Goal: Information Seeking & Learning: Learn about a topic

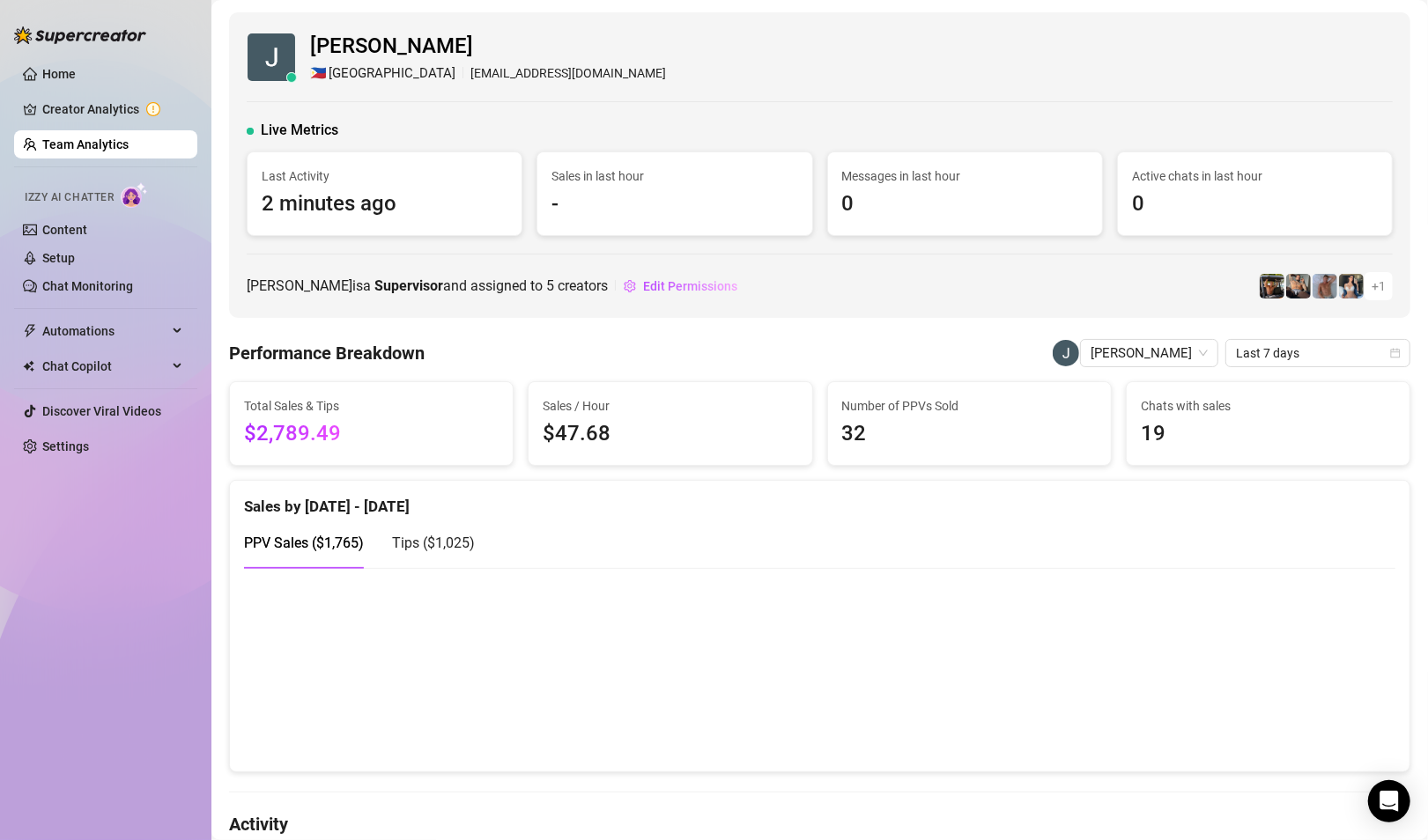
click at [102, 145] on link "Team Analytics" at bounding box center [85, 144] width 86 height 14
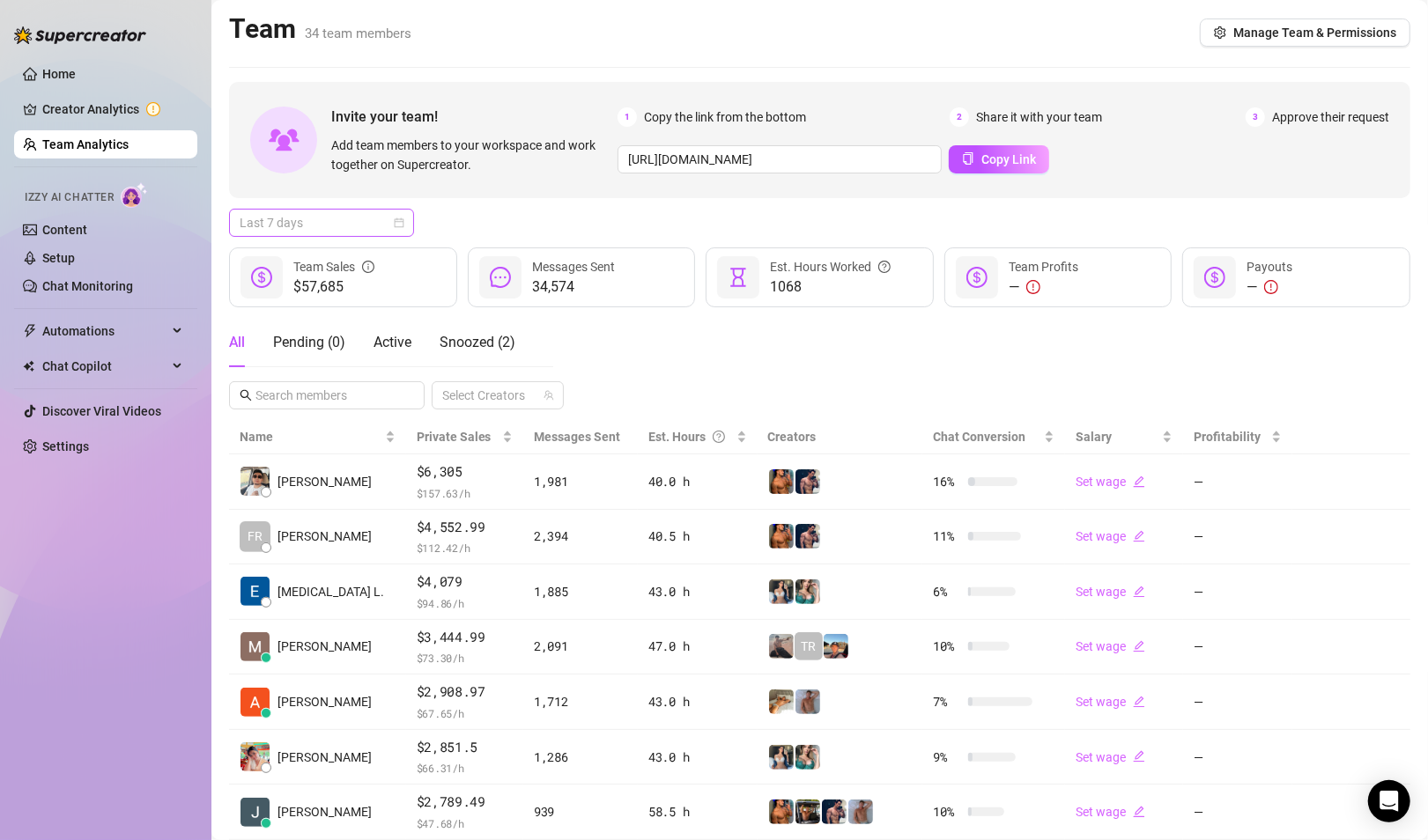
click at [373, 224] on span "Last 7 days" at bounding box center [321, 223] width 164 height 26
click at [295, 366] on div "Custom date" at bounding box center [321, 370] width 157 height 19
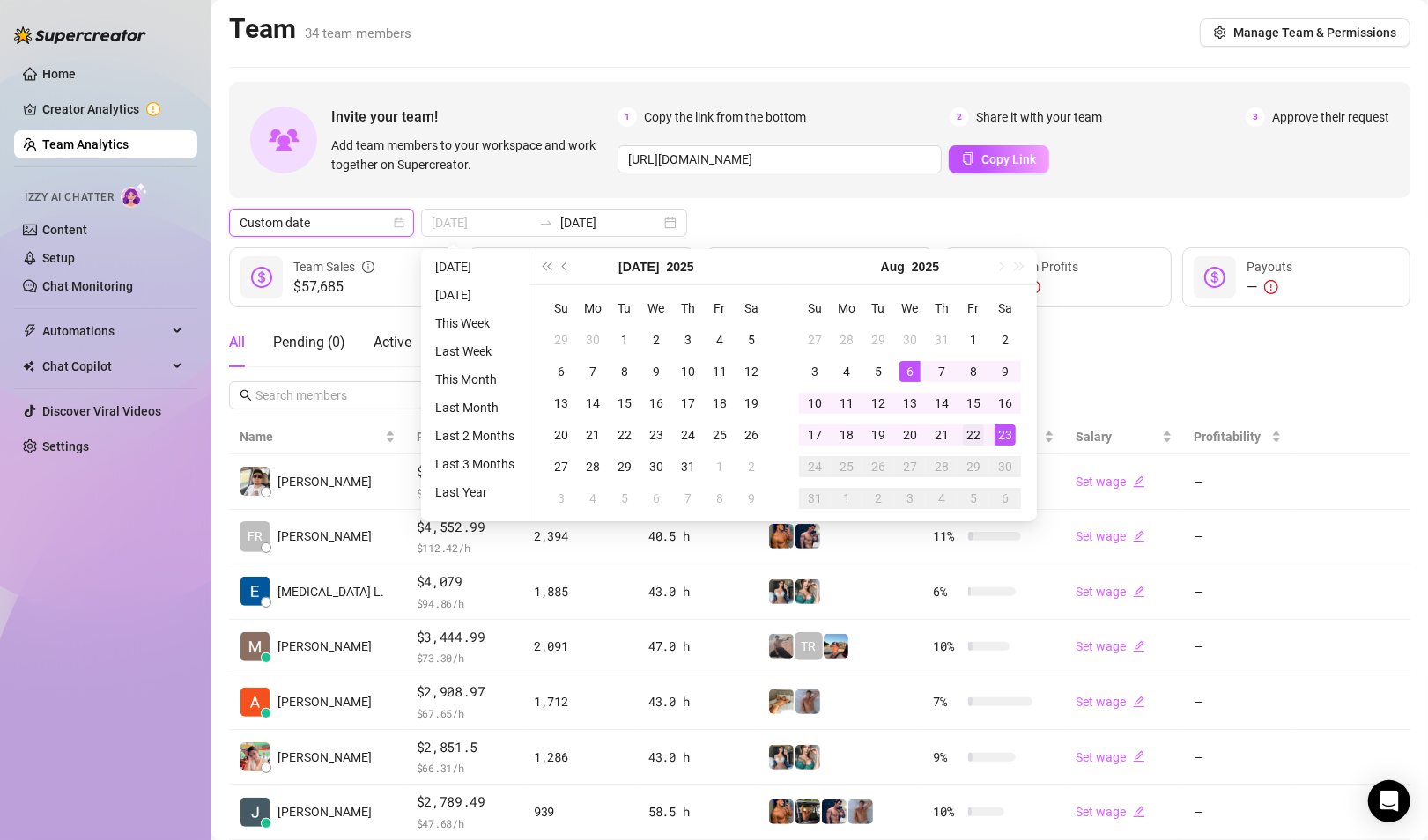
type input "[DATE]"
click at [972, 431] on div "22" at bounding box center [973, 435] width 21 height 21
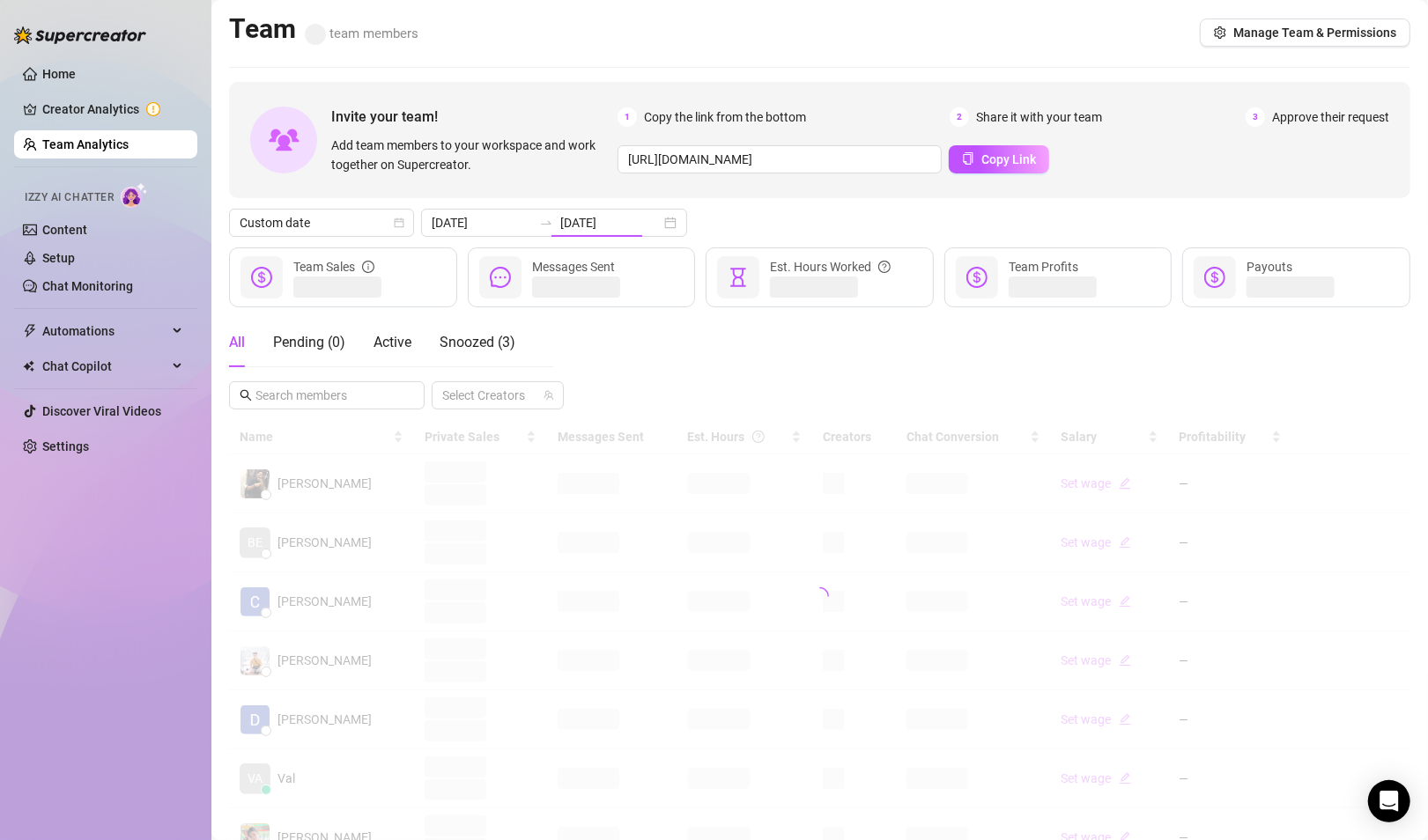
type input "[DATE]"
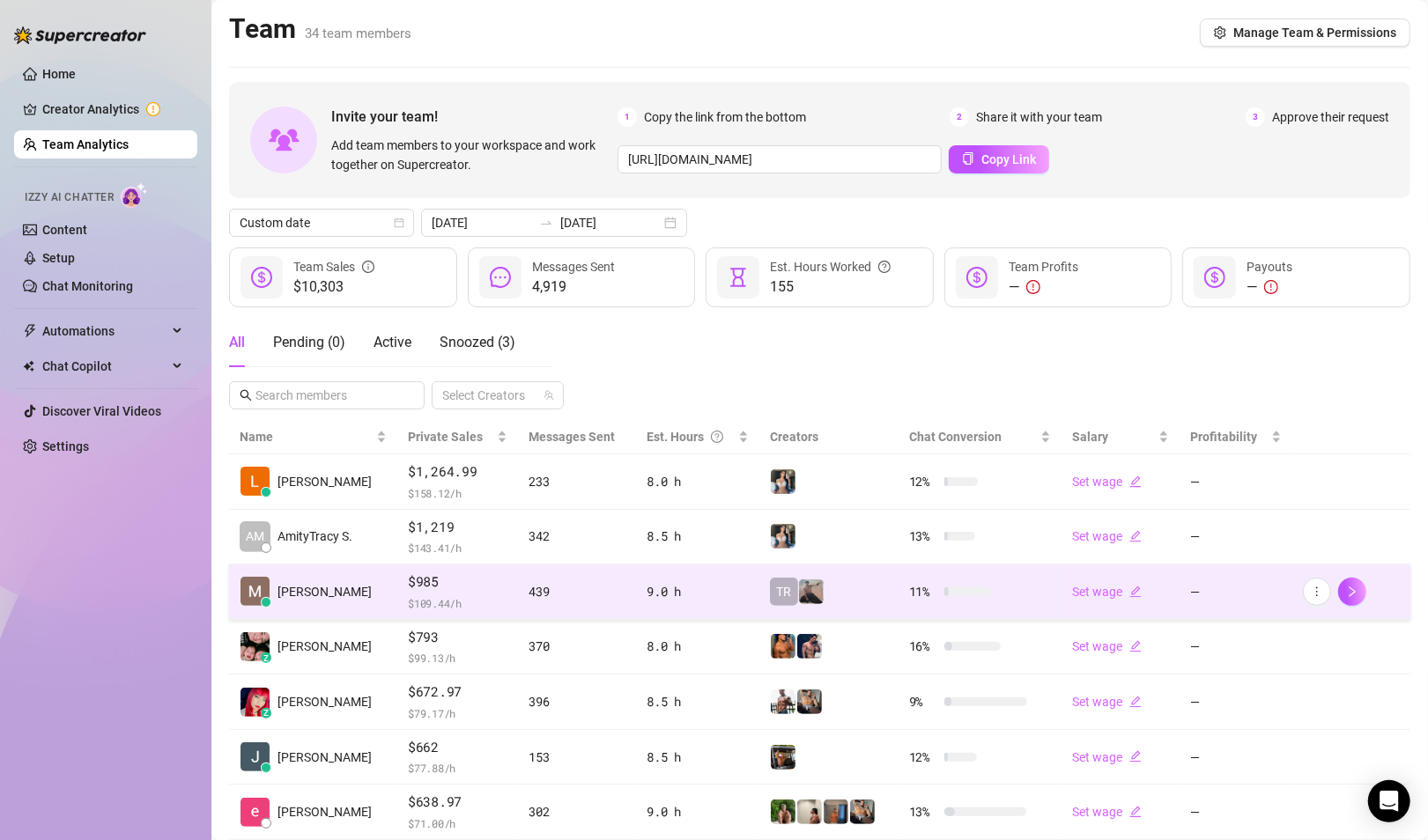
scroll to position [88, 0]
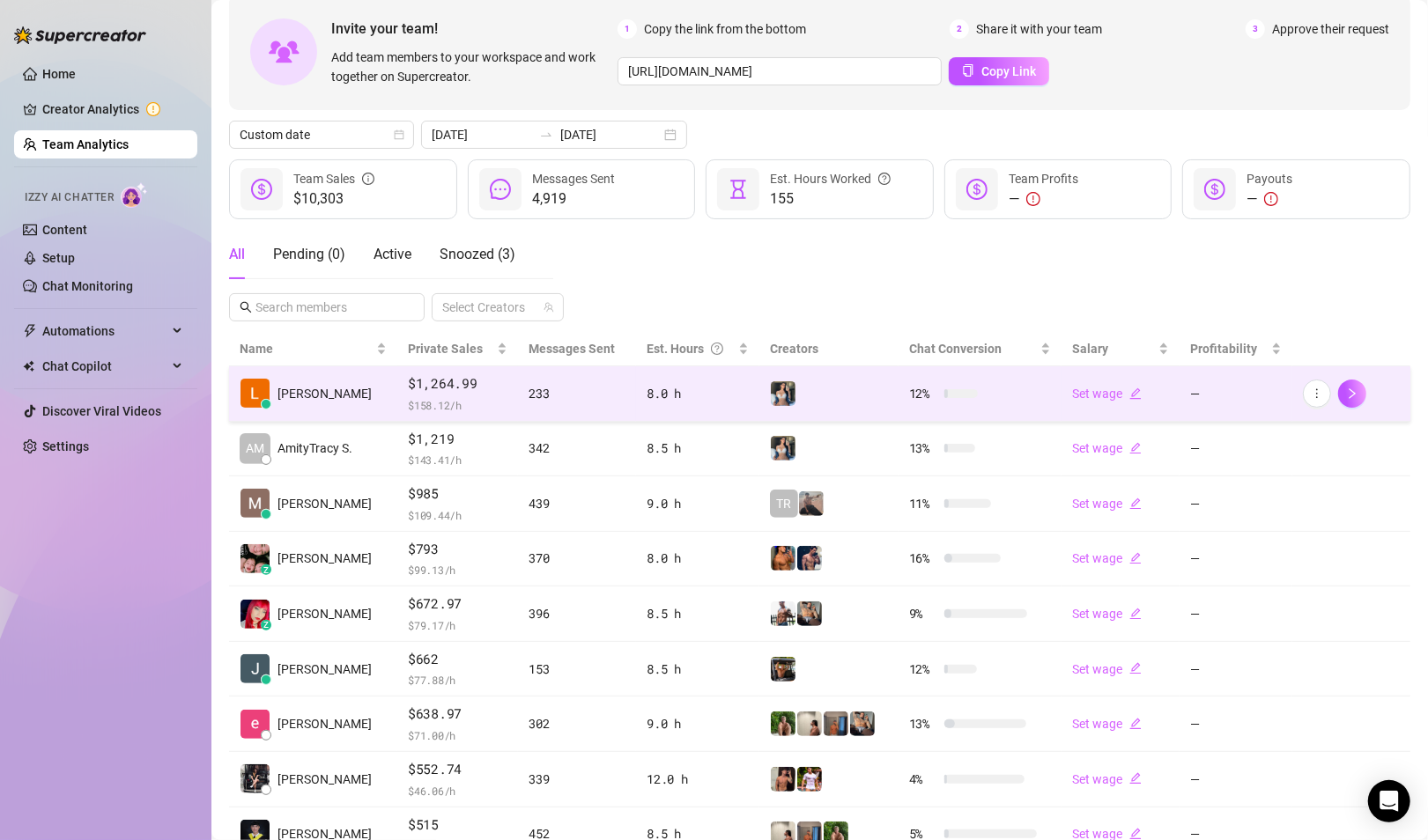
click at [440, 383] on span "$1,264.99" at bounding box center [457, 384] width 99 height 21
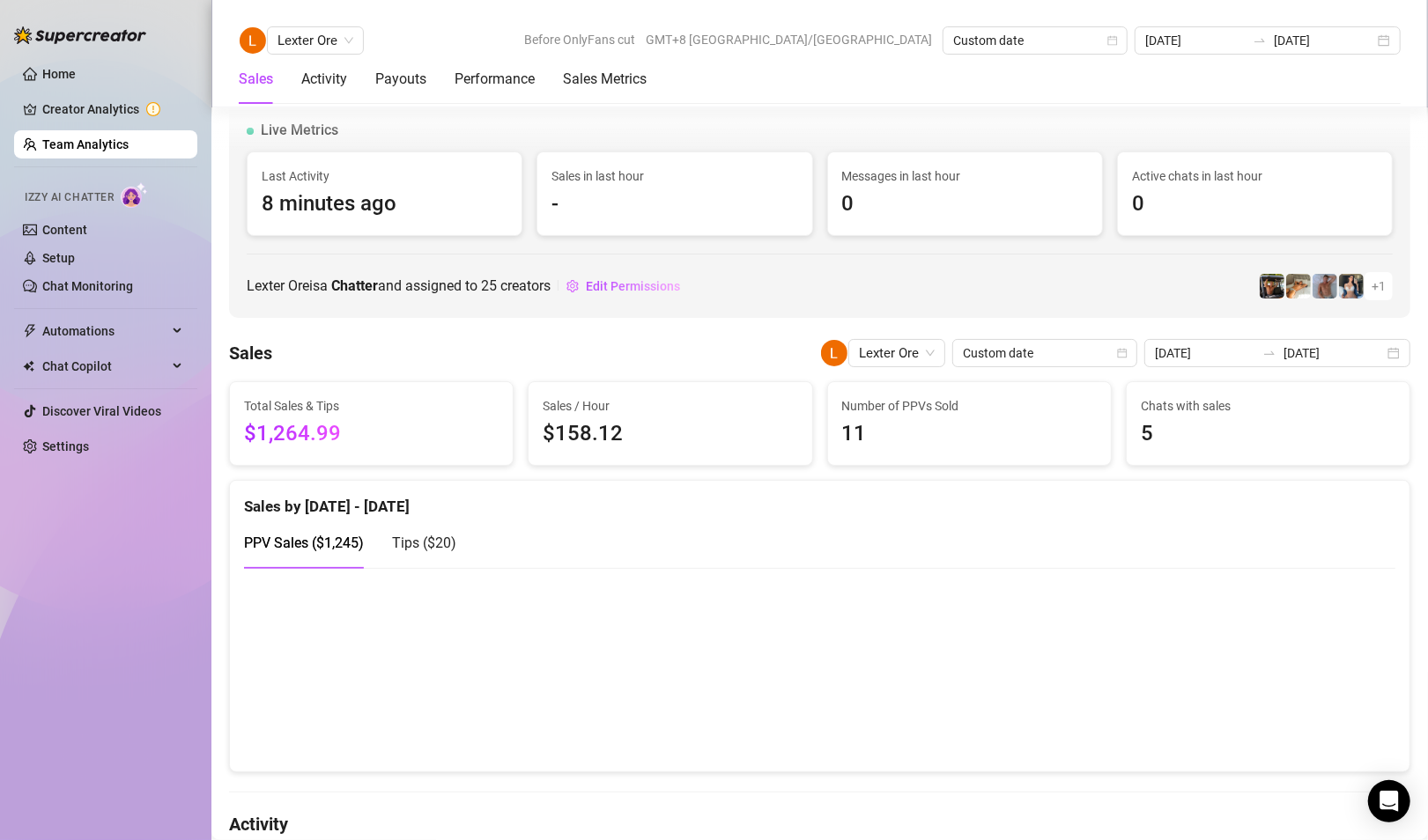
scroll to position [440, 0]
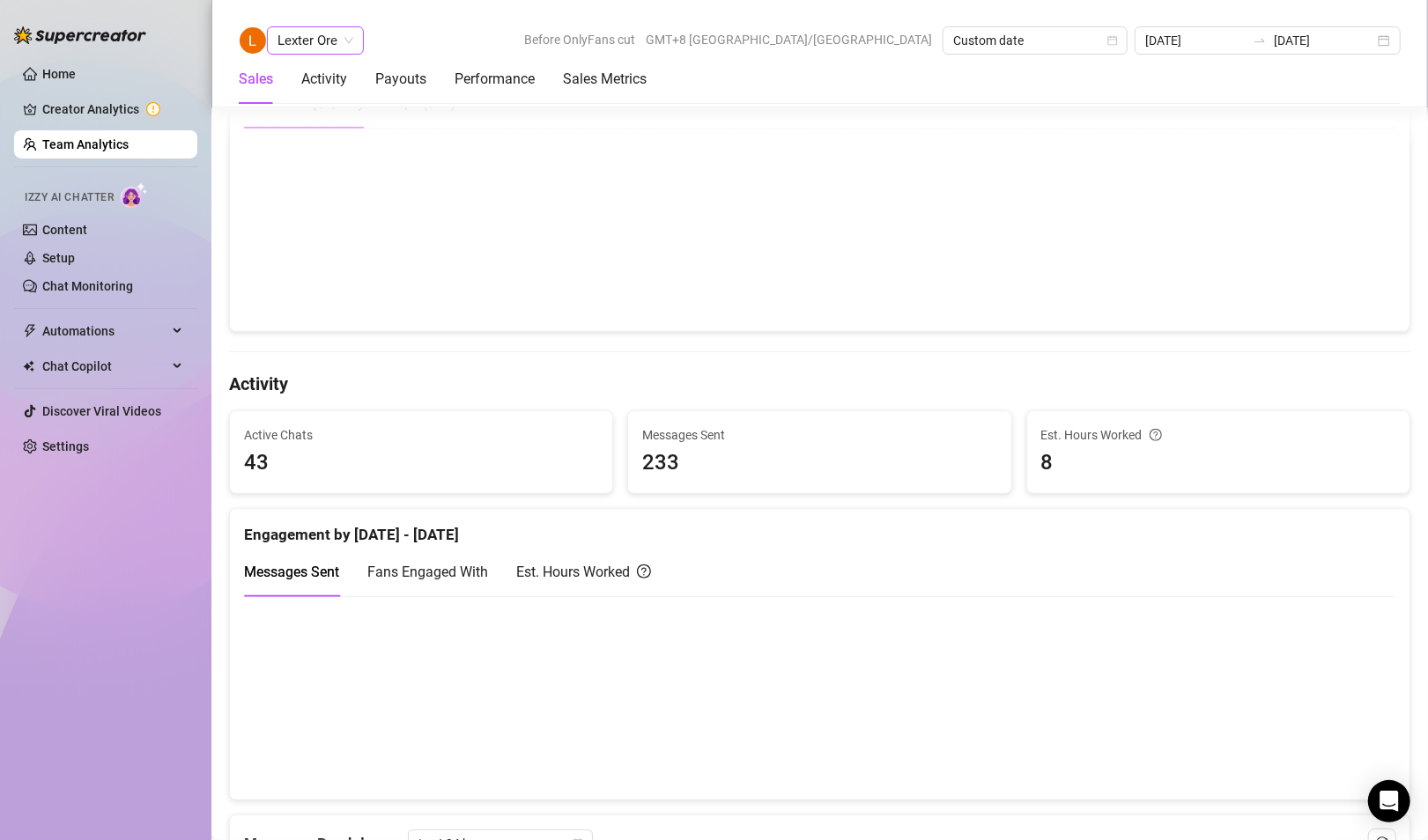
click at [336, 31] on span "Lexter Ore" at bounding box center [315, 40] width 76 height 26
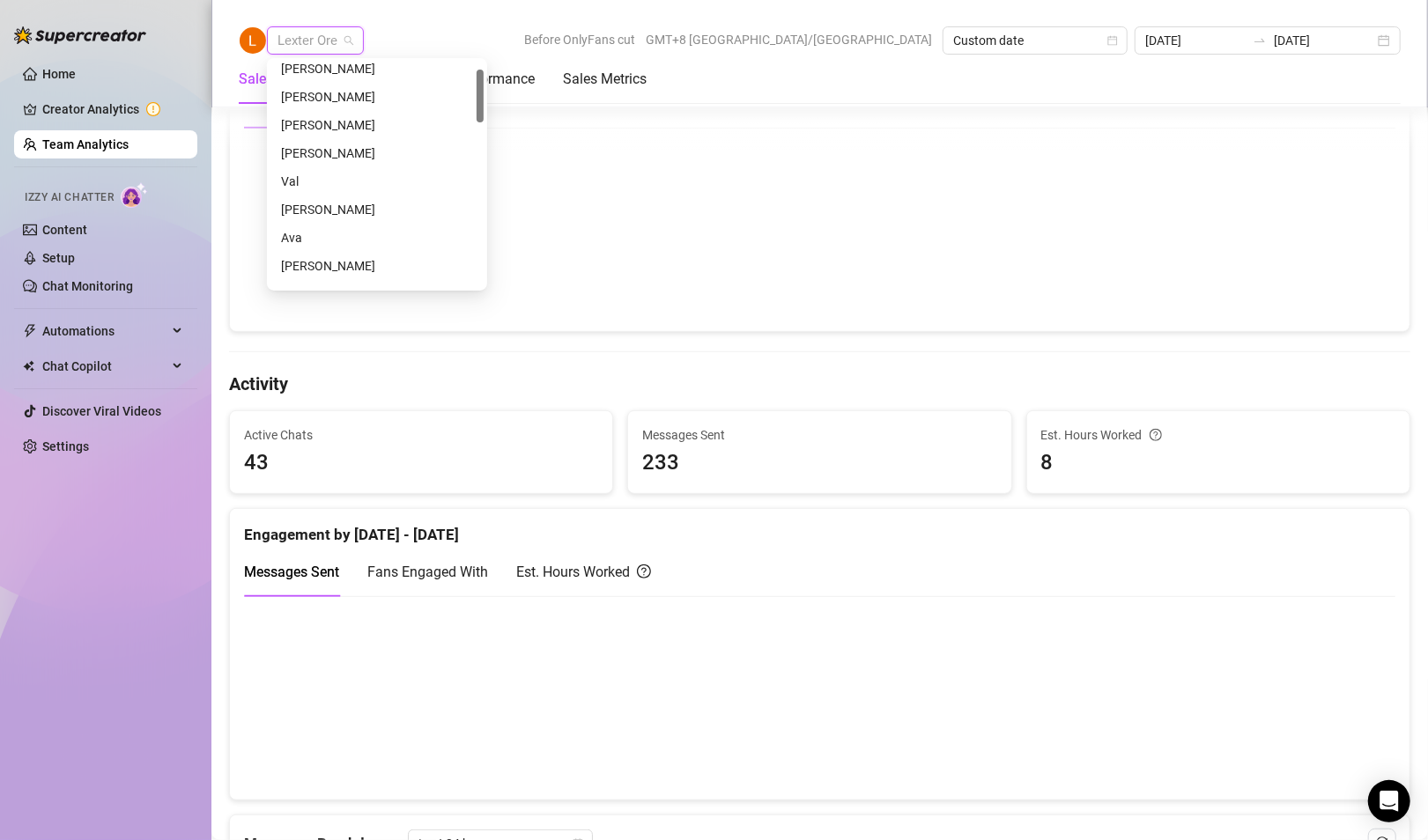
scroll to position [0, 0]
click at [326, 79] on div "[PERSON_NAME]" at bounding box center [376, 75] width 192 height 19
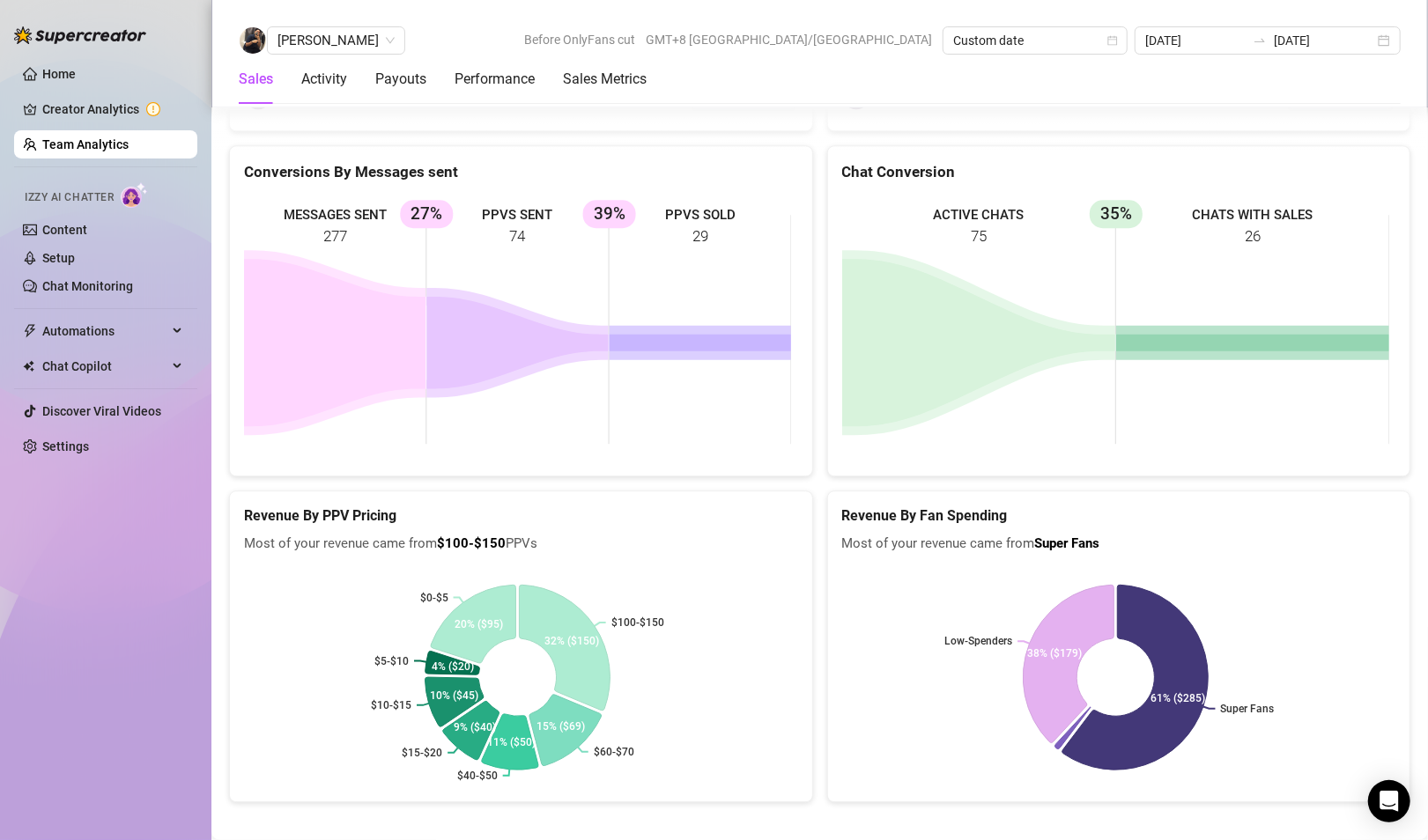
scroll to position [2778, 0]
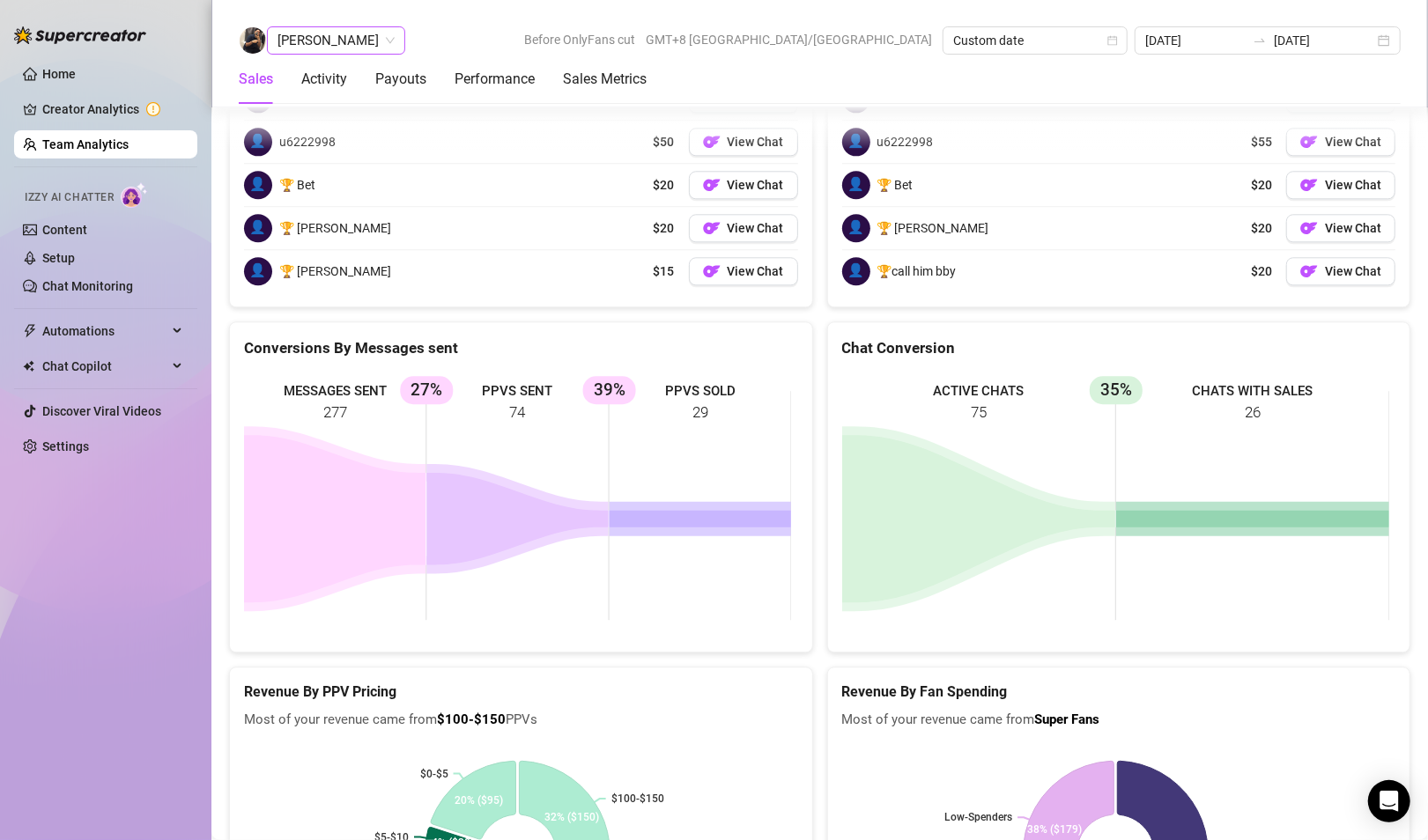
click at [306, 33] on span "[PERSON_NAME]" at bounding box center [336, 40] width 117 height 26
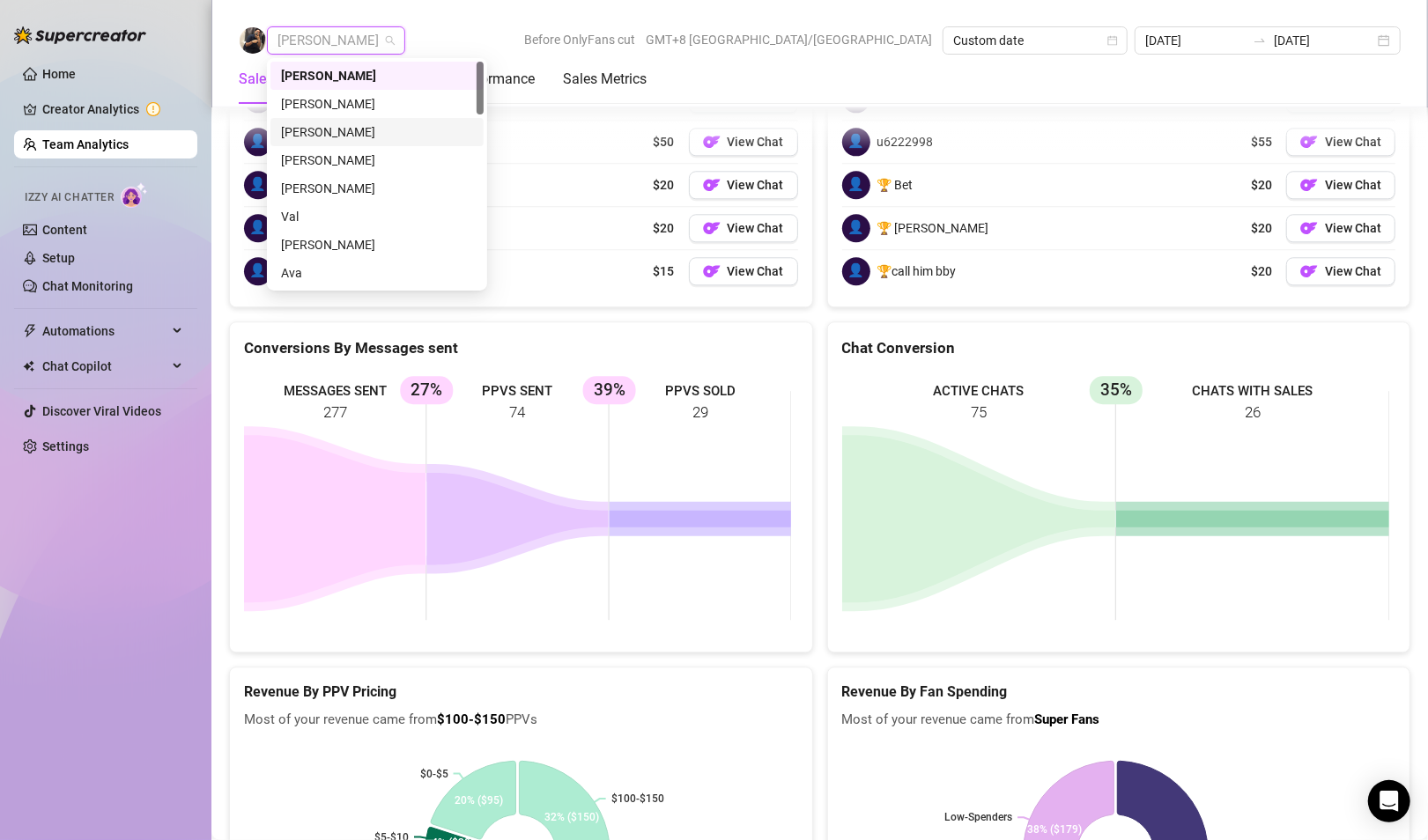
click at [323, 135] on div "[PERSON_NAME]" at bounding box center [376, 132] width 192 height 19
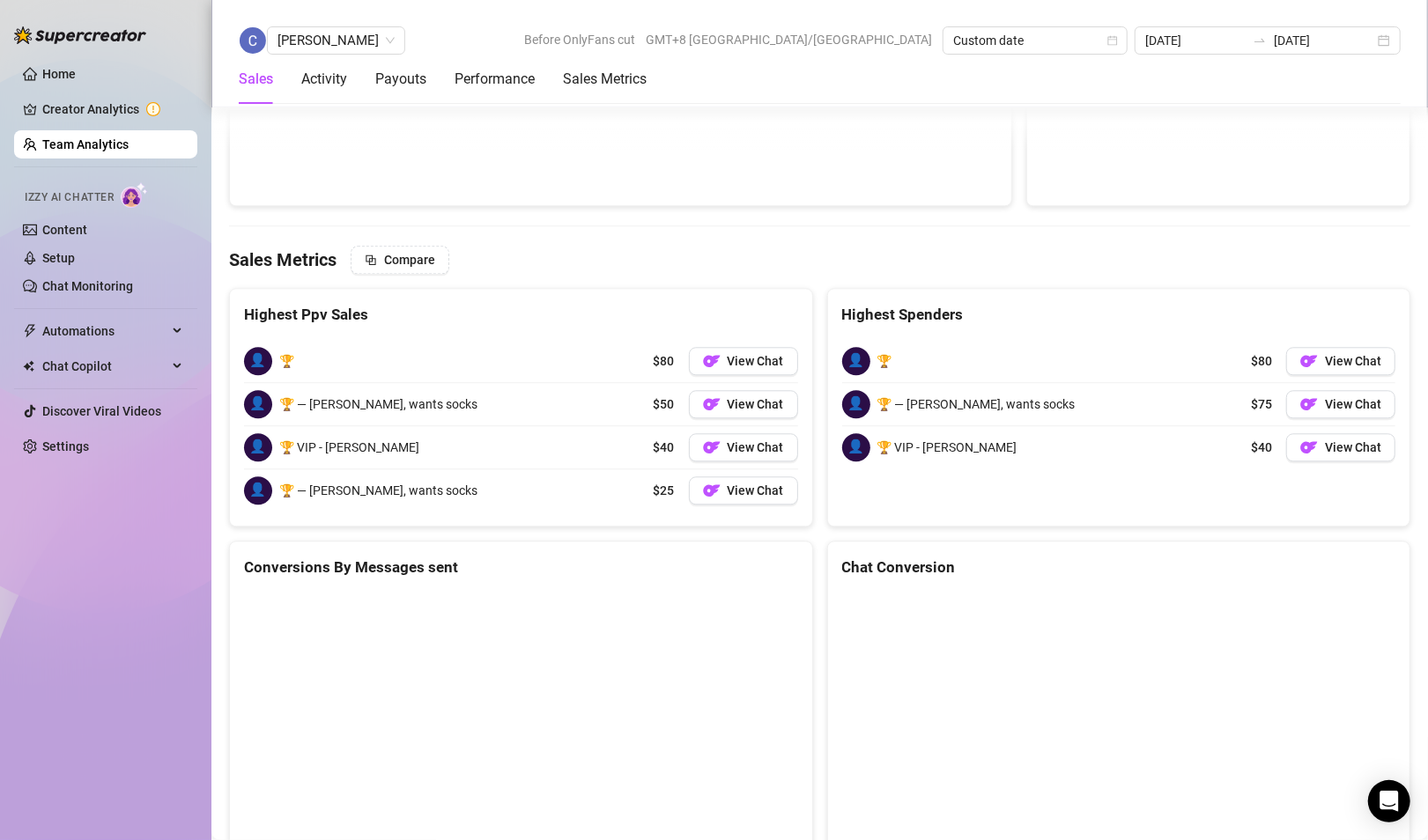
scroll to position [2692, 0]
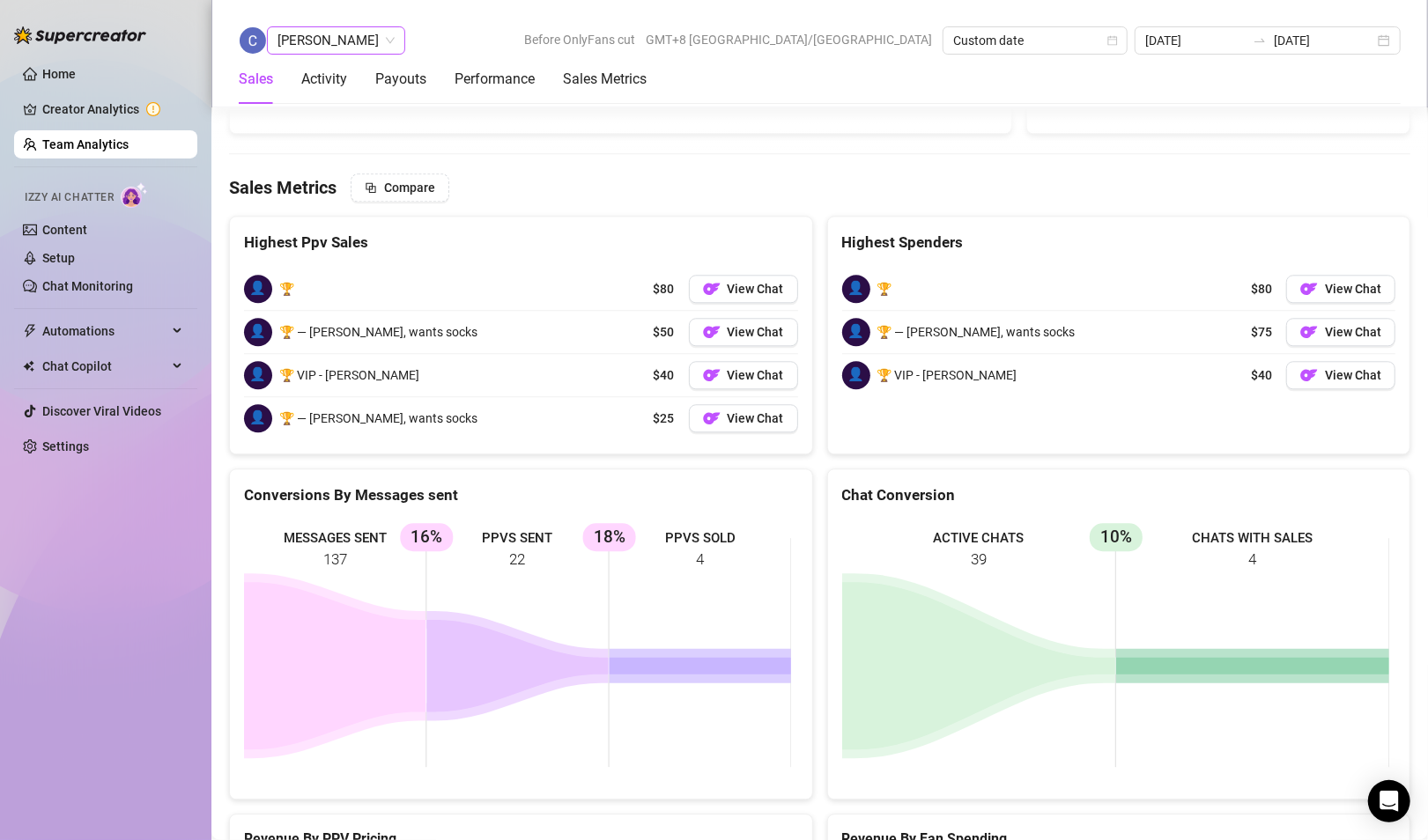
click at [390, 33] on span "[PERSON_NAME]" at bounding box center [336, 40] width 117 height 26
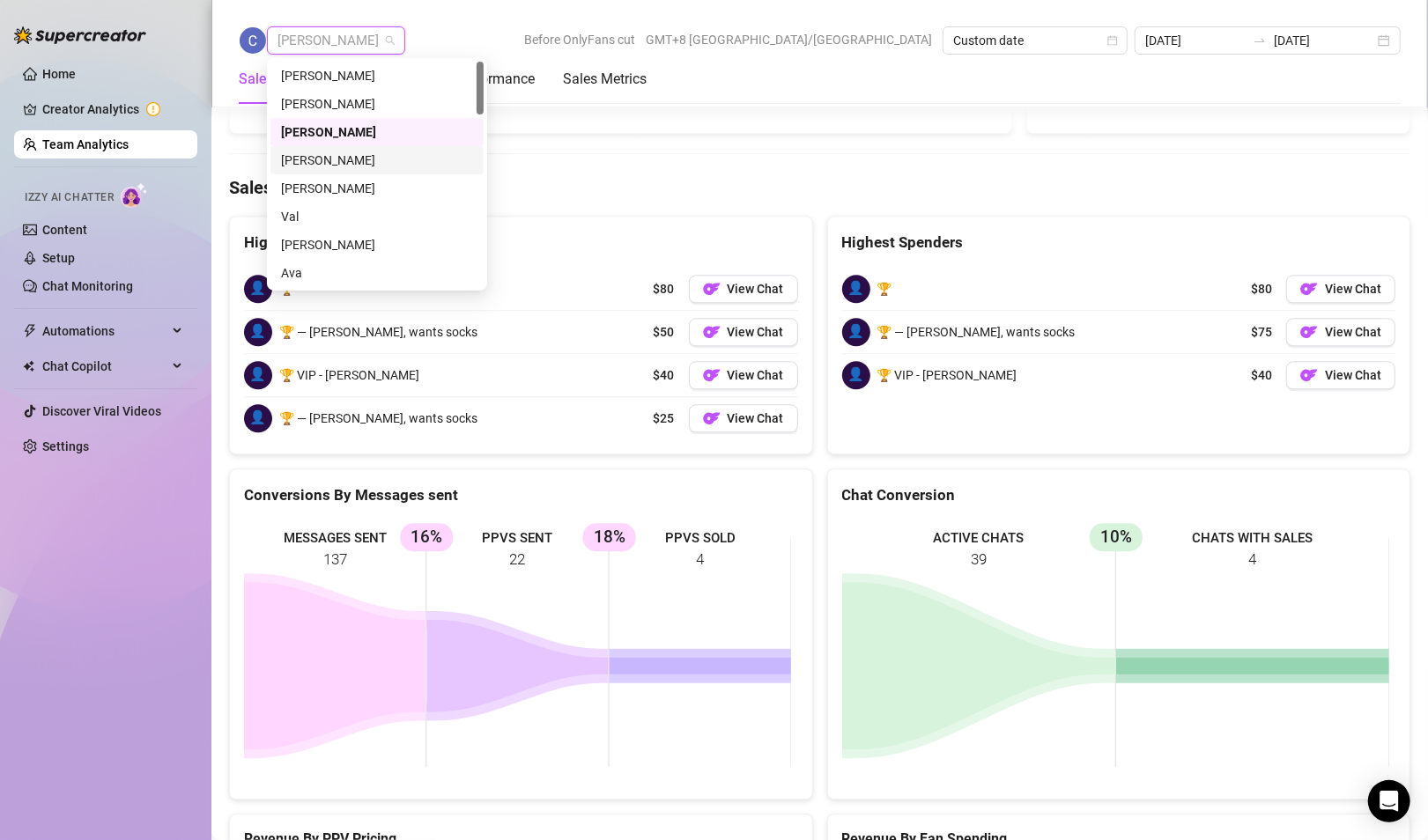
drag, startPoint x: 325, startPoint y: 157, endPoint x: 912, endPoint y: 570, distance: 717.7
click at [325, 157] on div "[PERSON_NAME]" at bounding box center [376, 159] width 192 height 19
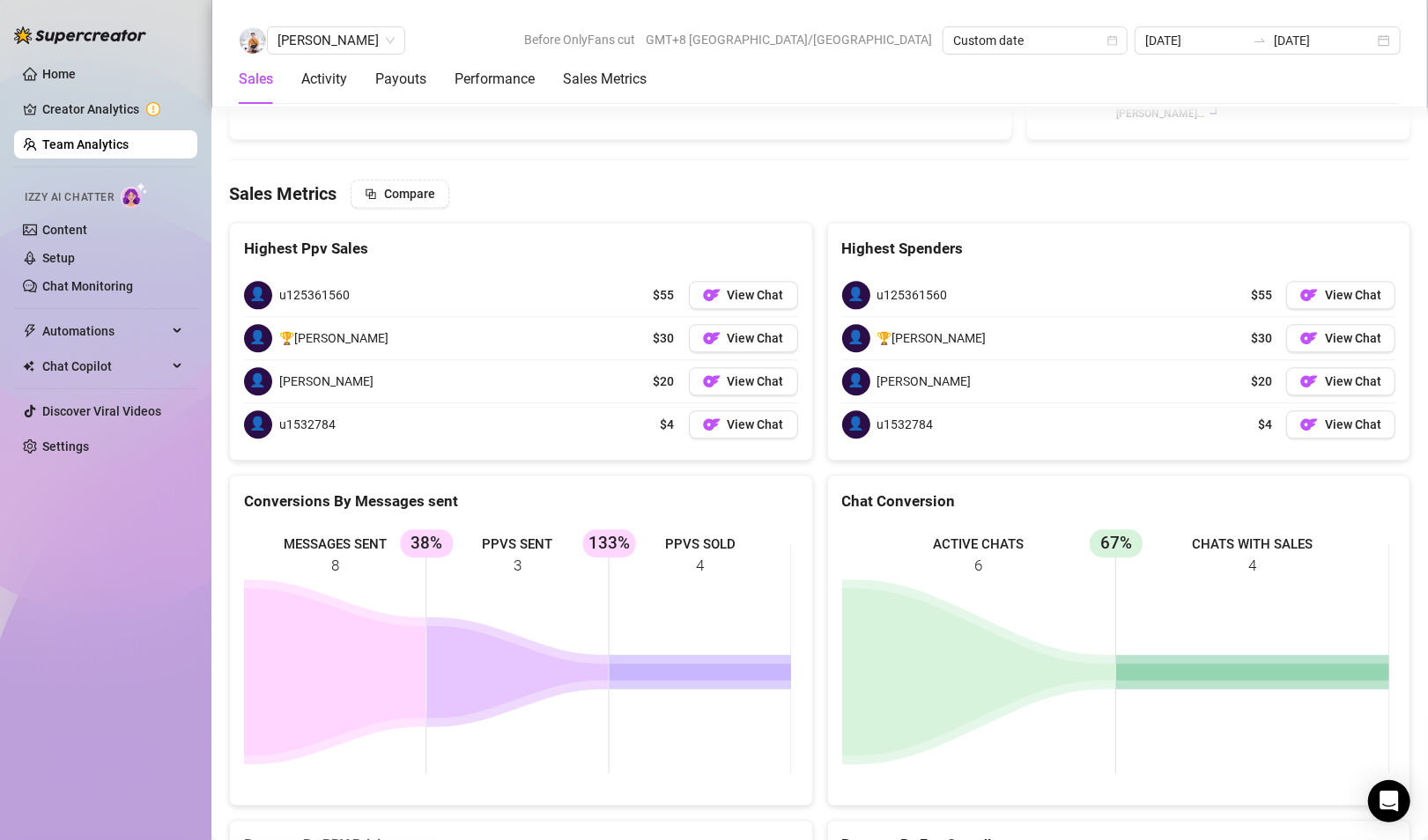
scroll to position [2554, 0]
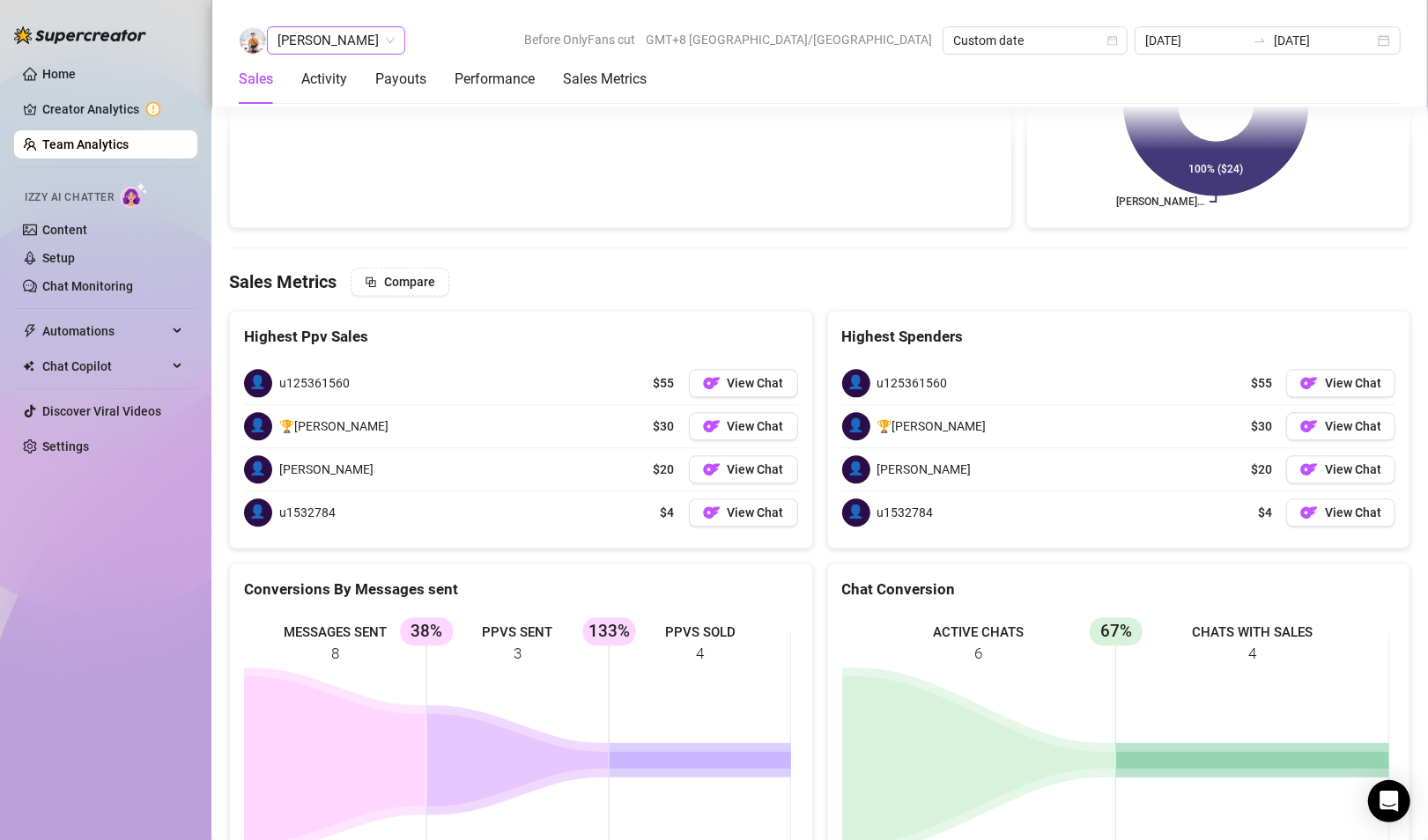
click at [322, 31] on span "[PERSON_NAME]" at bounding box center [336, 40] width 117 height 26
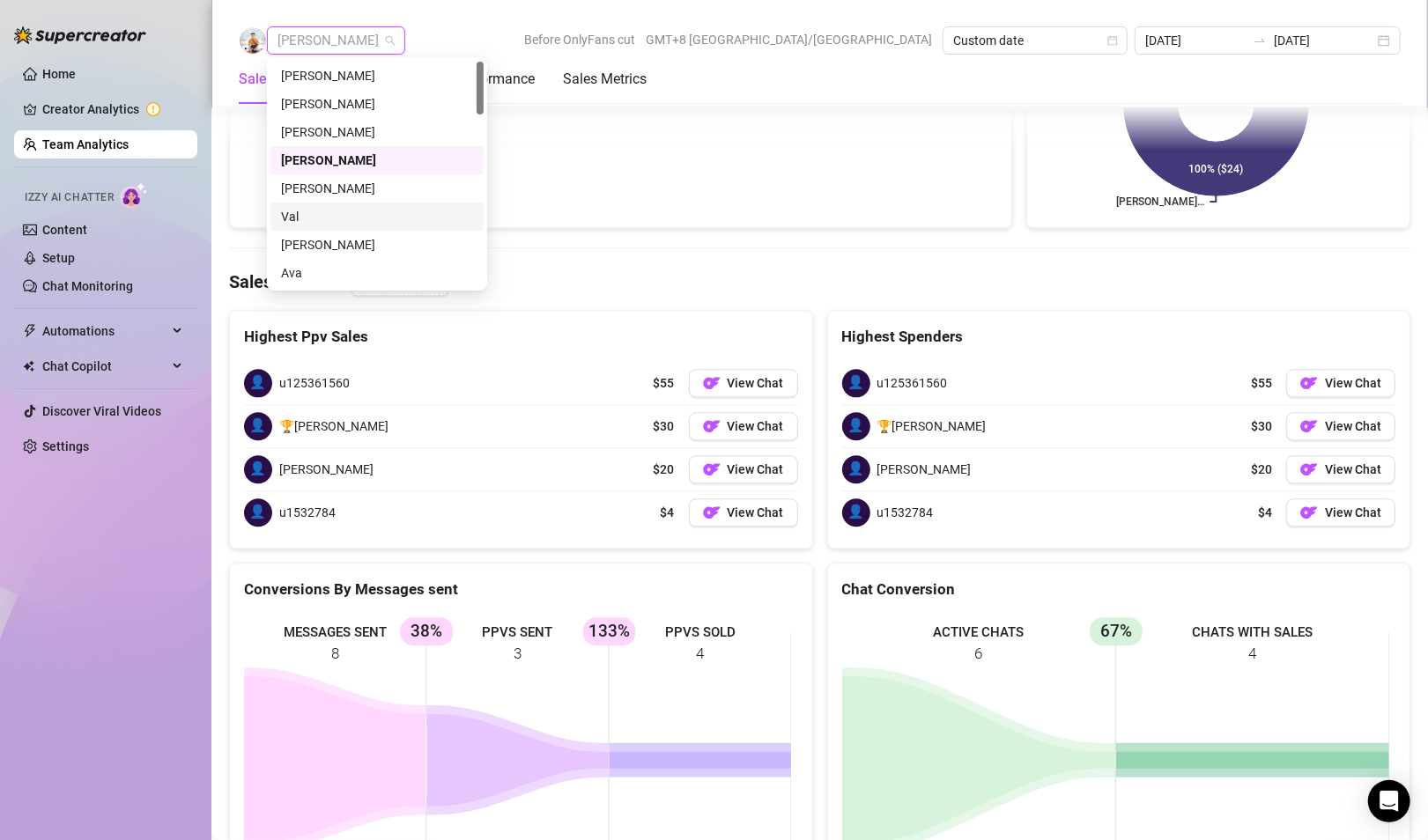
click at [314, 216] on div "Val" at bounding box center [376, 216] width 192 height 19
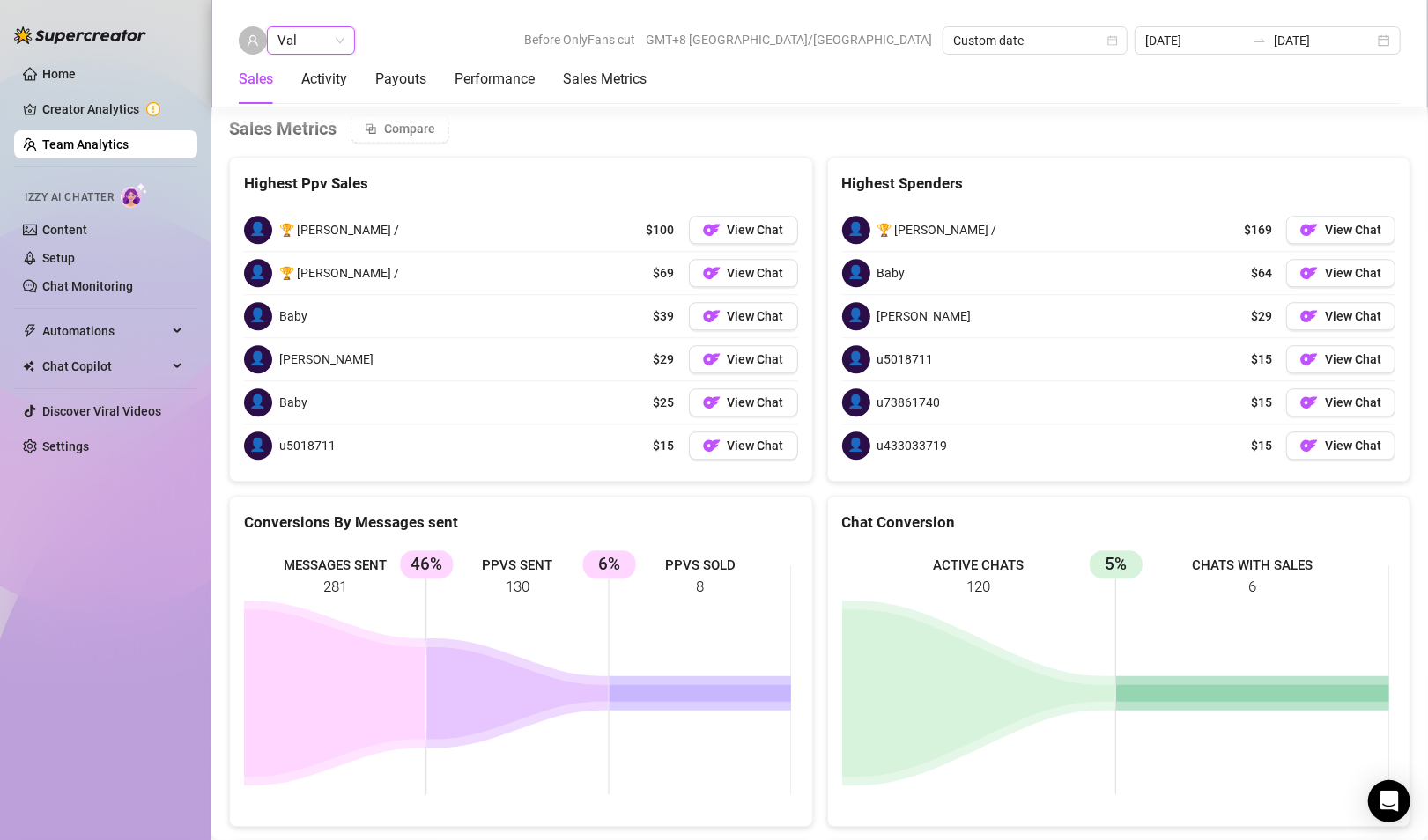
scroll to position [2815, 0]
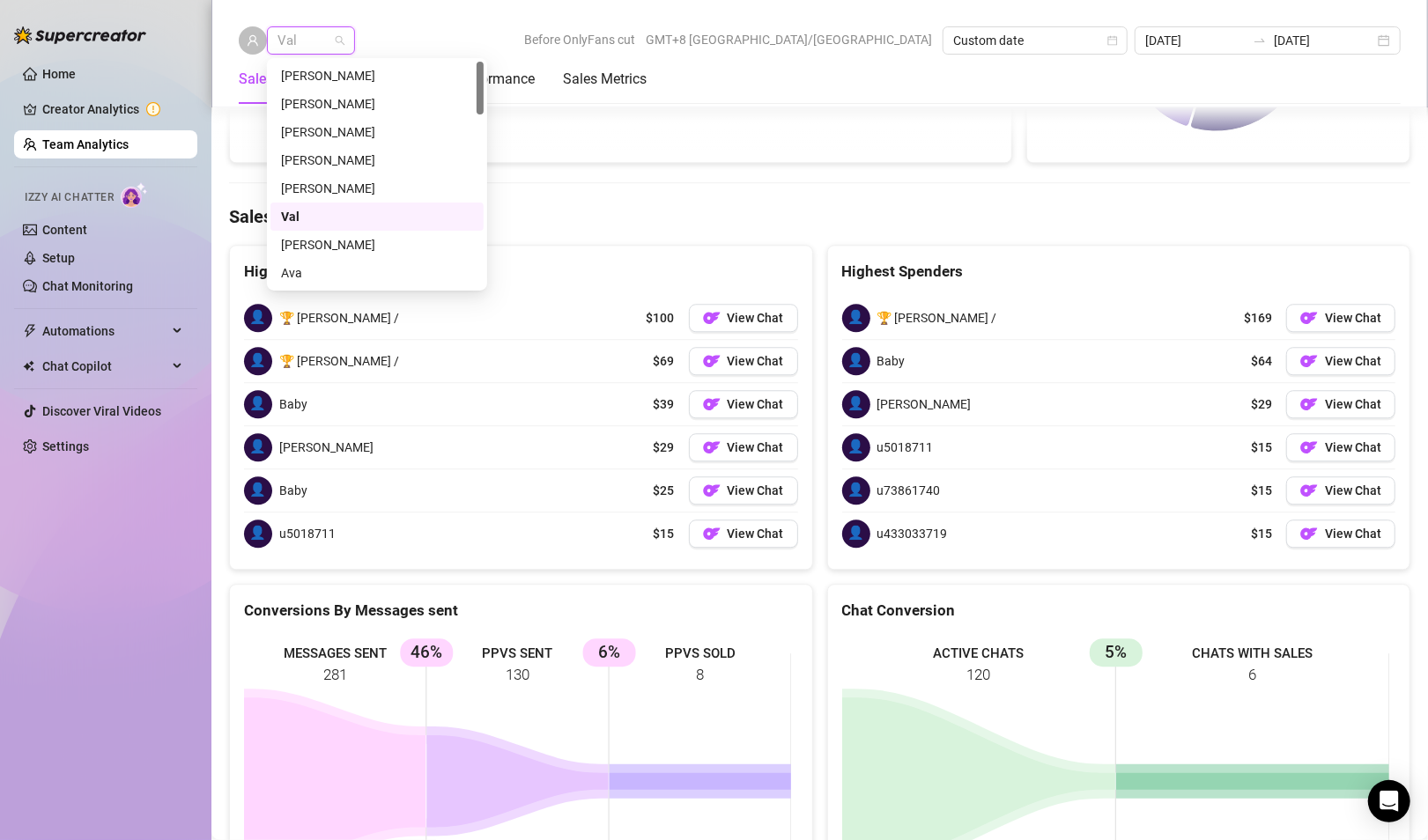
click at [308, 48] on span "Val" at bounding box center [311, 40] width 67 height 26
click at [311, 240] on div "[PERSON_NAME]" at bounding box center [376, 245] width 192 height 19
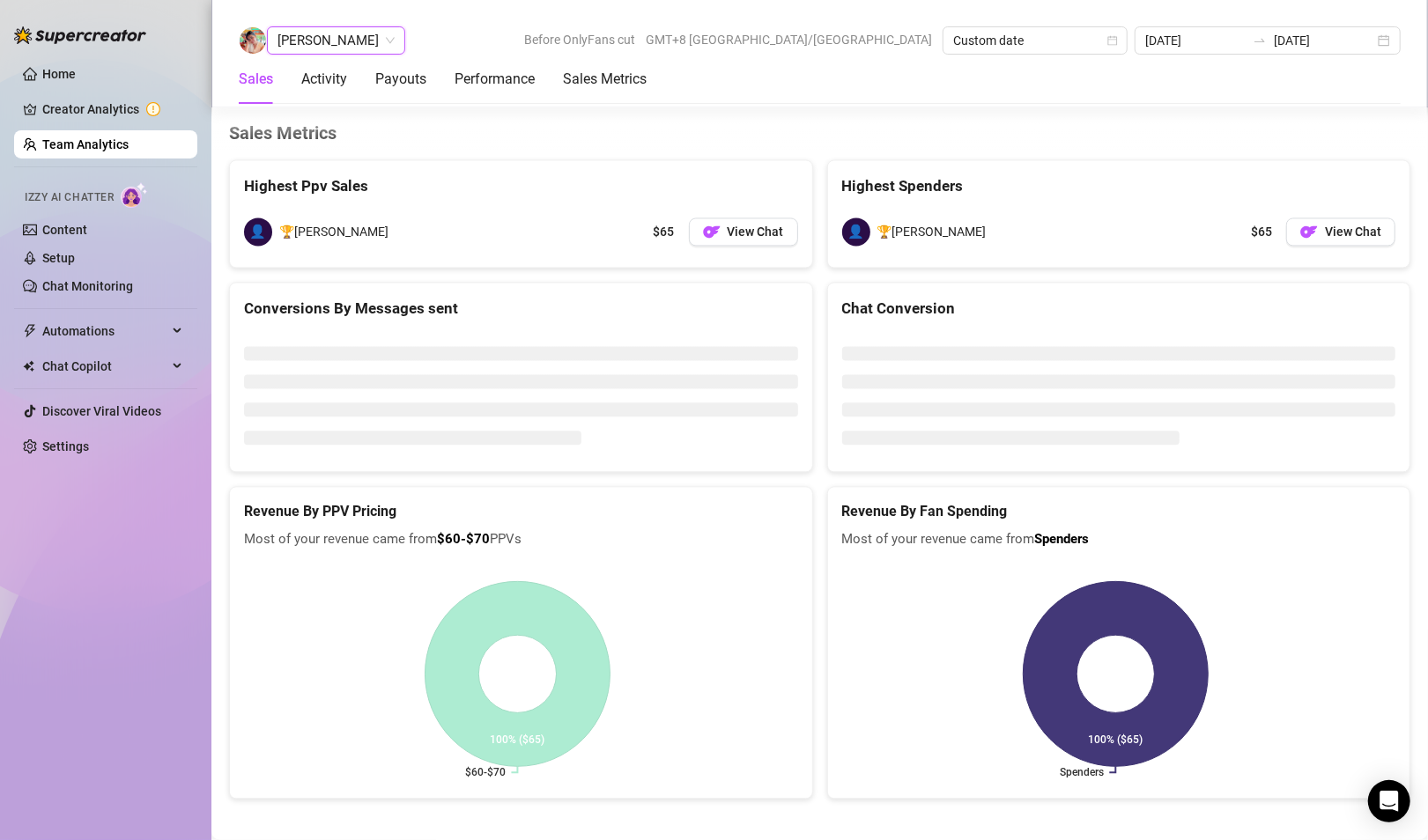
scroll to position [2306, 0]
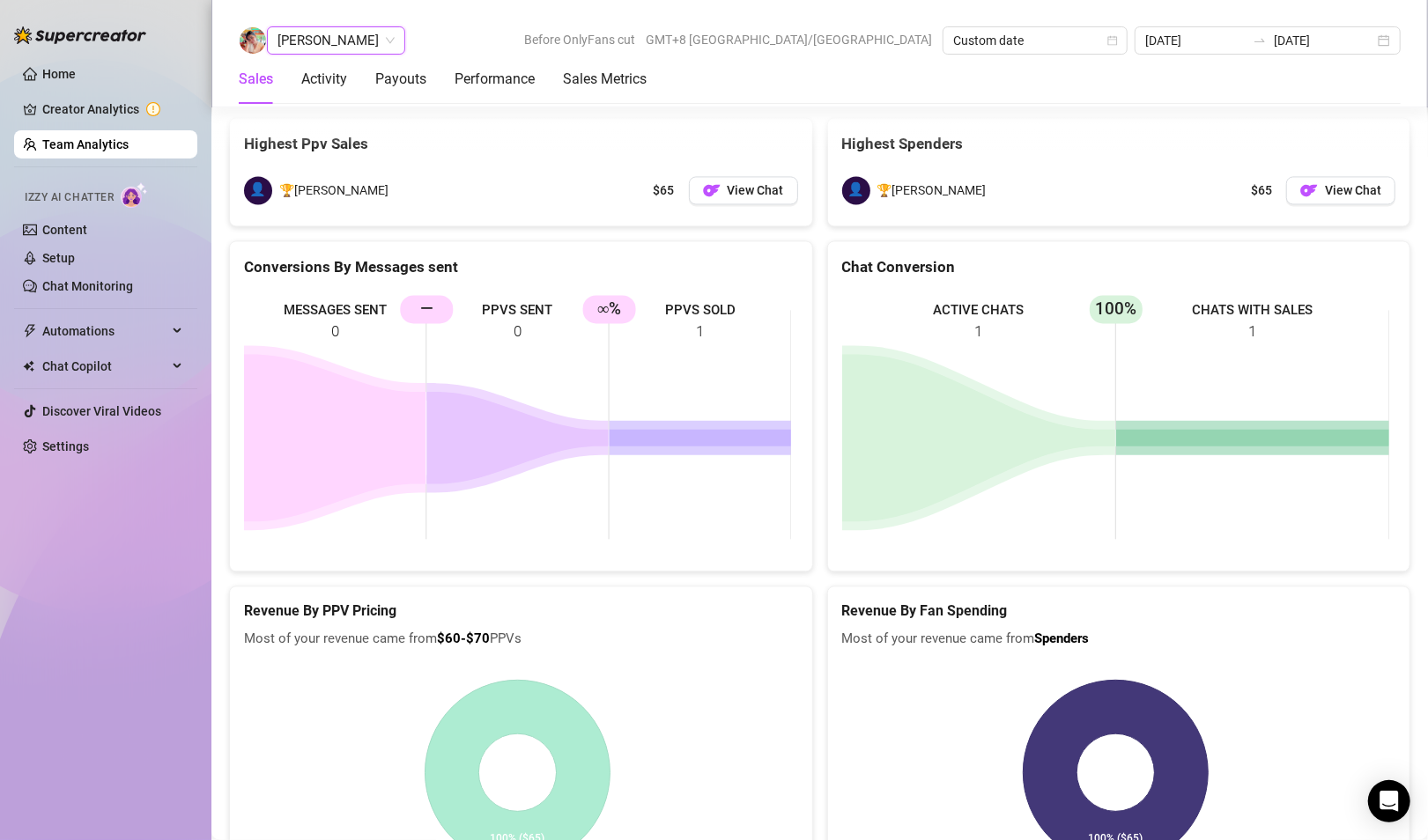
click at [330, 43] on span "[PERSON_NAME]" at bounding box center [336, 40] width 117 height 26
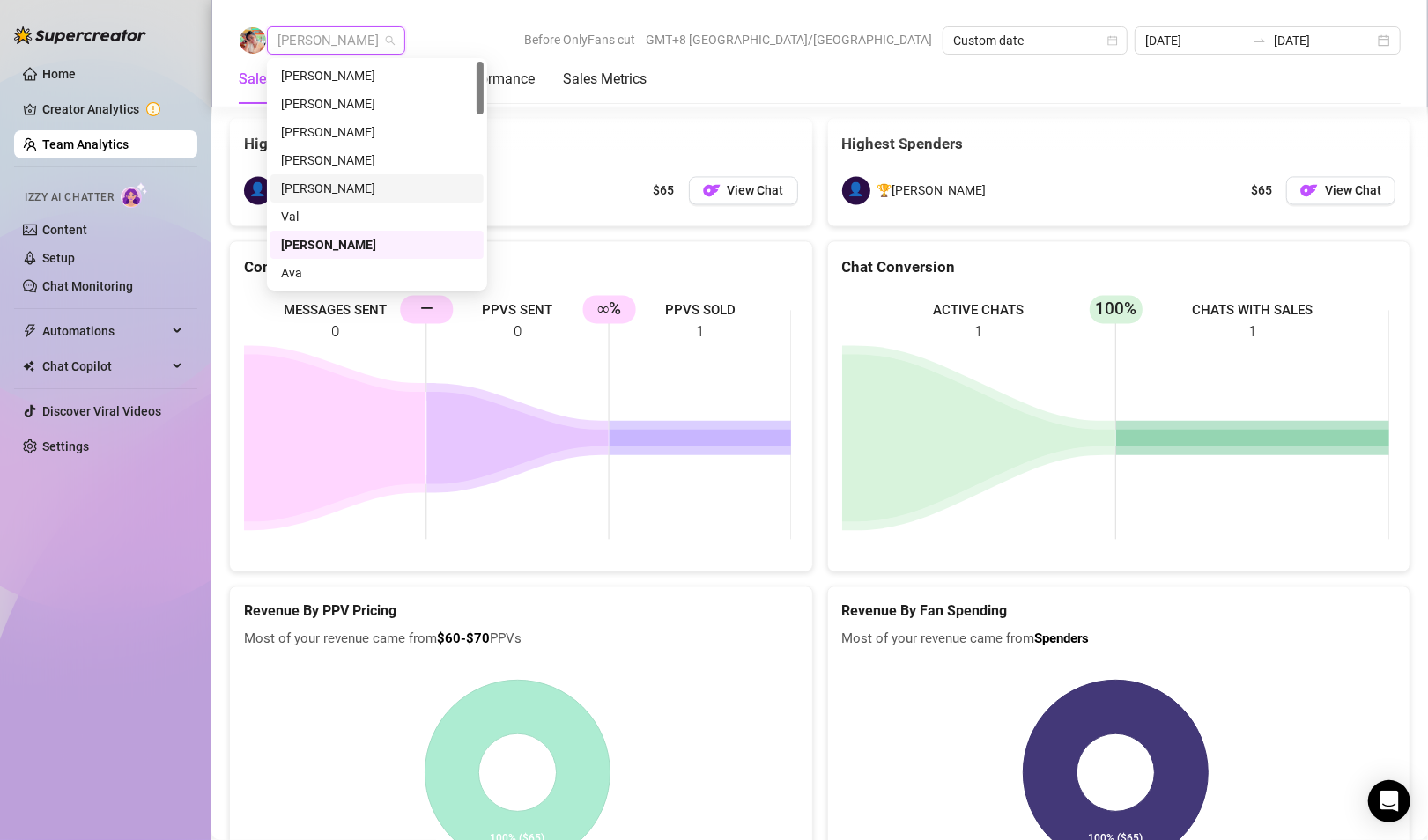
scroll to position [88, 0]
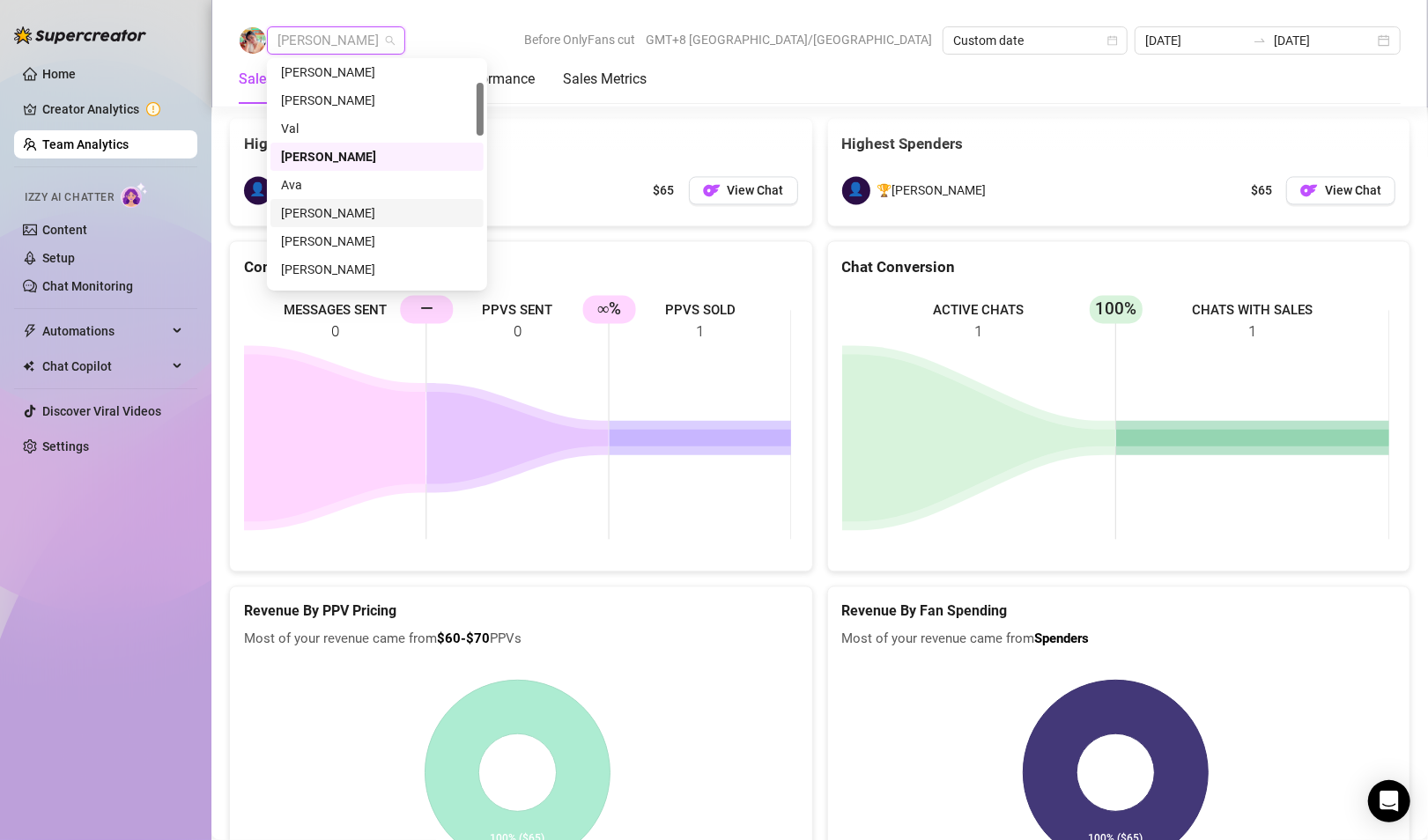
click at [326, 207] on div "[PERSON_NAME]" at bounding box center [376, 212] width 192 height 19
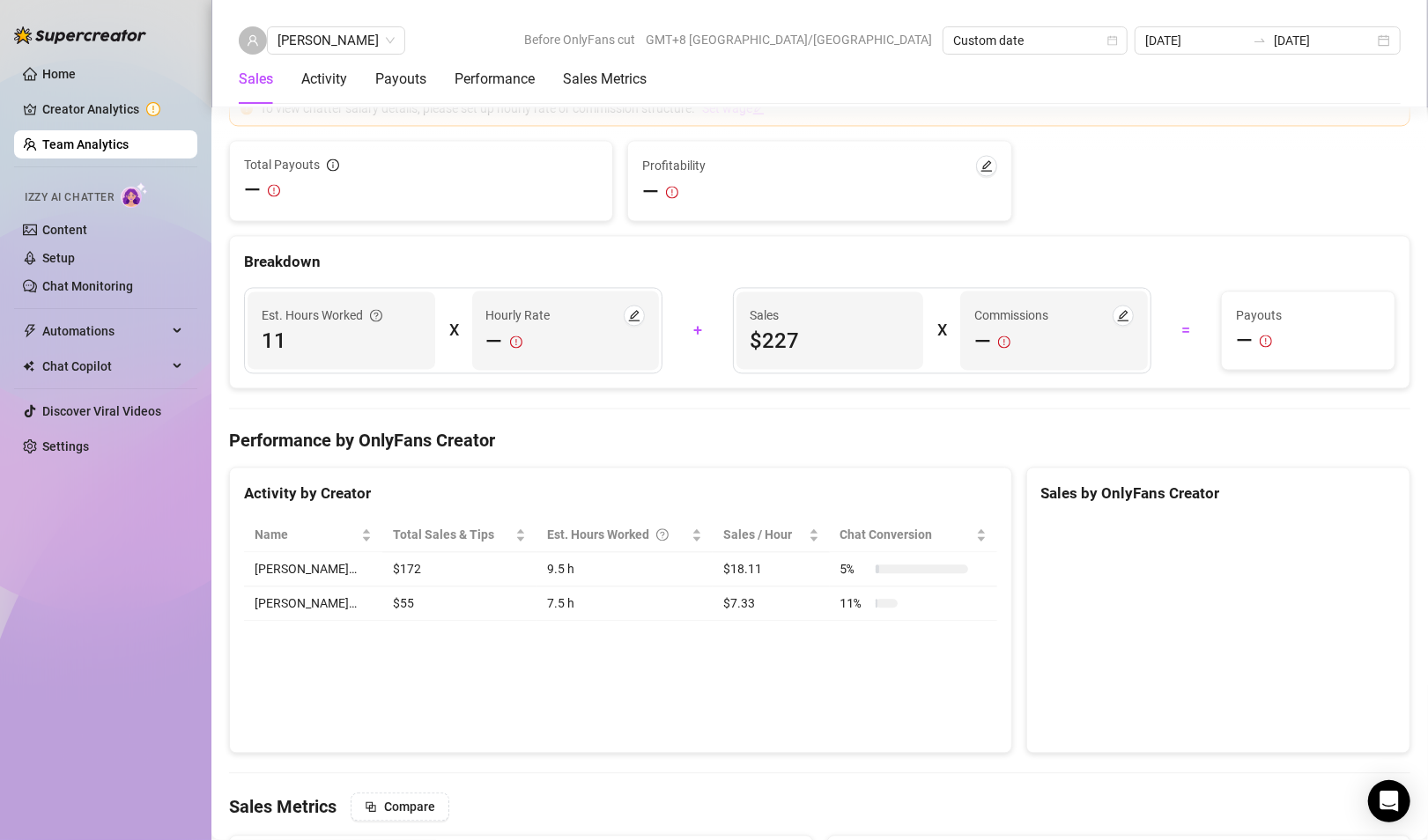
scroll to position [2817, 0]
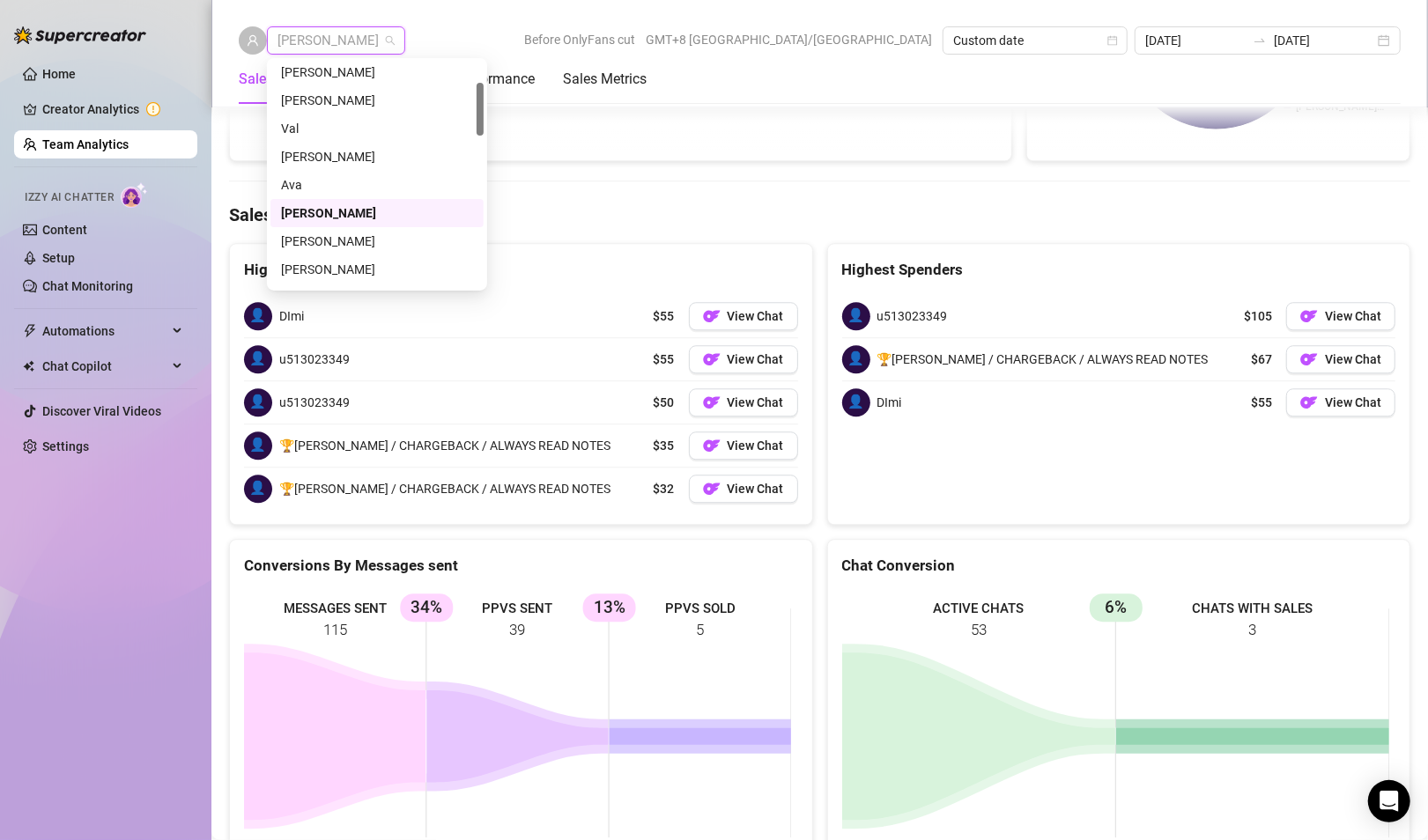
click at [327, 35] on span "[PERSON_NAME]" at bounding box center [336, 40] width 117 height 26
click at [320, 155] on div "[PERSON_NAME]" at bounding box center [376, 153] width 192 height 19
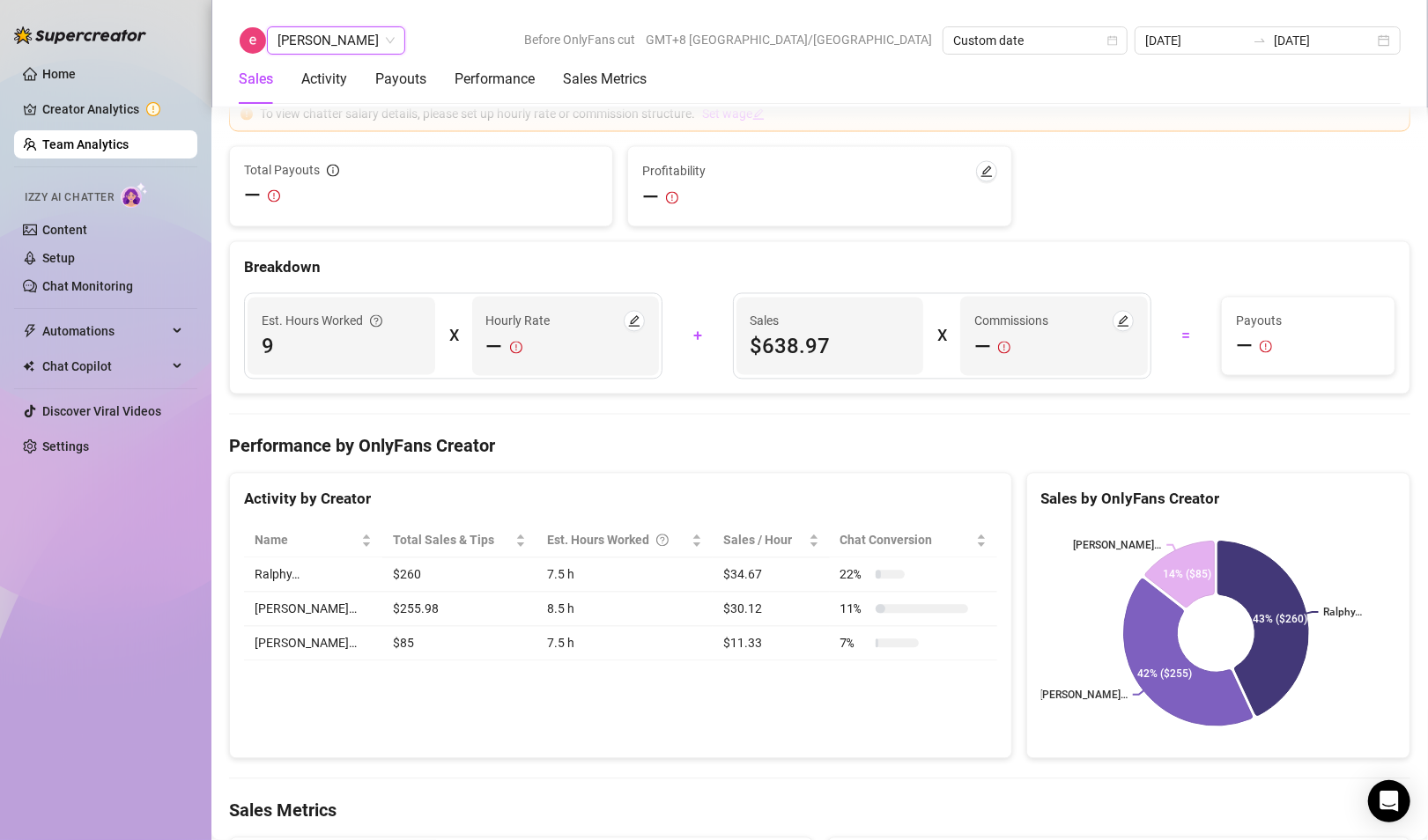
scroll to position [2778, 0]
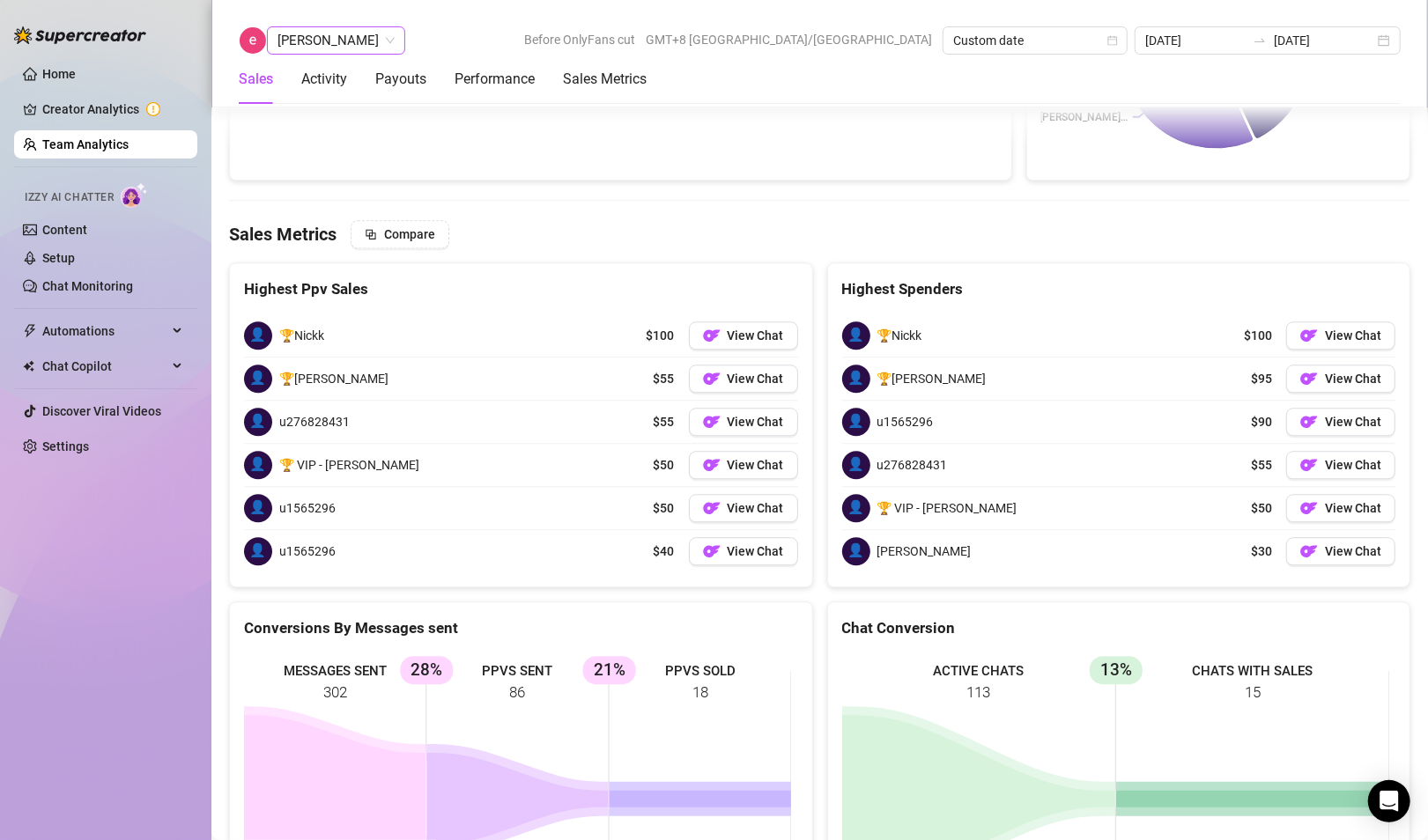
click at [338, 30] on span "[PERSON_NAME]" at bounding box center [336, 40] width 117 height 26
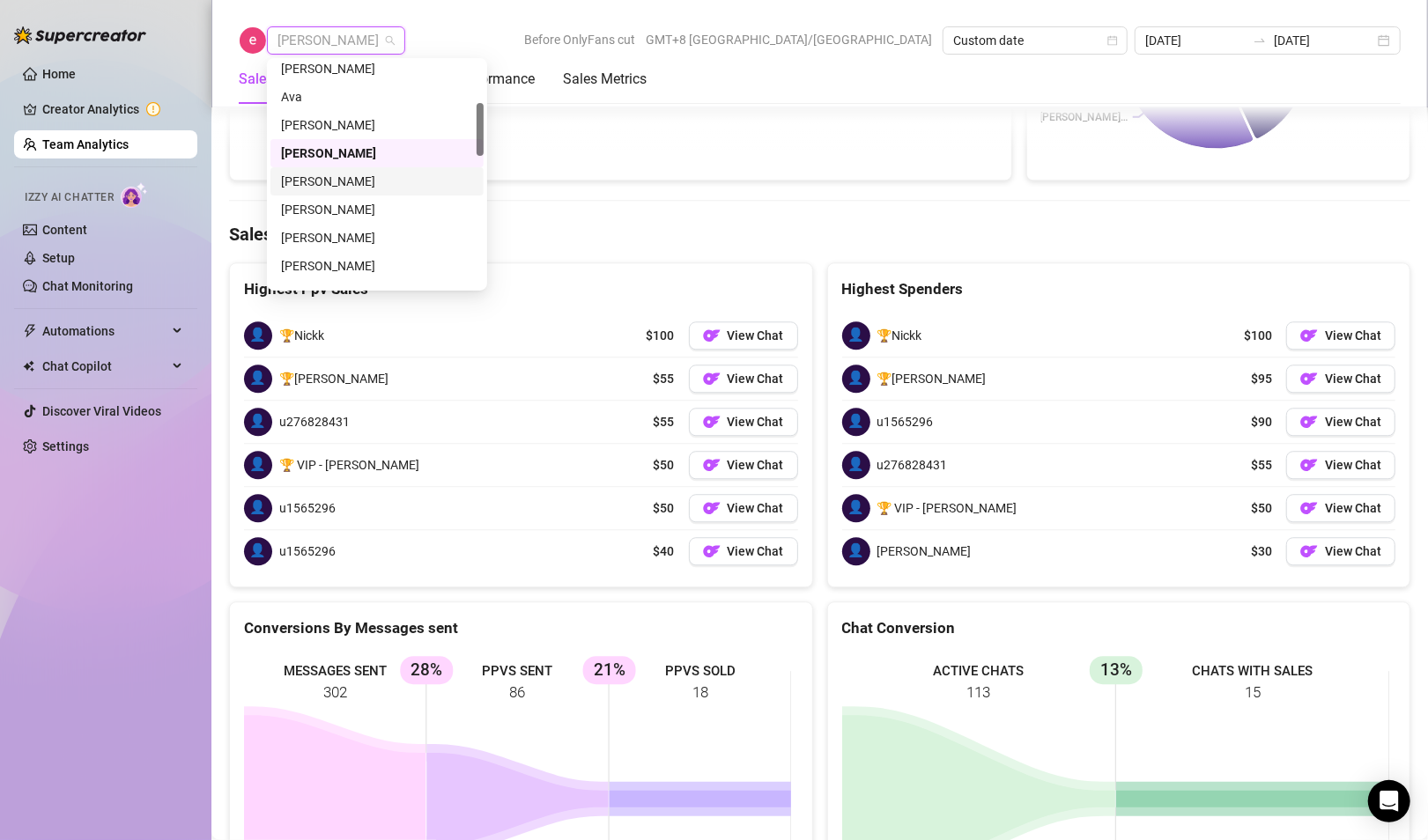
click at [332, 179] on div "[PERSON_NAME]" at bounding box center [376, 181] width 192 height 19
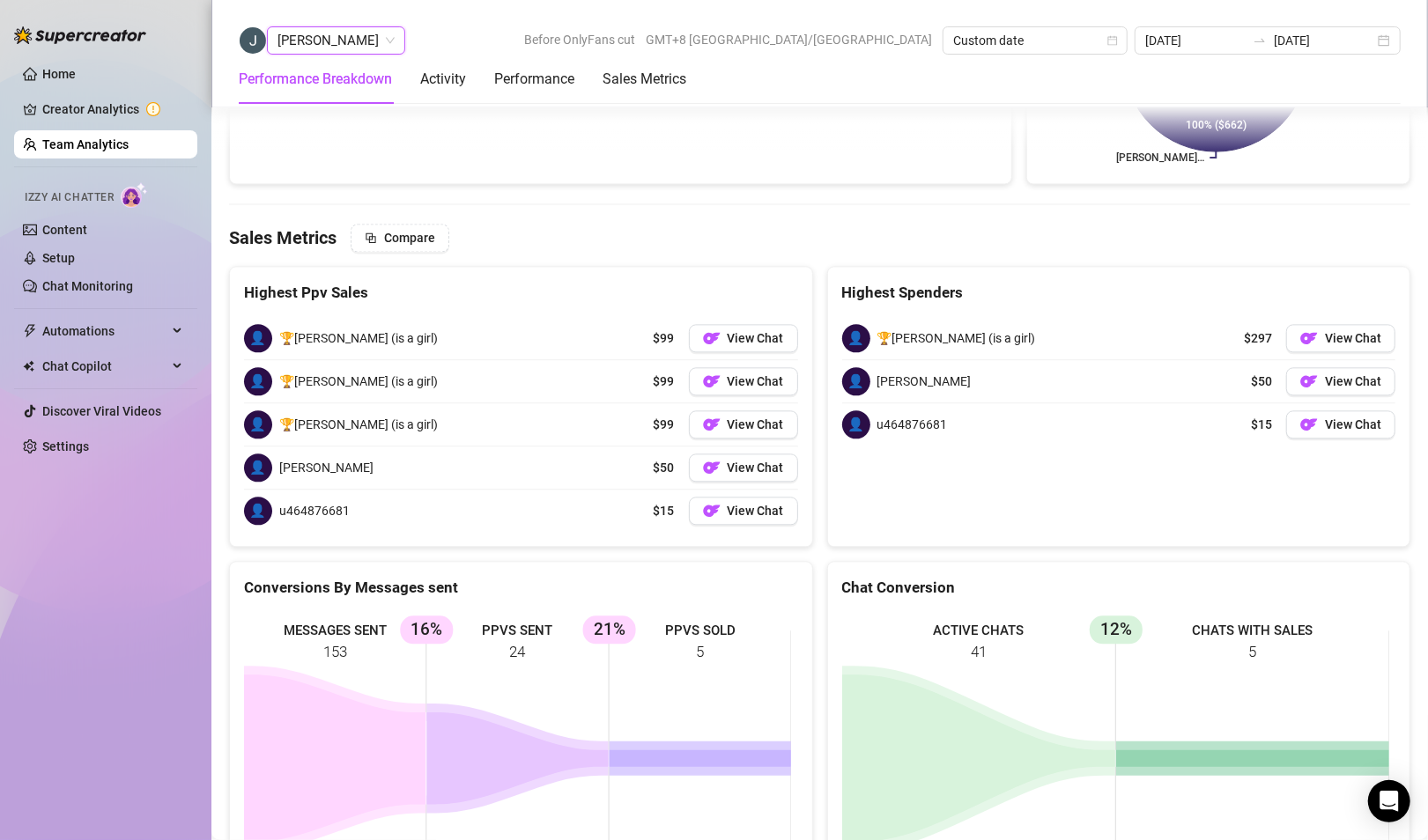
scroll to position [2506, 0]
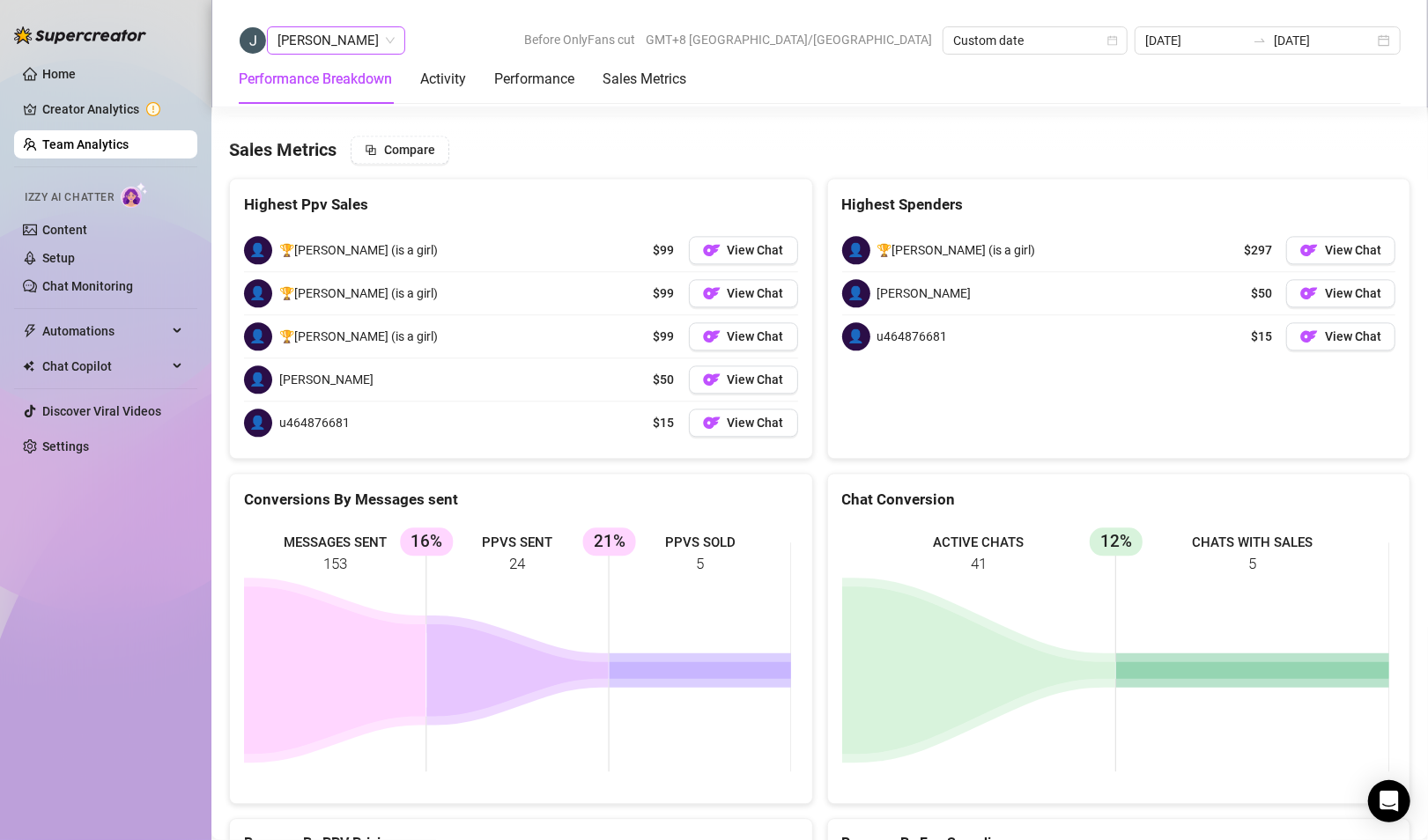
click at [321, 35] on span "[PERSON_NAME]" at bounding box center [336, 40] width 117 height 26
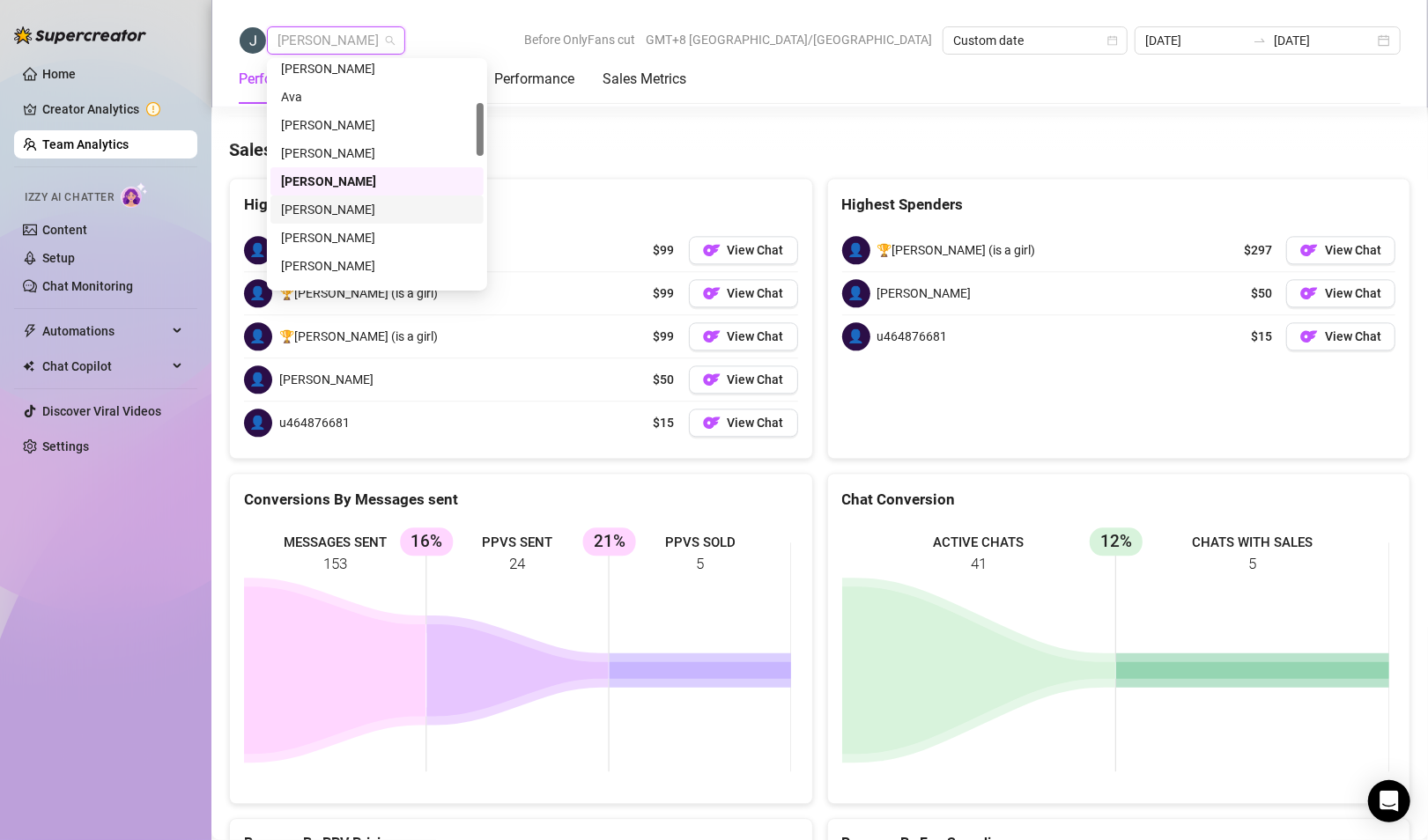
click at [309, 213] on div "[PERSON_NAME]" at bounding box center [376, 210] width 192 height 19
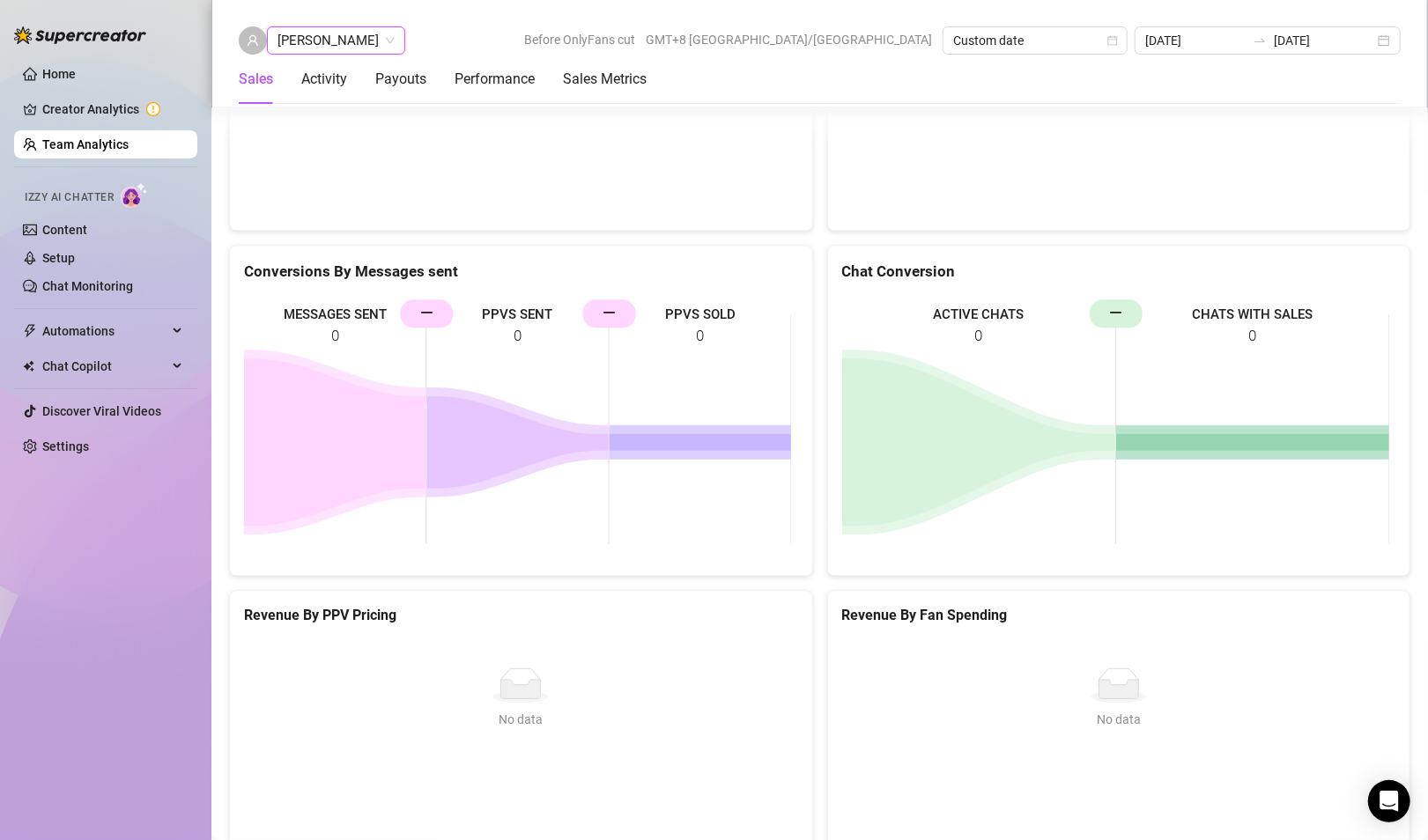
scroll to position [2227, 0]
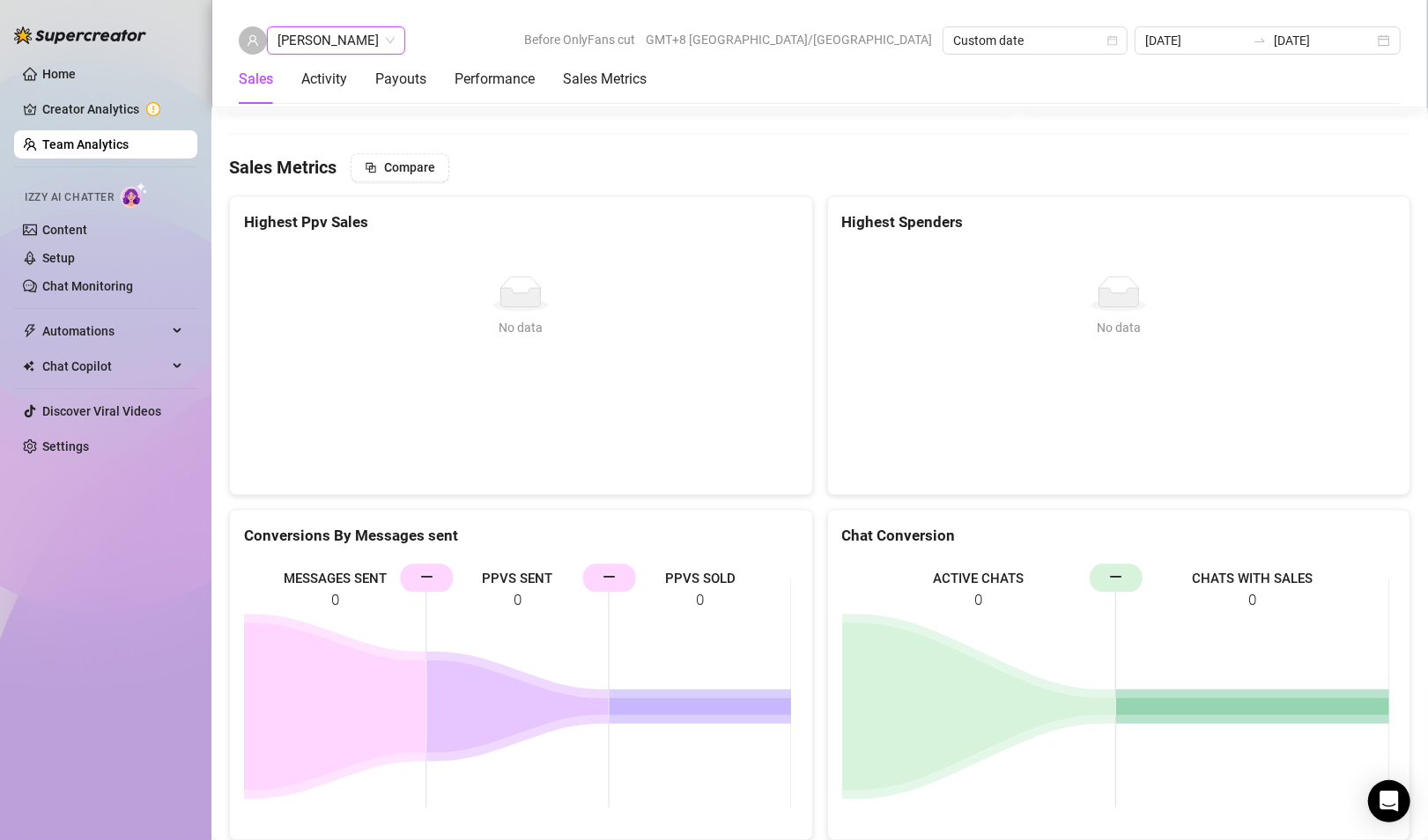
click at [365, 44] on span "[PERSON_NAME]" at bounding box center [336, 40] width 117 height 26
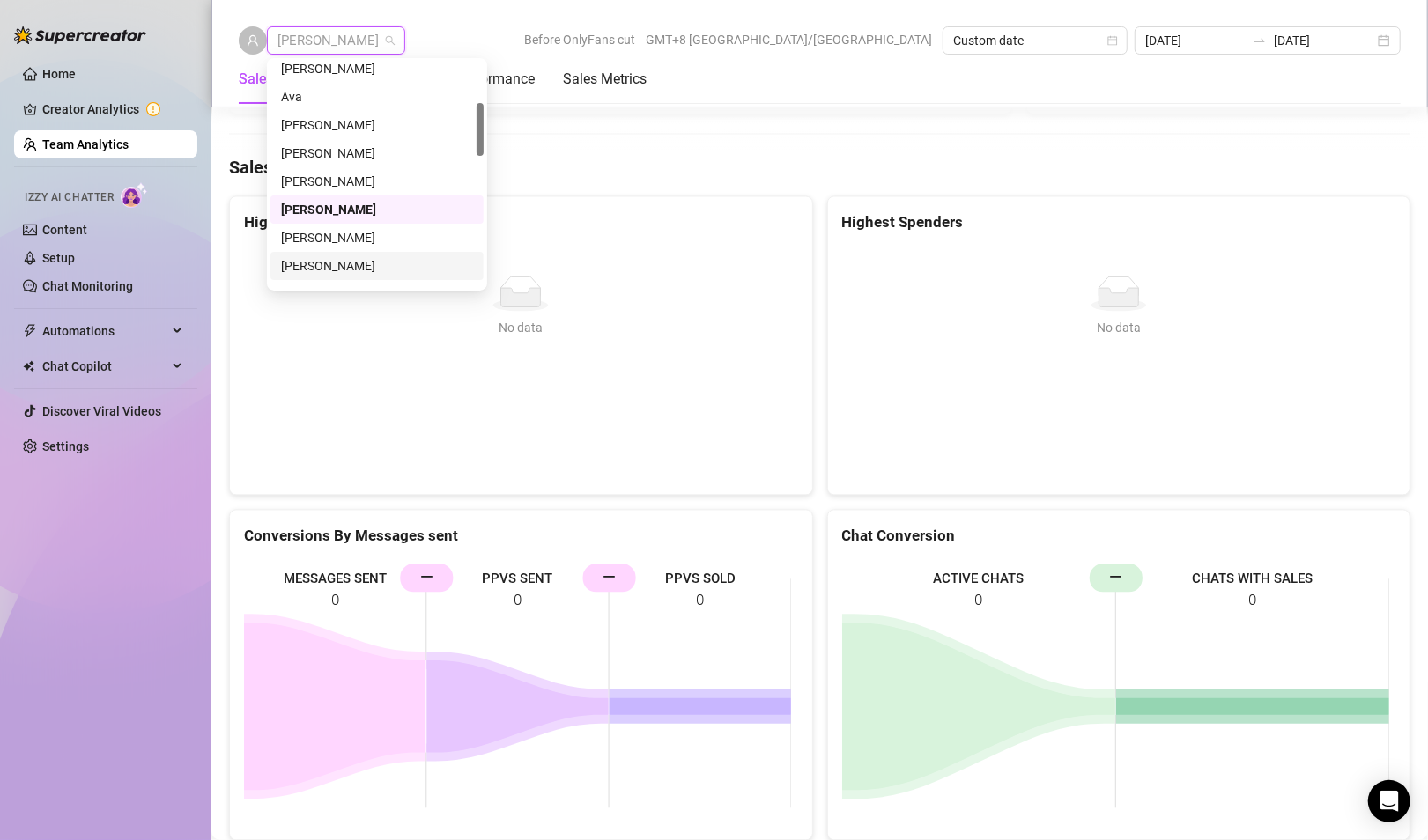
click at [324, 265] on div "[PERSON_NAME]" at bounding box center [376, 265] width 192 height 19
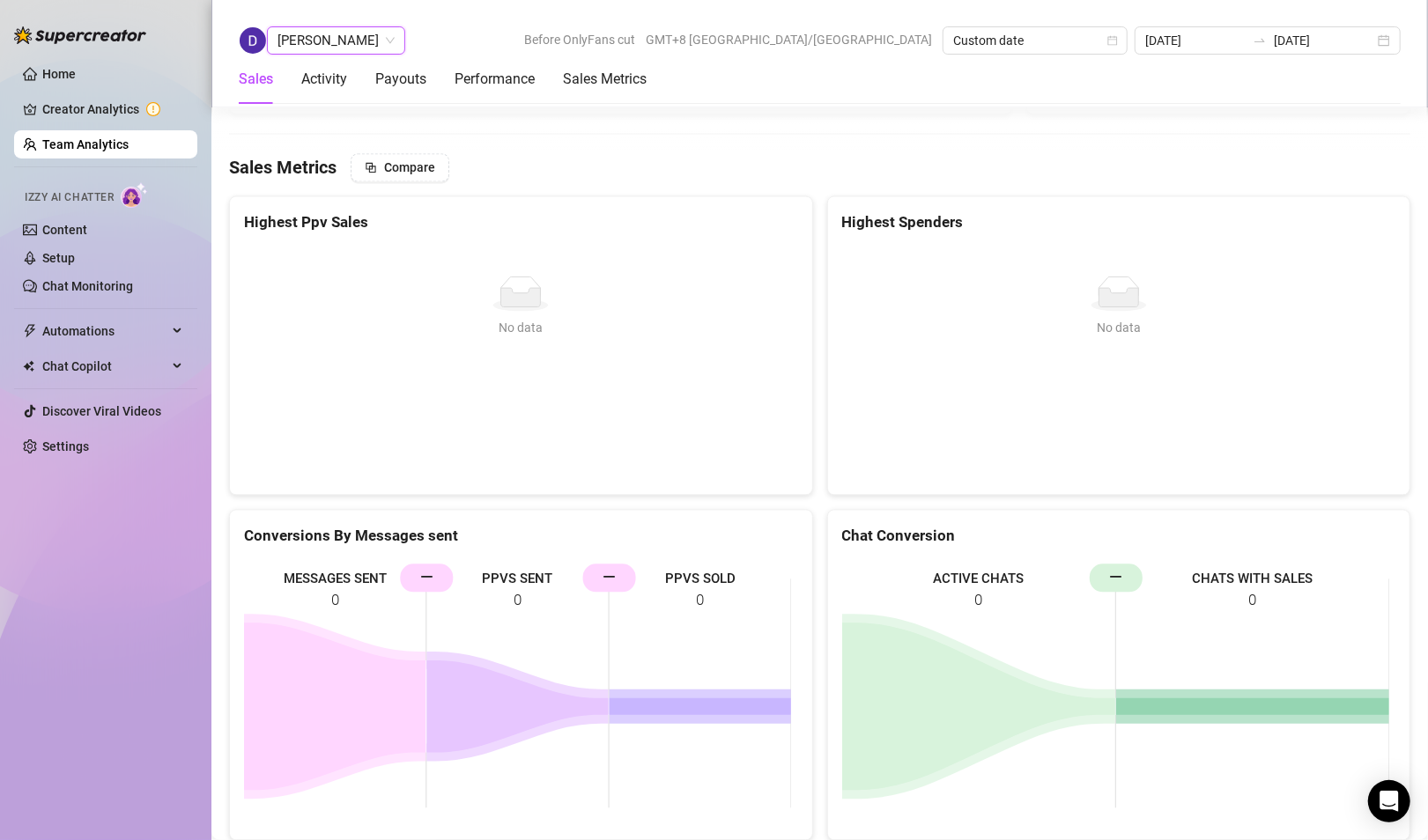
scroll to position [2315, 0]
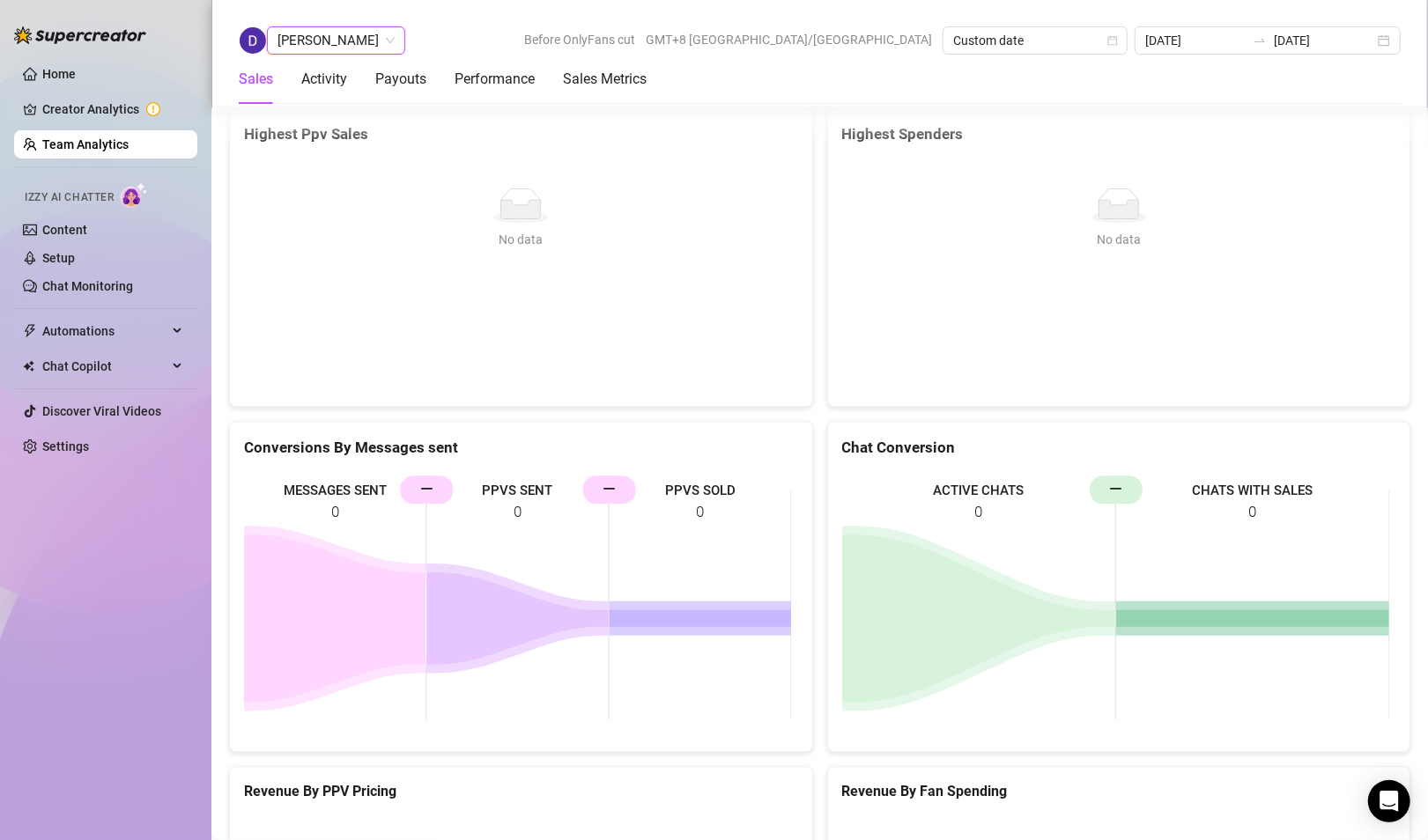
click at [326, 38] on span "[PERSON_NAME]" at bounding box center [336, 40] width 117 height 26
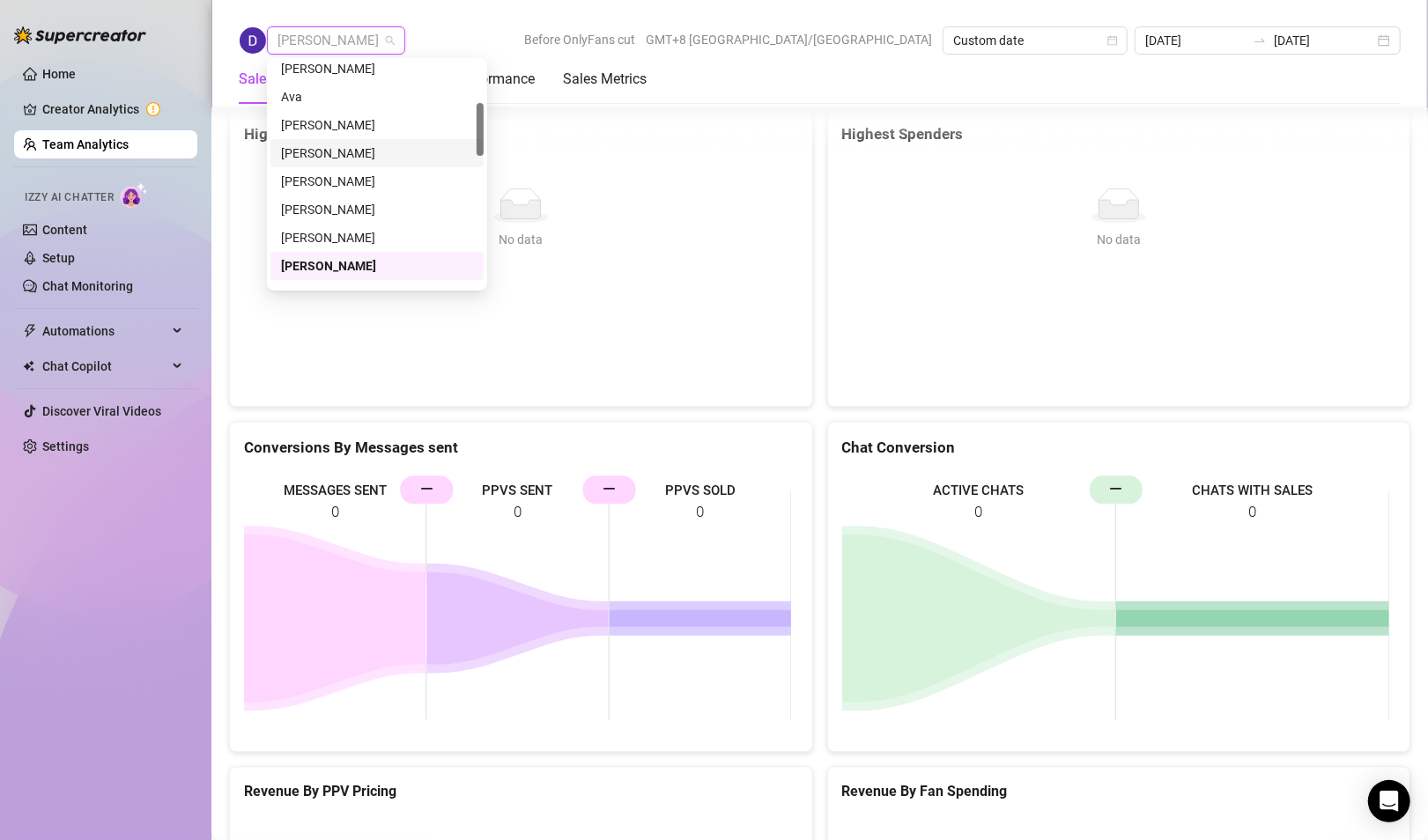
scroll to position [264, 0]
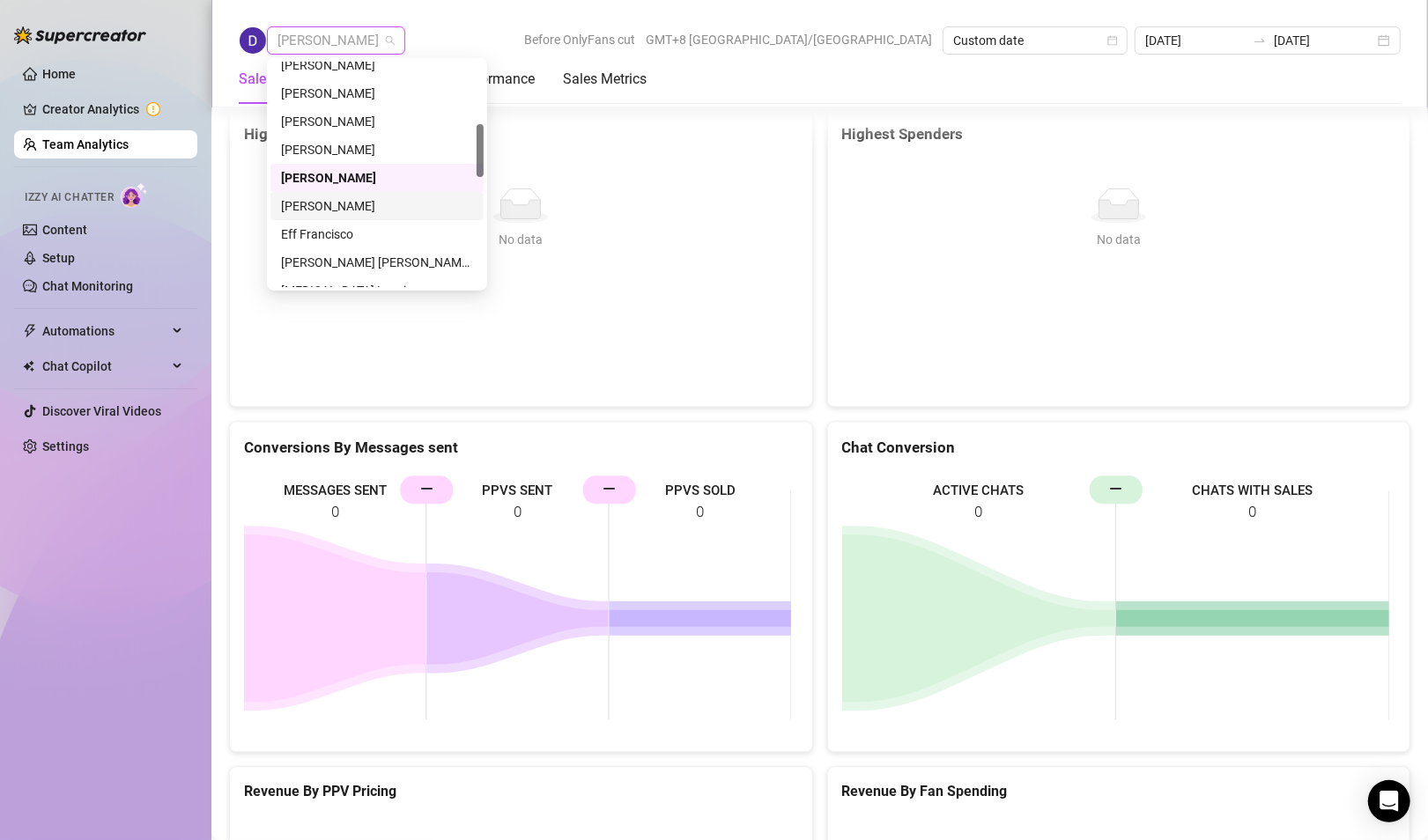
click at [322, 201] on div "[PERSON_NAME]" at bounding box center [376, 206] width 192 height 19
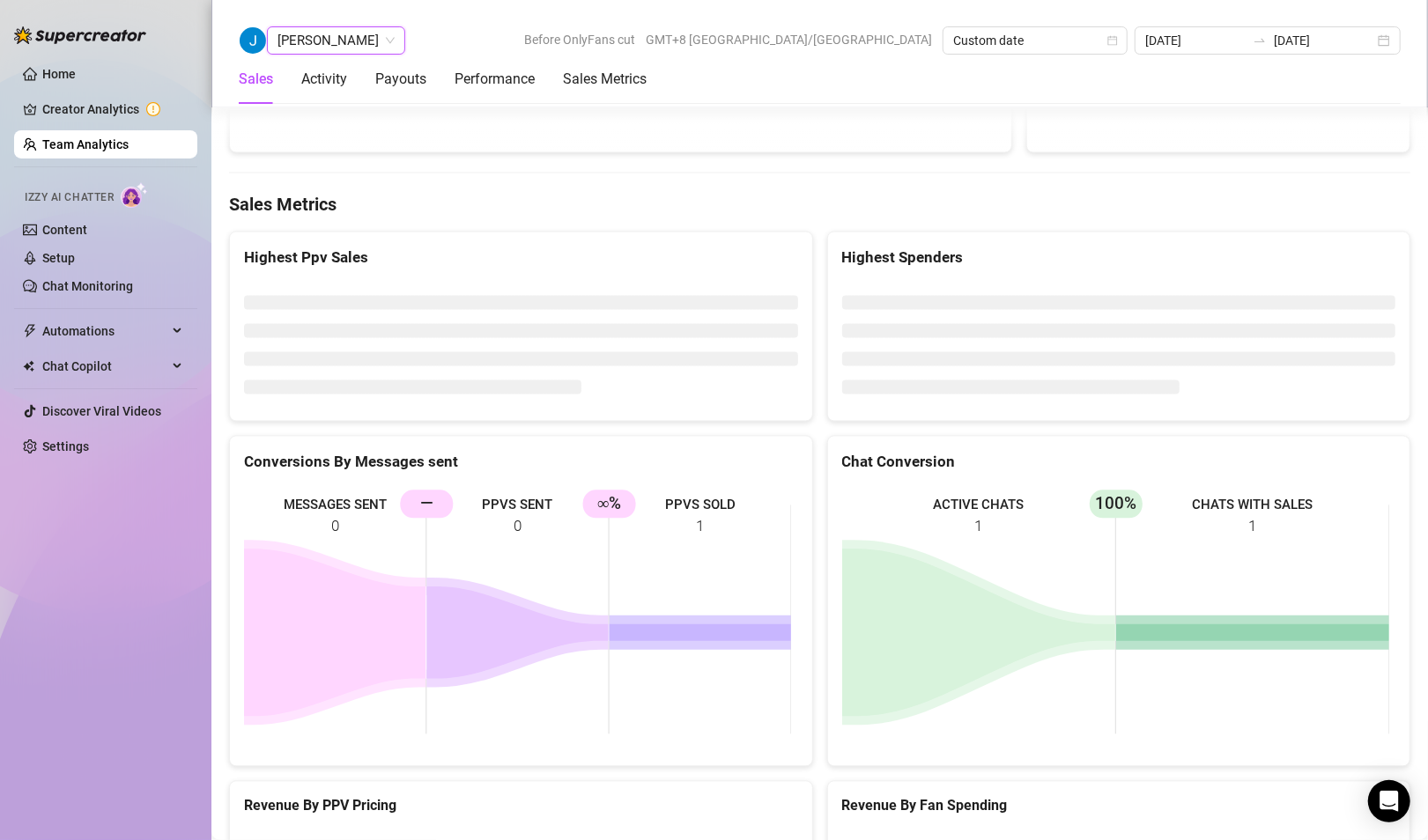
scroll to position [2315, 0]
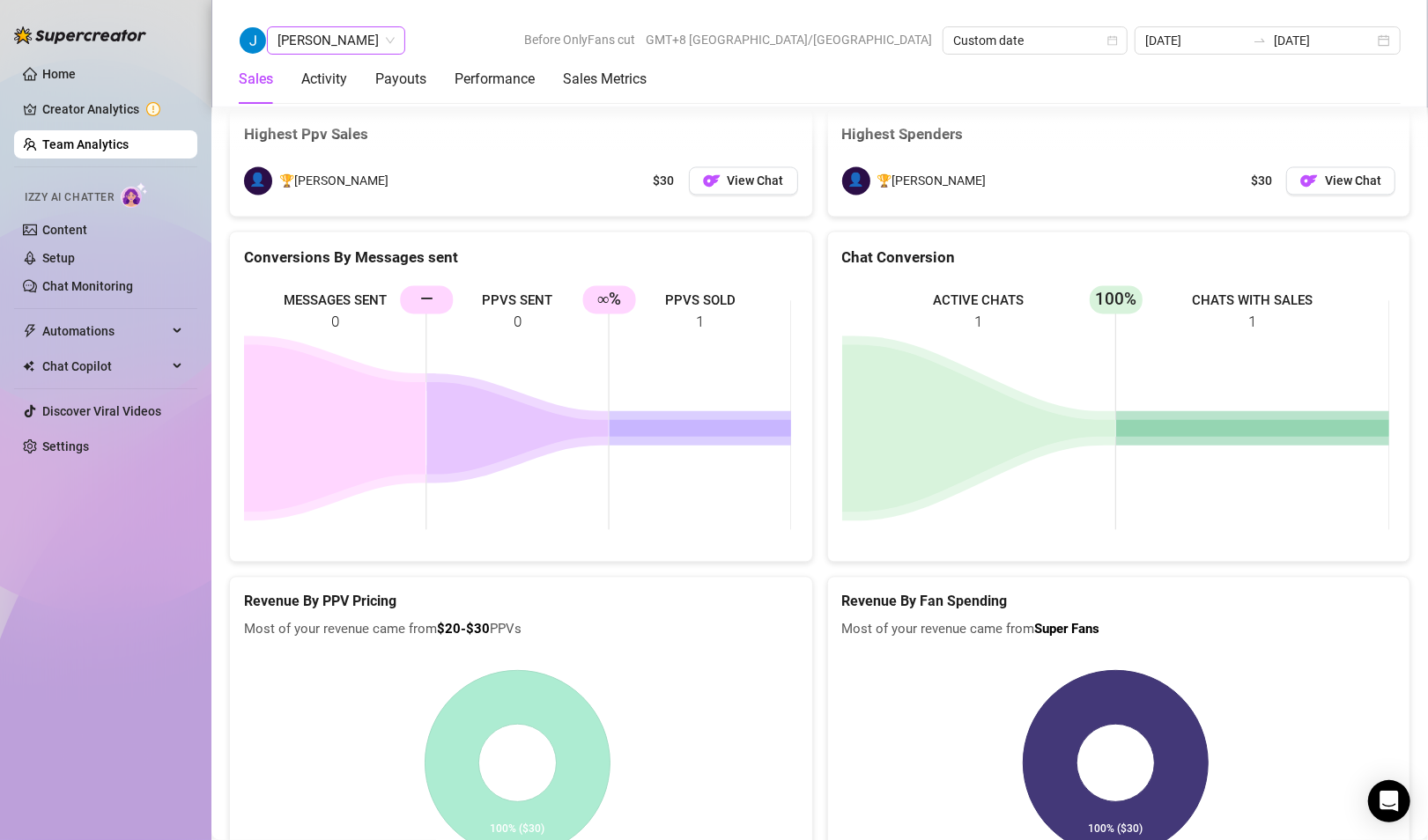
click at [311, 29] on span "[PERSON_NAME]" at bounding box center [336, 40] width 117 height 26
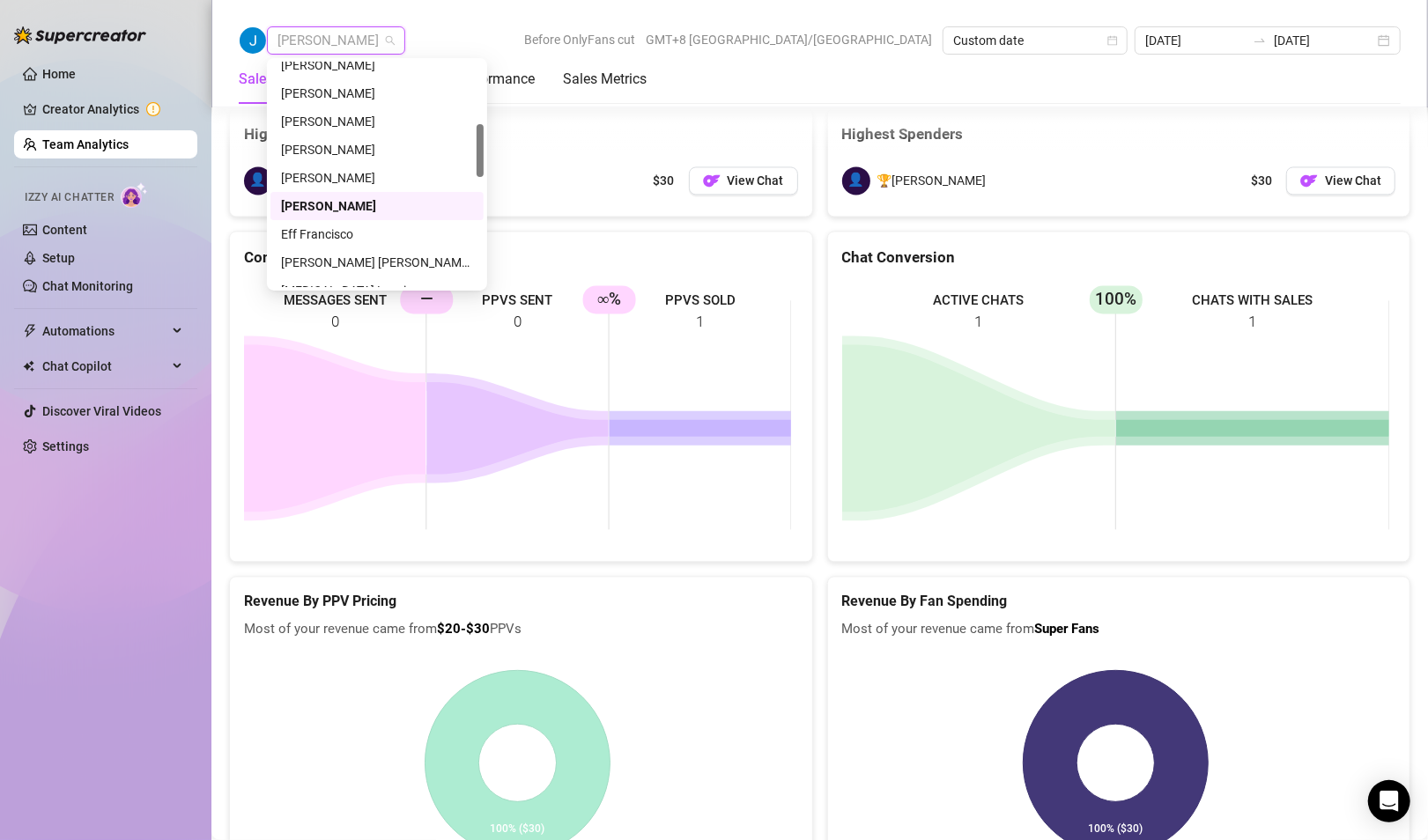
scroll to position [352, 0]
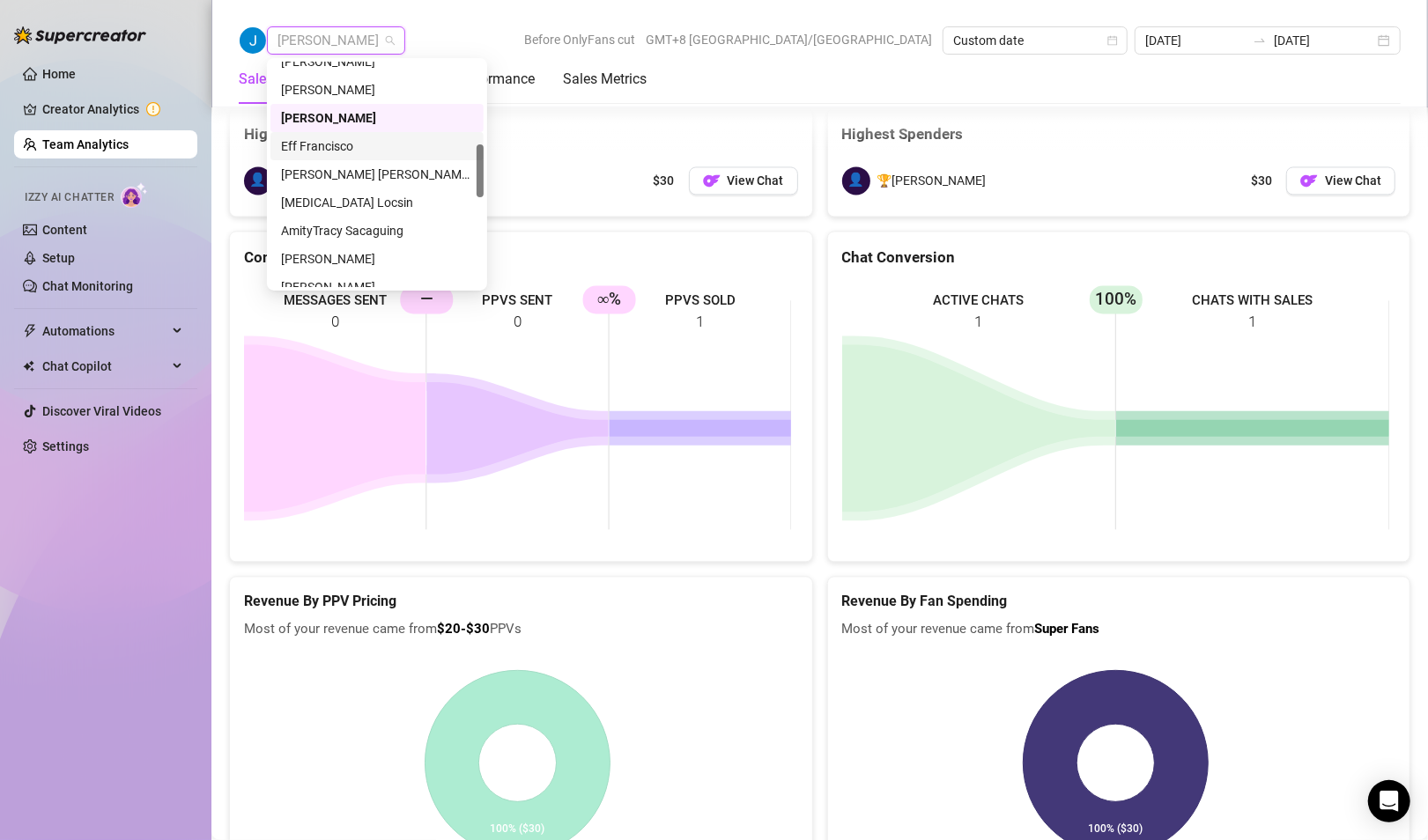
click at [329, 145] on div "Eff Francisco" at bounding box center [376, 146] width 192 height 19
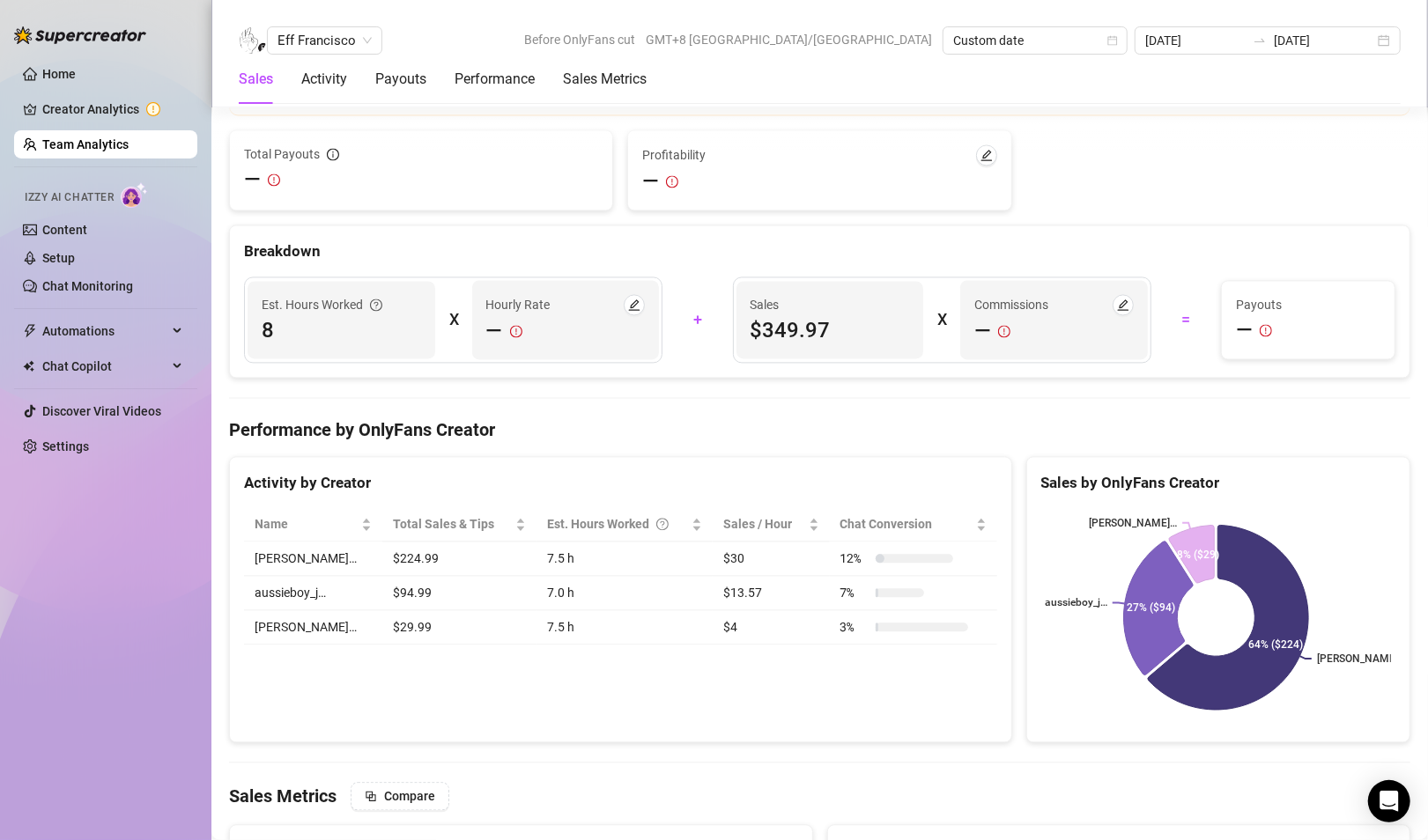
scroll to position [2863, 0]
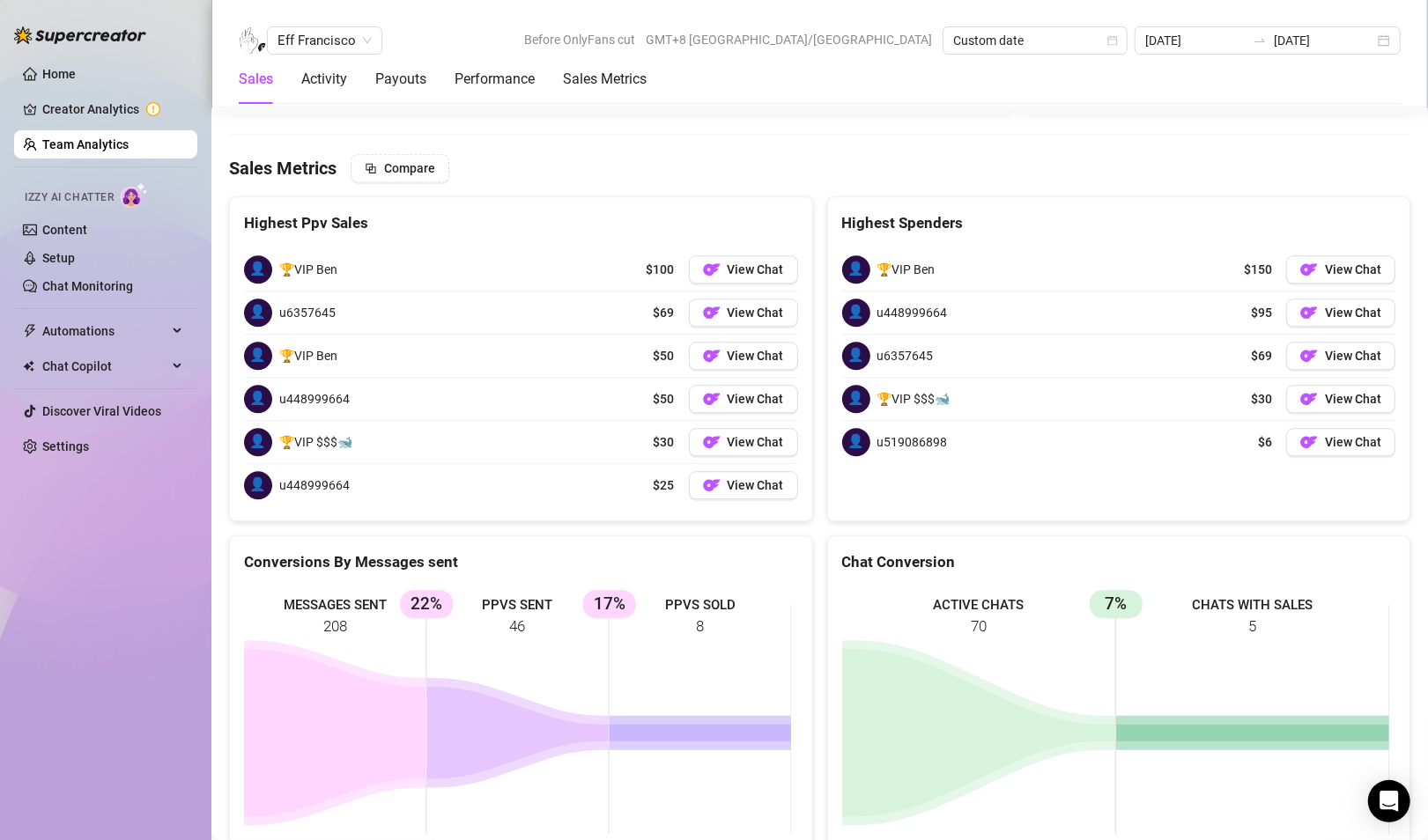
click at [312, 24] on div "Eff Francisco Before OnlyFans cut GMT+8 Asia/Taipei Custom date 2025-08-22 2025…" at bounding box center [820, 54] width 1217 height 108
click at [321, 33] on span "Eff Francisco" at bounding box center [325, 40] width 95 height 26
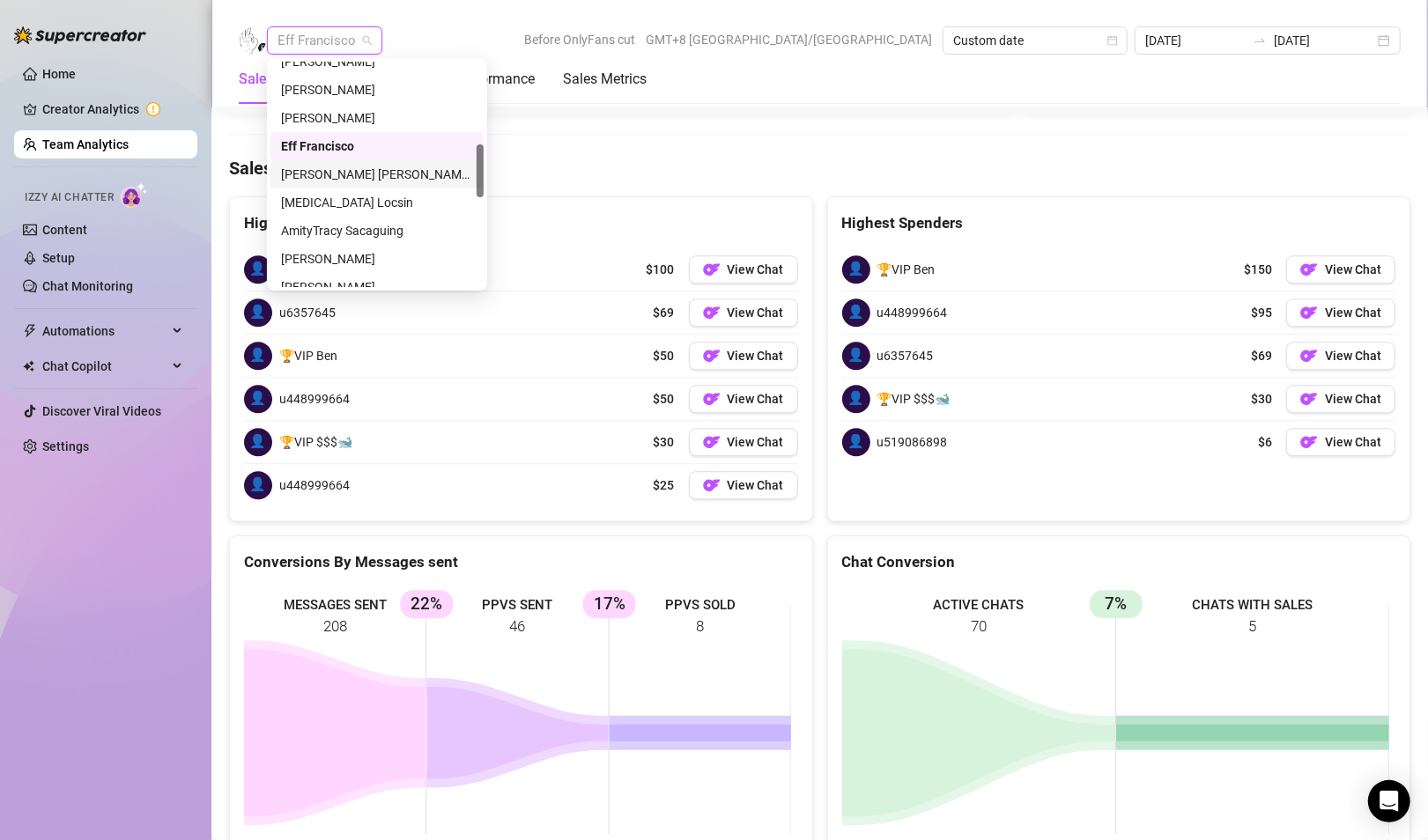
click at [339, 177] on div "[PERSON_NAME] [PERSON_NAME] Tarcena" at bounding box center [376, 174] width 192 height 19
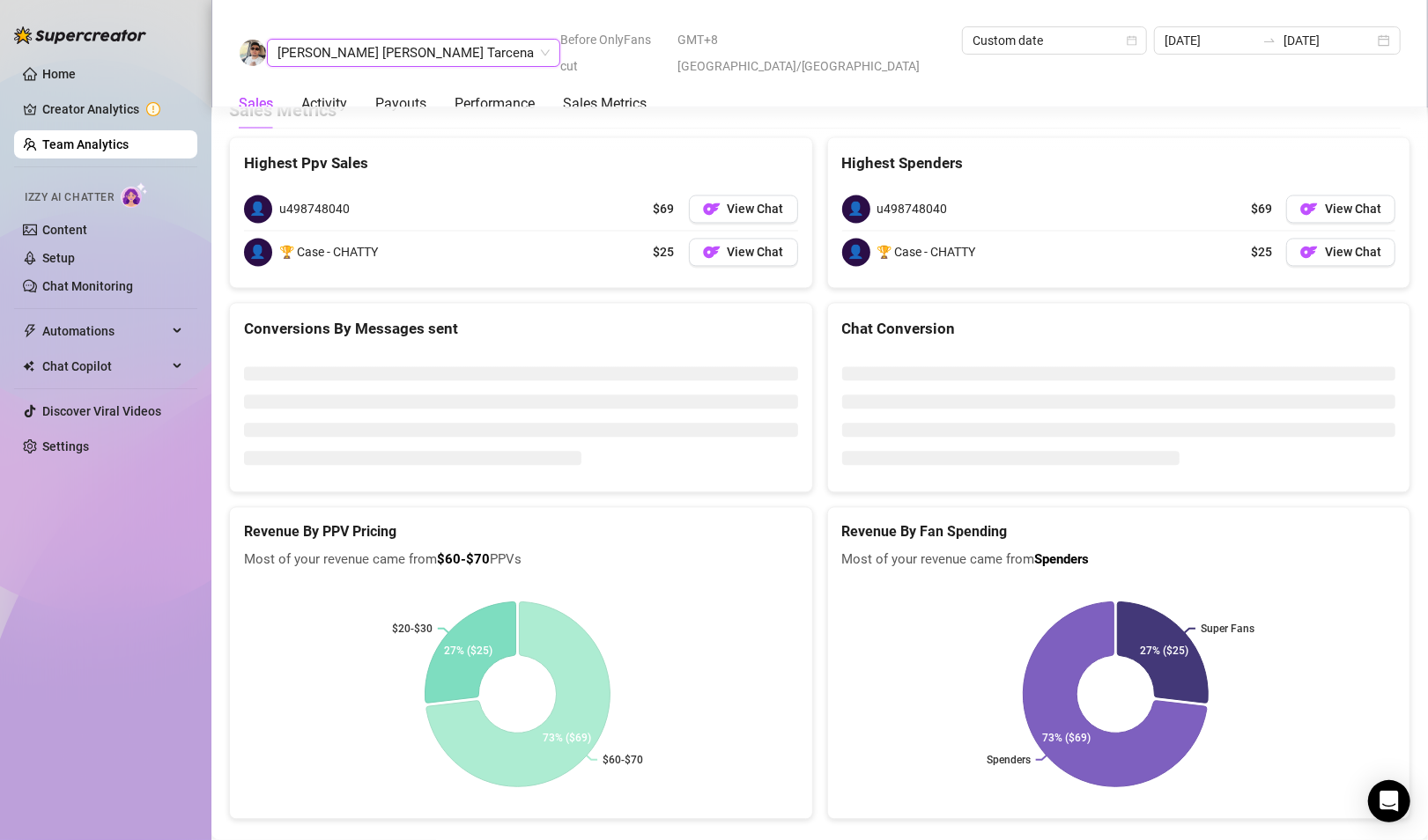
scroll to position [2315, 0]
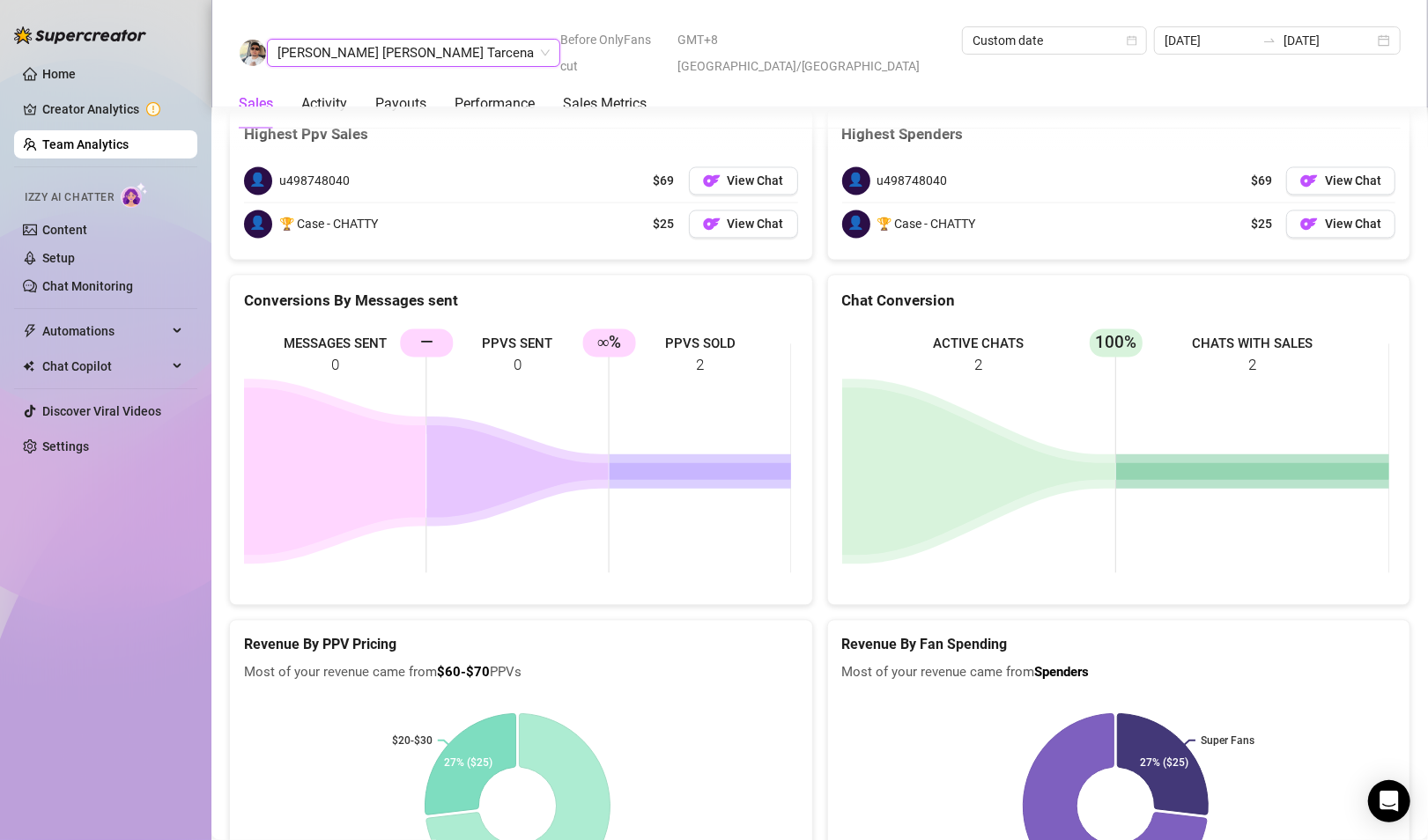
click at [334, 44] on span "[PERSON_NAME] [PERSON_NAME] Tarcena" at bounding box center [413, 53] width 272 height 26
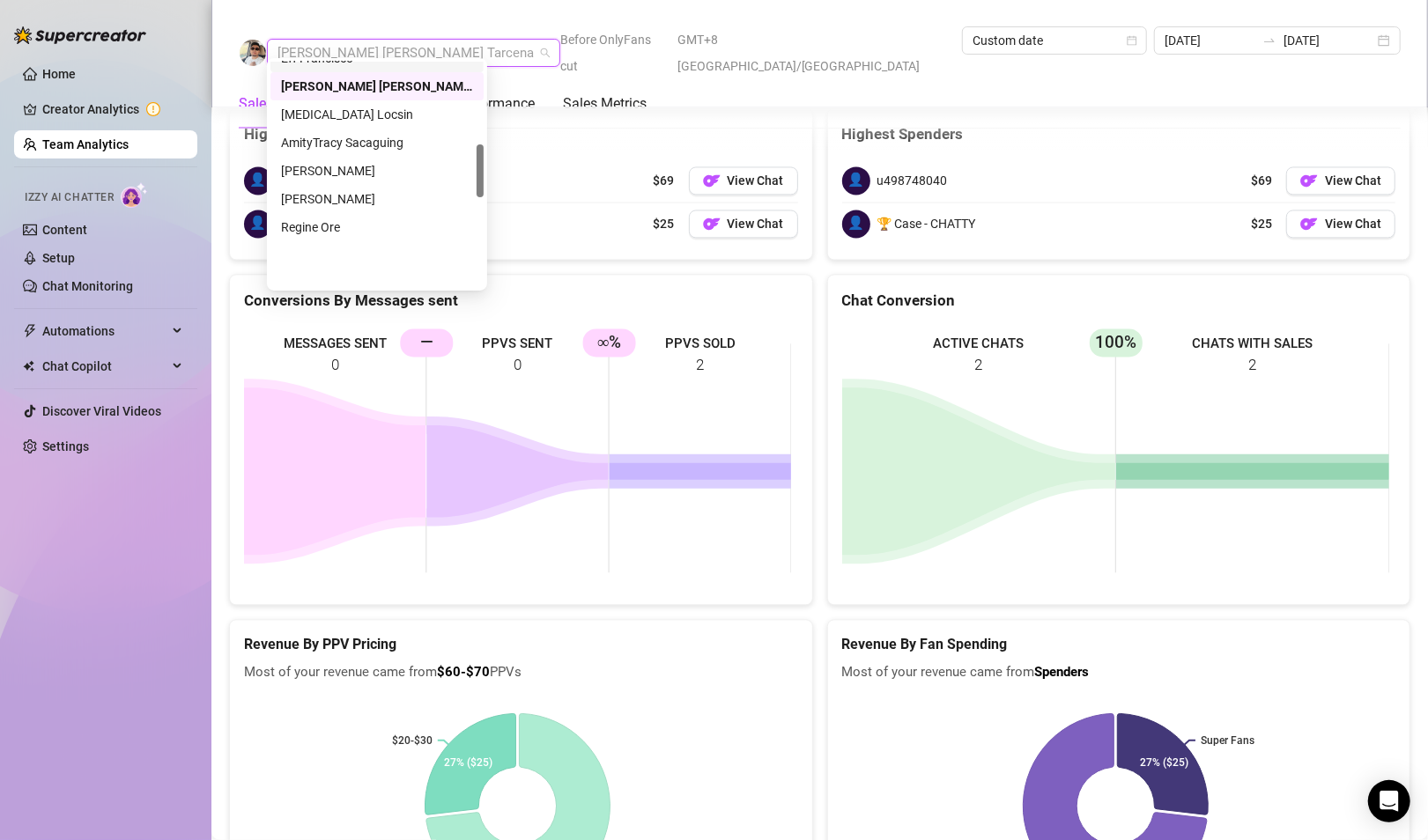
scroll to position [352, 0]
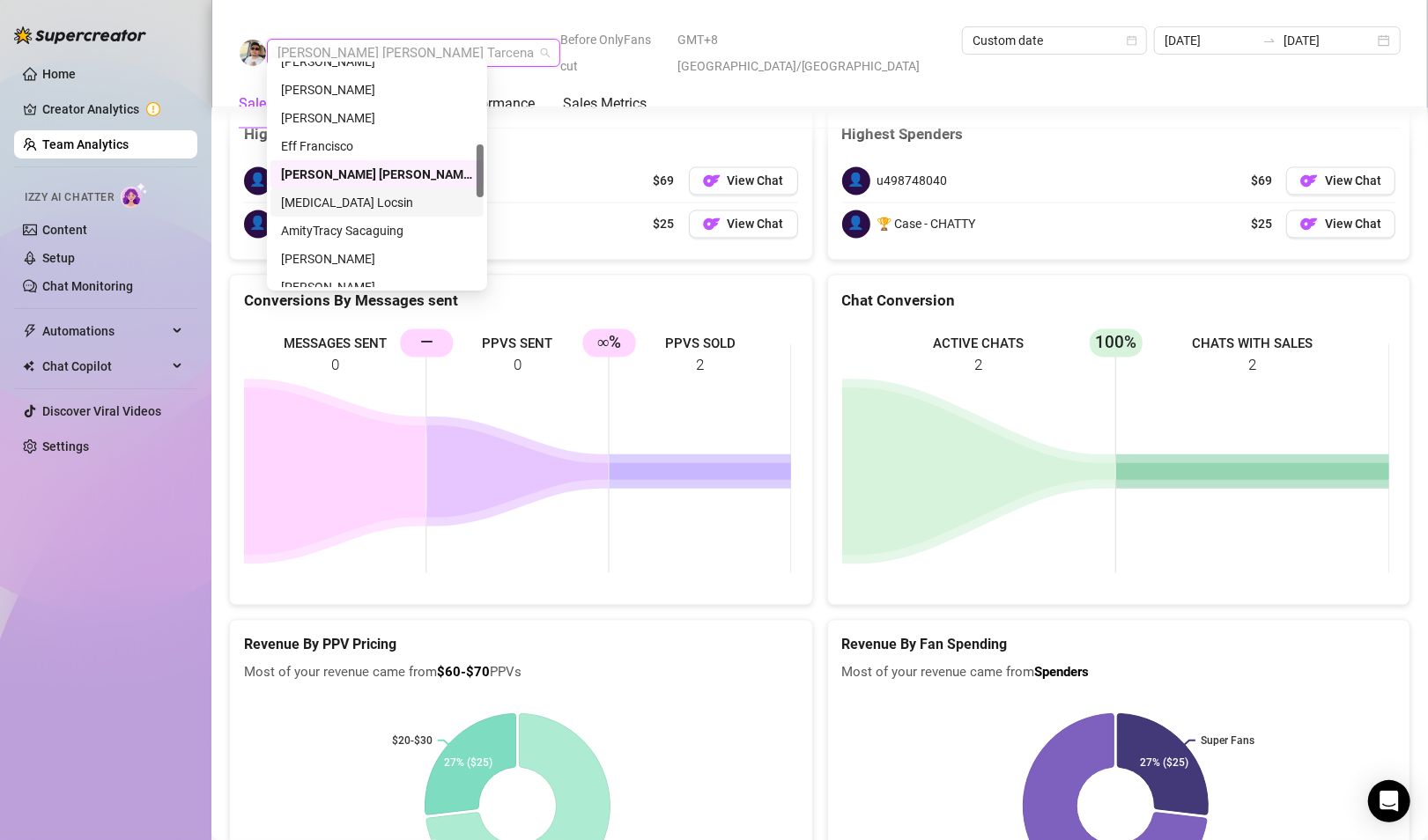
click at [316, 199] on div "[MEDICAL_DATA] Locsin" at bounding box center [376, 202] width 192 height 19
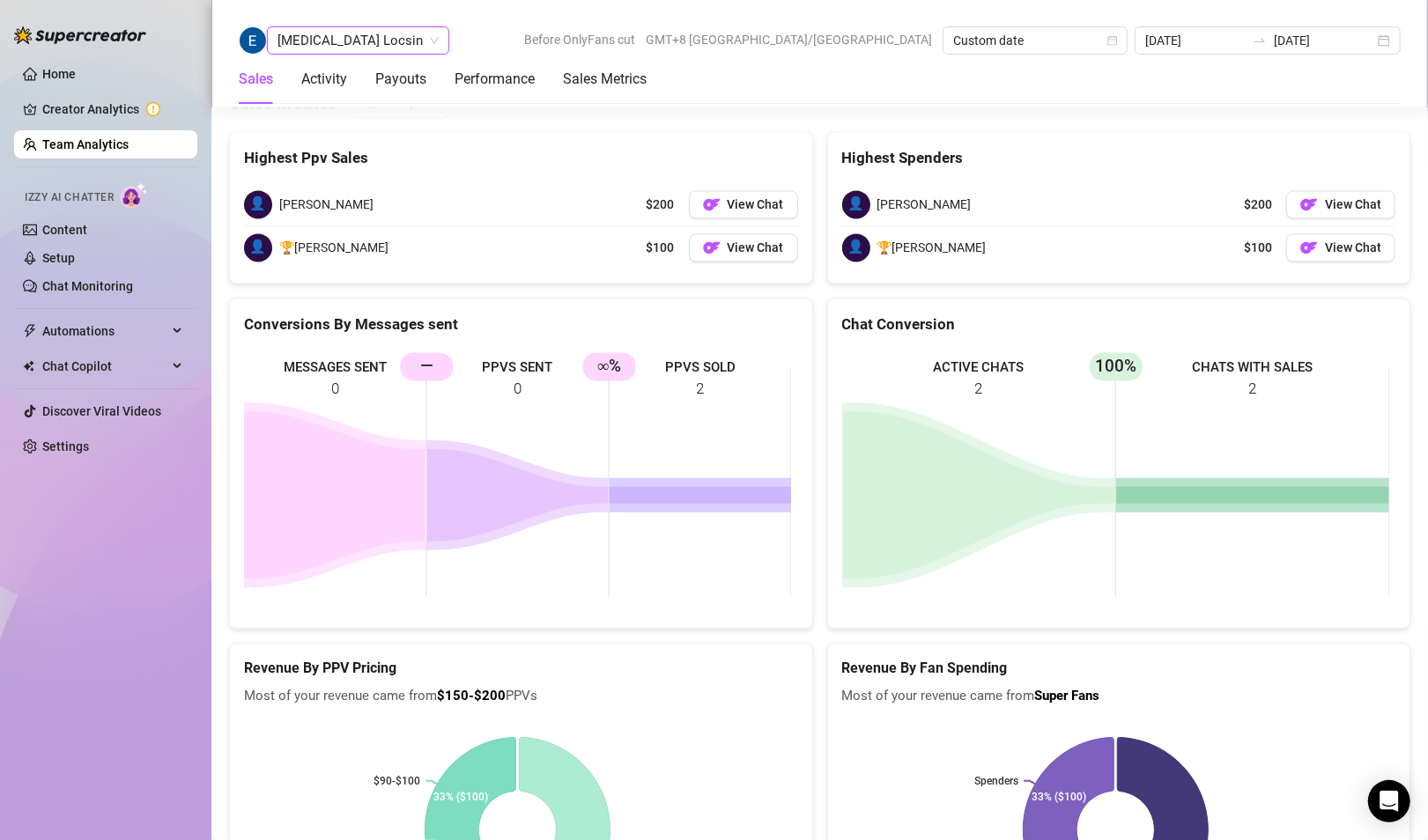
scroll to position [2315, 0]
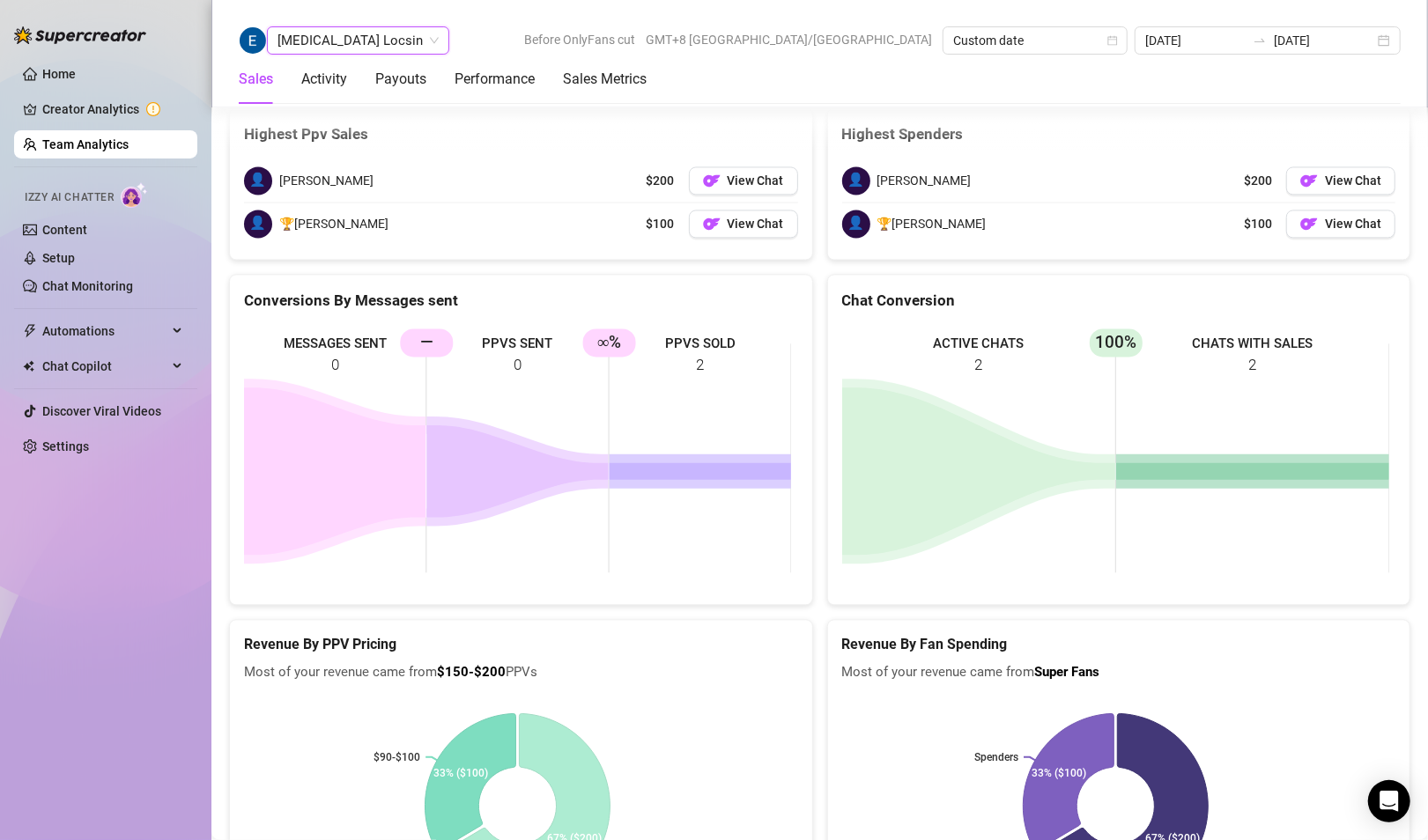
click at [342, 37] on span "[MEDICAL_DATA] Locsin" at bounding box center [358, 40] width 161 height 26
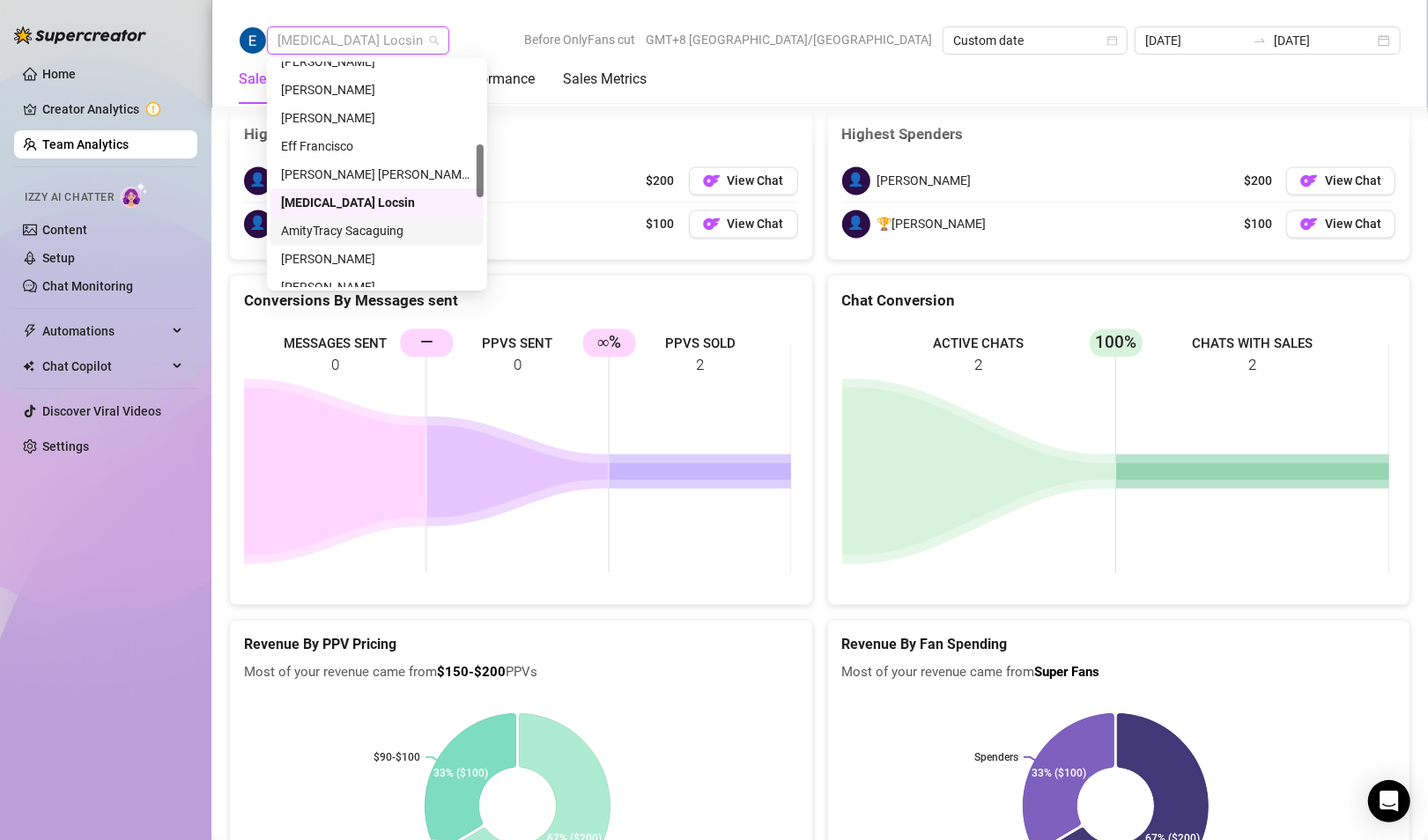
click at [332, 232] on div "AmityTracy Sacaguing" at bounding box center [376, 230] width 192 height 19
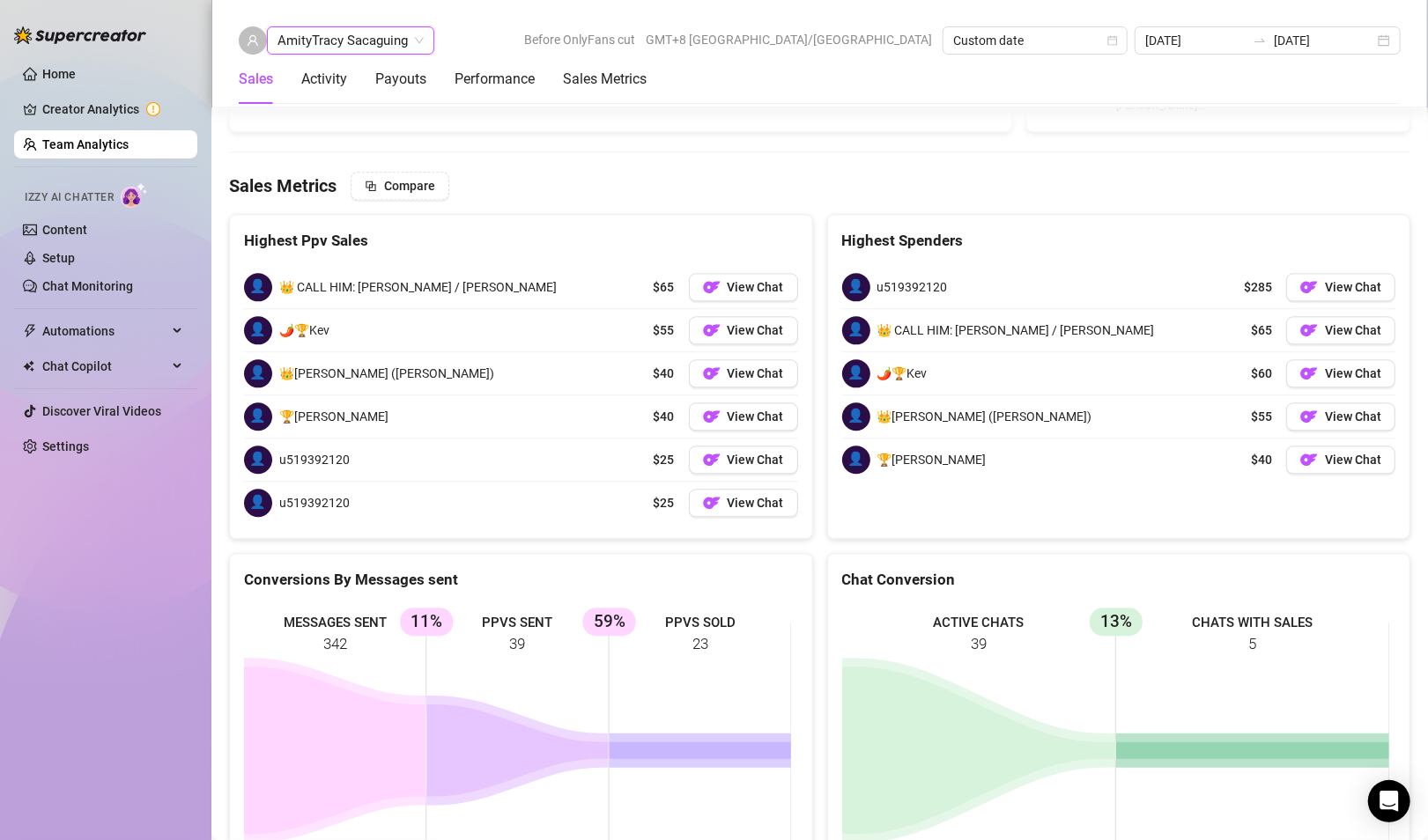
scroll to position [2662, 0]
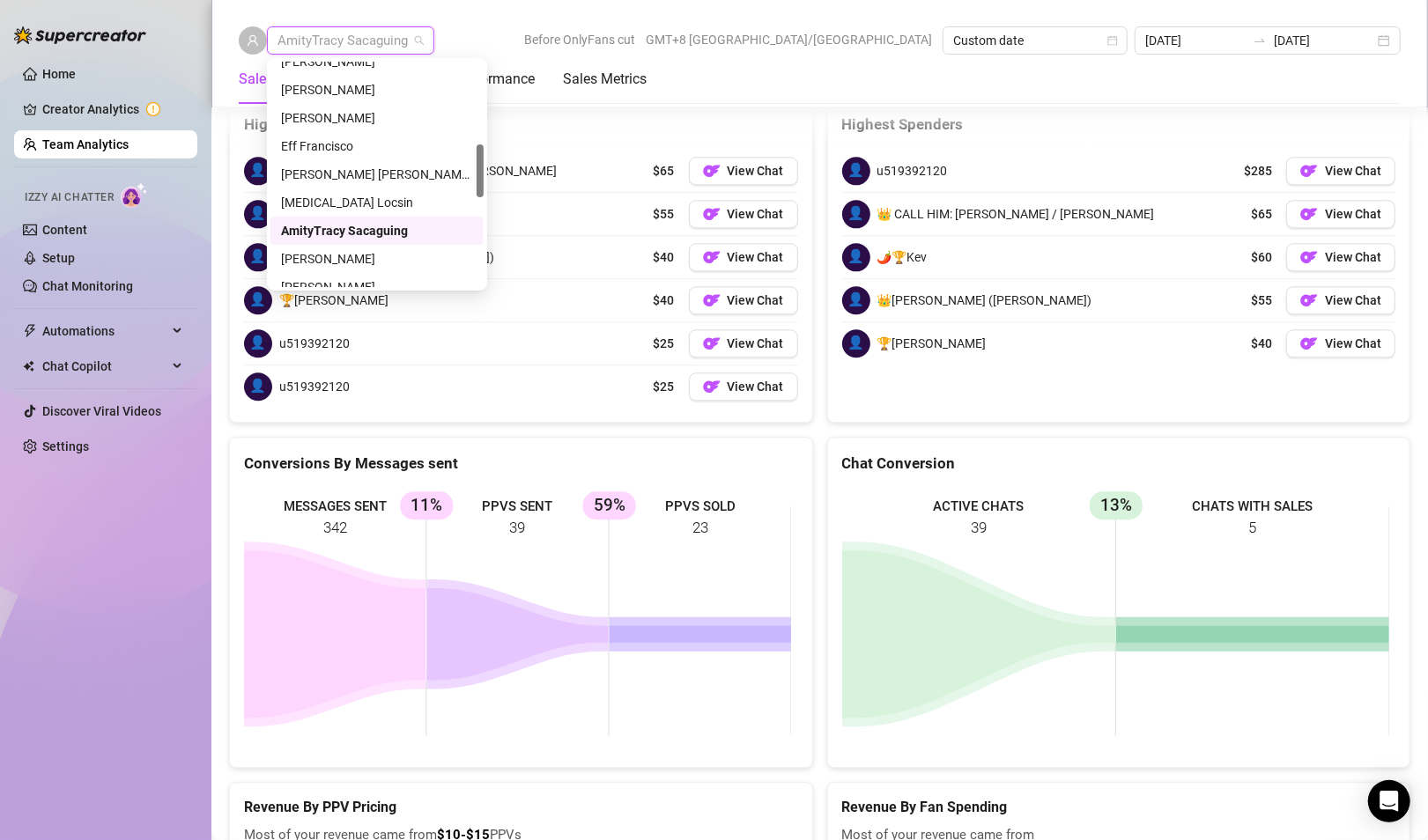
click at [362, 41] on span "AmityTracy Sacaguing" at bounding box center [351, 40] width 147 height 26
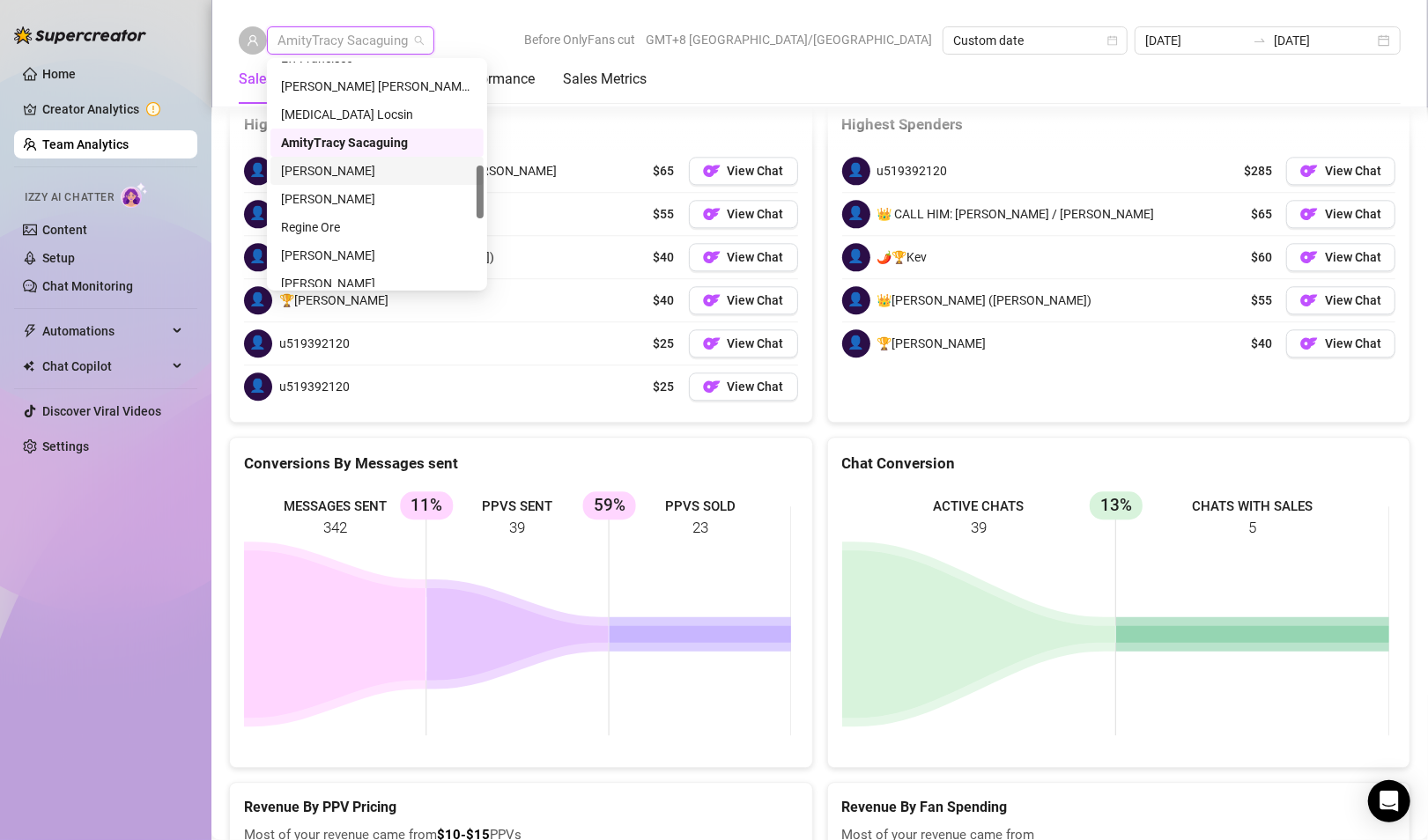
drag, startPoint x: 328, startPoint y: 162, endPoint x: 339, endPoint y: 168, distance: 12.5
click at [327, 160] on div "[PERSON_NAME]" at bounding box center [377, 171] width 213 height 28
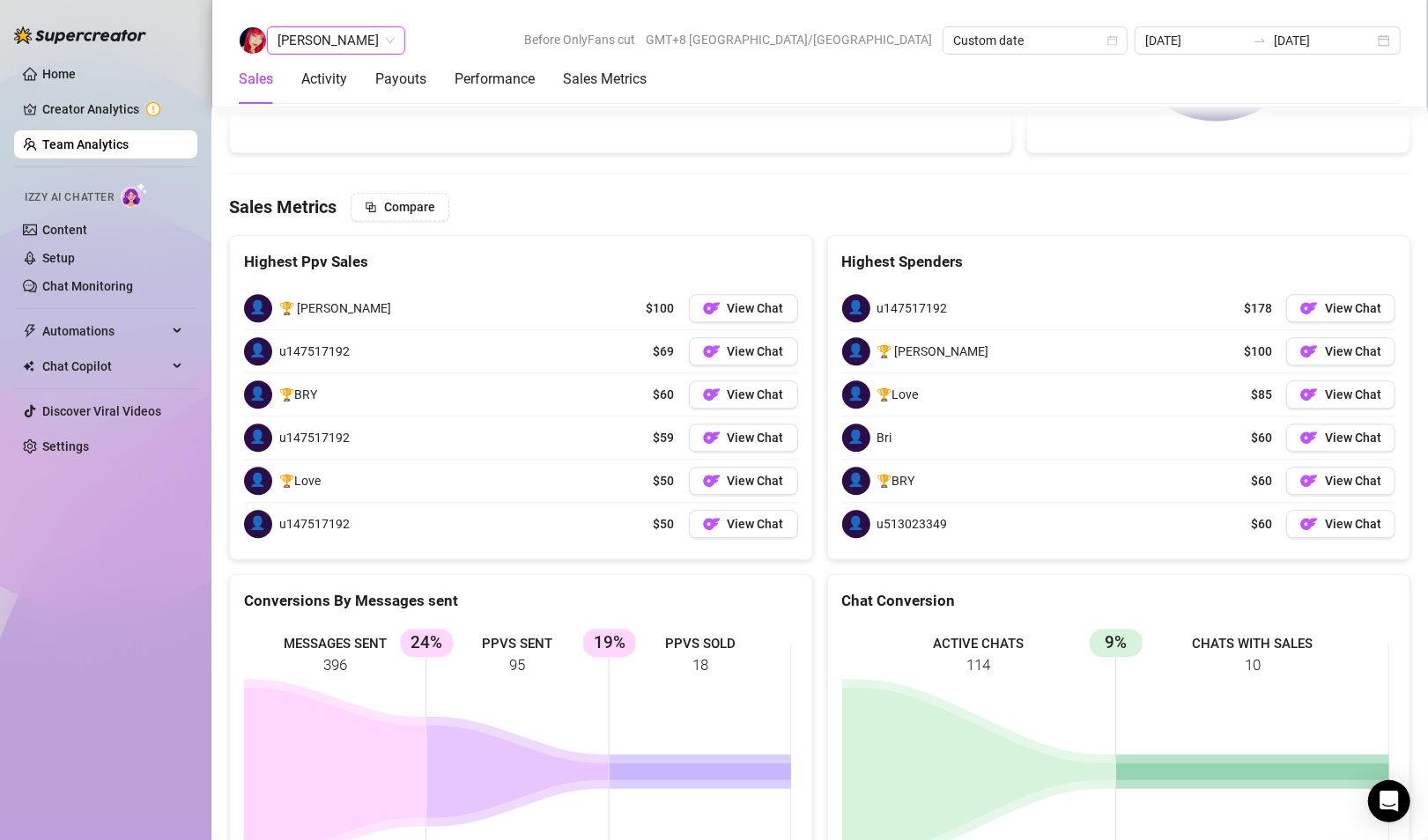
scroll to position [3000, 0]
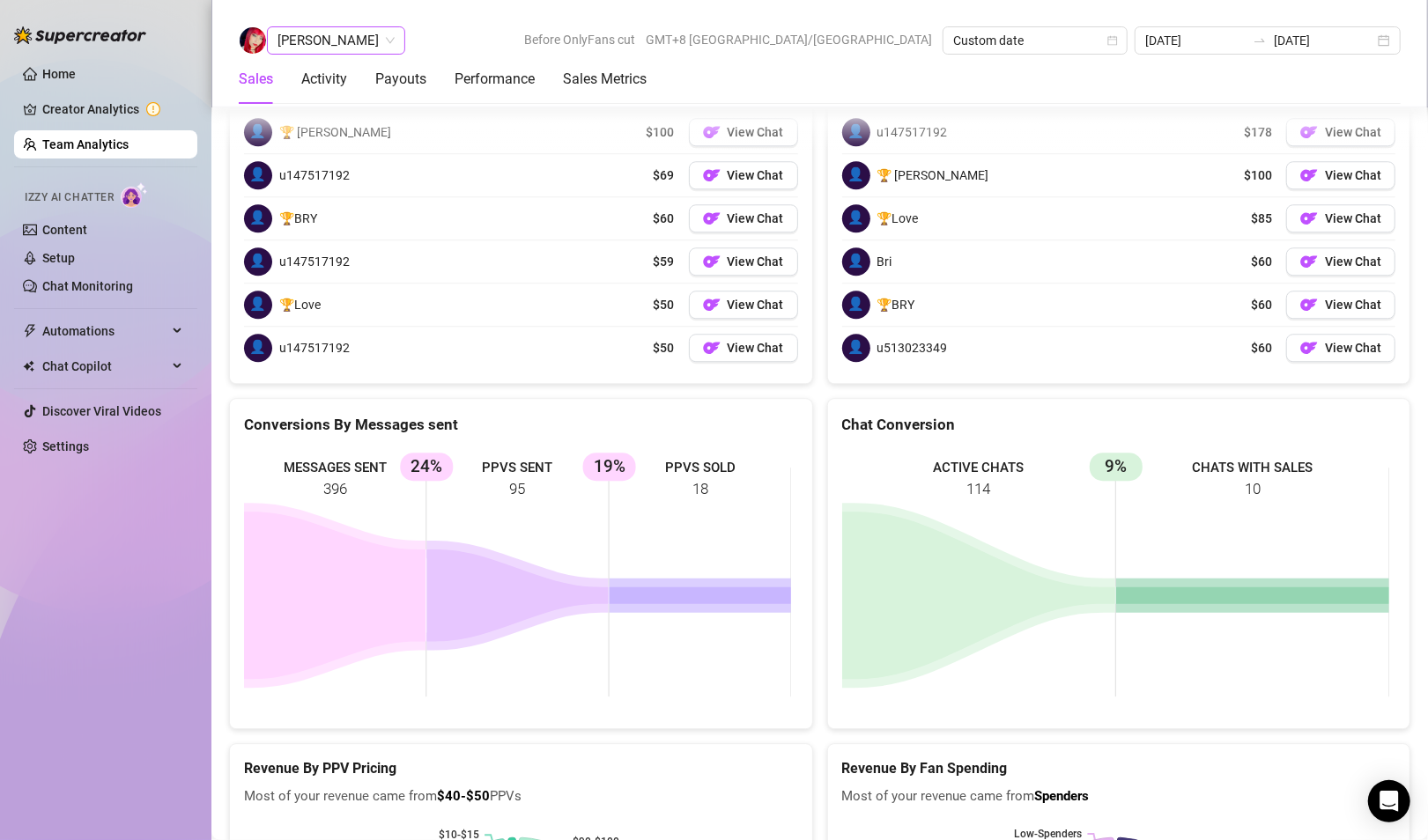
click at [350, 38] on span "[PERSON_NAME]" at bounding box center [336, 40] width 117 height 26
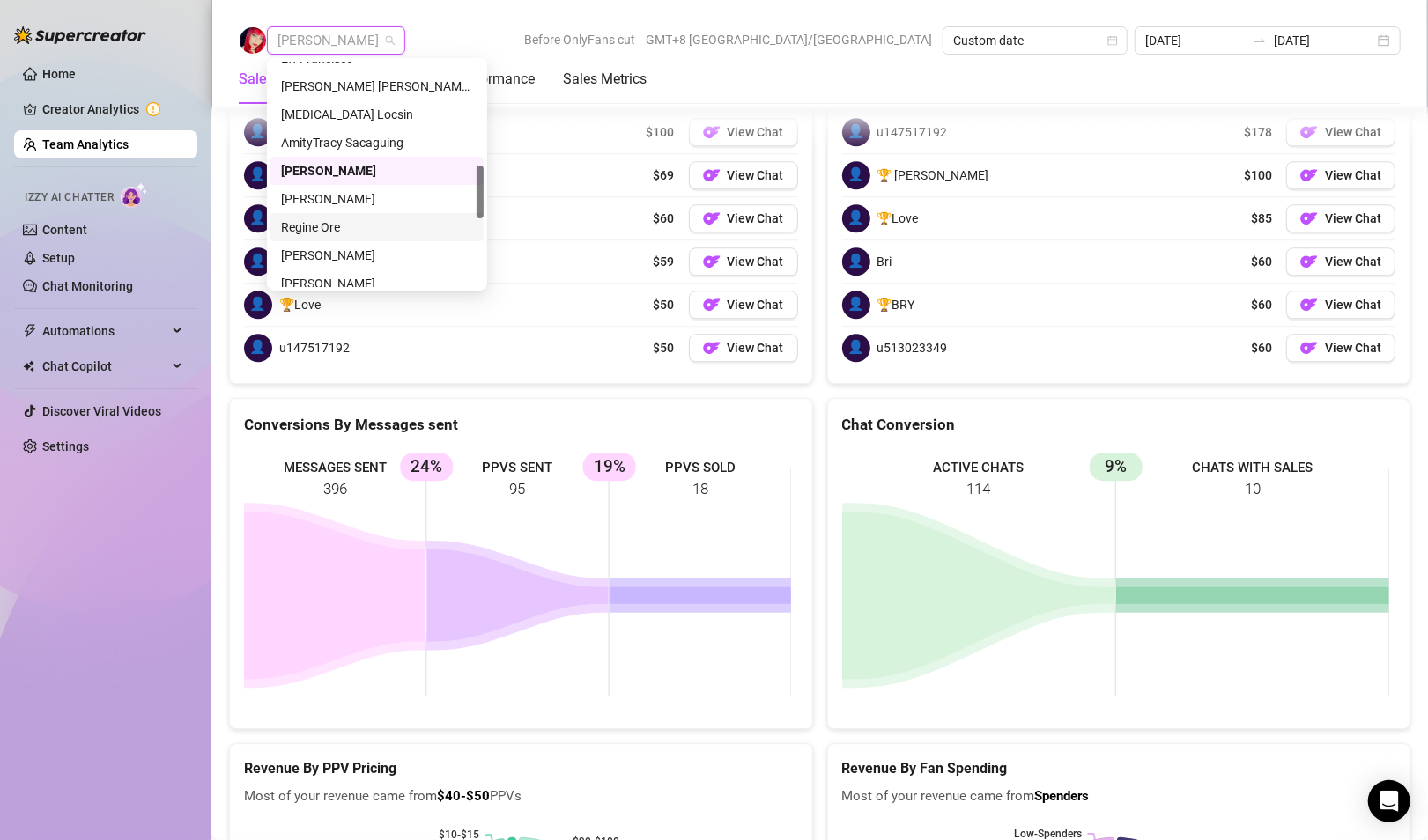
click at [321, 226] on div "Regine Ore" at bounding box center [376, 227] width 192 height 19
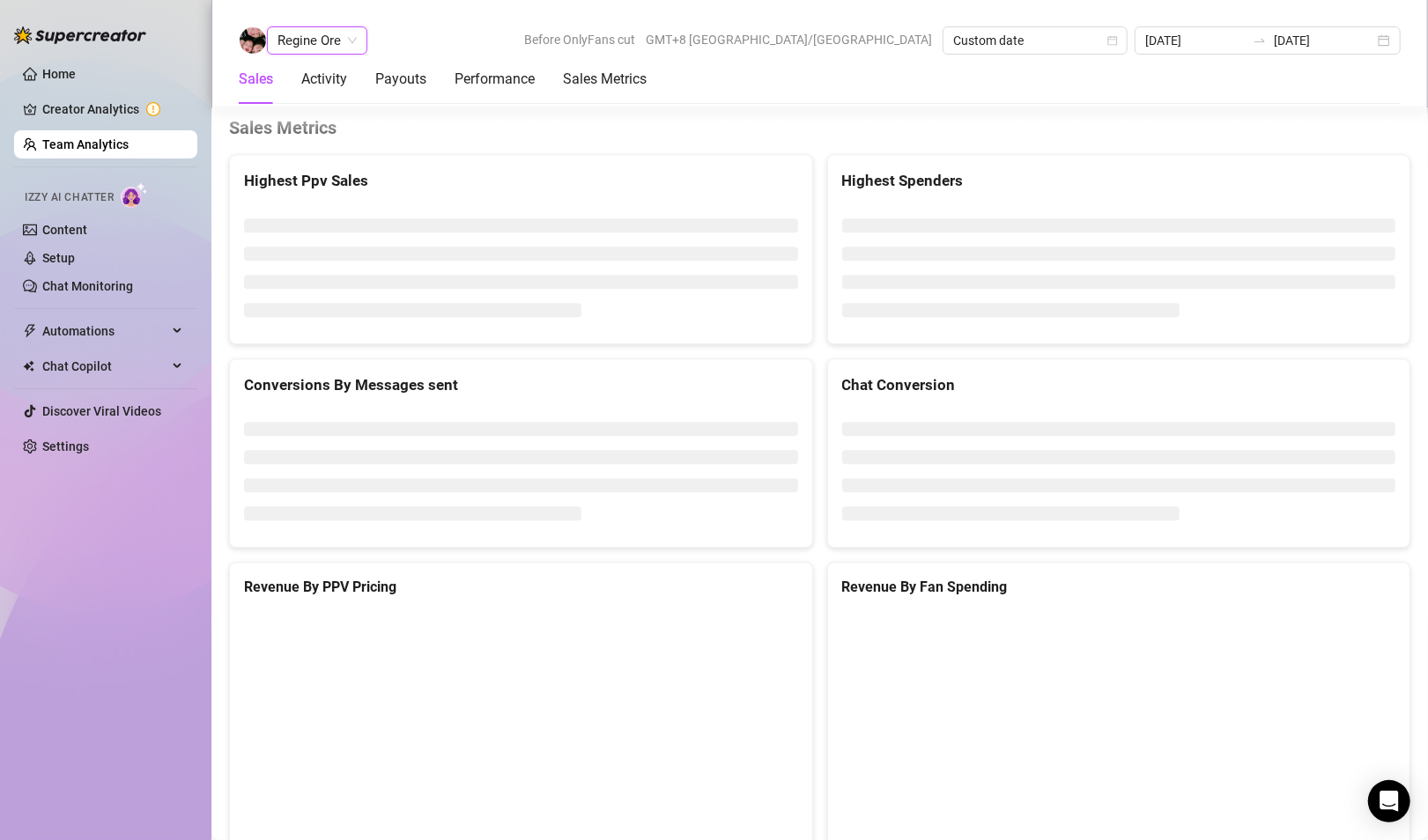
scroll to position [2722, 0]
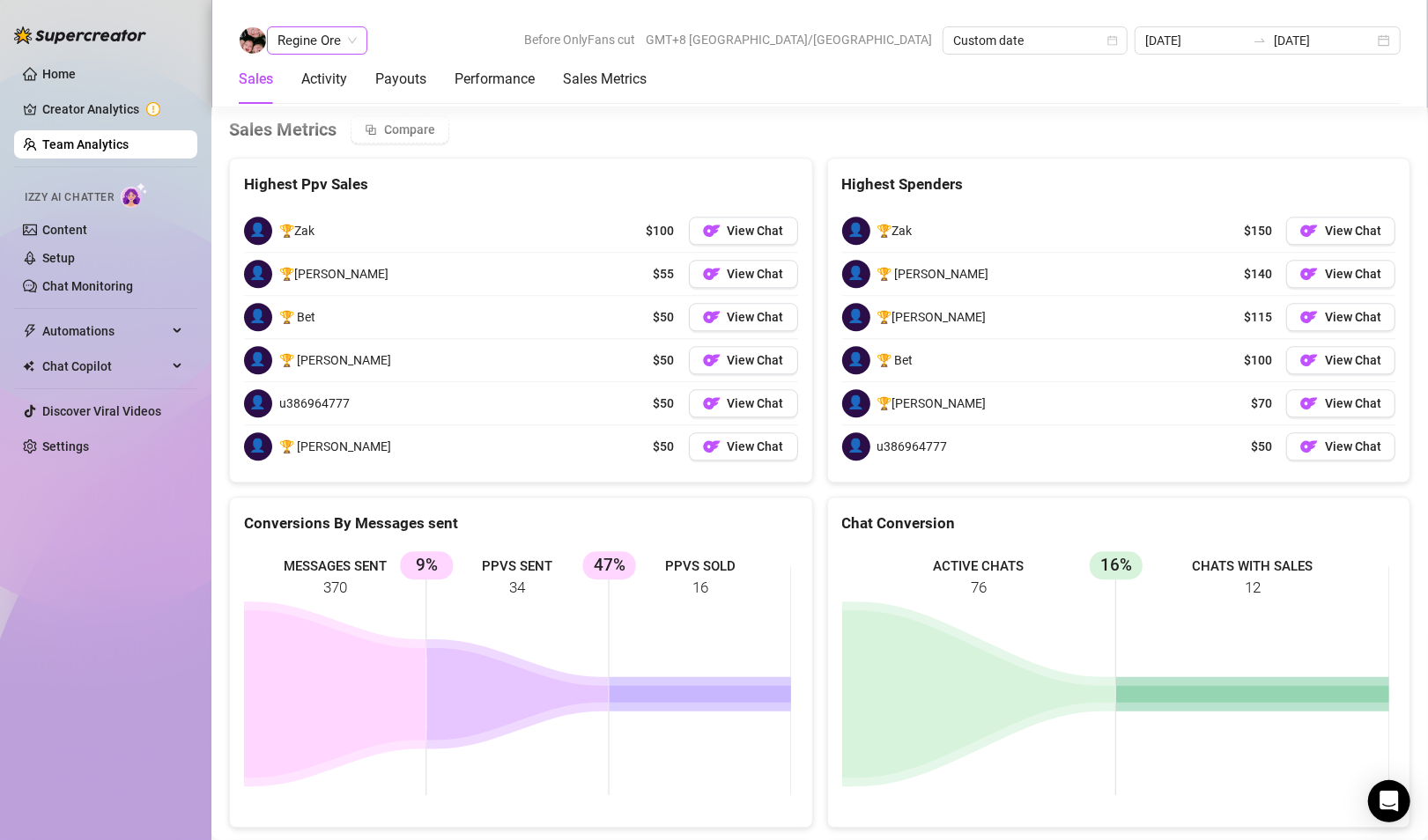
click at [299, 38] on span "Regine Ore" at bounding box center [316, 40] width 79 height 26
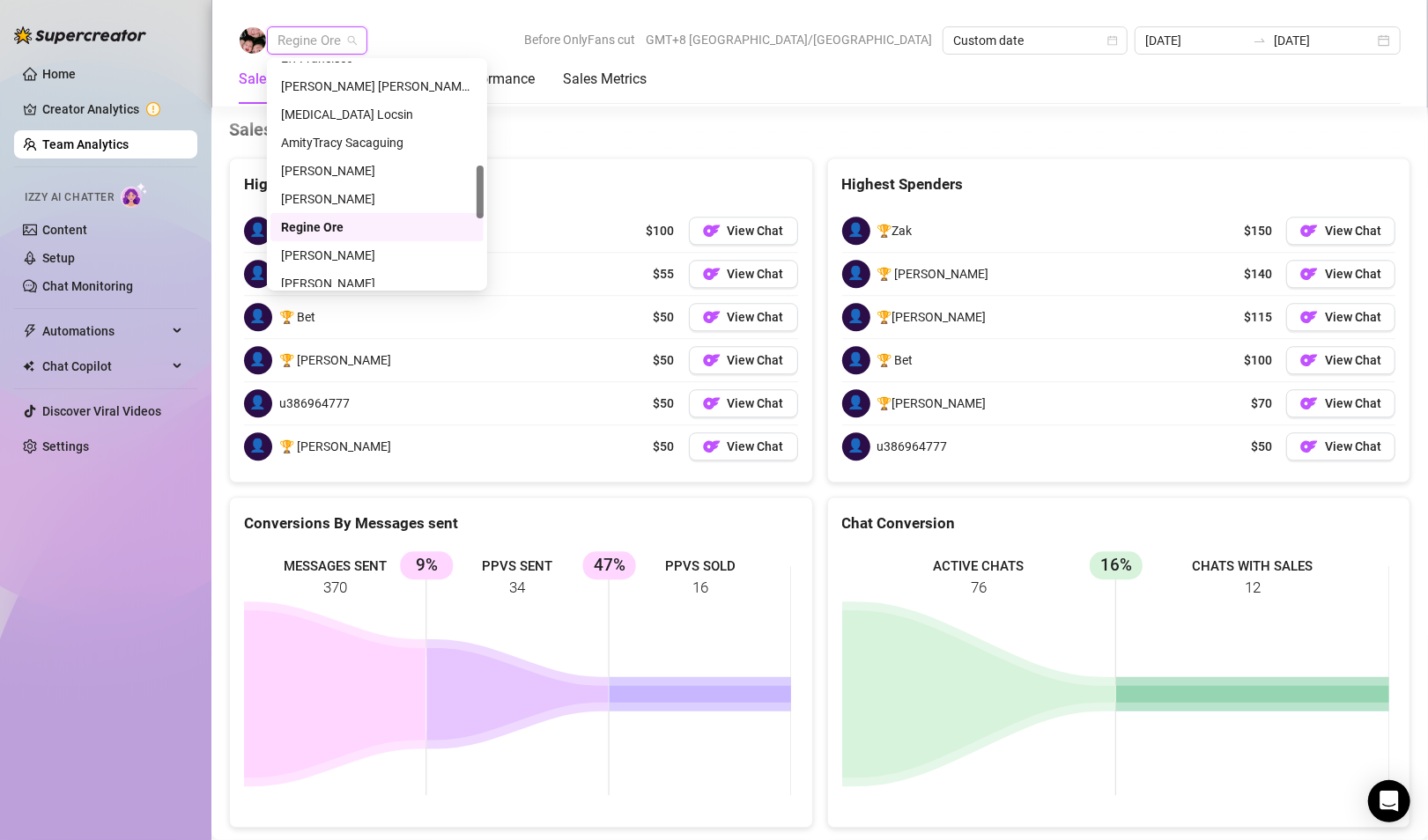
scroll to position [528, 0]
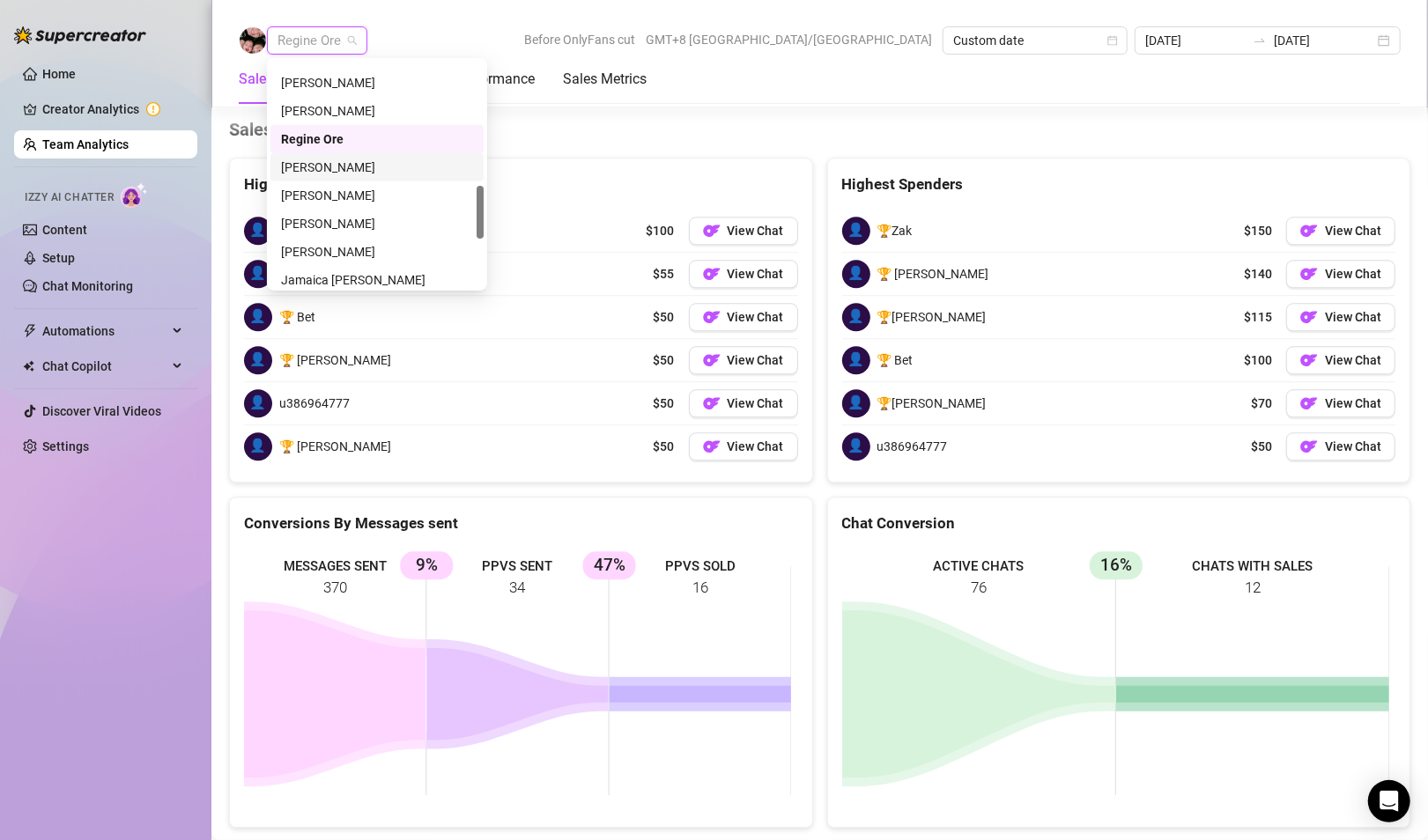
click at [345, 161] on div "[PERSON_NAME]" at bounding box center [376, 167] width 192 height 19
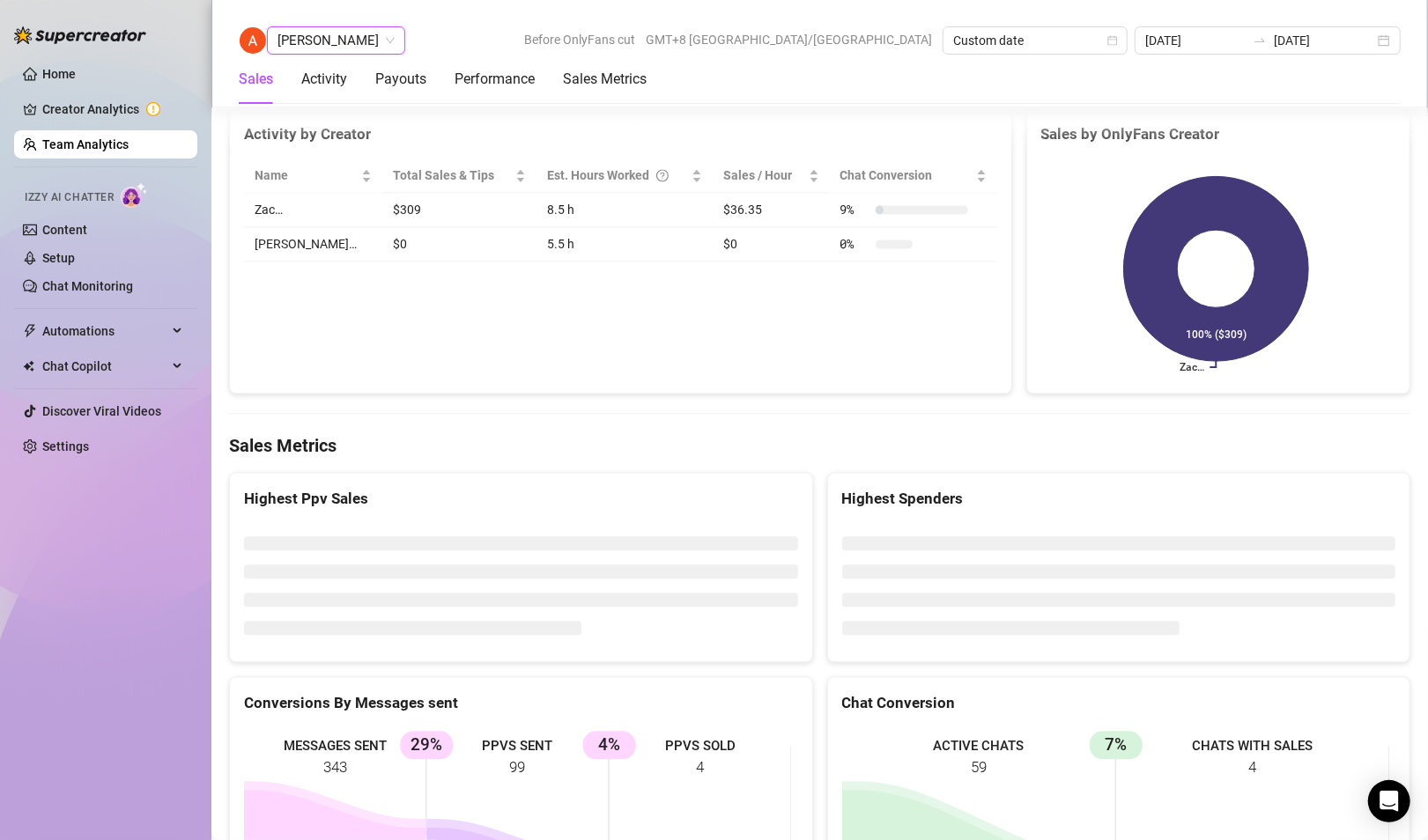
scroll to position [2692, 0]
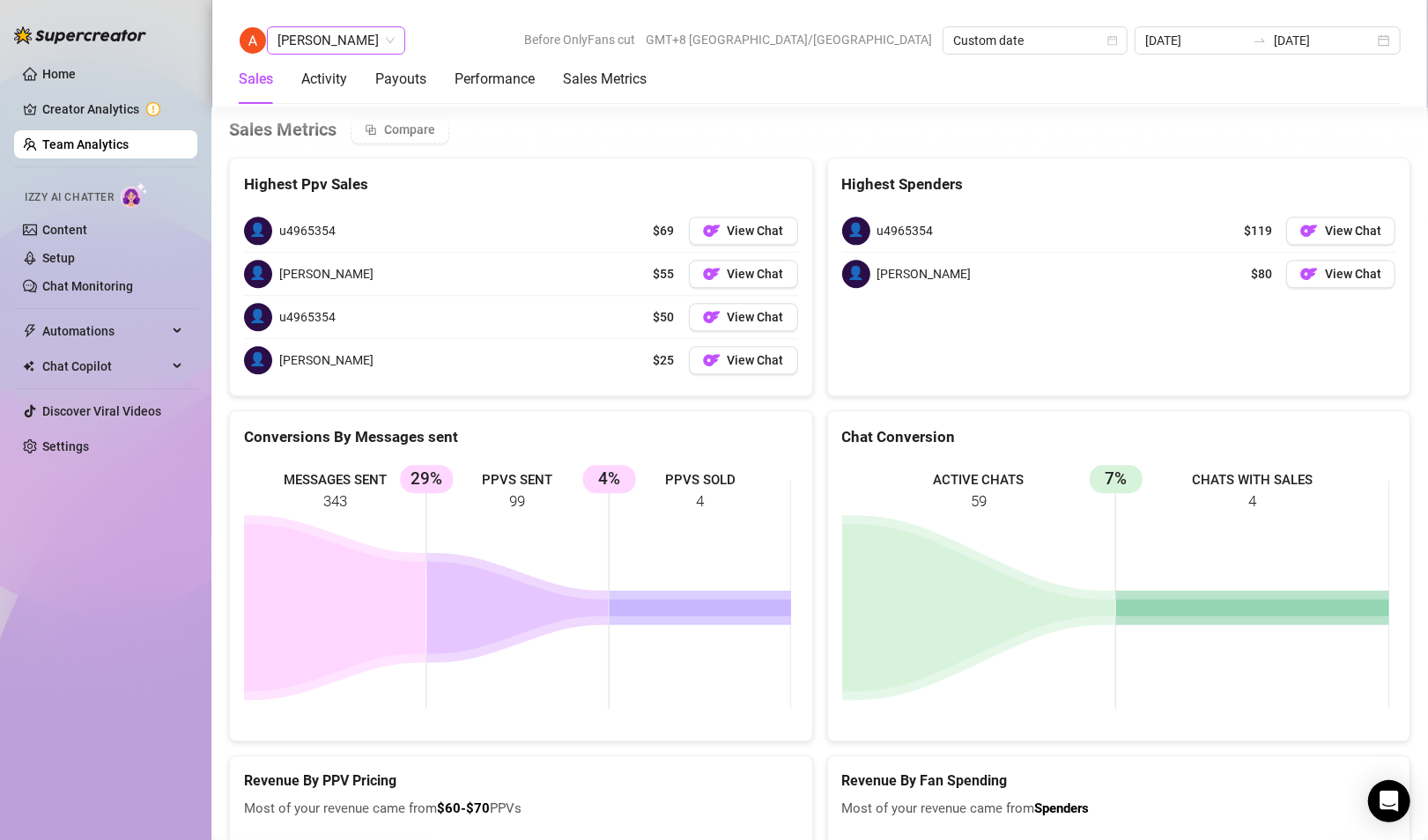
click at [312, 39] on span "[PERSON_NAME]" at bounding box center [336, 40] width 117 height 26
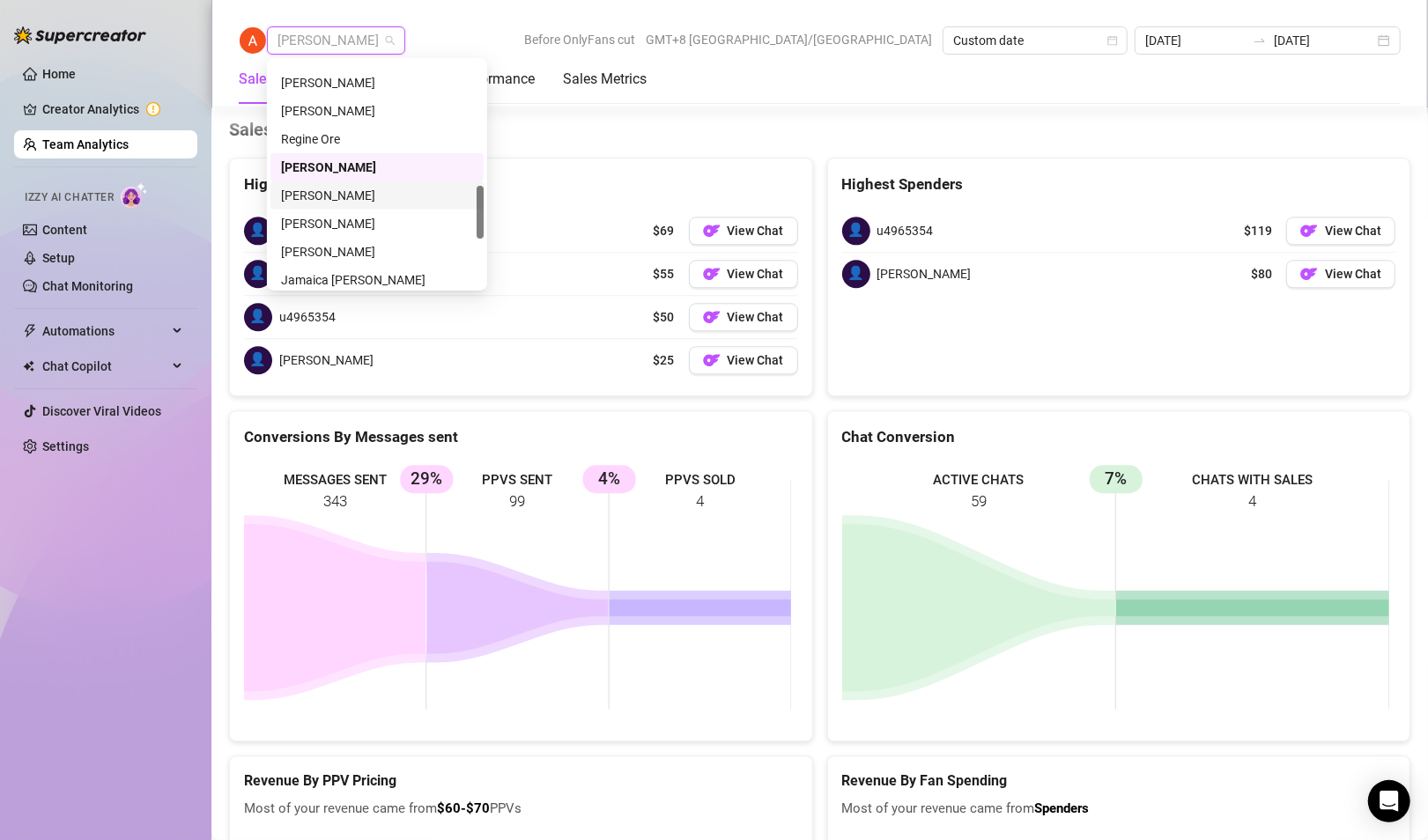
click at [331, 195] on div "[PERSON_NAME]" at bounding box center [376, 195] width 192 height 19
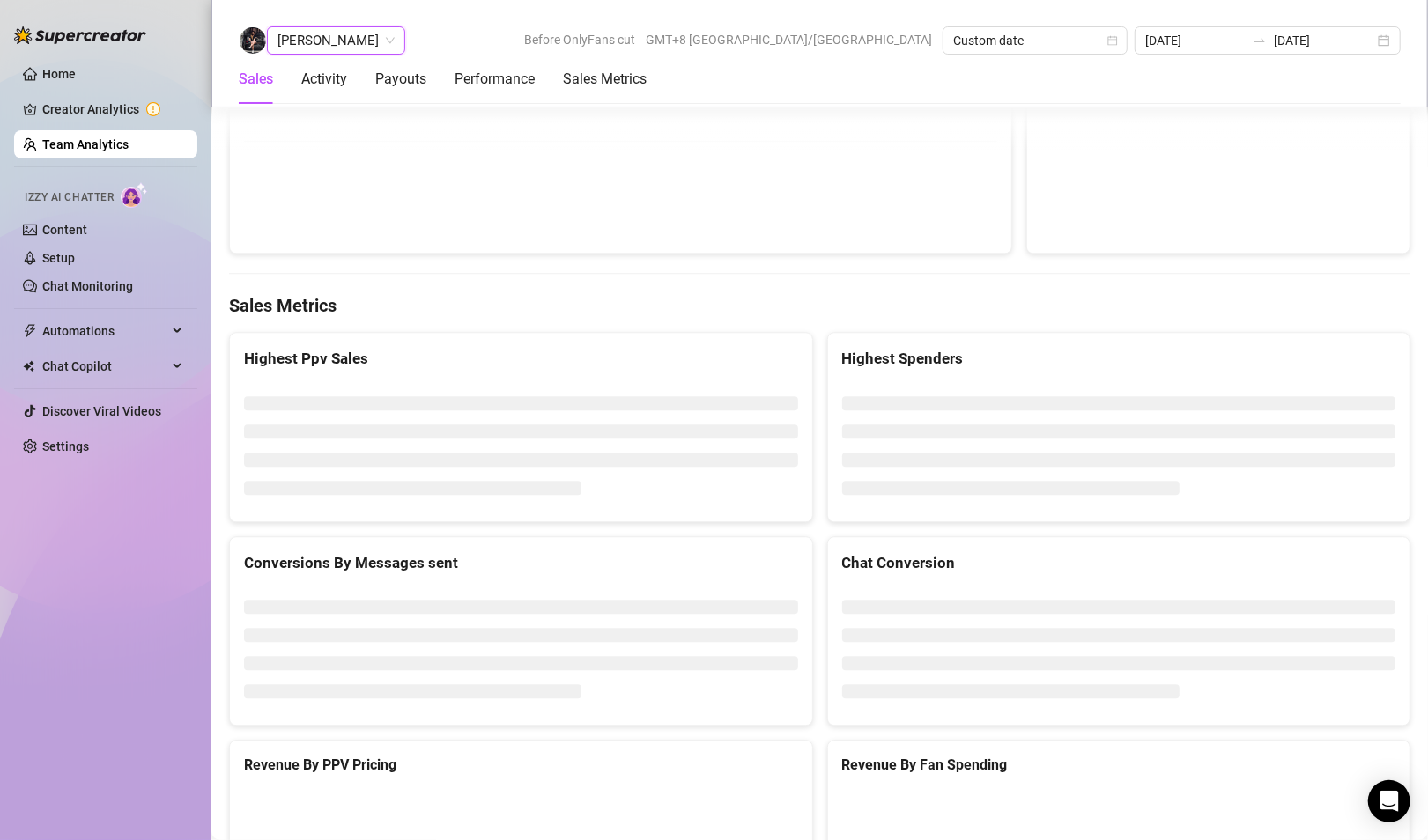
scroll to position [2724, 0]
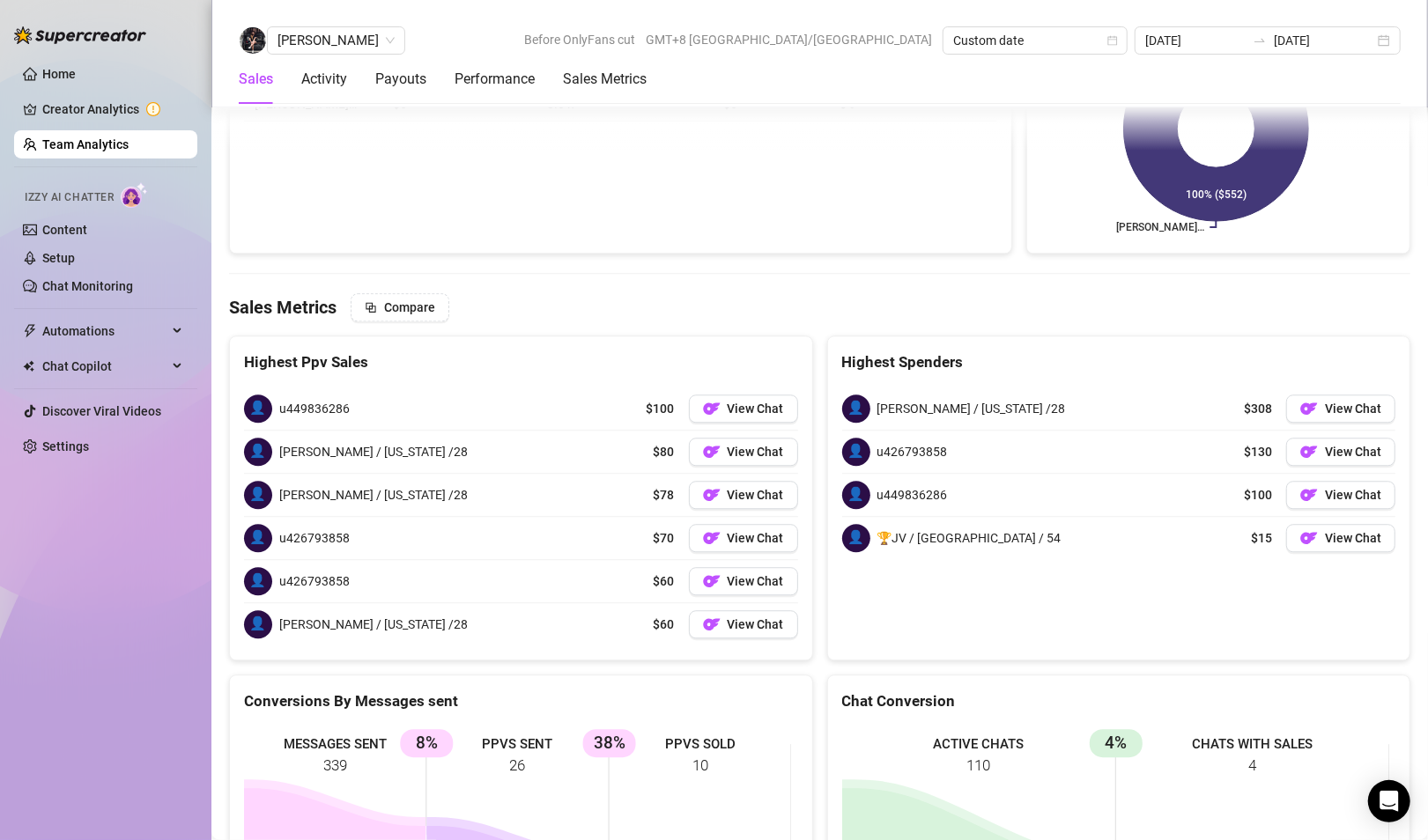
click at [320, 25] on div "Arianna Aguilar Before OnlyFans cut GMT+8 Asia/Taipei Custom date 2025-08-22 20…" at bounding box center [820, 54] width 1217 height 108
click at [322, 41] on span "[PERSON_NAME]" at bounding box center [336, 40] width 117 height 26
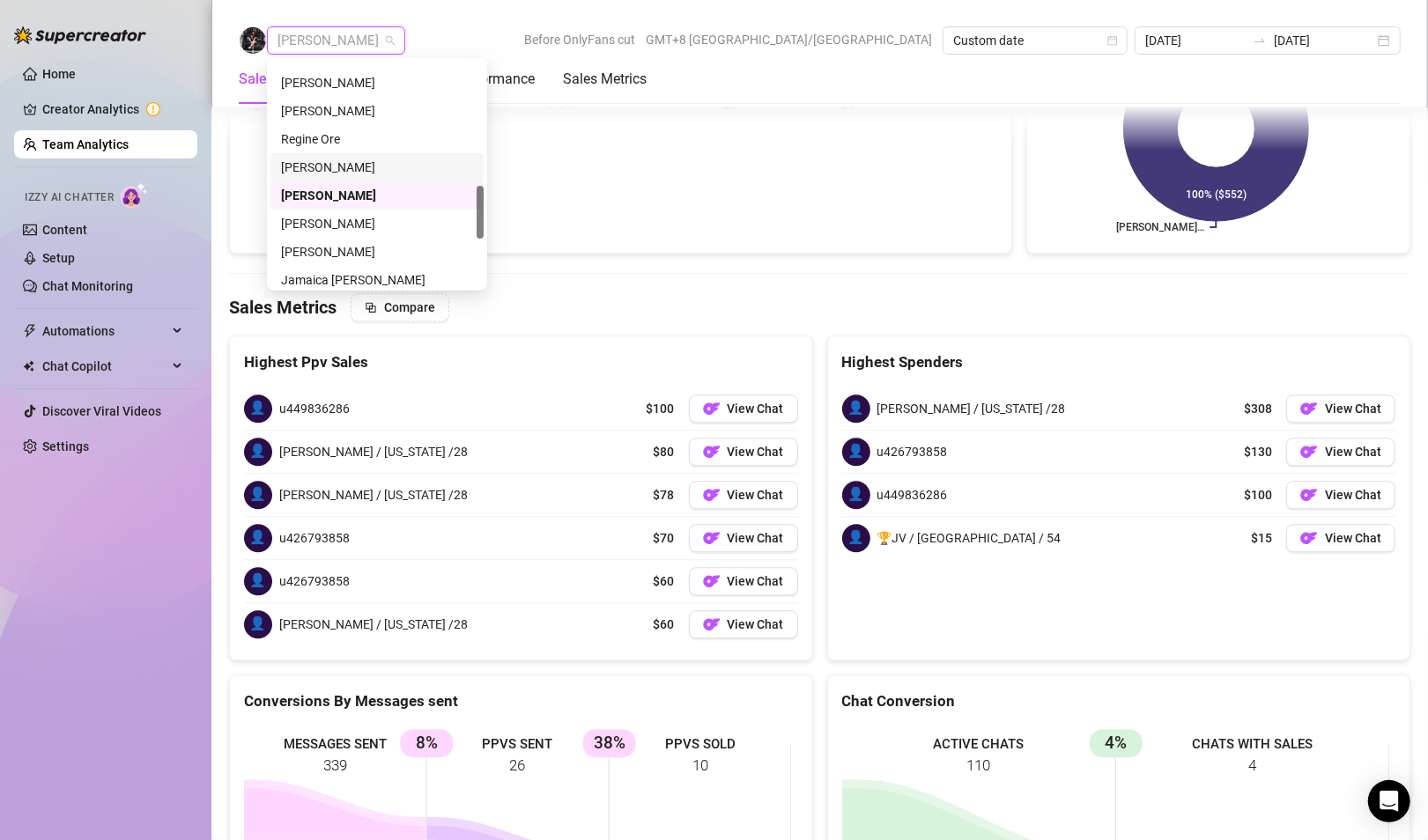
scroll to position [617, 0]
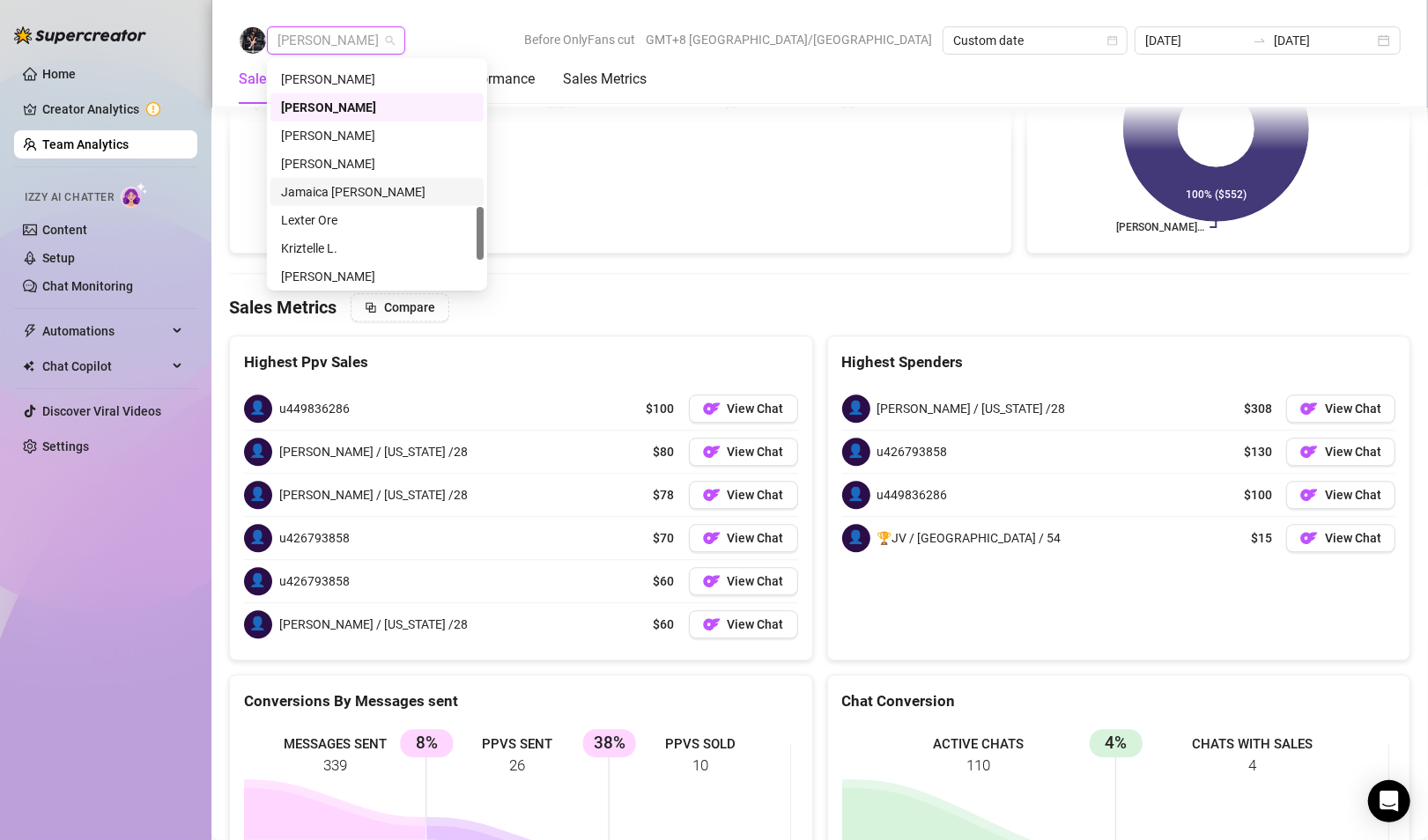
click at [335, 190] on div "Jamaica [PERSON_NAME]" at bounding box center [376, 192] width 192 height 19
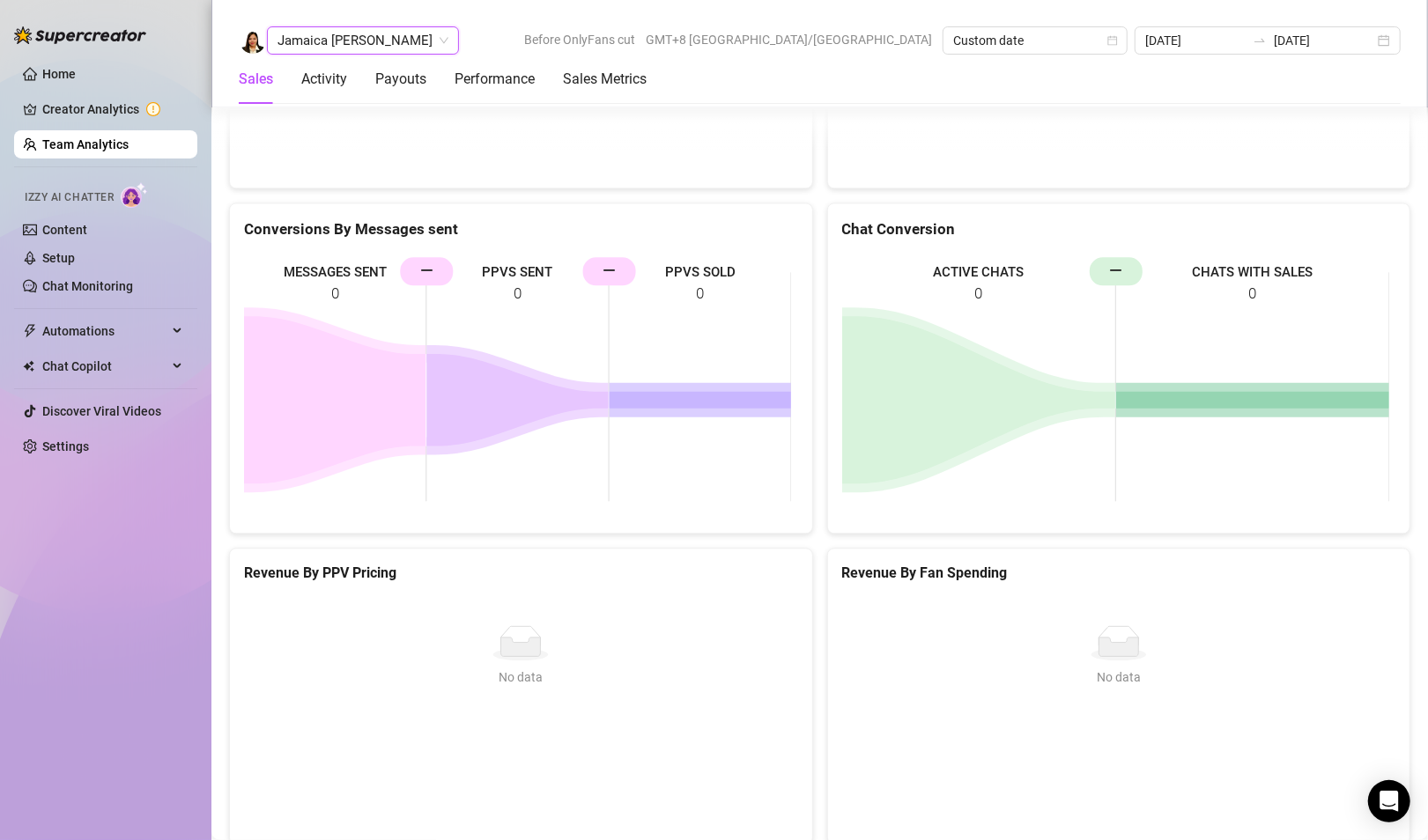
scroll to position [2446, 0]
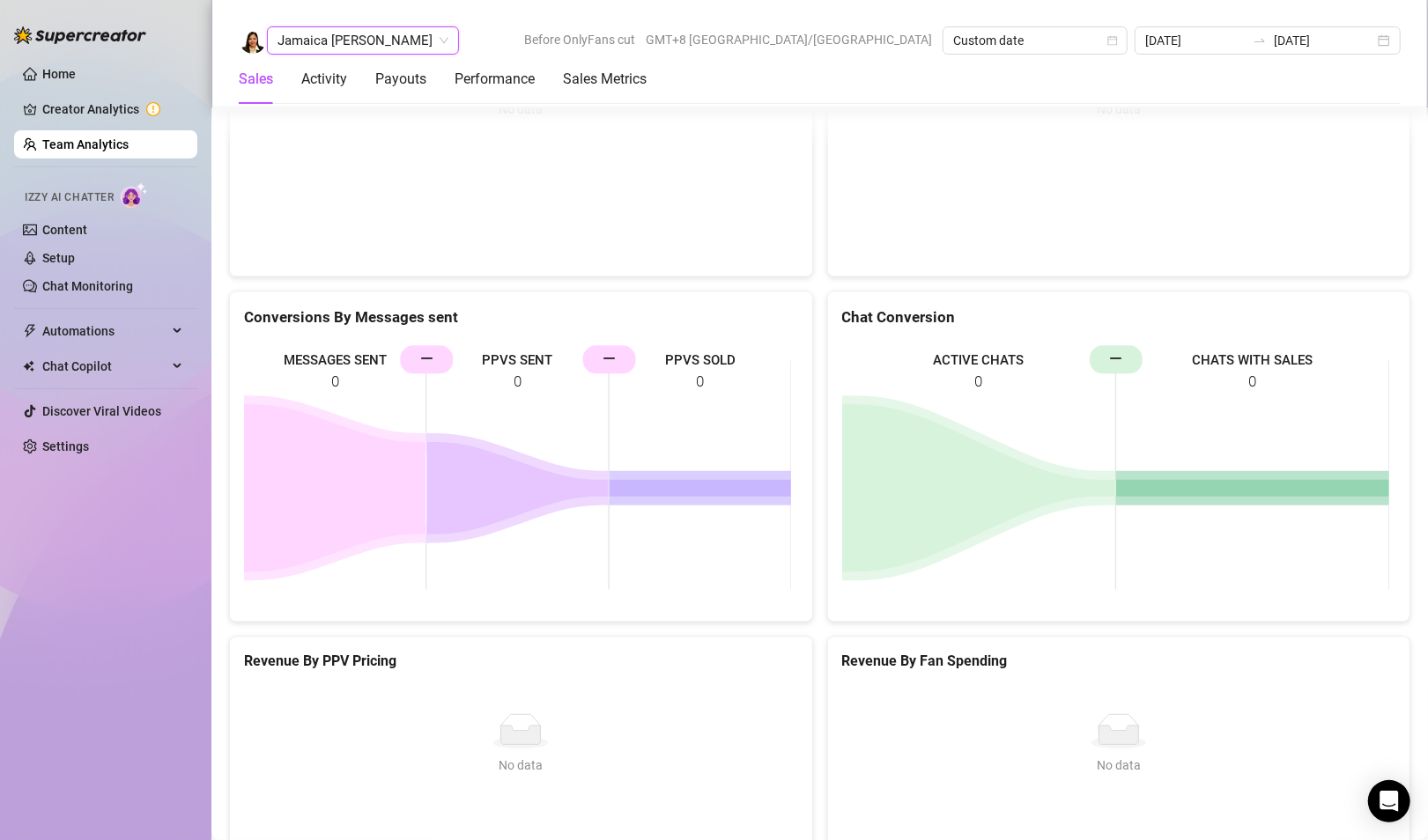
click at [354, 41] on span "Jamaica [PERSON_NAME]" at bounding box center [363, 40] width 171 height 26
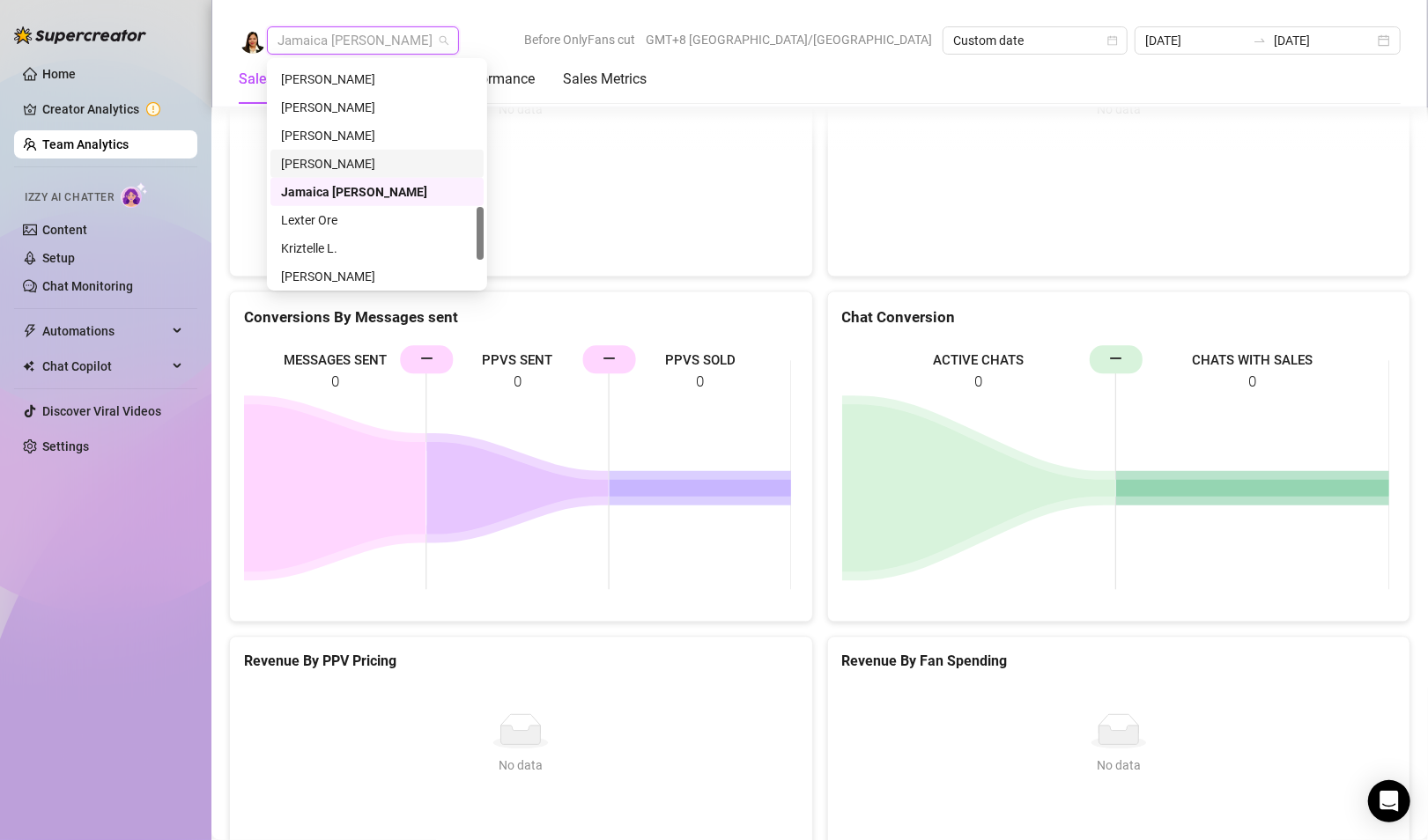
scroll to position [705, 0]
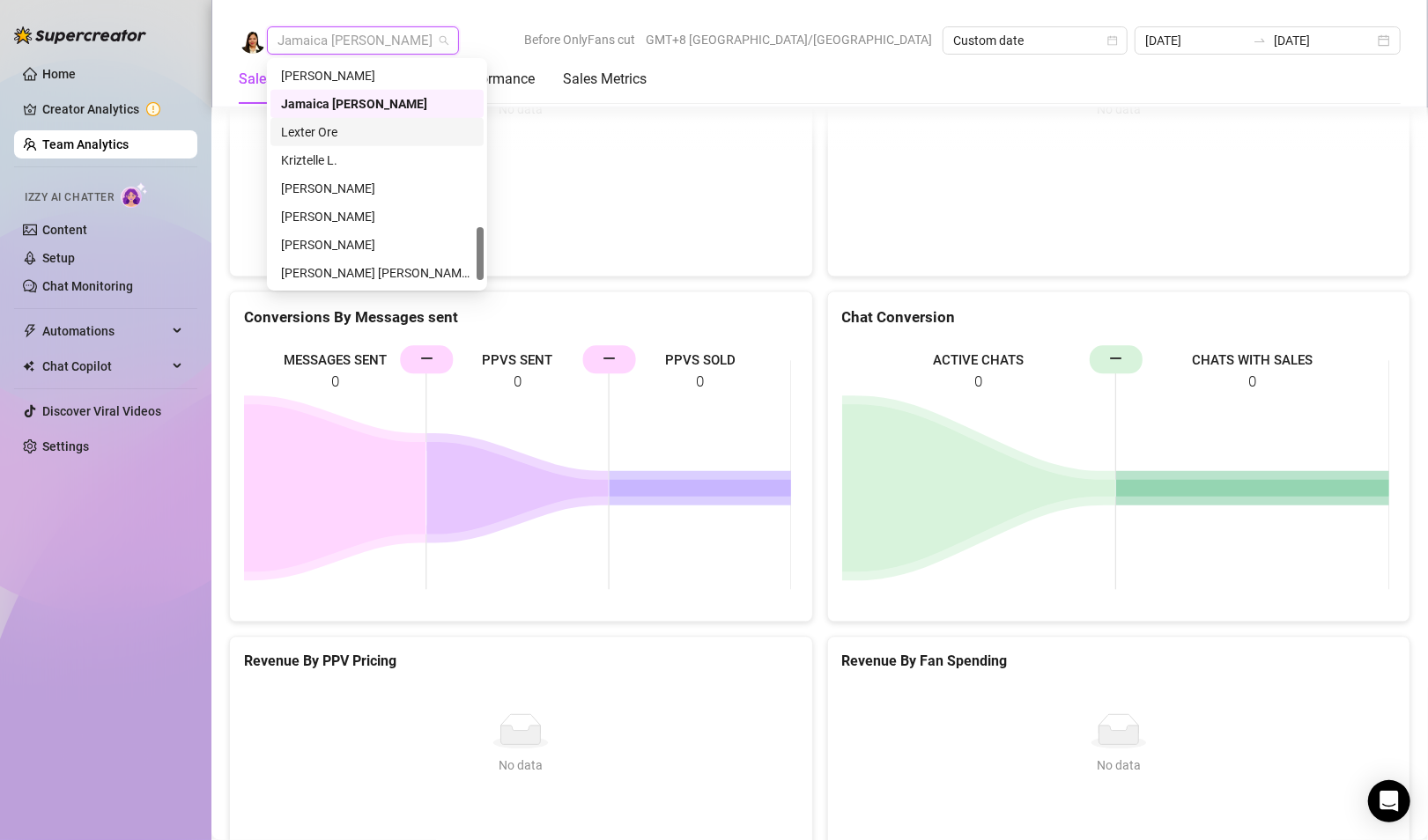
click at [298, 140] on div "Lexter Ore" at bounding box center [376, 132] width 192 height 19
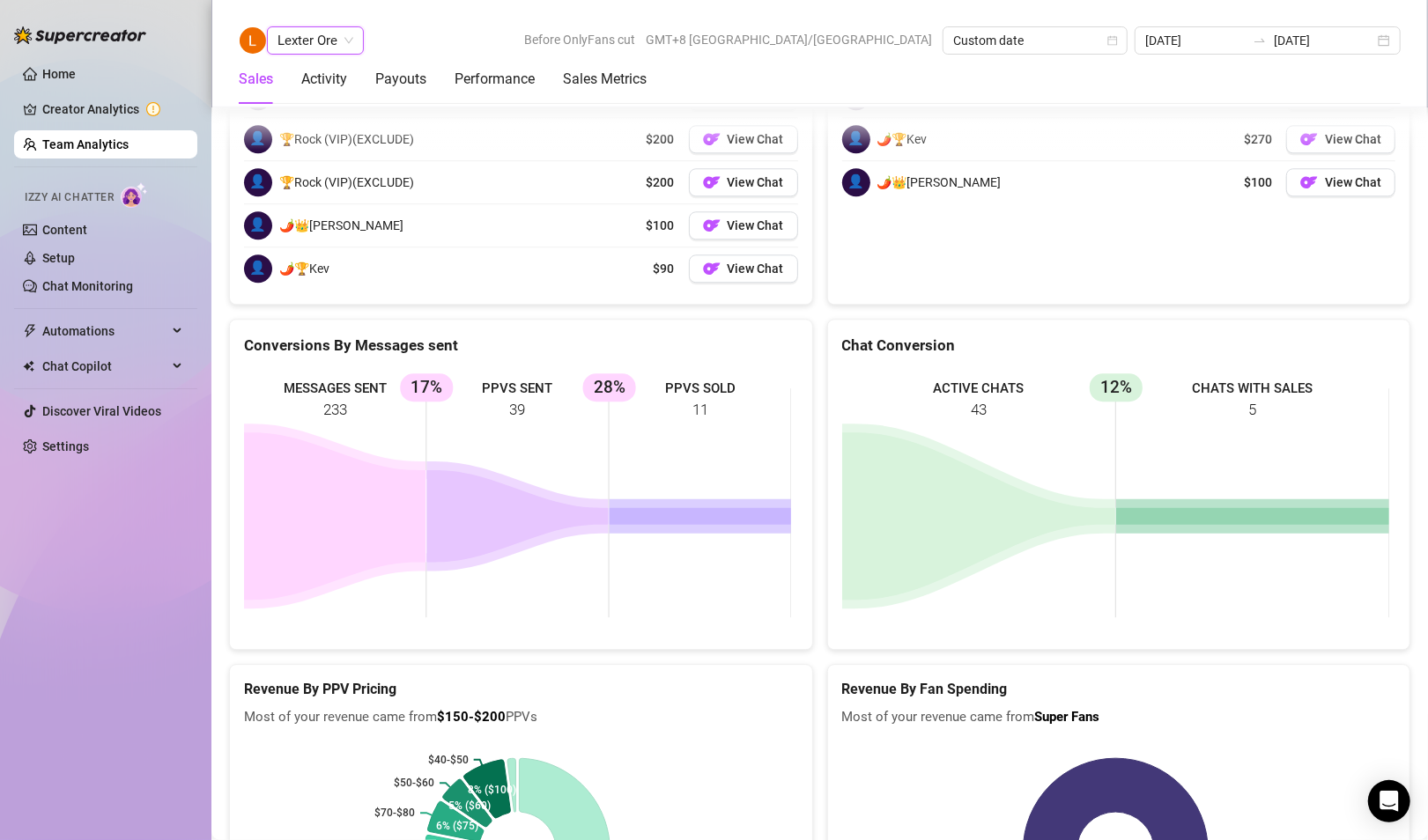
scroll to position [2822, 0]
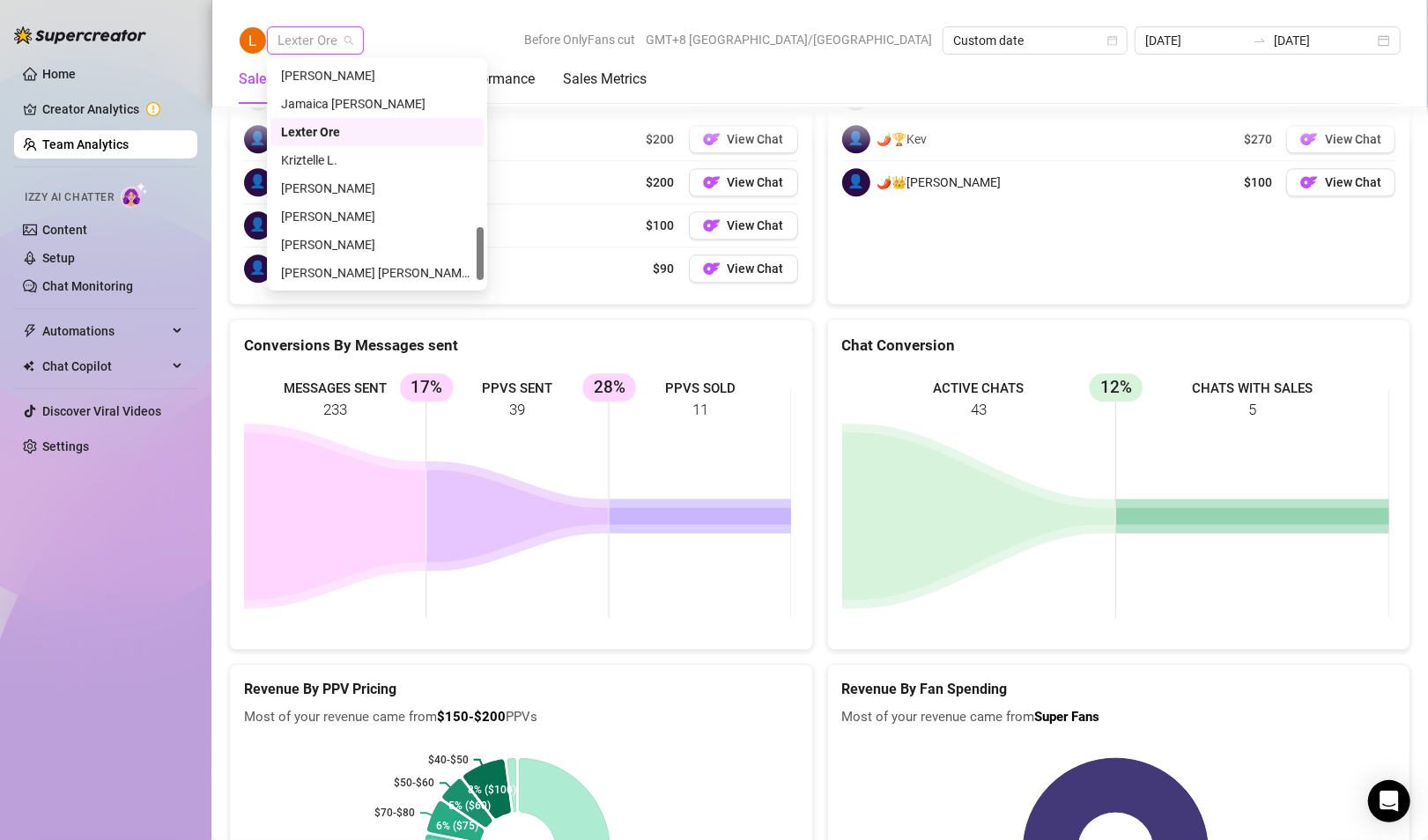
click at [281, 33] on span "Lexter Ore" at bounding box center [315, 40] width 76 height 26
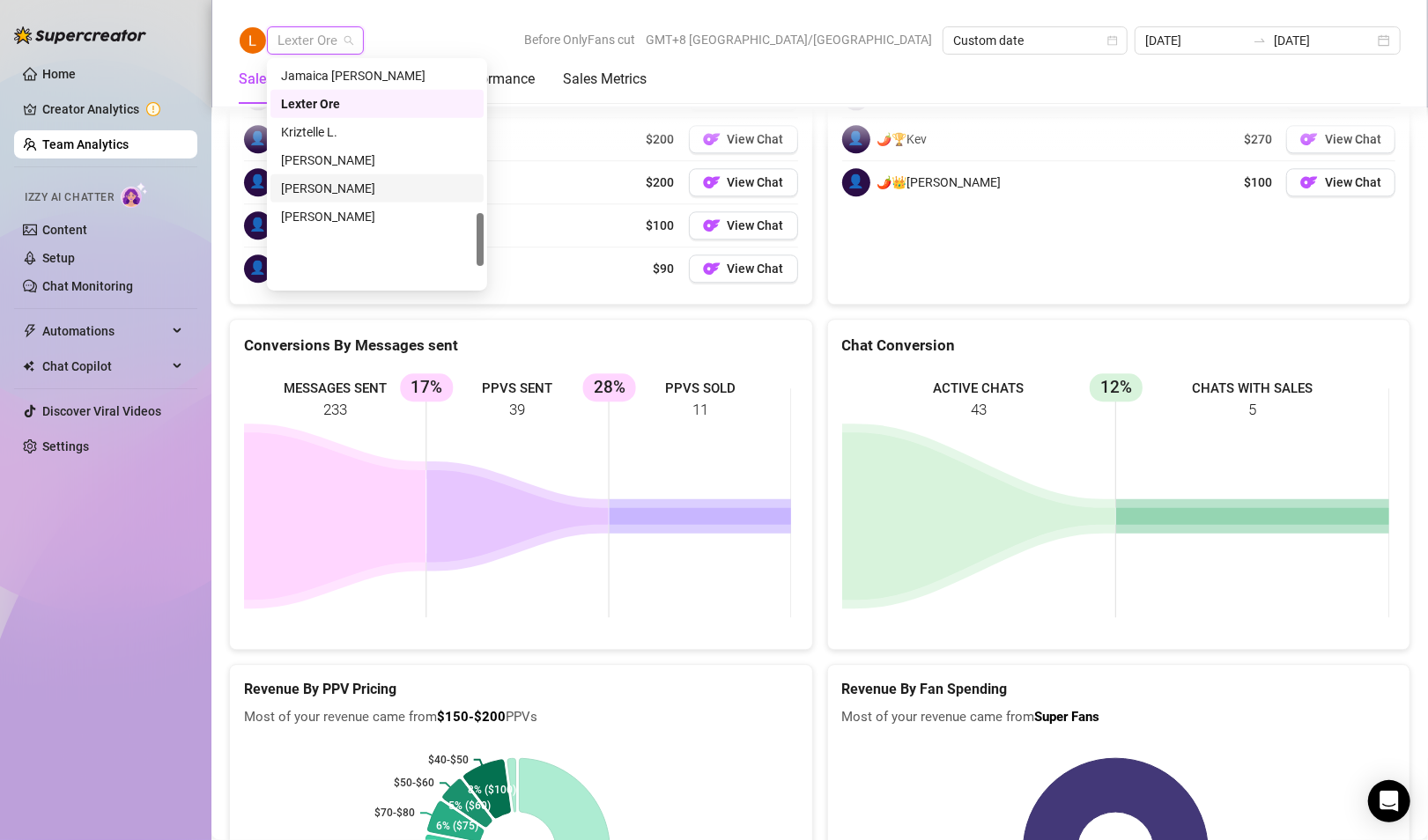
scroll to position [644, 0]
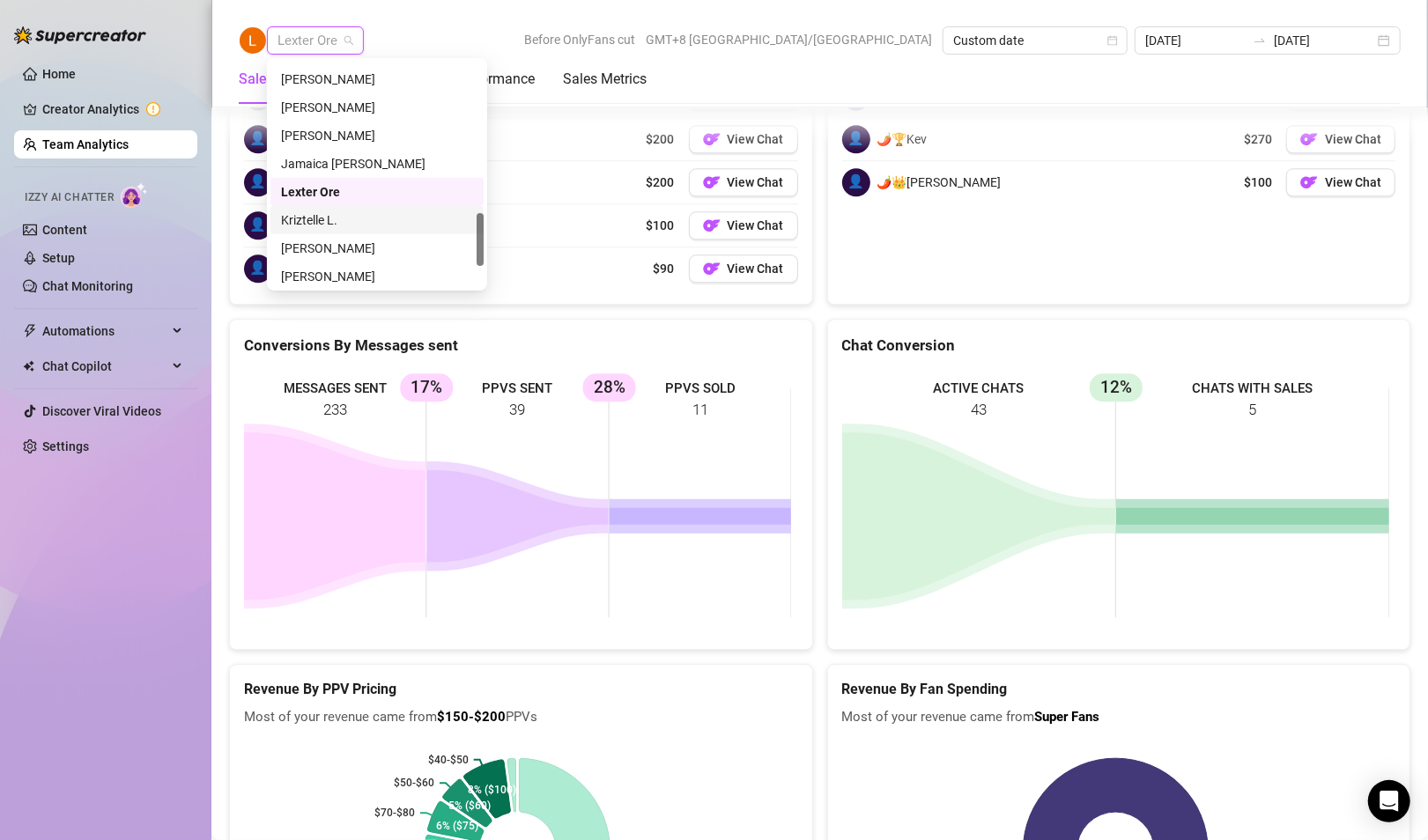
click at [330, 220] on div "Kriztelle L." at bounding box center [376, 220] width 192 height 19
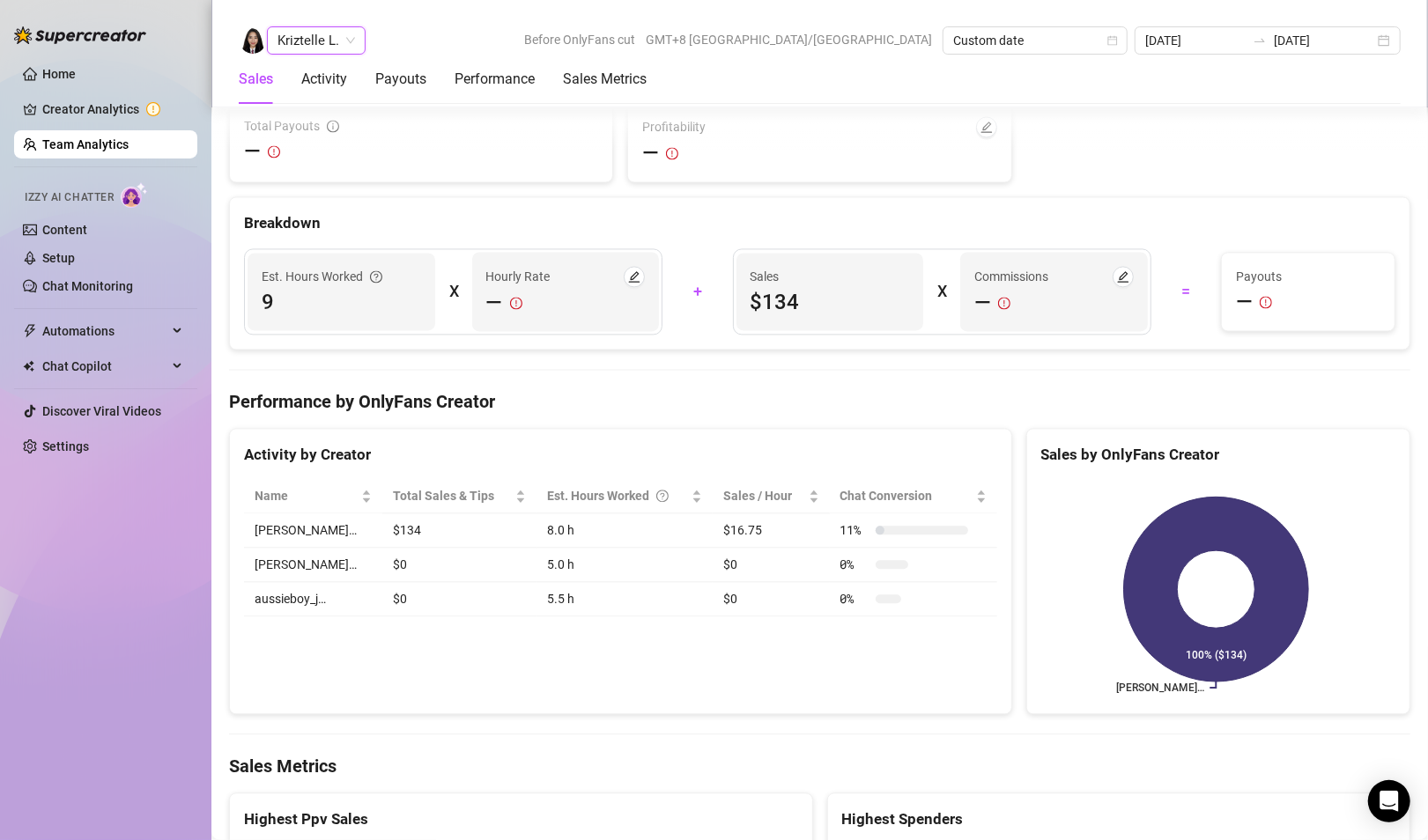
scroll to position [2805, 0]
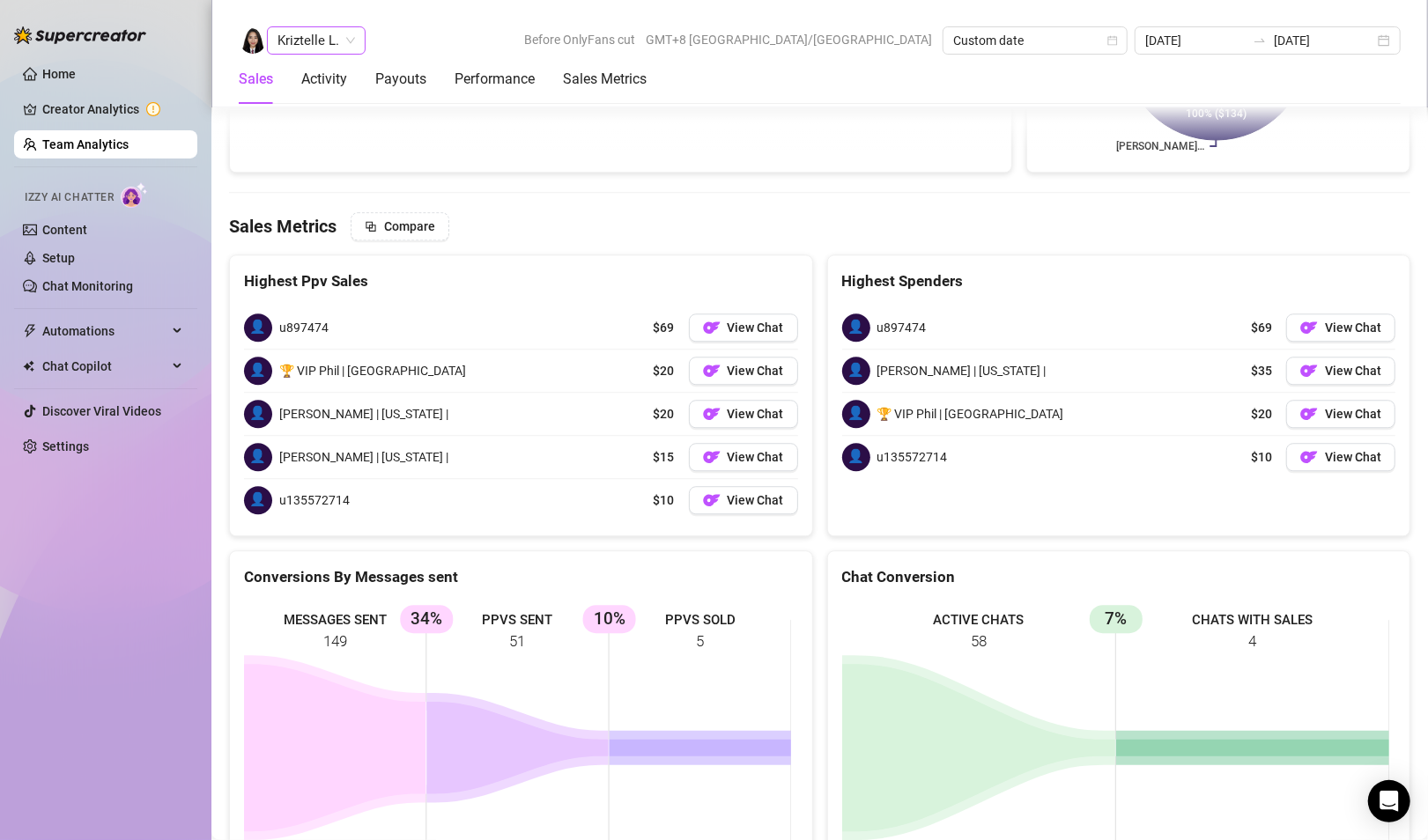
click at [294, 44] on span "Kriztelle L." at bounding box center [316, 40] width 78 height 26
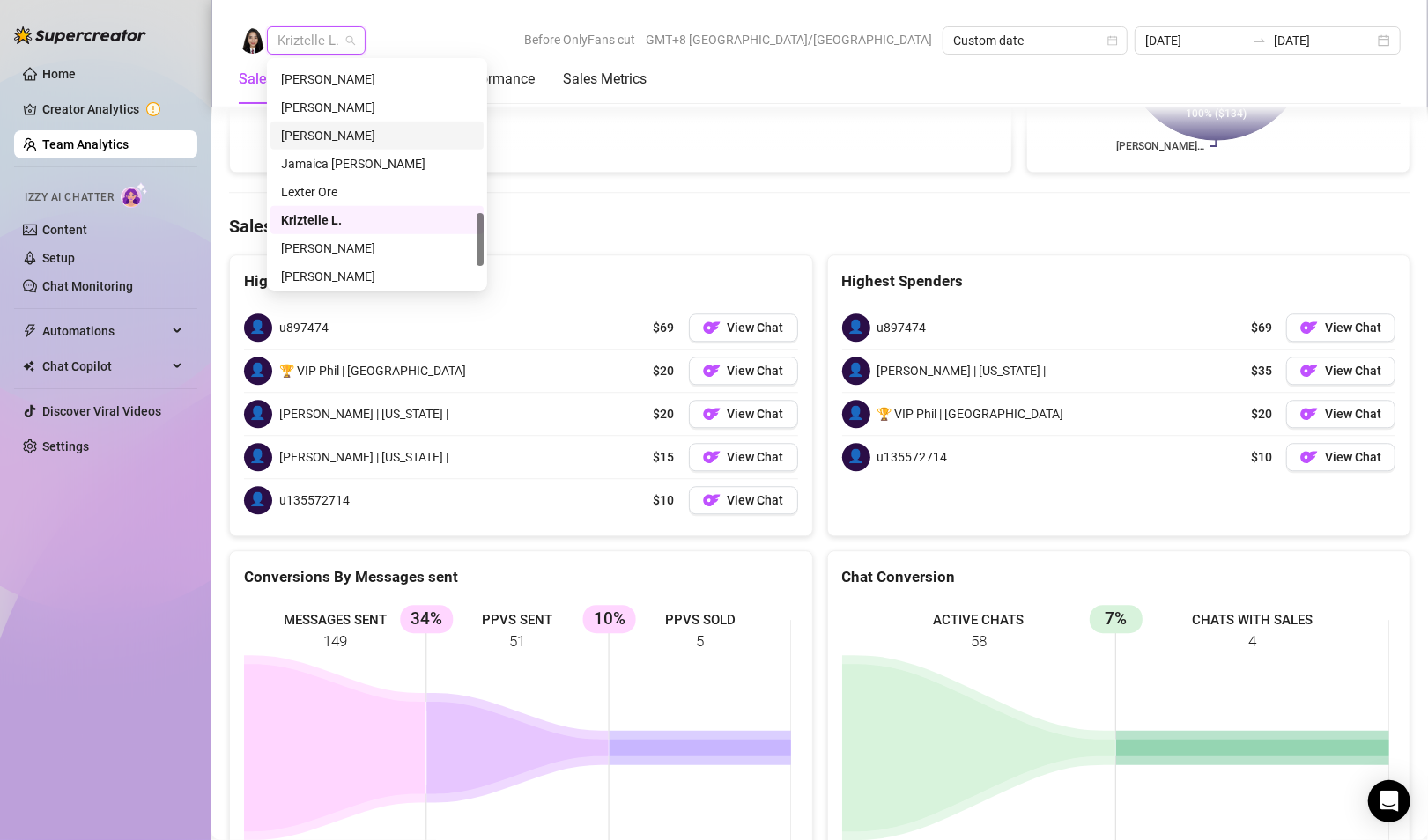
scroll to position [732, 0]
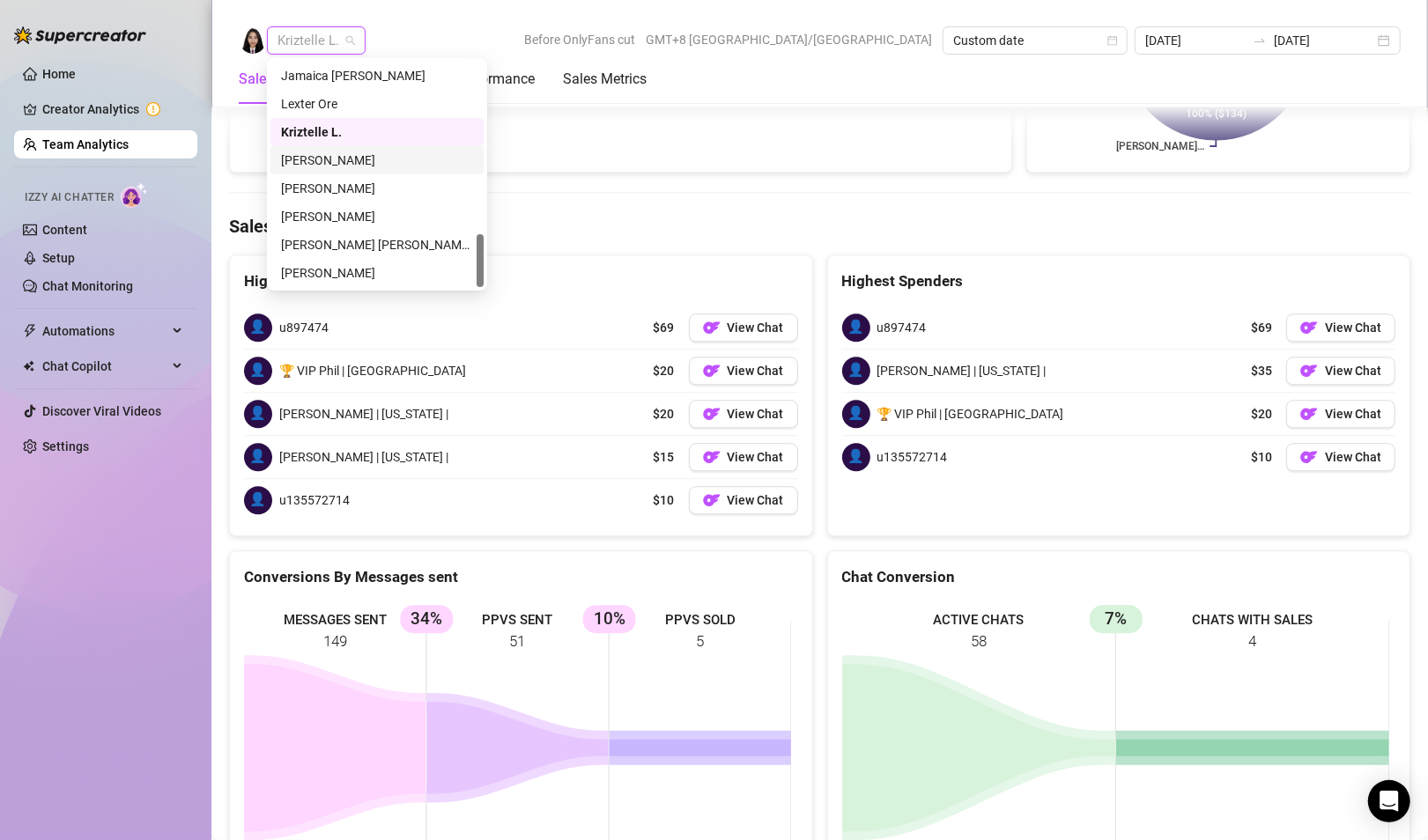
click at [316, 166] on div "[PERSON_NAME]" at bounding box center [376, 159] width 192 height 19
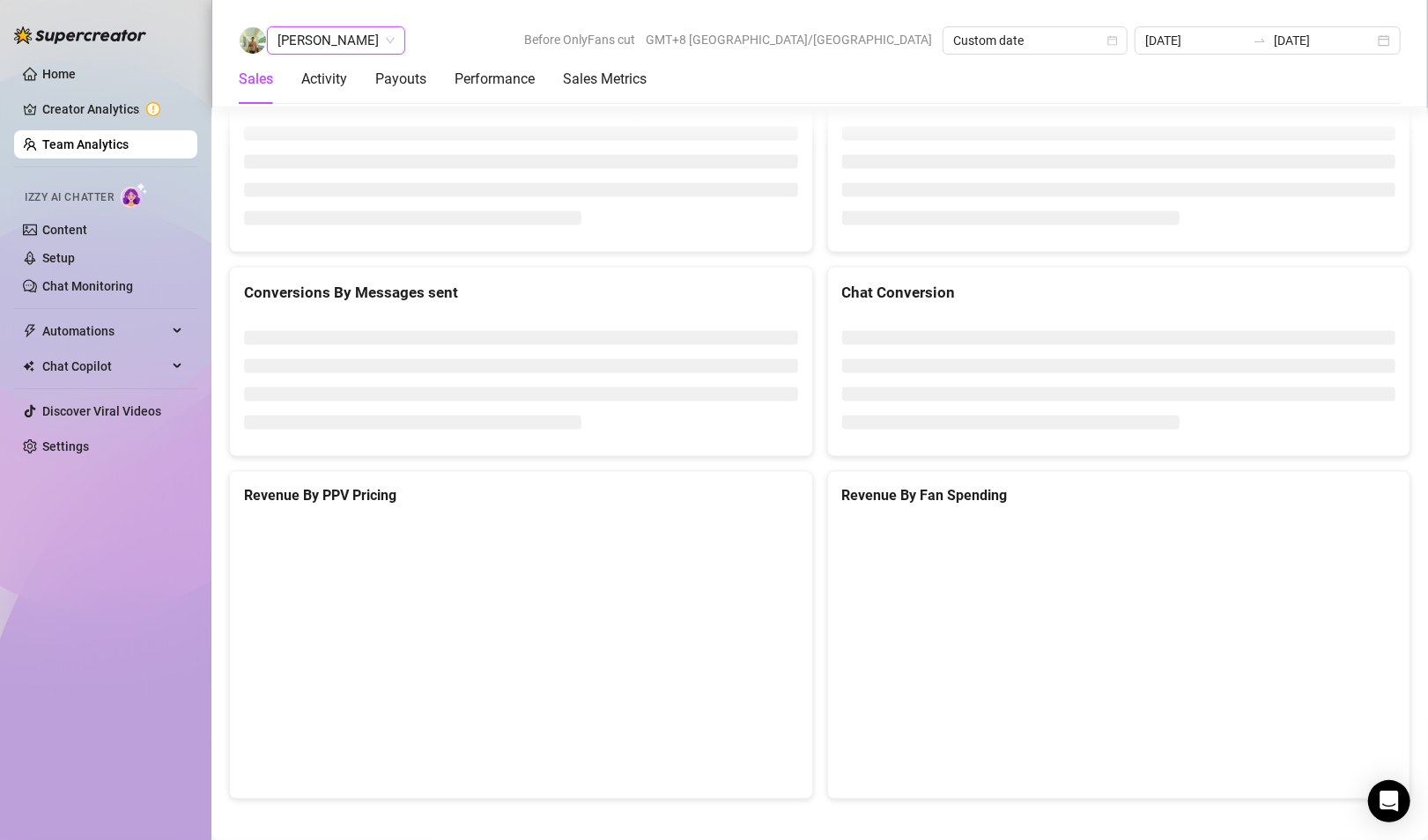
click at [324, 52] on span "[PERSON_NAME]" at bounding box center [336, 40] width 117 height 26
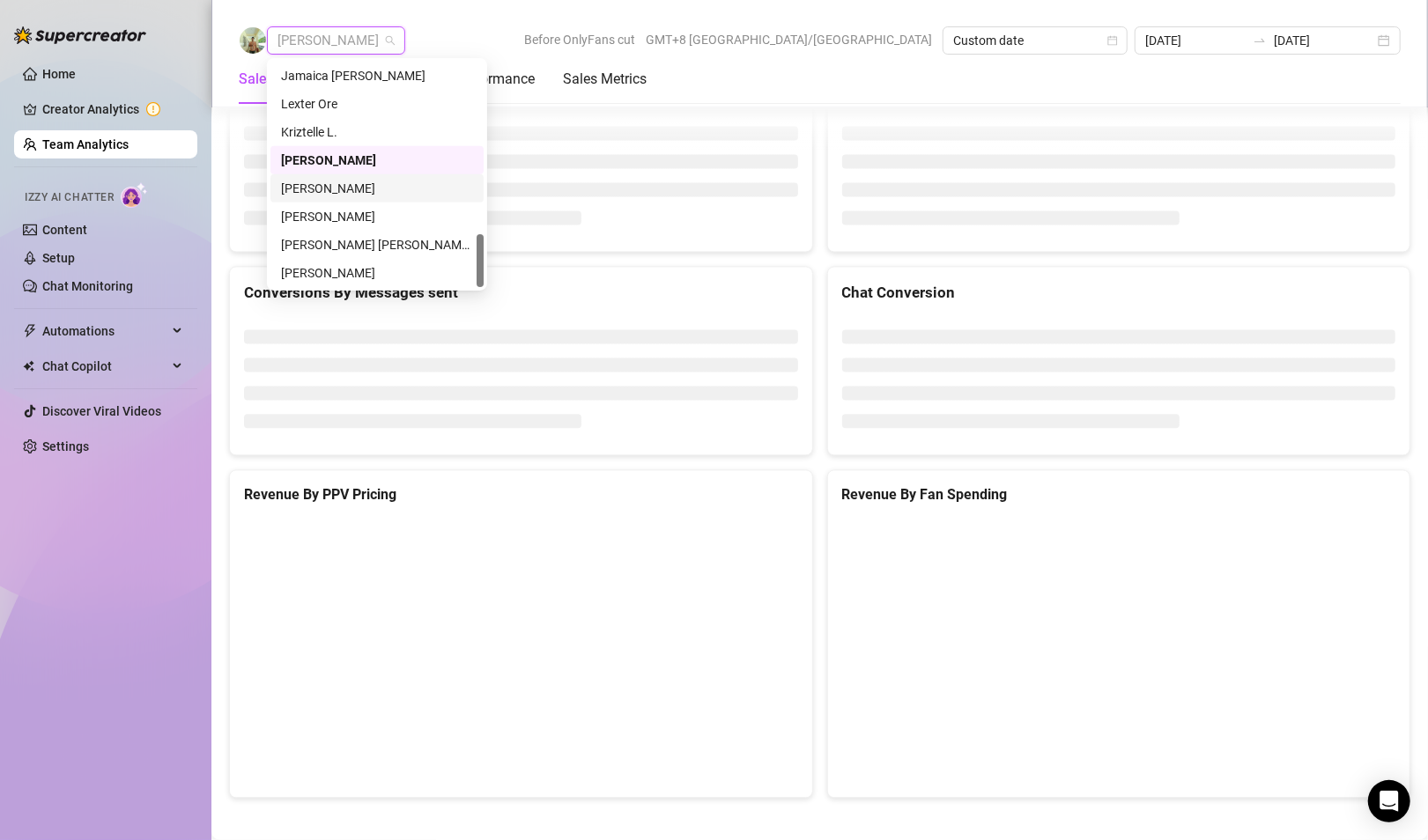
click at [343, 185] on div "[PERSON_NAME]" at bounding box center [376, 188] width 192 height 19
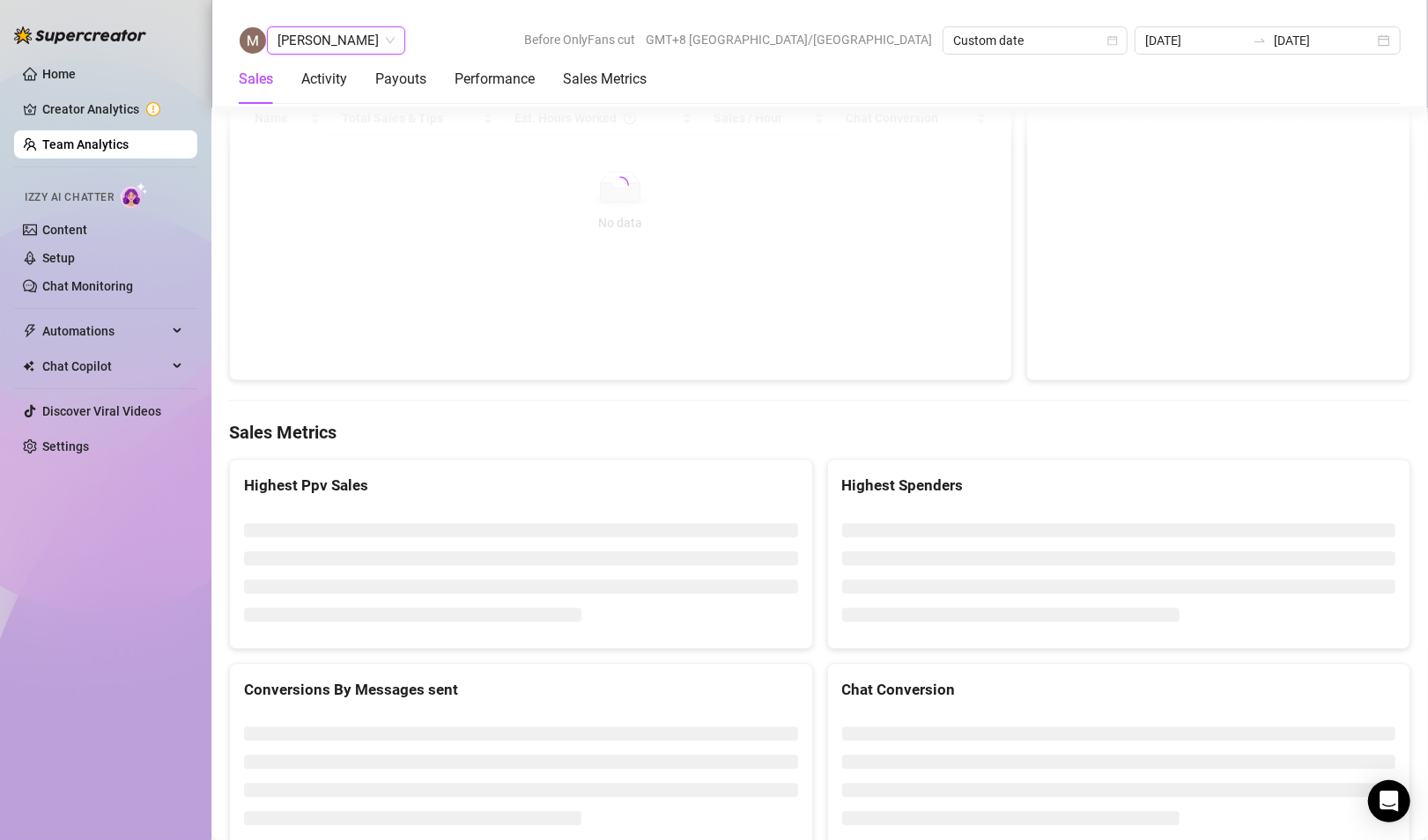
scroll to position [2692, 0]
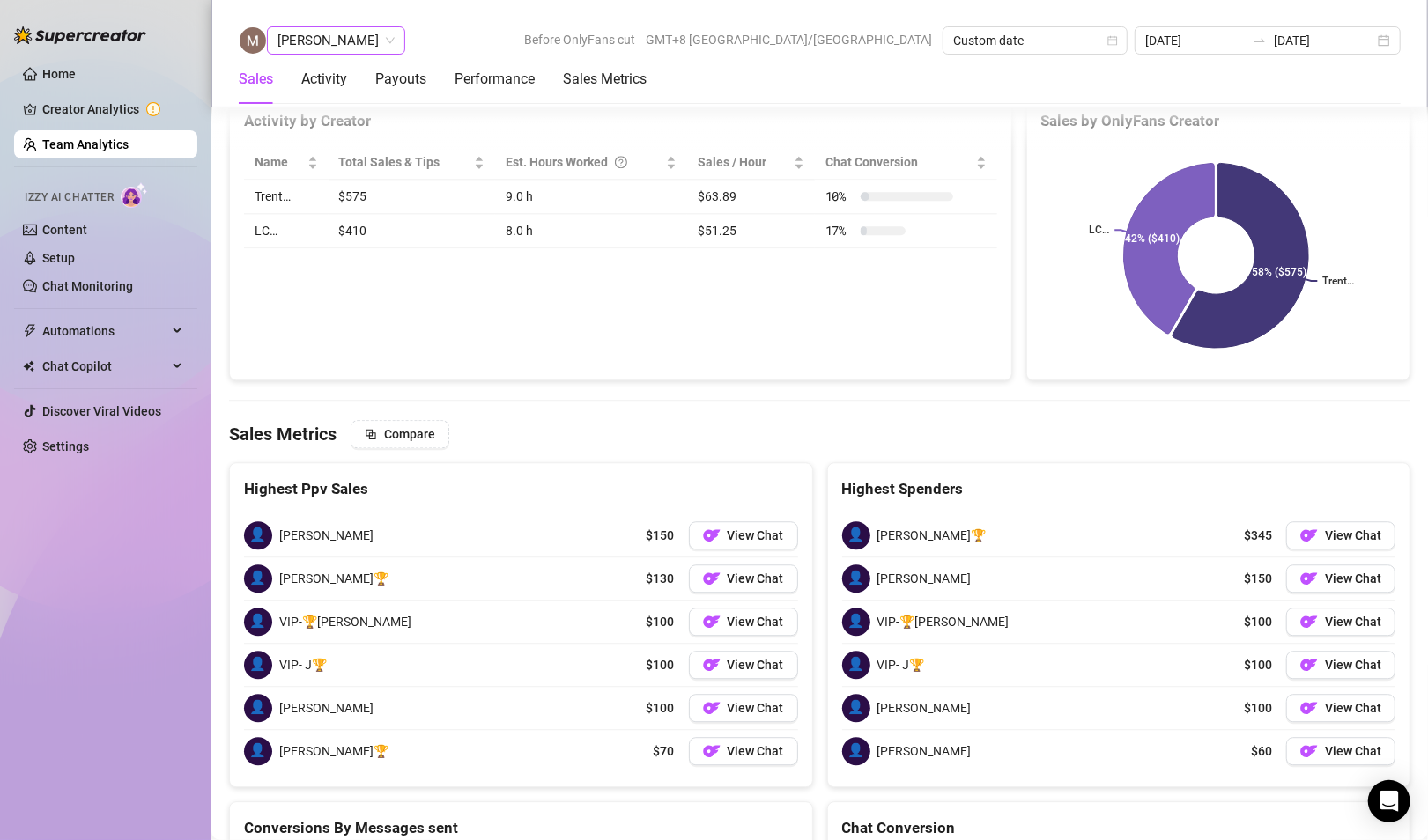
click at [353, 39] on span "[PERSON_NAME]" at bounding box center [336, 40] width 117 height 26
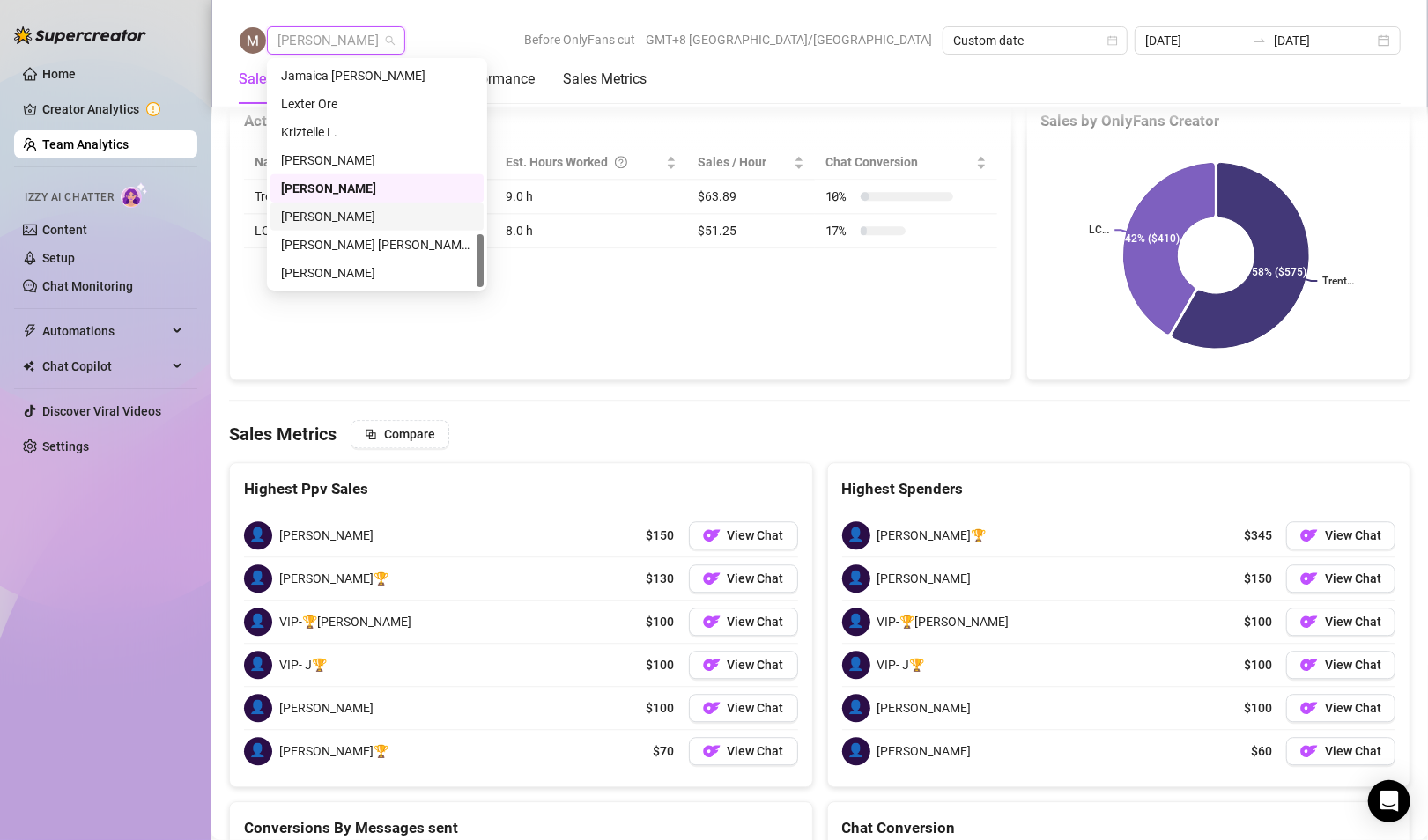
click at [311, 223] on div "[PERSON_NAME]" at bounding box center [376, 216] width 192 height 19
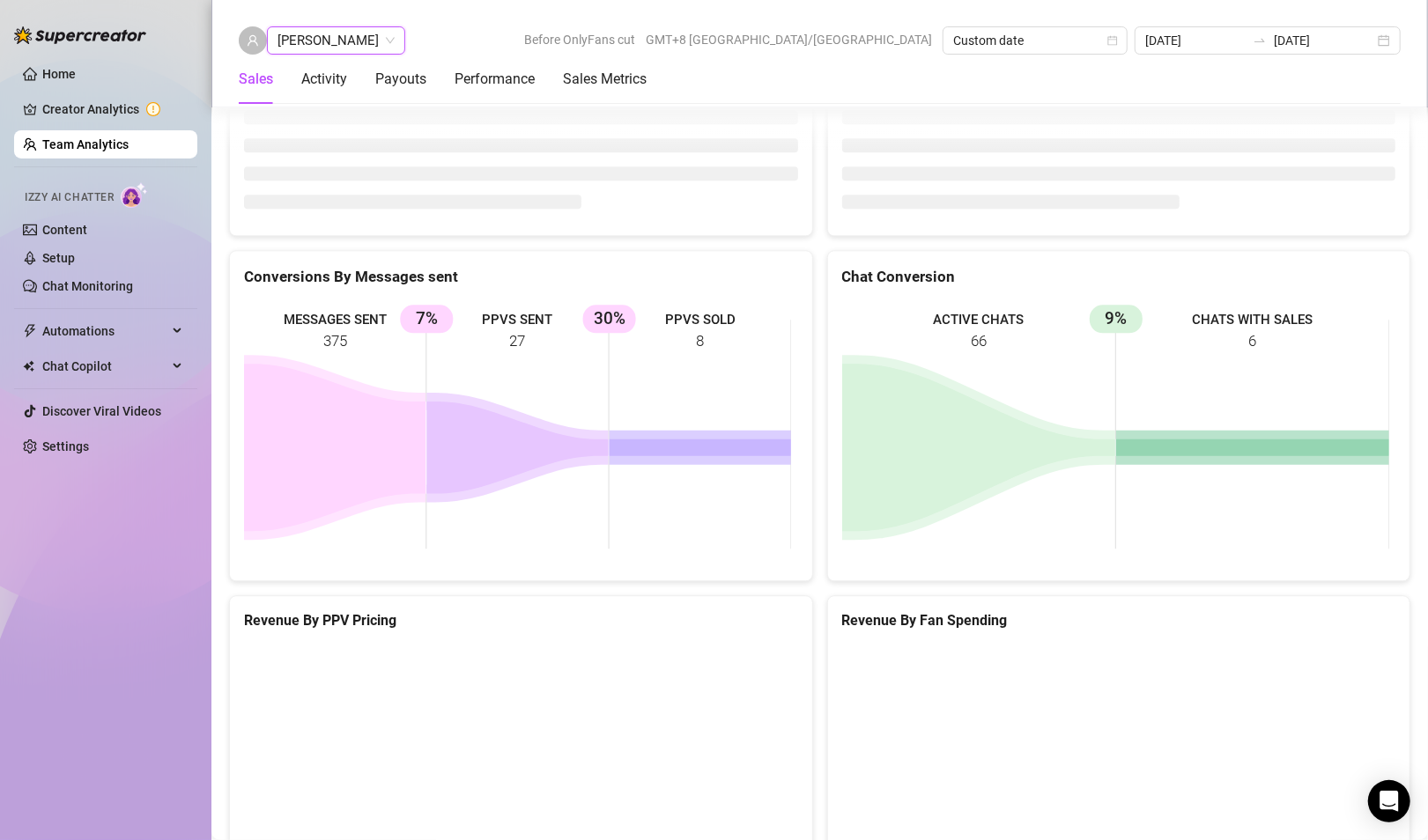
scroll to position [2692, 0]
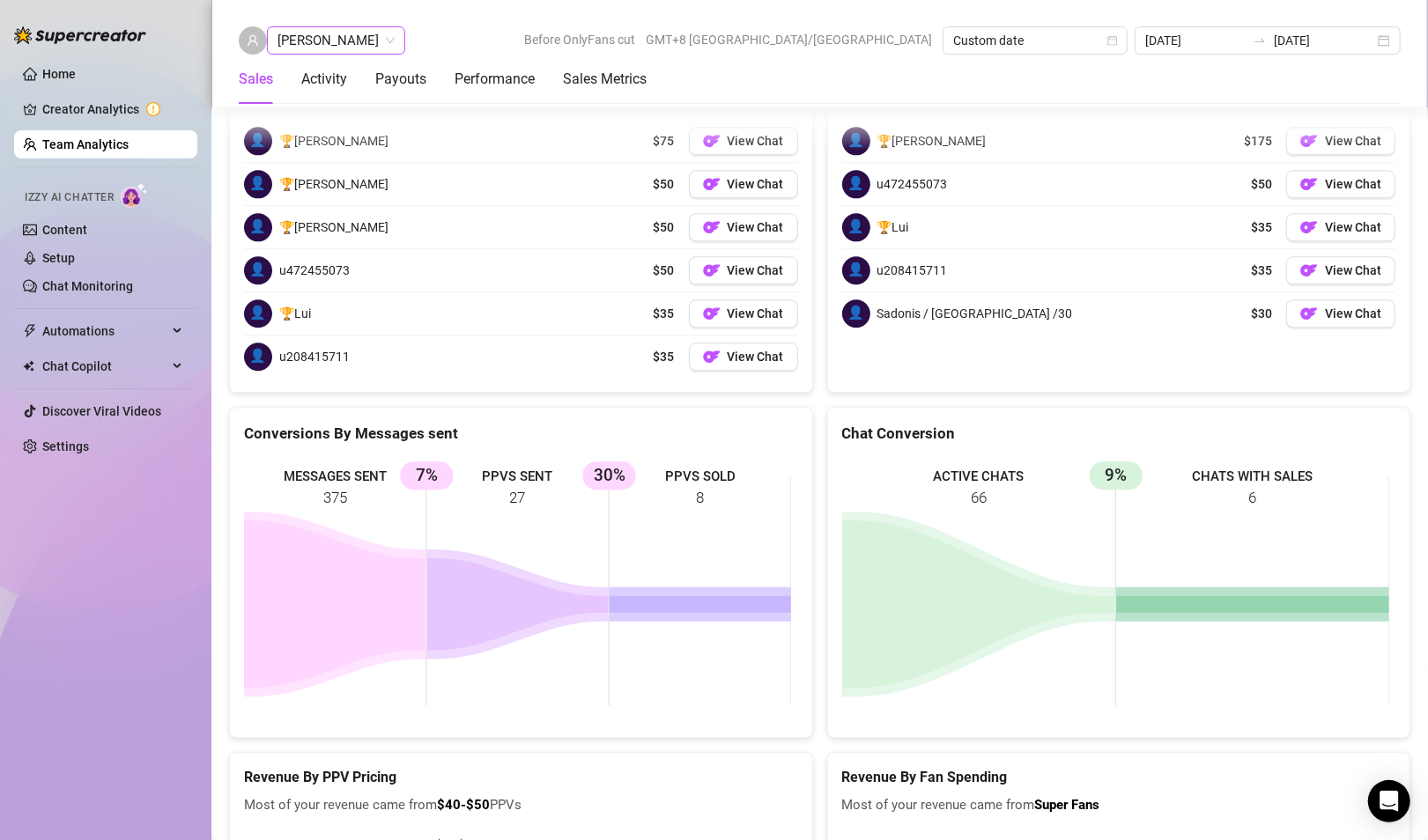
drag, startPoint x: 328, startPoint y: 33, endPoint x: 322, endPoint y: 54, distance: 21.8
click at [326, 32] on span "[PERSON_NAME]" at bounding box center [336, 40] width 117 height 26
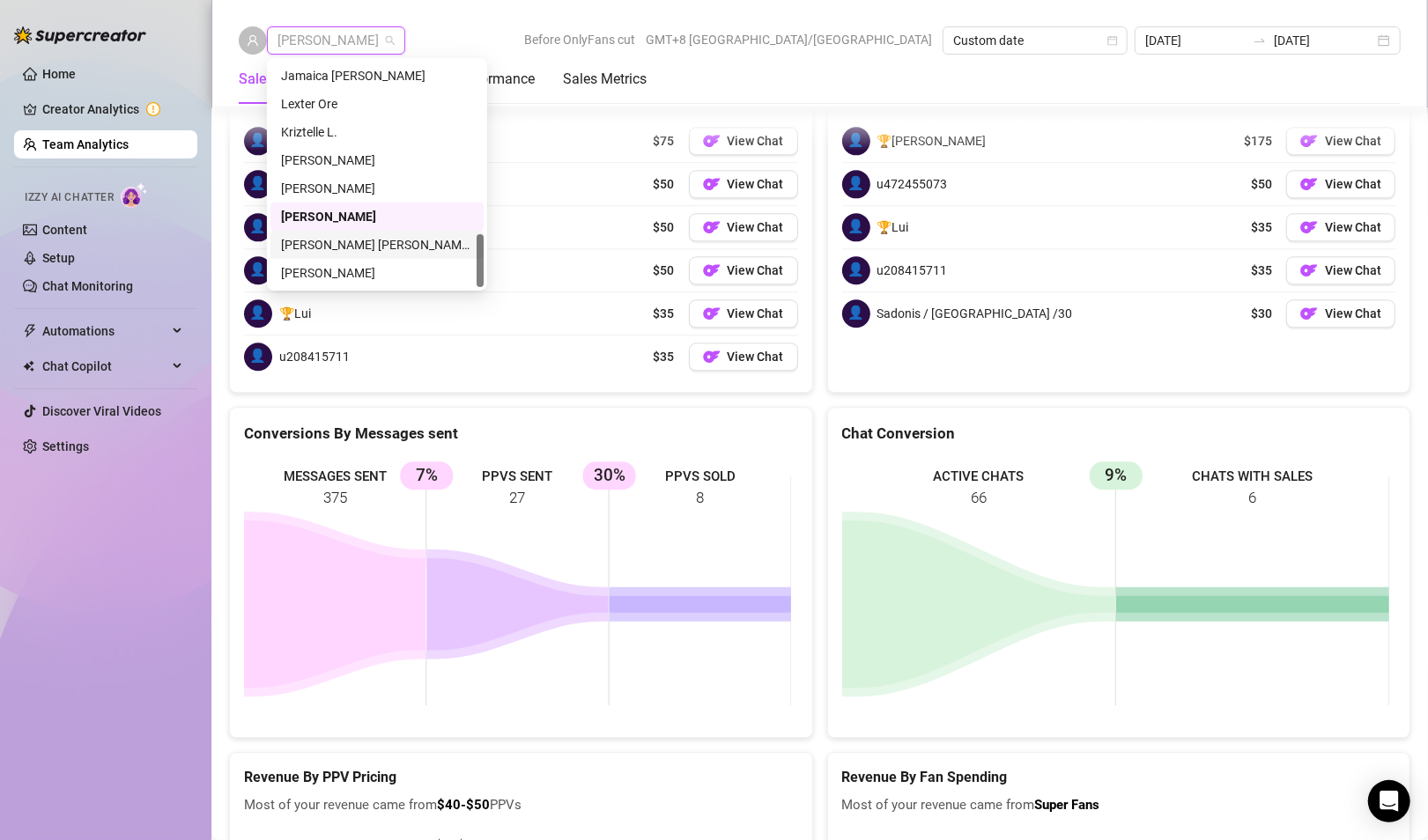
click at [334, 250] on div "[PERSON_NAME] [PERSON_NAME] Tayre" at bounding box center [376, 245] width 192 height 19
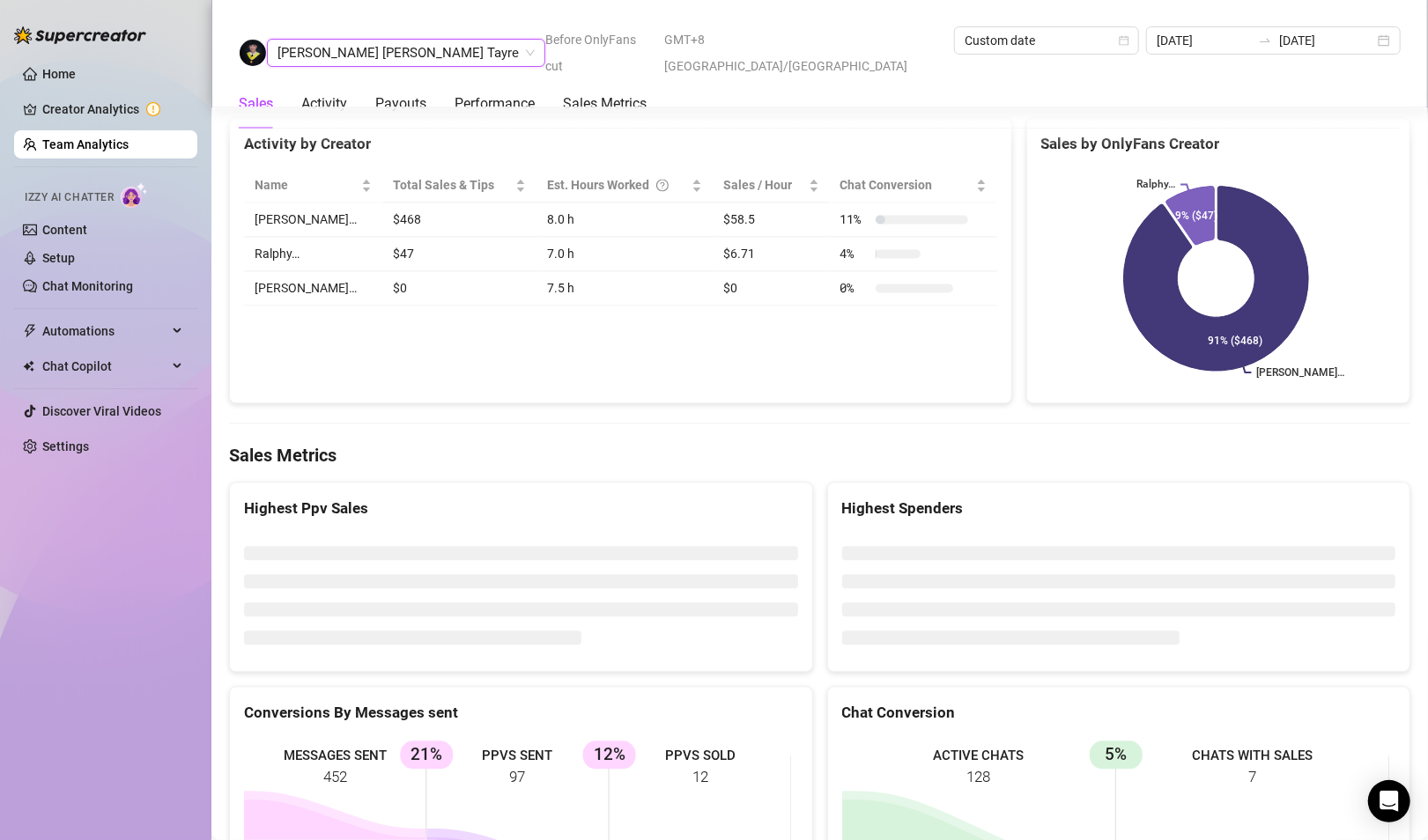
scroll to position [2798, 0]
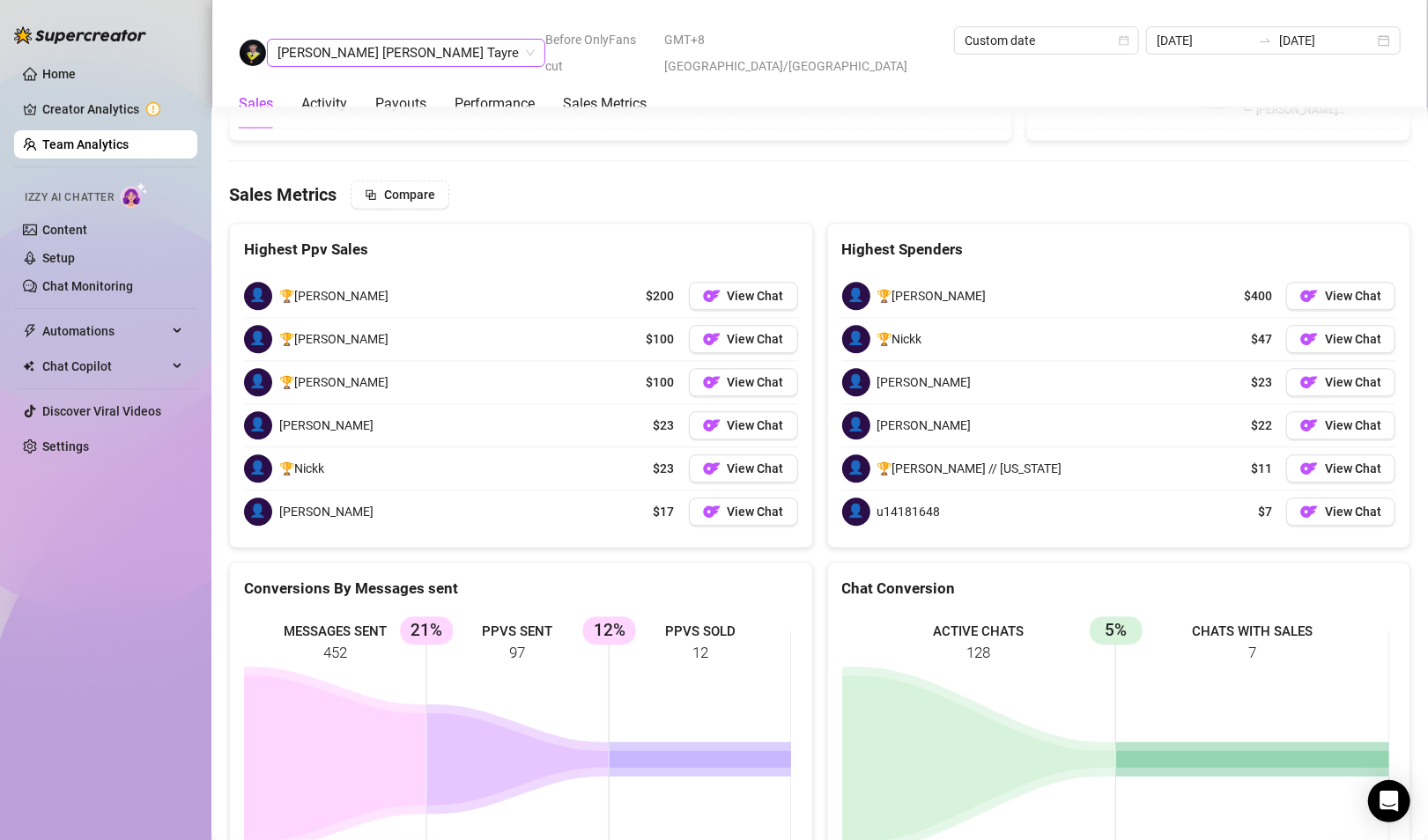
click at [350, 43] on span "[PERSON_NAME] [PERSON_NAME] Tayre" at bounding box center [405, 53] width 257 height 26
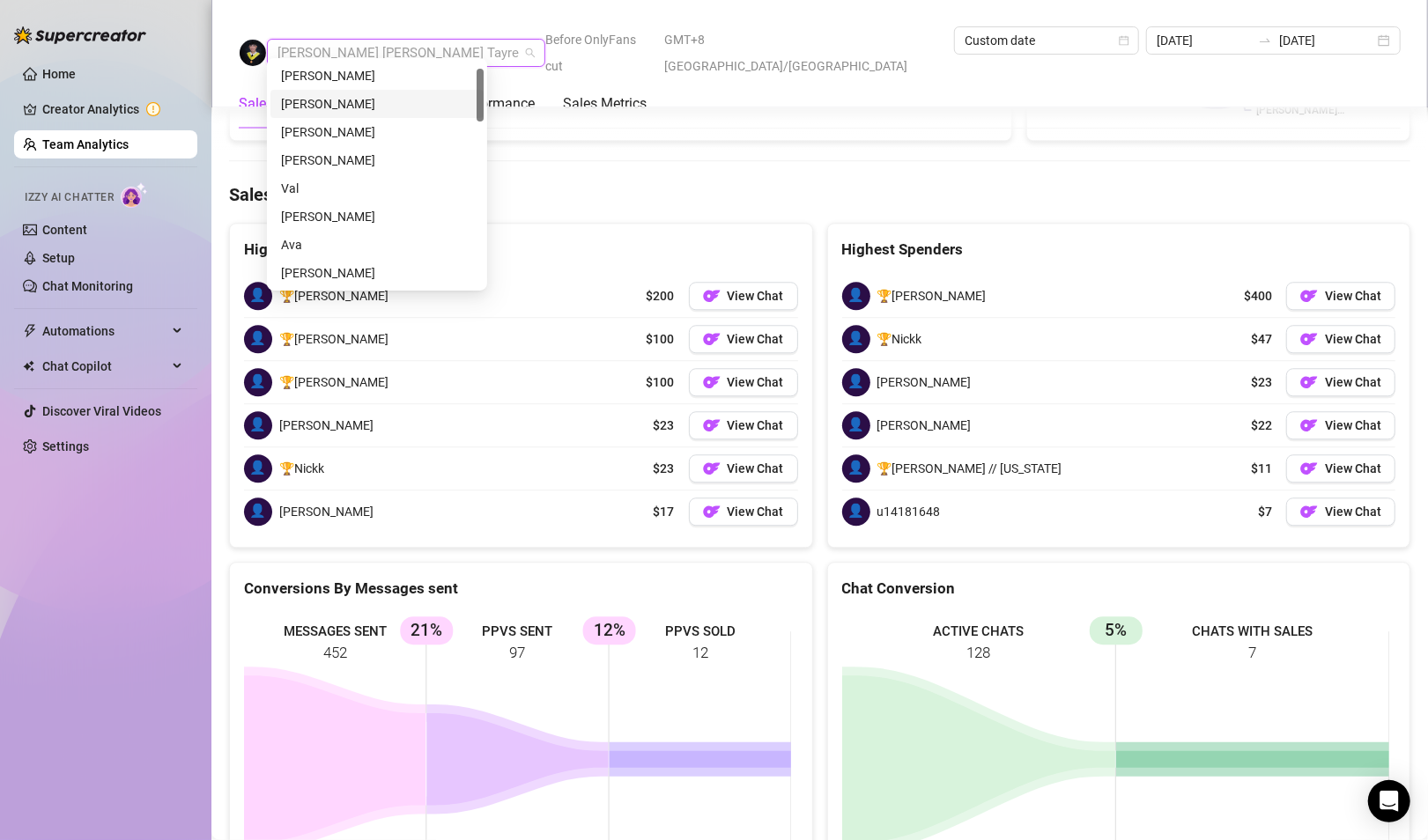
scroll to position [0, 0]
click at [372, 84] on div "[PERSON_NAME]" at bounding box center [376, 75] width 192 height 19
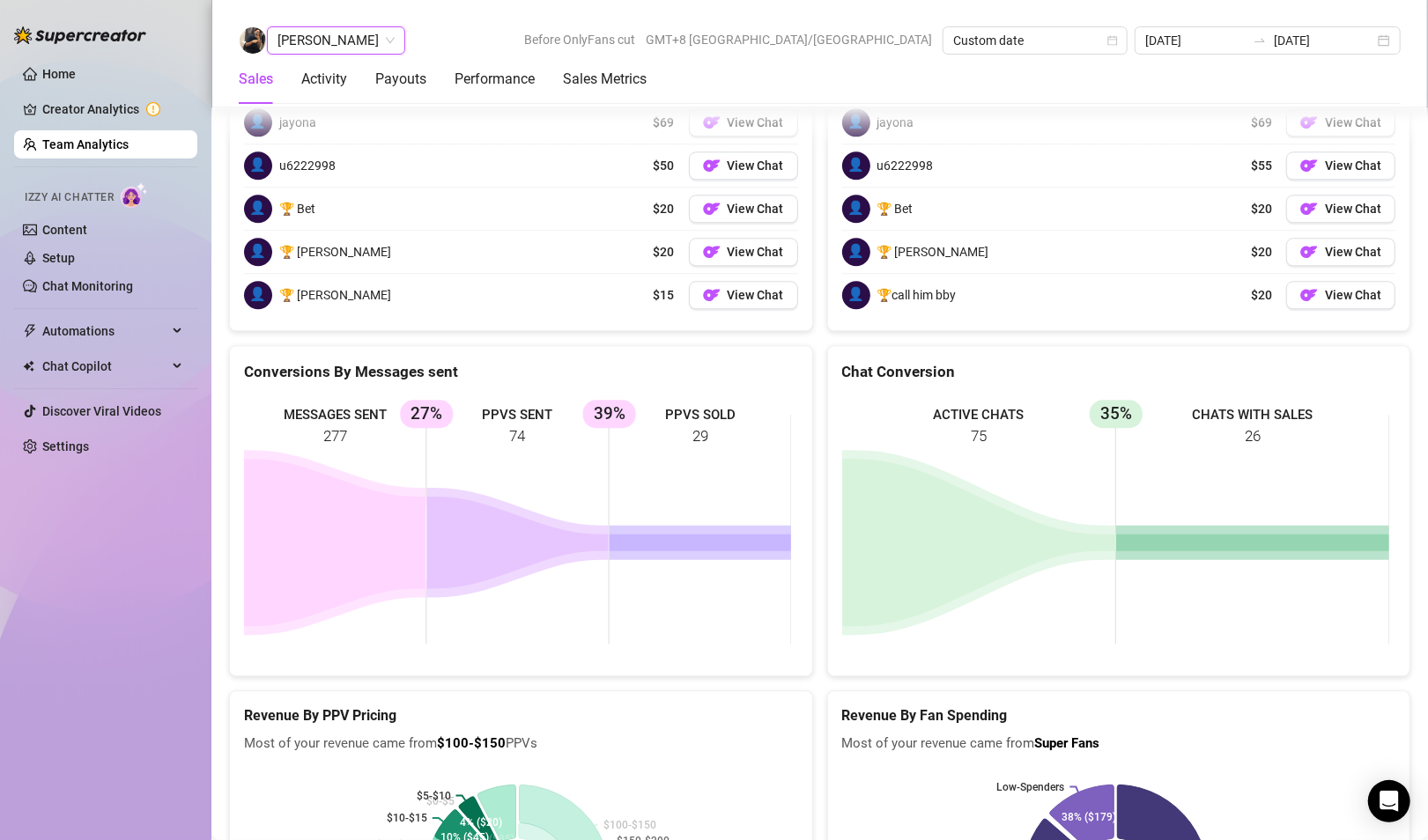
scroll to position [2736, 0]
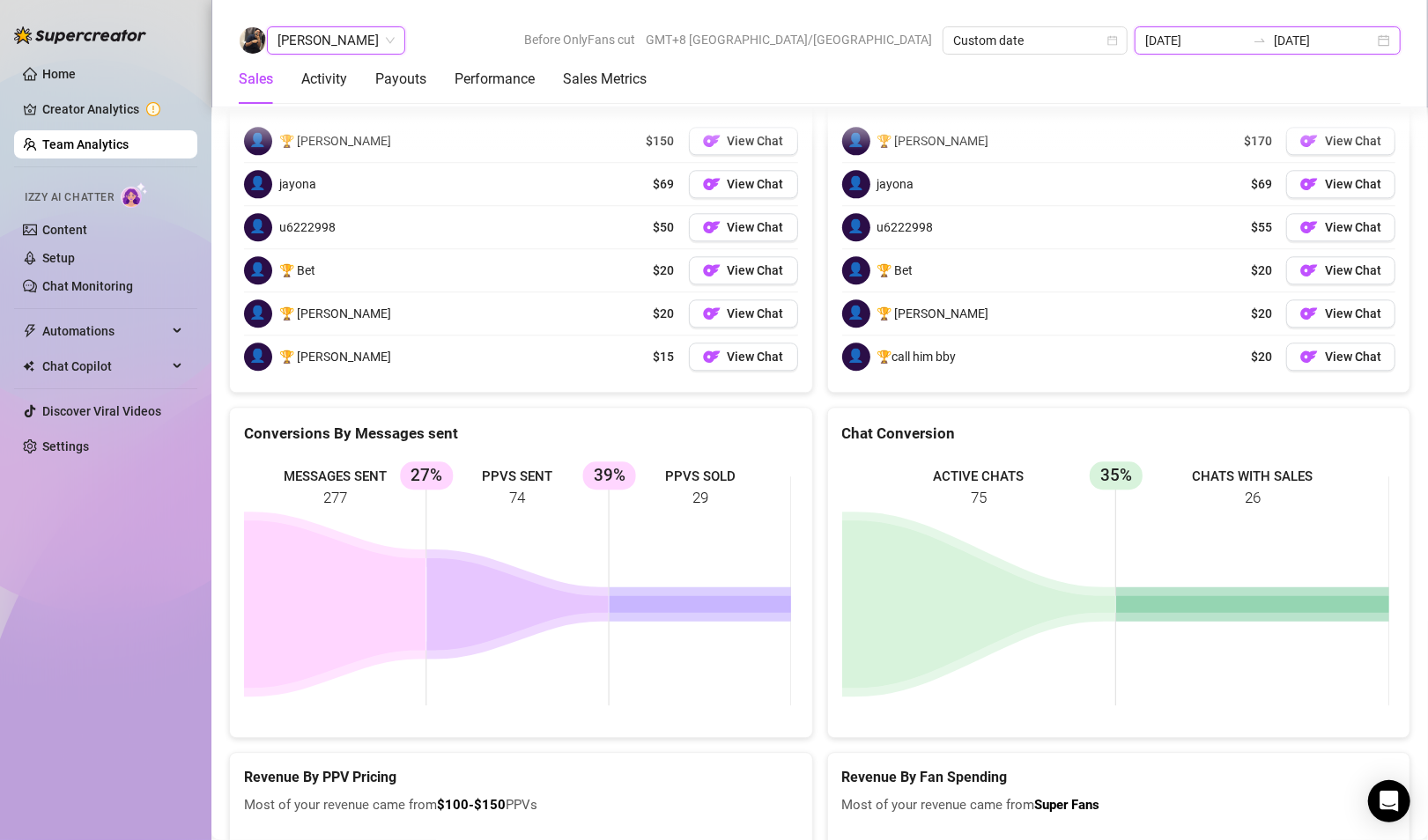
click at [1233, 47] on input "[DATE]" at bounding box center [1195, 40] width 100 height 19
click at [1227, 49] on input "[DATE]" at bounding box center [1195, 40] width 100 height 19
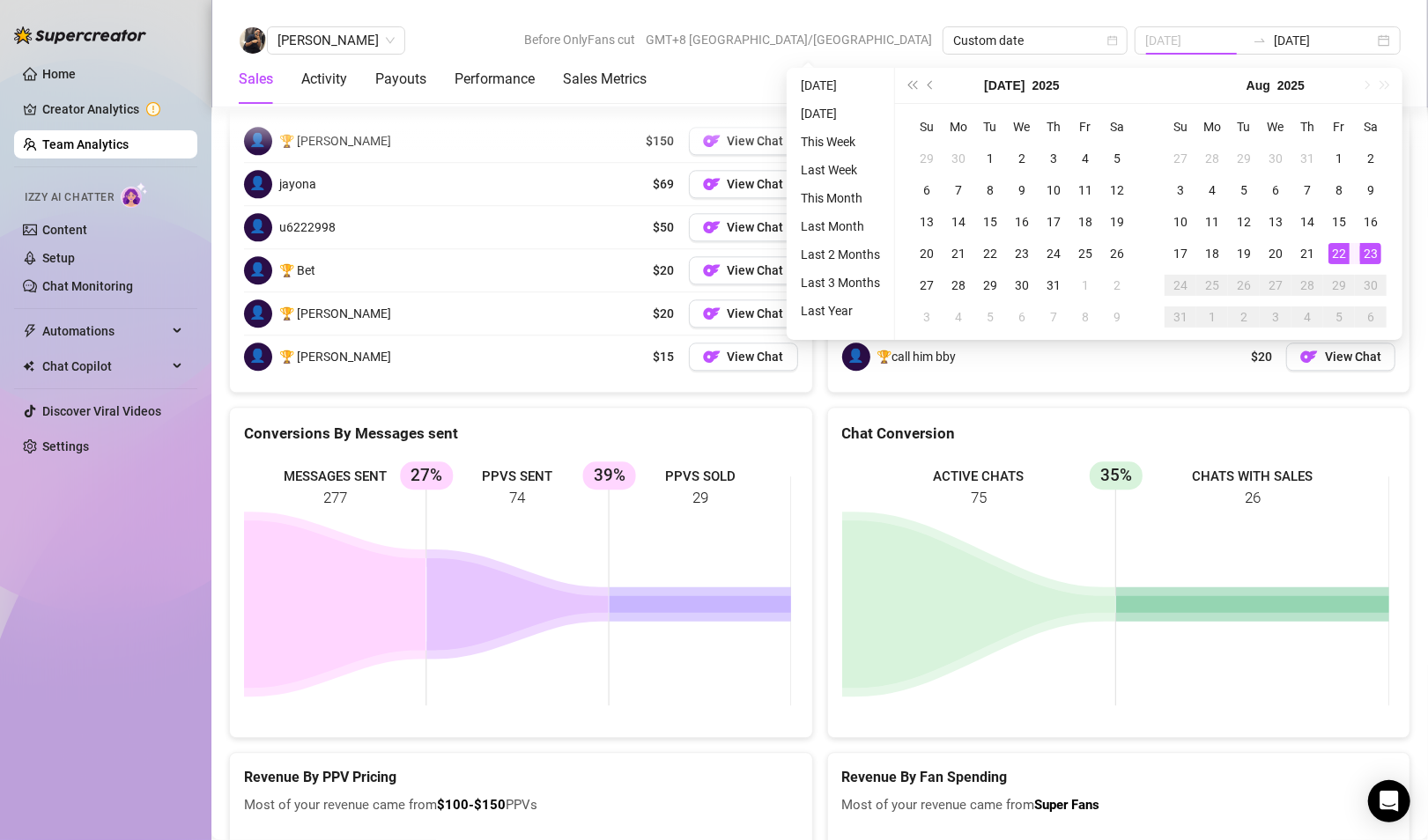
click at [1370, 248] on div "23" at bounding box center [1371, 253] width 21 height 21
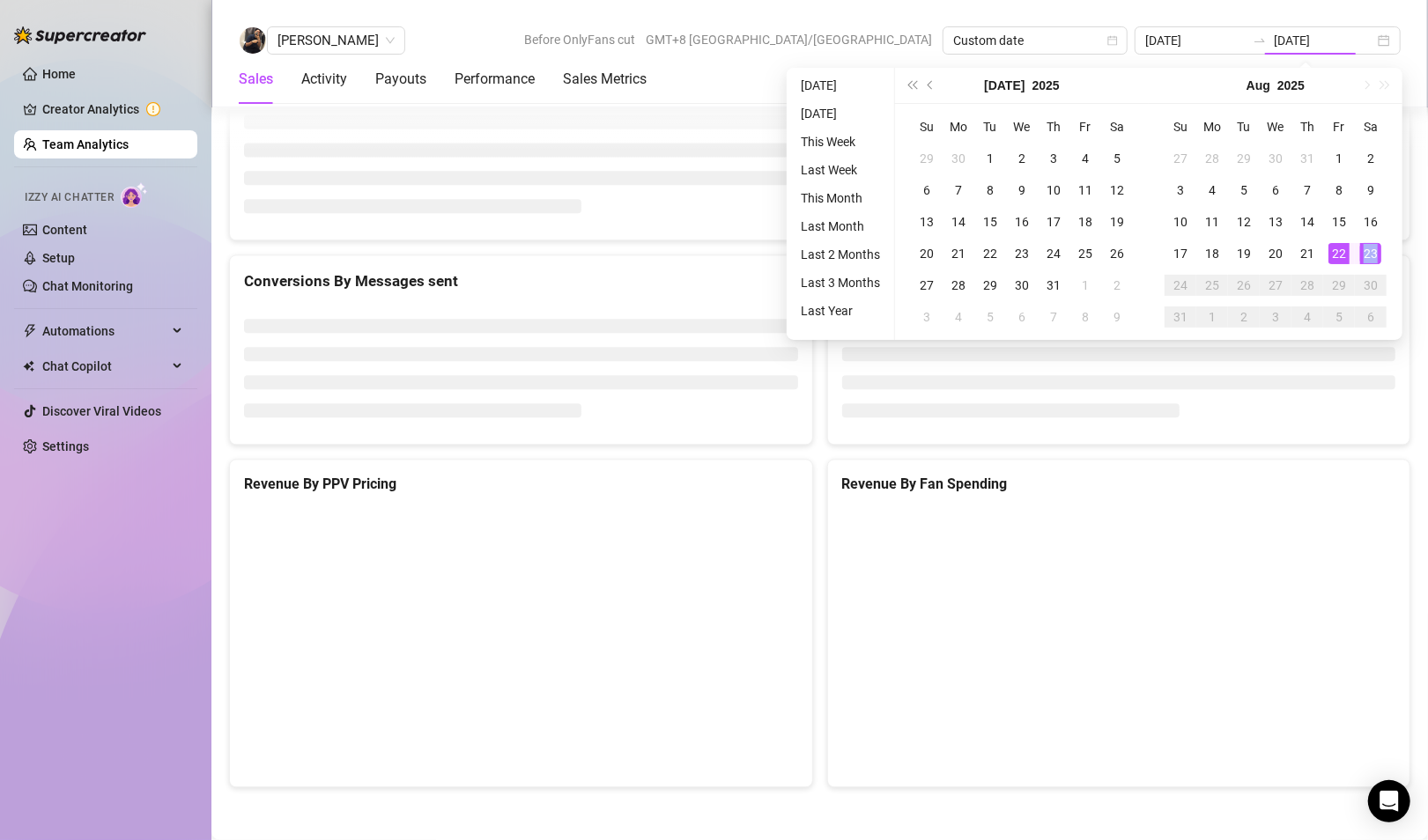
type input "[DATE]"
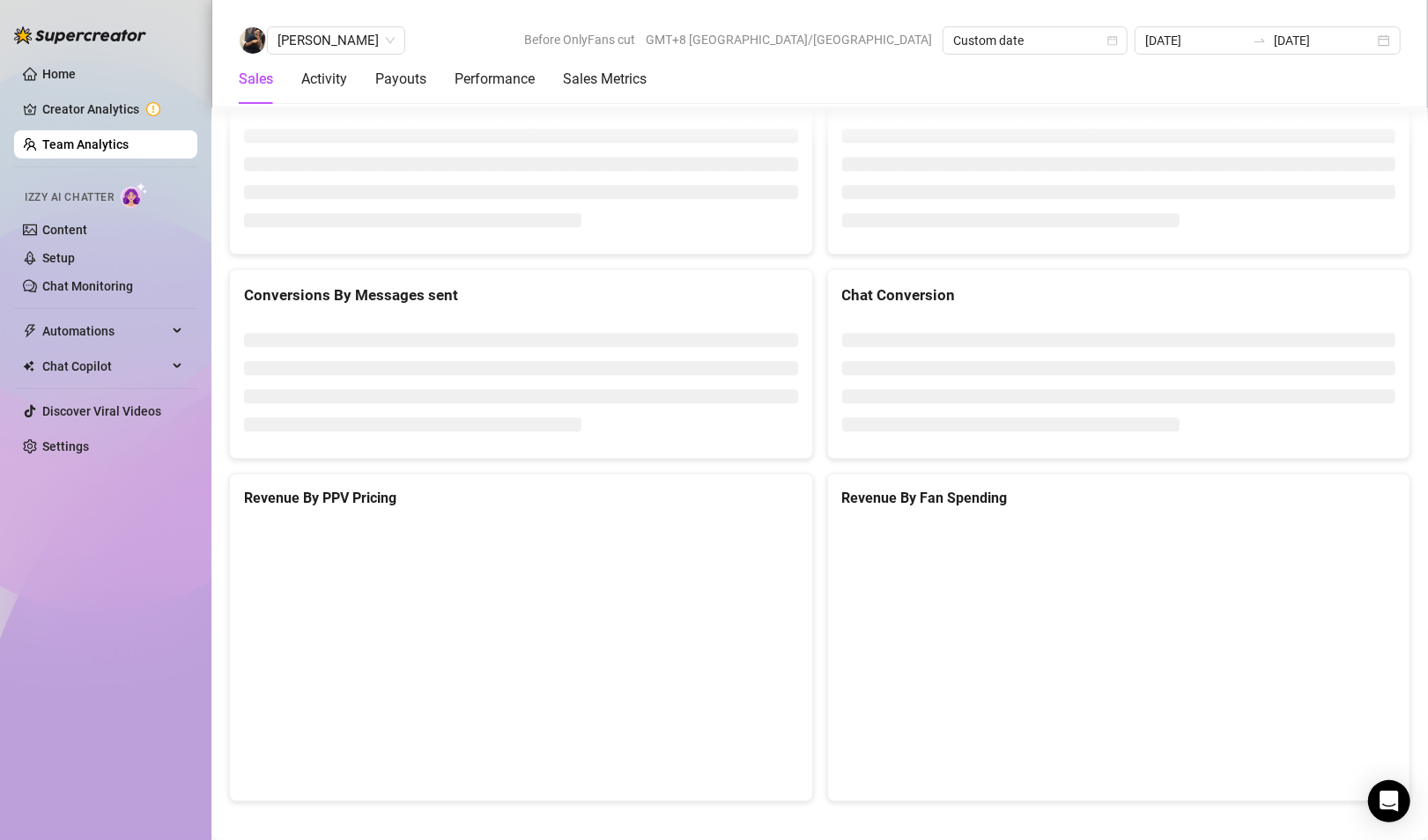
scroll to position [2518, 0]
click at [1215, 38] on input "[DATE]" at bounding box center [1195, 40] width 100 height 19
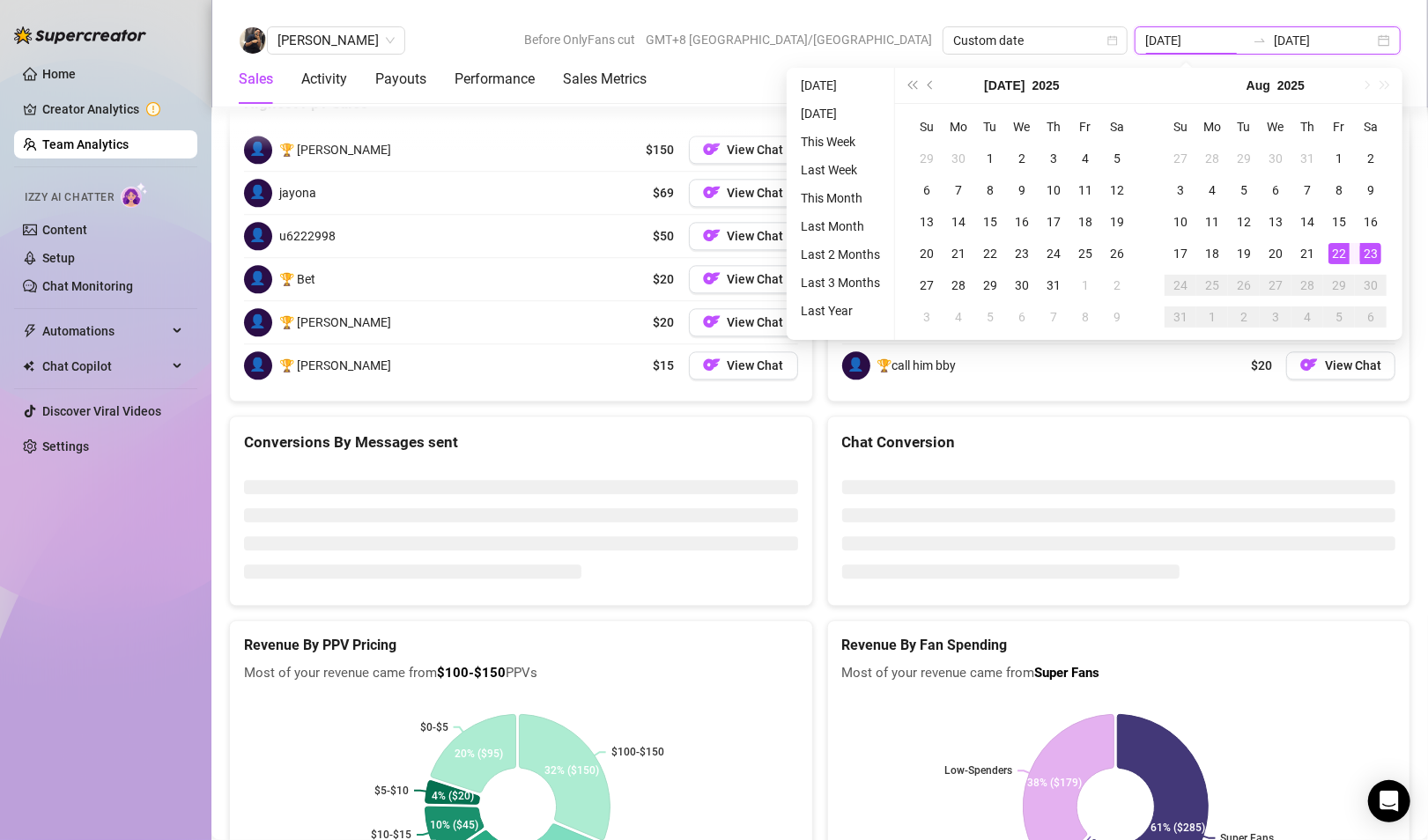
scroll to position [2530, 0]
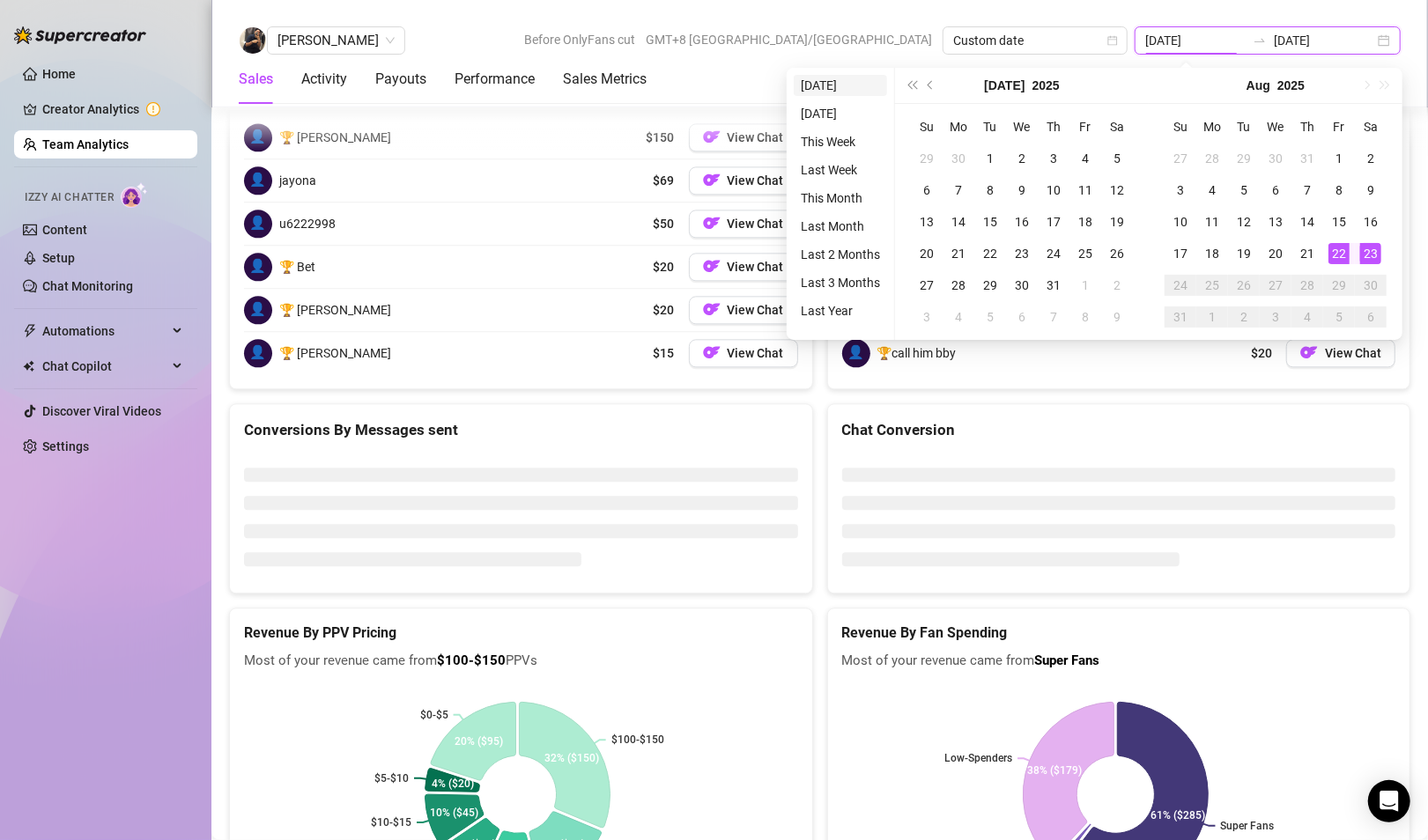
type input "[DATE]"
click at [692, 47] on div "Sean Carino Before OnlyFans cut GMT+8 Asia/Taipei Custom date 2025-08-22 2025-0…" at bounding box center [819, 40] width 1162 height 28
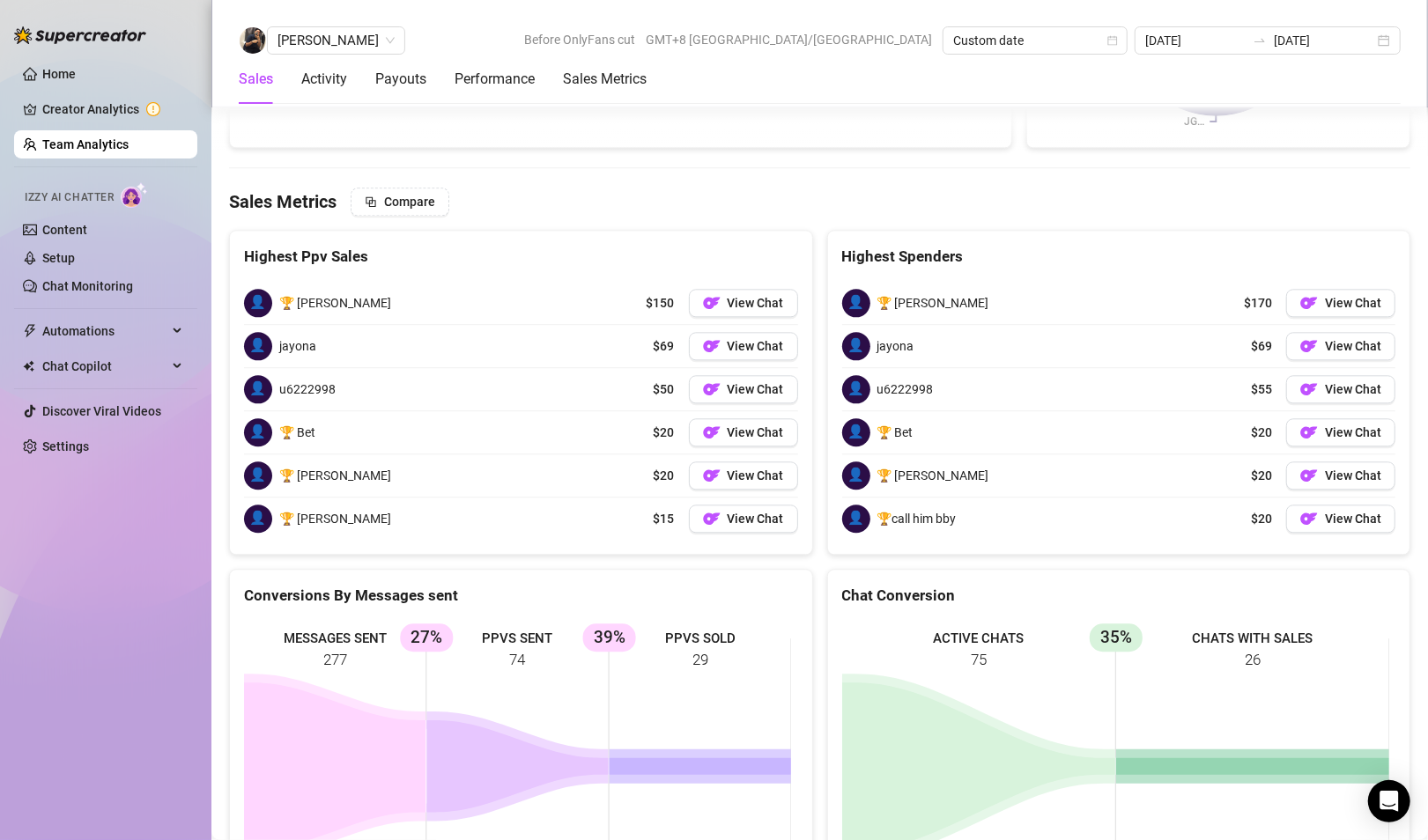
scroll to position [2692, 0]
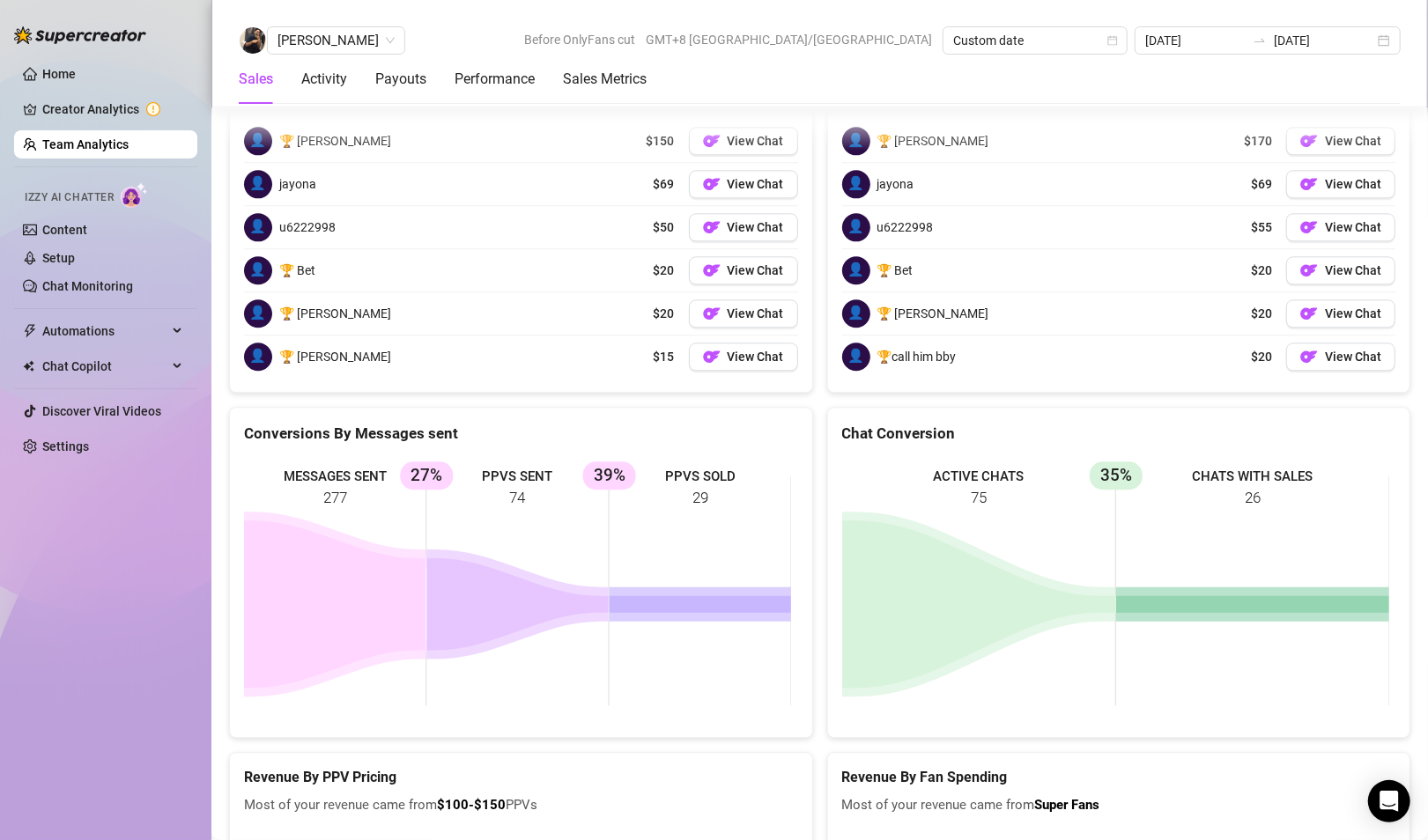
click at [1225, 23] on div "Sean Carino Before OnlyFans cut GMT+8 Asia/Taipei Custom date 2025-08-22 2025-0…" at bounding box center [820, 54] width 1217 height 108
click at [1229, 37] on input "[DATE]" at bounding box center [1195, 40] width 100 height 19
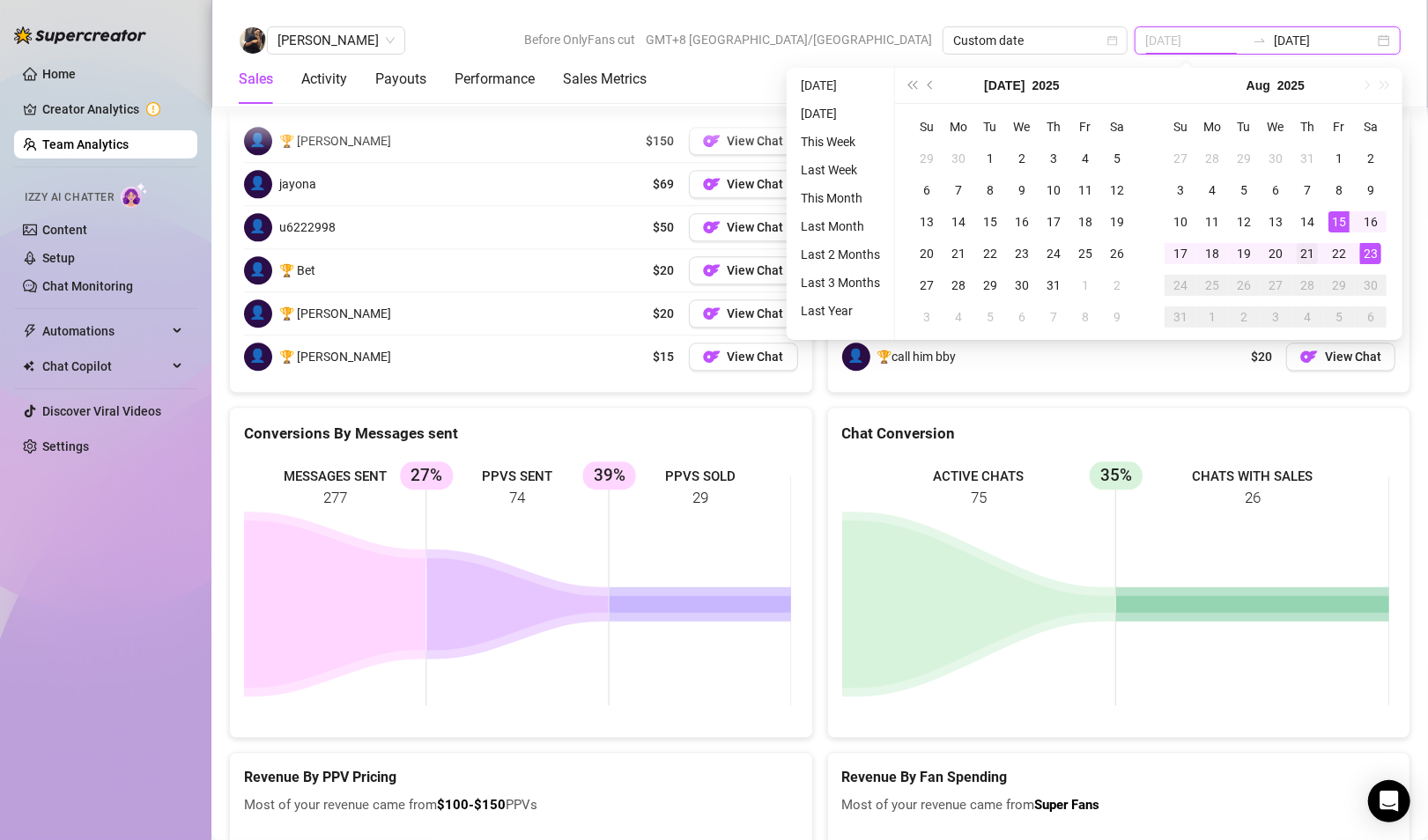
type input "[DATE]"
click at [1311, 255] on div "21" at bounding box center [1307, 253] width 21 height 21
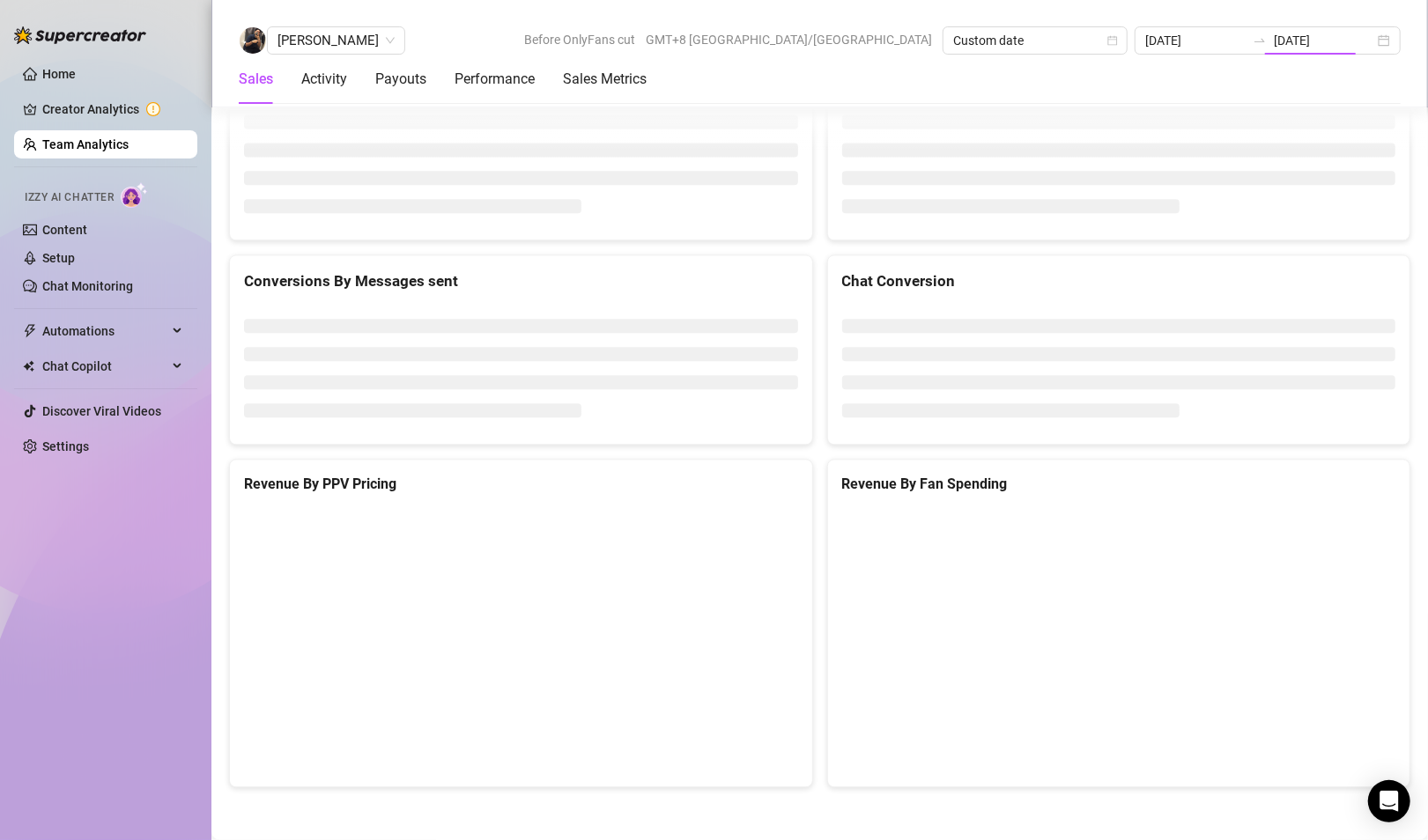
type input "[DATE]"
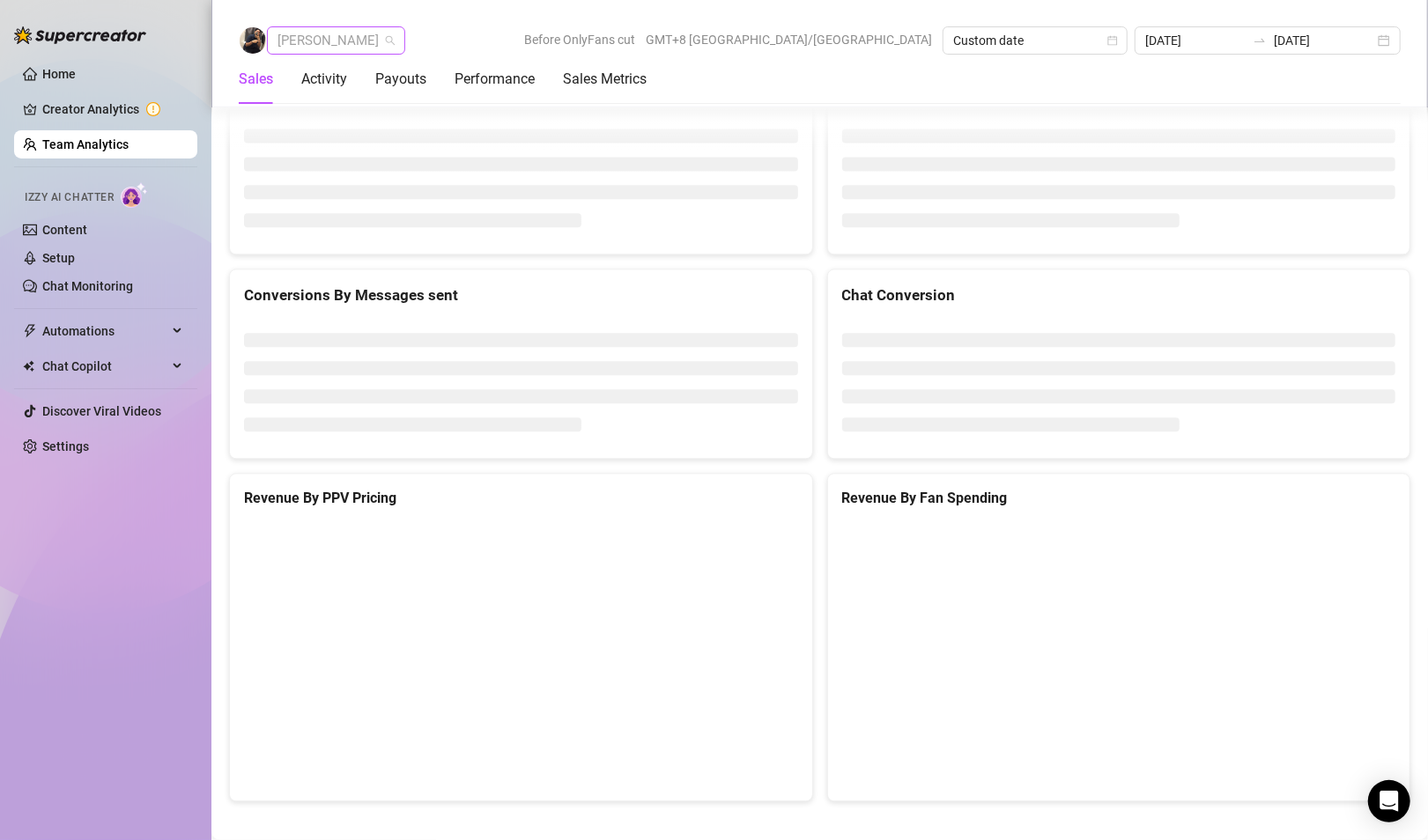
click at [301, 44] on span "[PERSON_NAME]" at bounding box center [336, 40] width 117 height 26
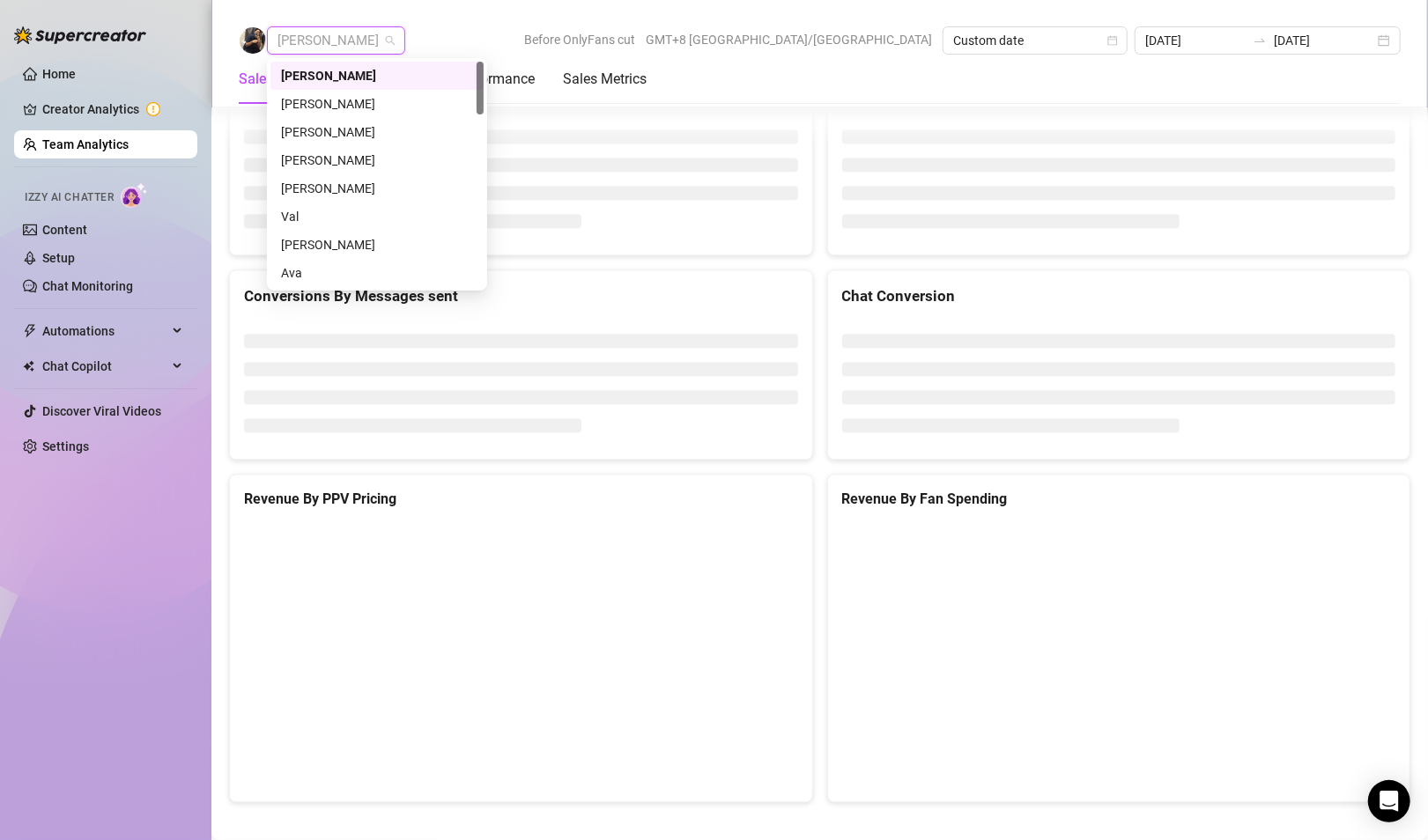
click at [554, 41] on div "Sean Carino Before OnlyFans cut GMT+8 Asia/Taipei Custom date 2025-08-21 2025-0…" at bounding box center [819, 40] width 1162 height 28
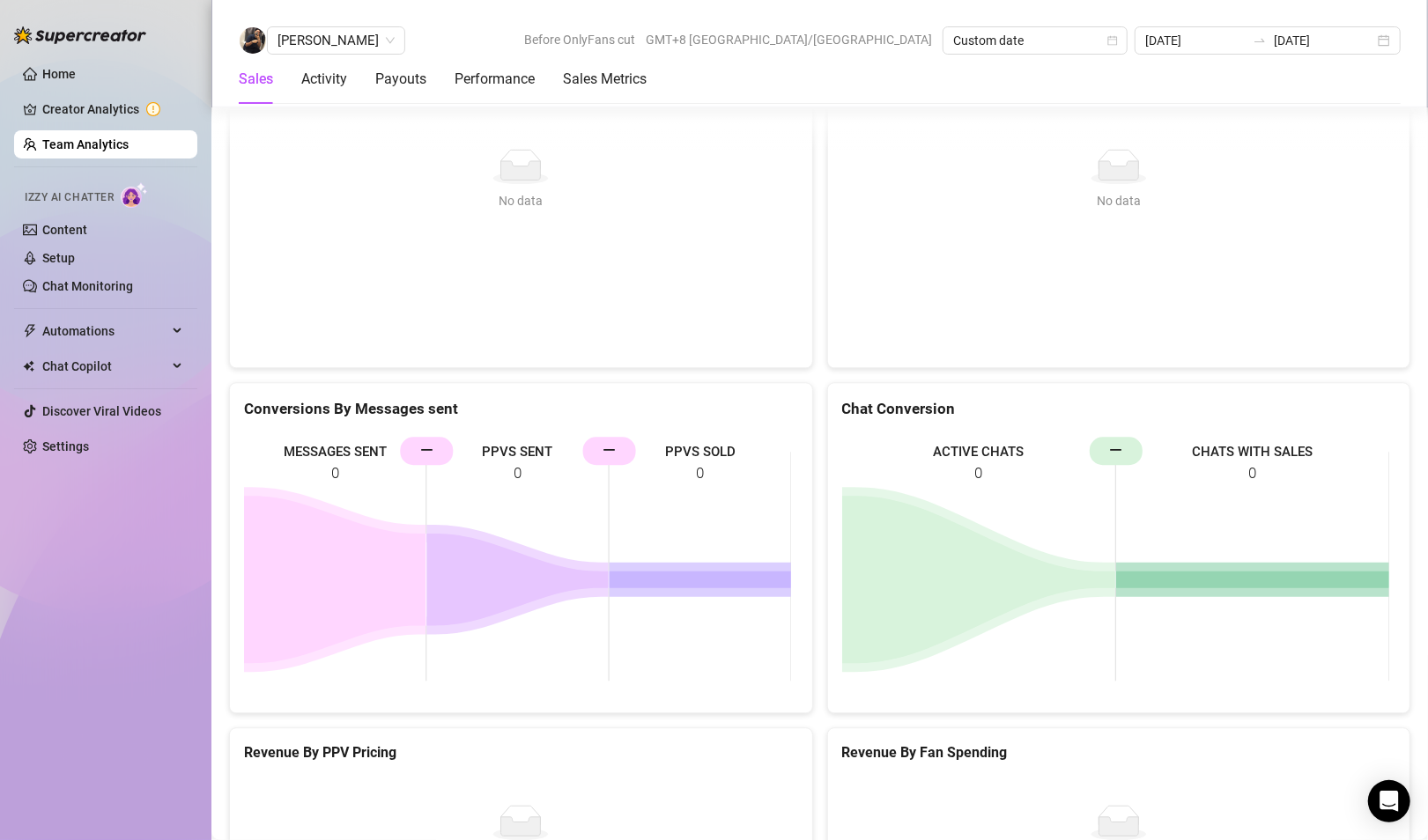
scroll to position [2614, 0]
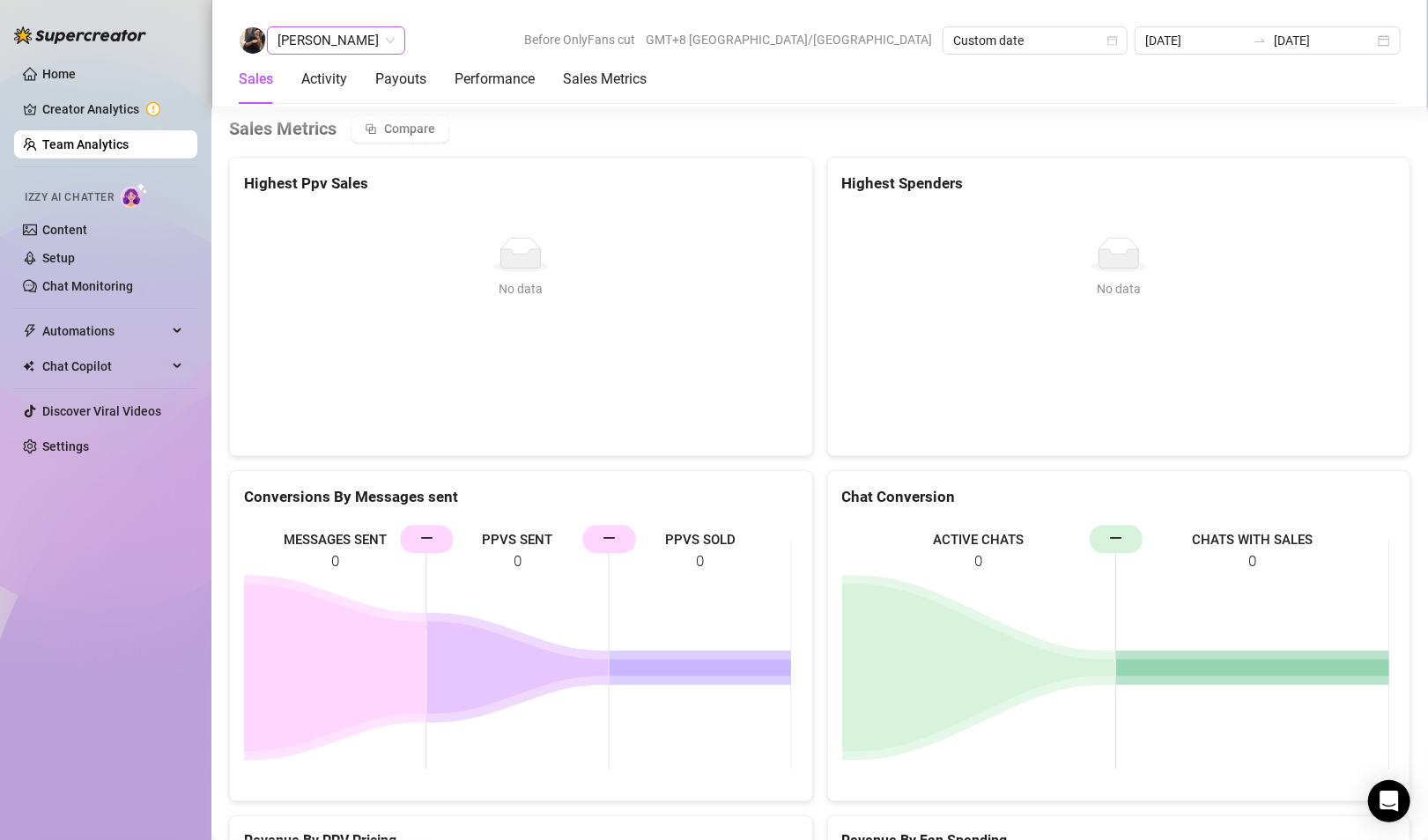
click at [313, 53] on span "[PERSON_NAME]" at bounding box center [336, 40] width 117 height 26
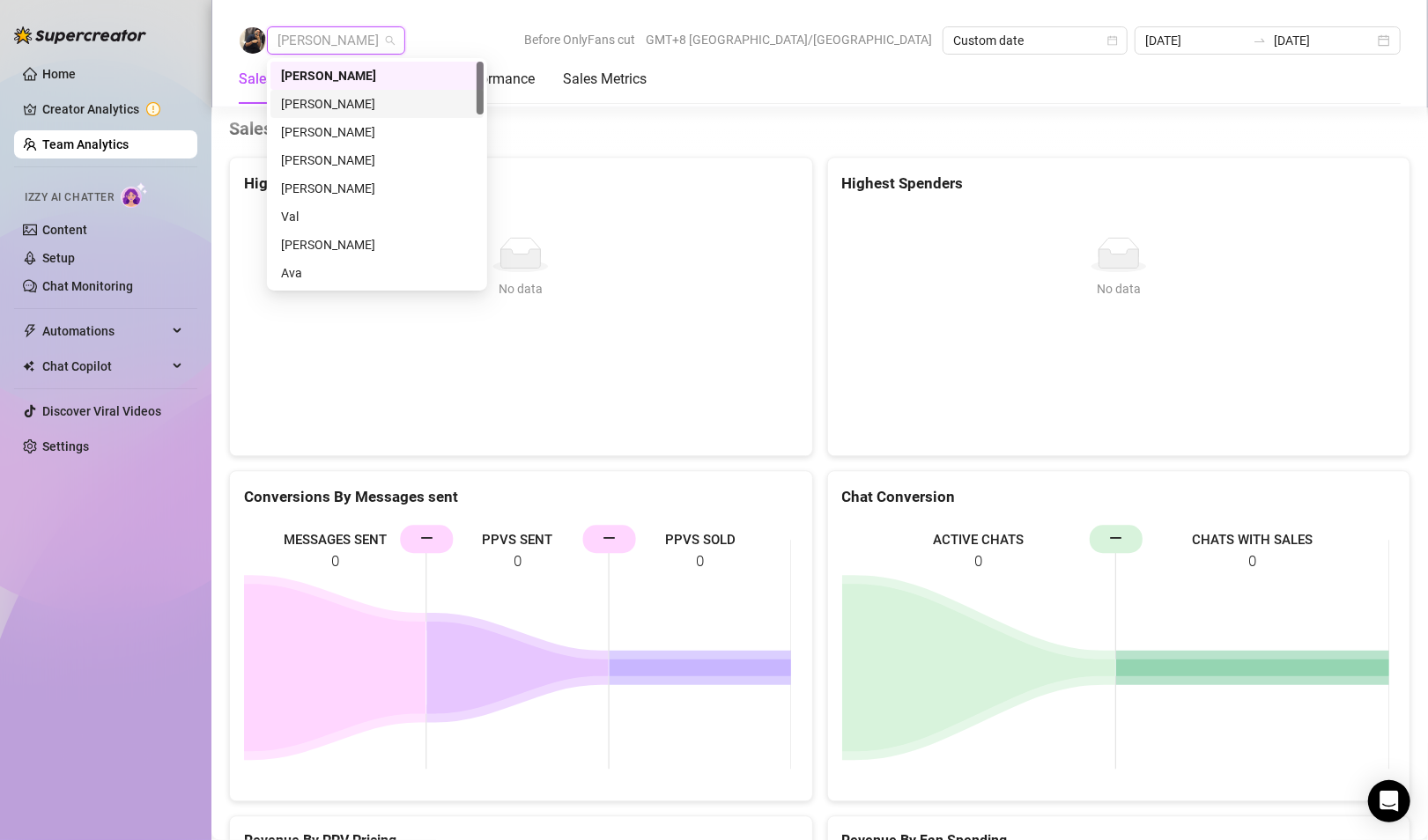
click at [322, 98] on div "[PERSON_NAME]" at bounding box center [376, 104] width 192 height 19
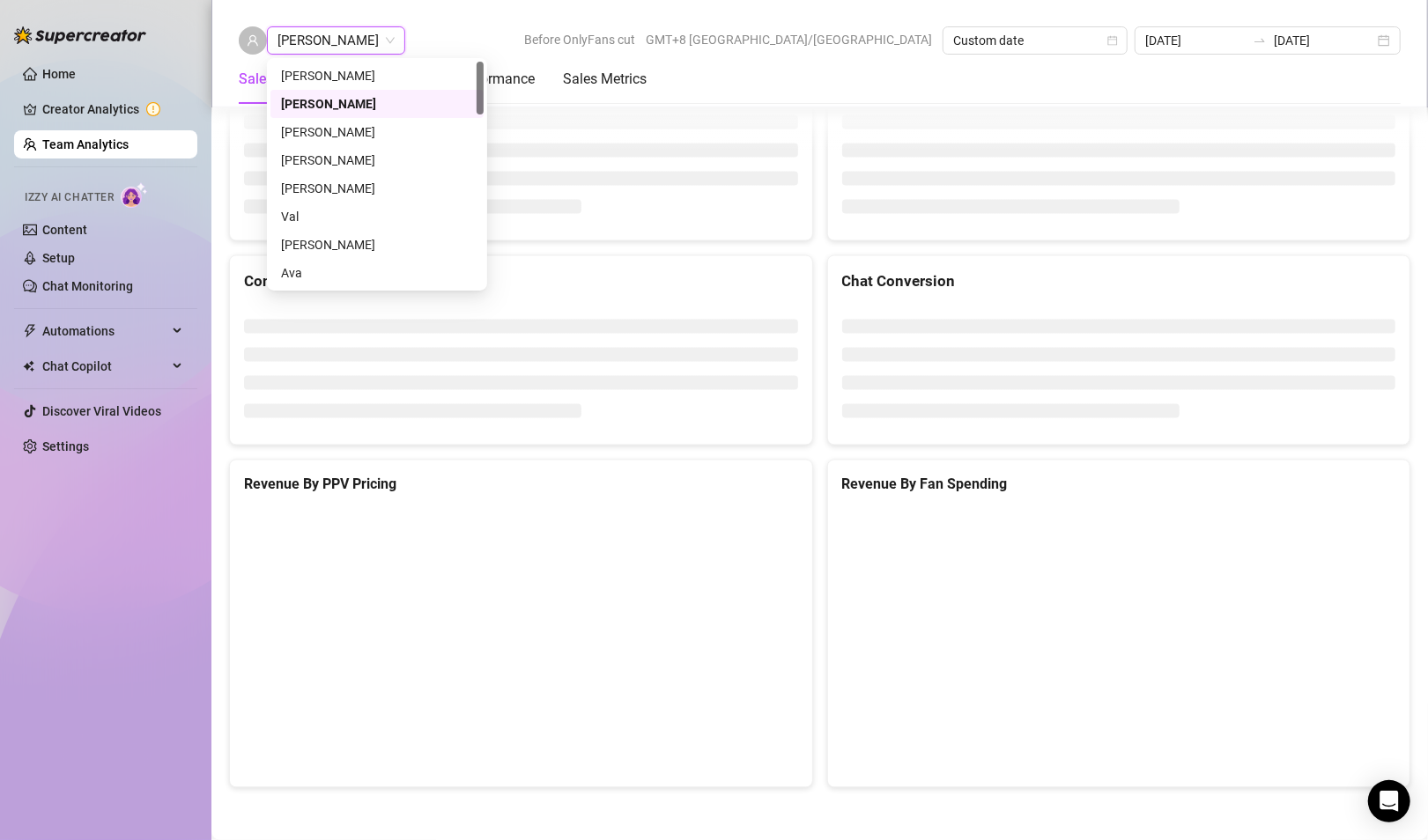
scroll to position [2074, 0]
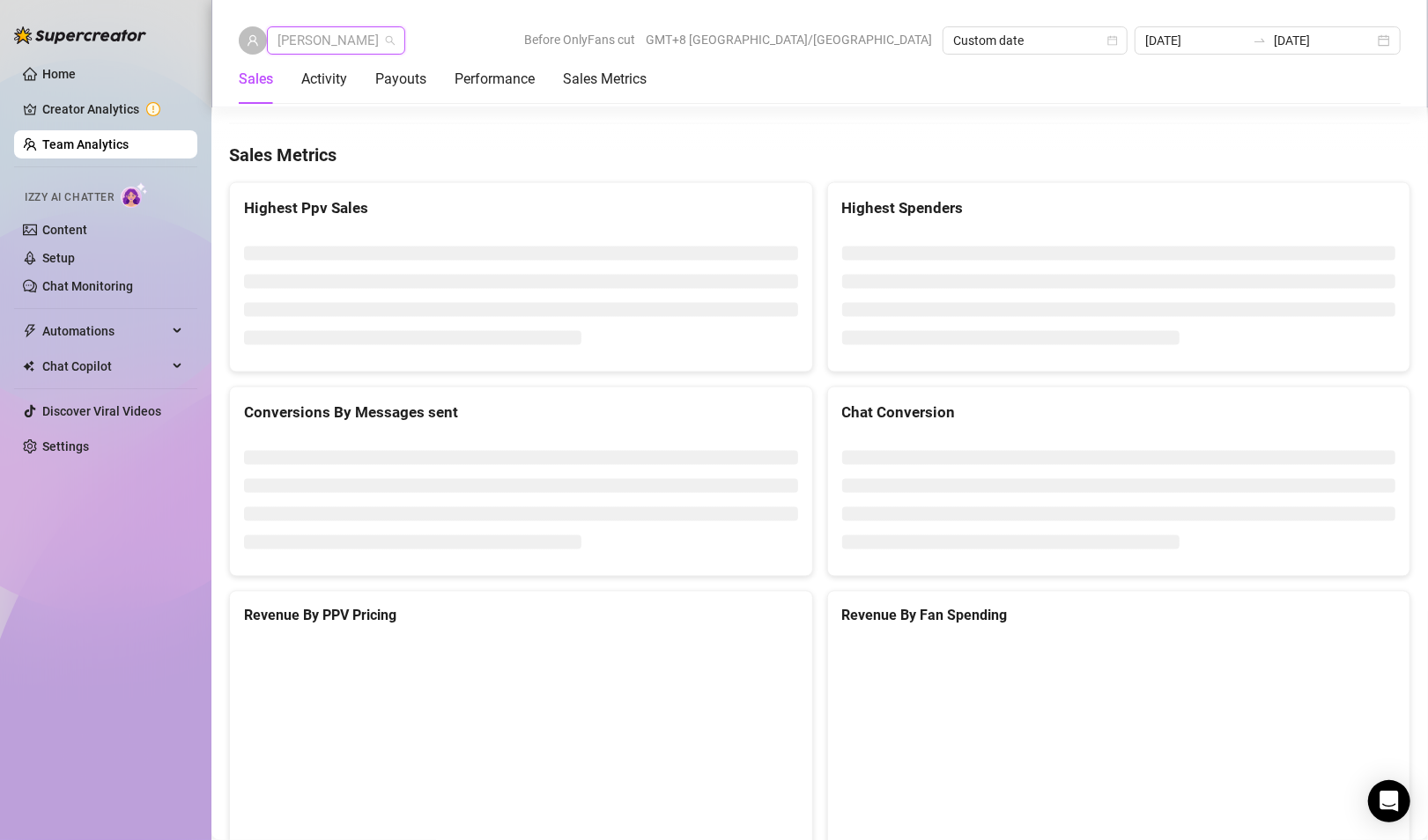
click at [306, 45] on span "[PERSON_NAME]" at bounding box center [336, 40] width 117 height 26
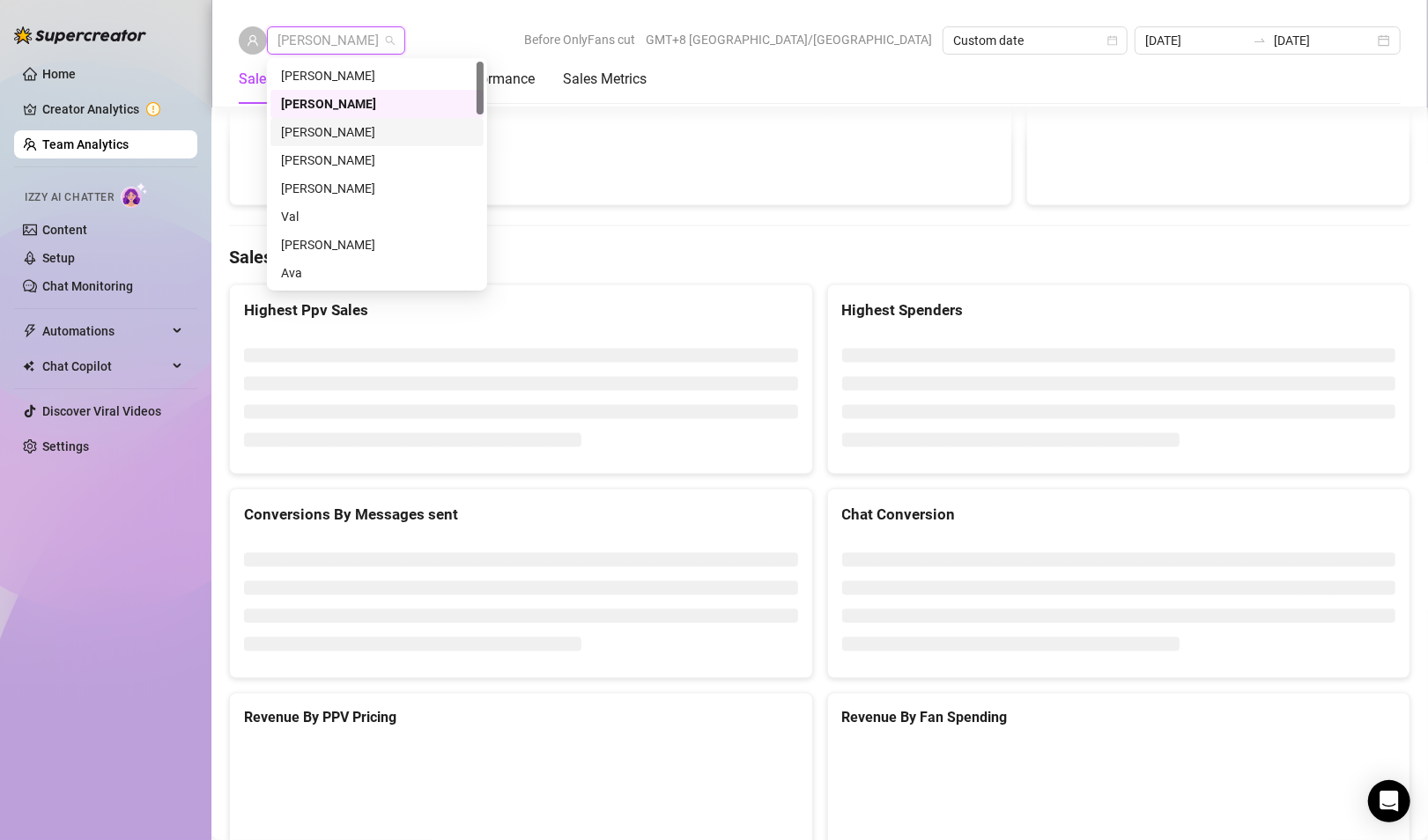
click at [330, 141] on div "[PERSON_NAME]" at bounding box center [376, 132] width 192 height 19
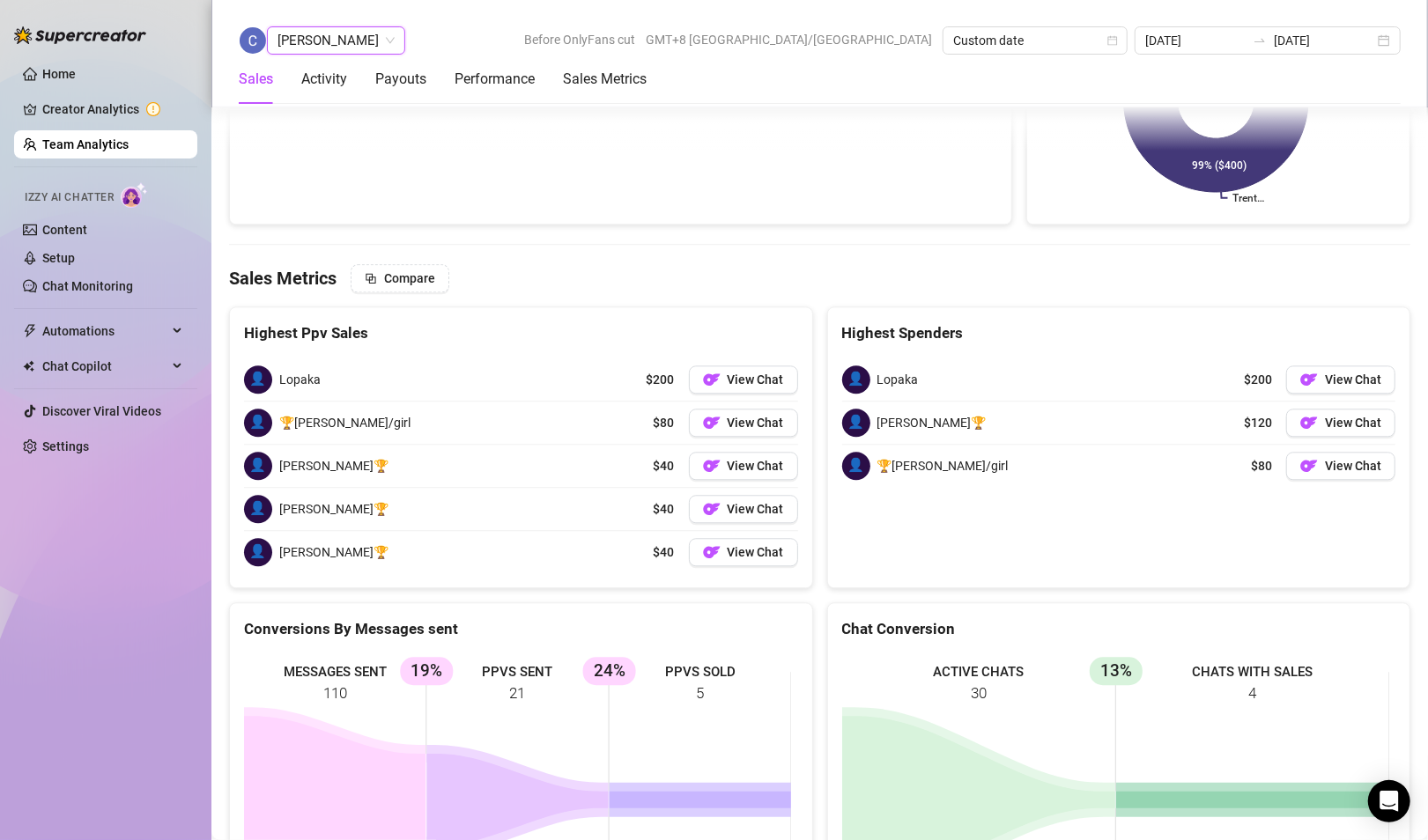
scroll to position [2615, 0]
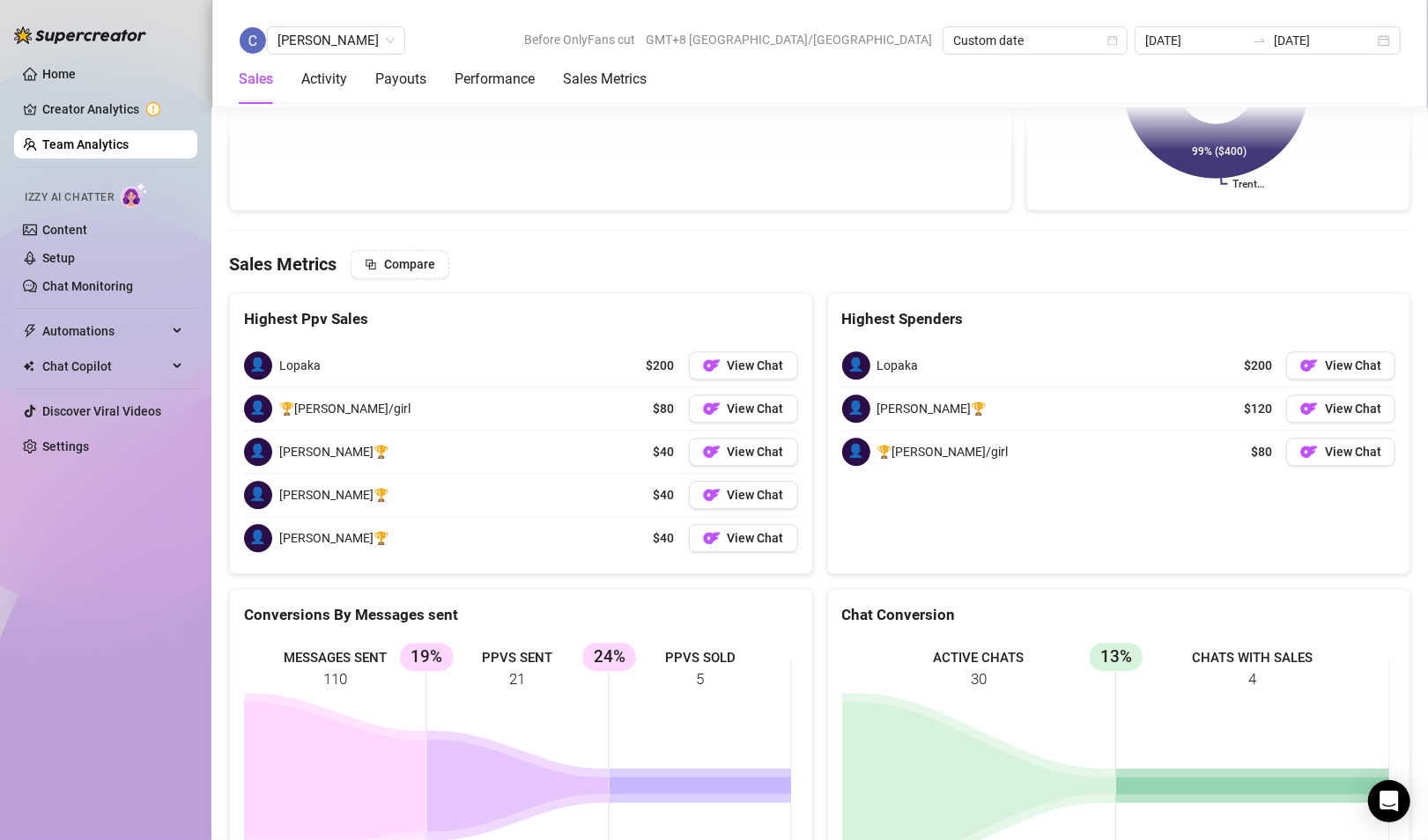
click at [362, 25] on div "Charmaine Javillonar Before OnlyFans cut GMT+8 Asia/Taipei Custom date 2025-08-…" at bounding box center [820, 54] width 1217 height 108
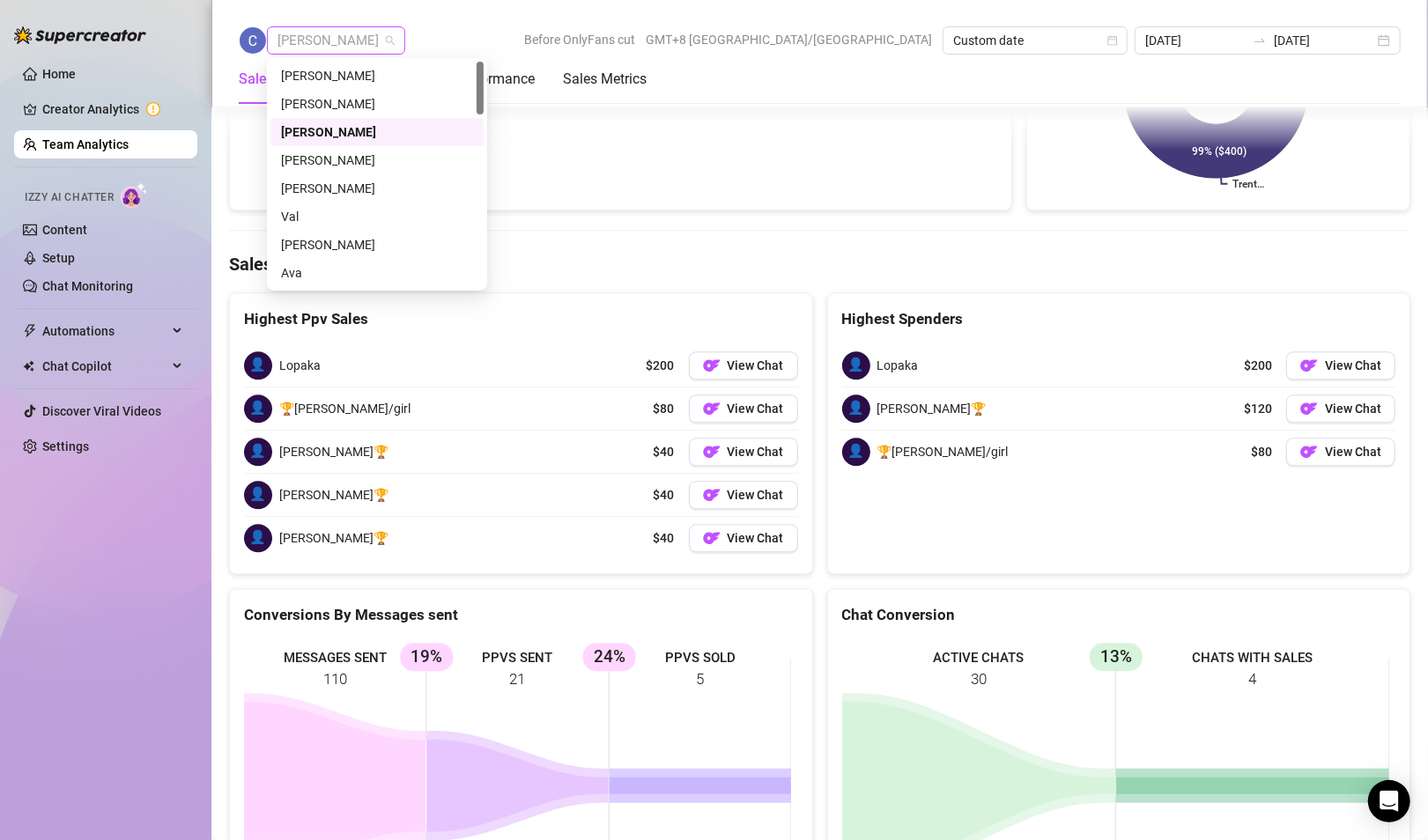
click at [334, 44] on span "[PERSON_NAME]" at bounding box center [336, 40] width 117 height 26
click at [319, 164] on div "[PERSON_NAME]" at bounding box center [376, 159] width 192 height 19
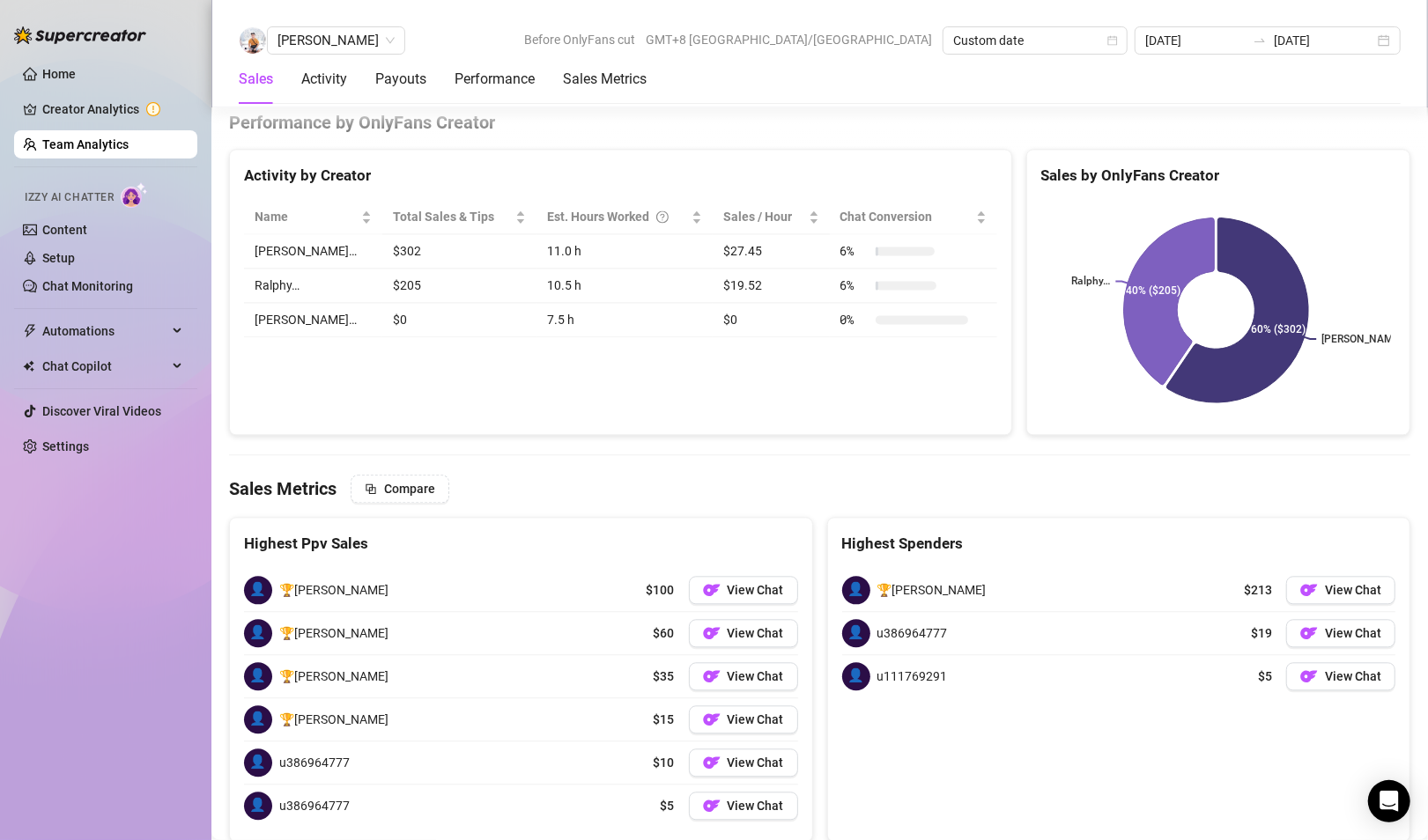
scroll to position [2565, 0]
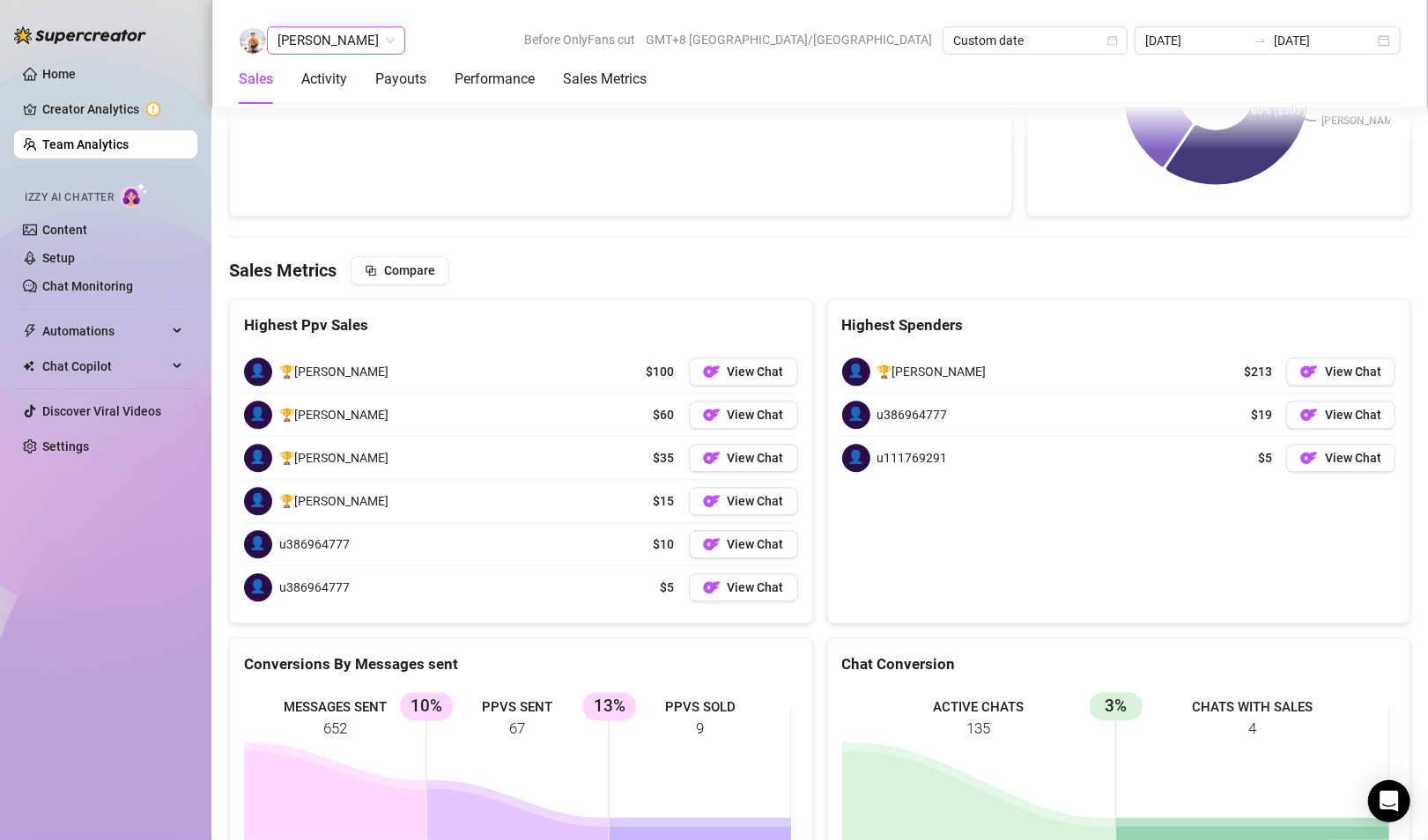
click at [333, 30] on span "[PERSON_NAME]" at bounding box center [336, 40] width 117 height 26
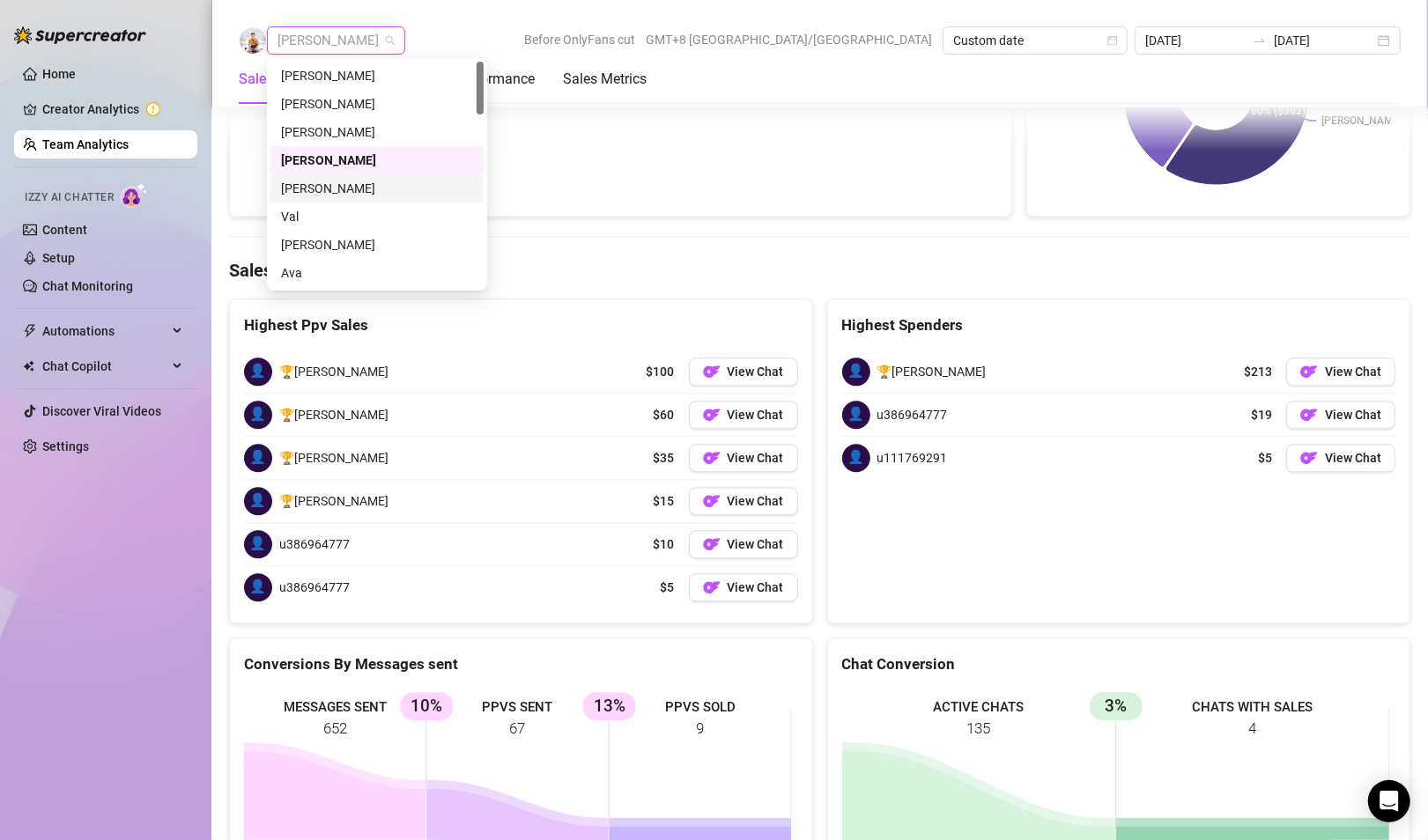
click at [332, 185] on div "[PERSON_NAME]" at bounding box center [376, 188] width 192 height 19
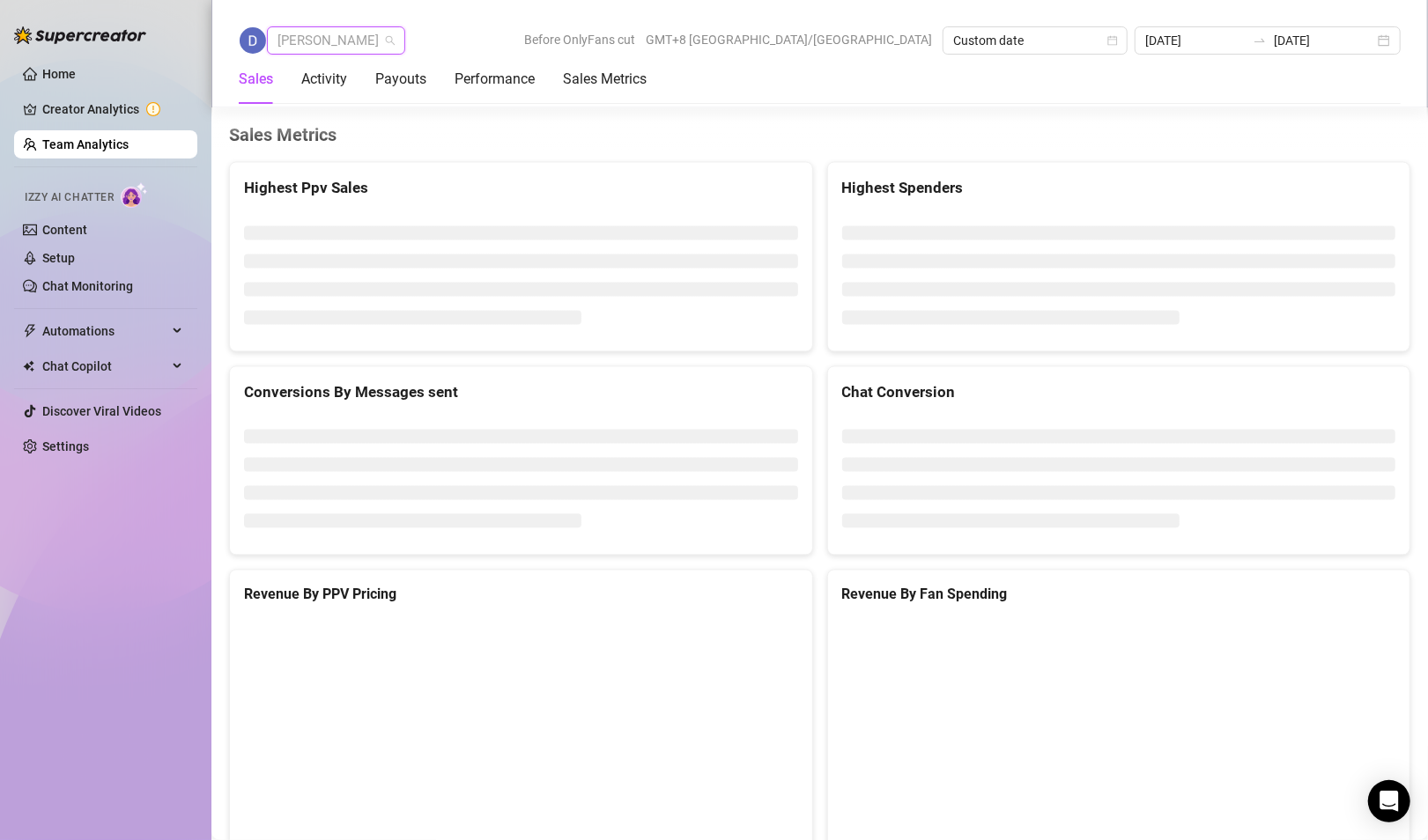
click at [332, 51] on span "[PERSON_NAME]" at bounding box center [336, 40] width 117 height 26
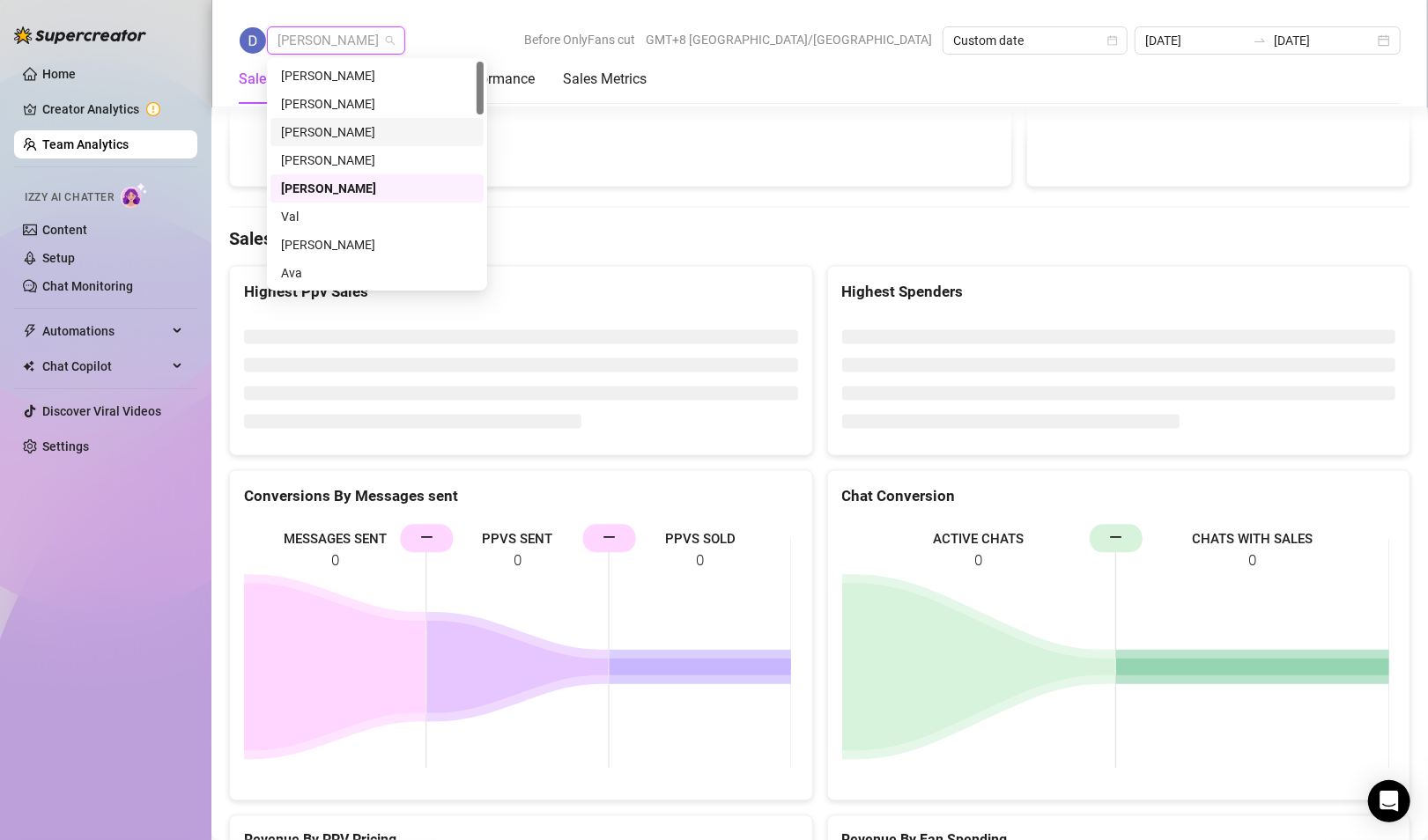
scroll to position [2269, 0]
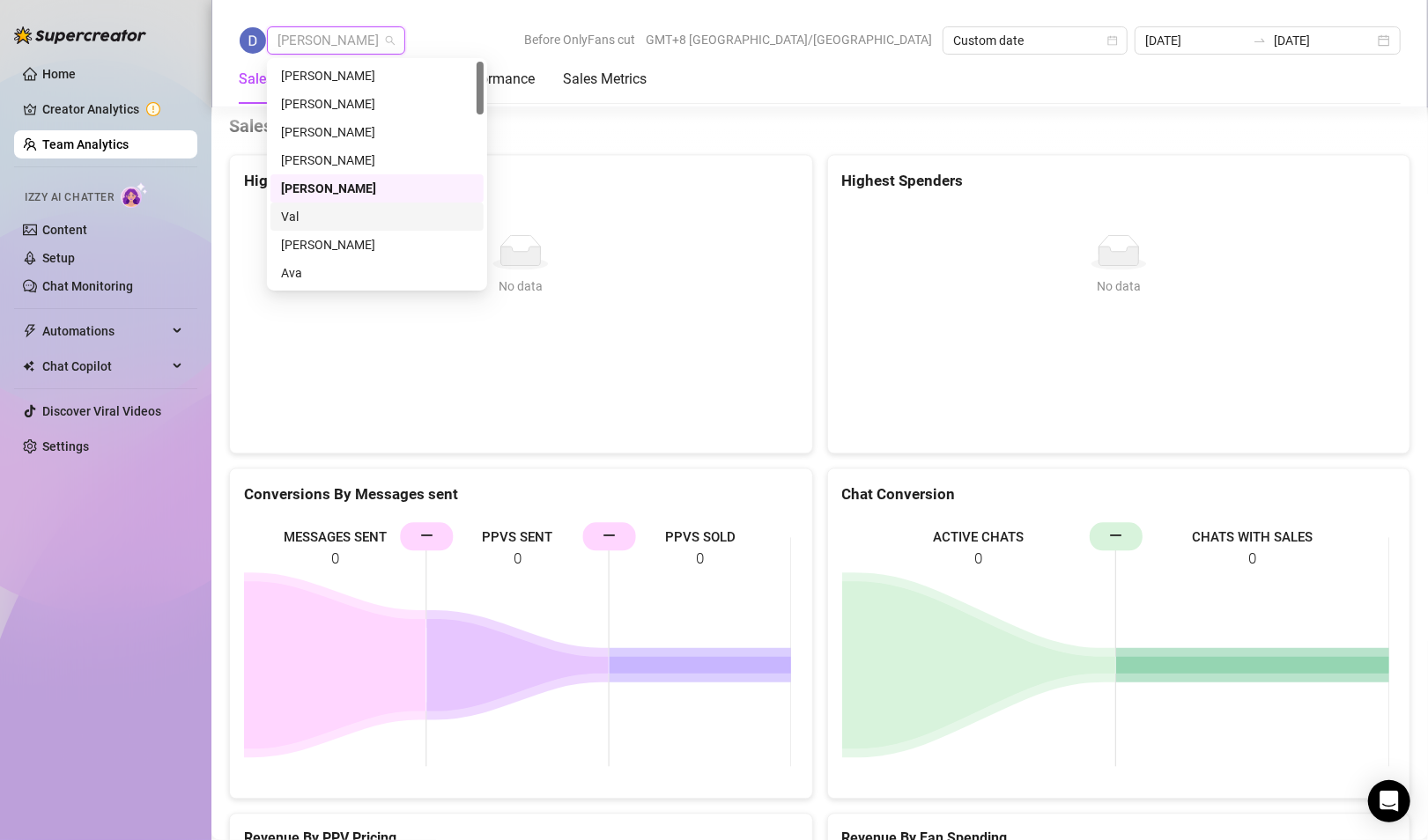
click at [295, 223] on div "Val" at bounding box center [376, 216] width 192 height 19
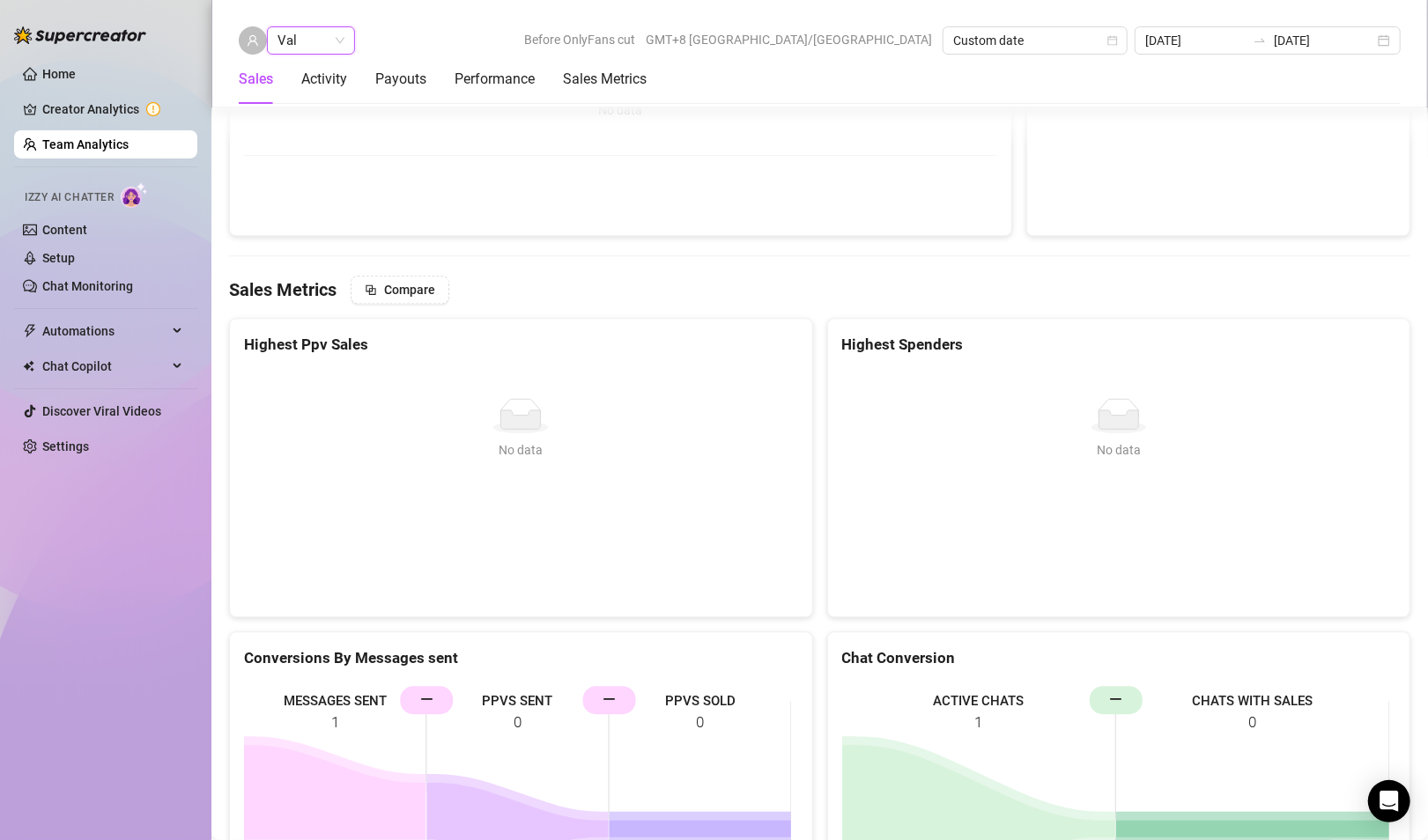
scroll to position [2776, 0]
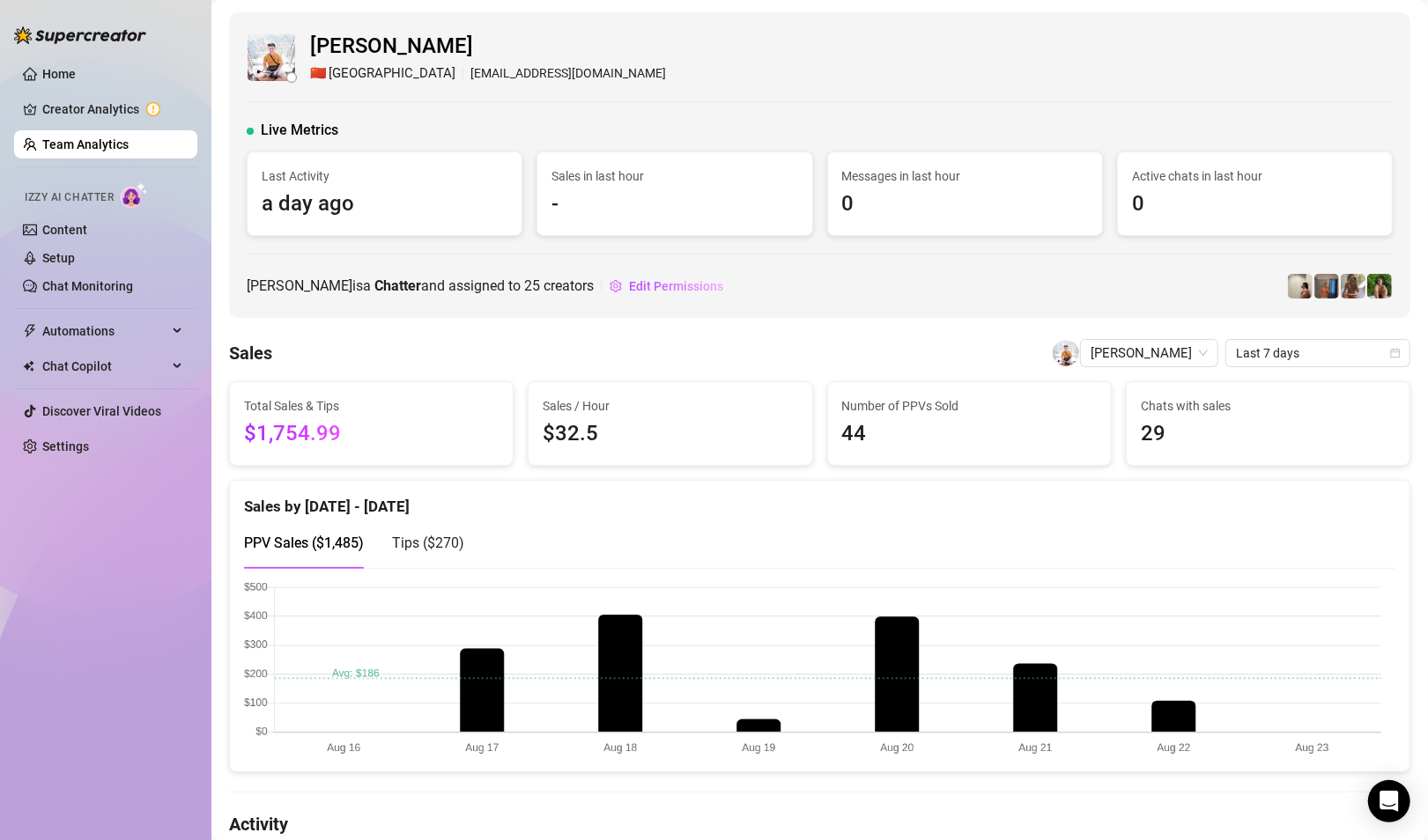
click at [63, 129] on ul "Home Creator Analytics Team Analytics Izzy AI Chatter Content Setup Chat Monito…" at bounding box center [106, 260] width 184 height 414
click at [66, 137] on link "Team Analytics" at bounding box center [85, 144] width 86 height 14
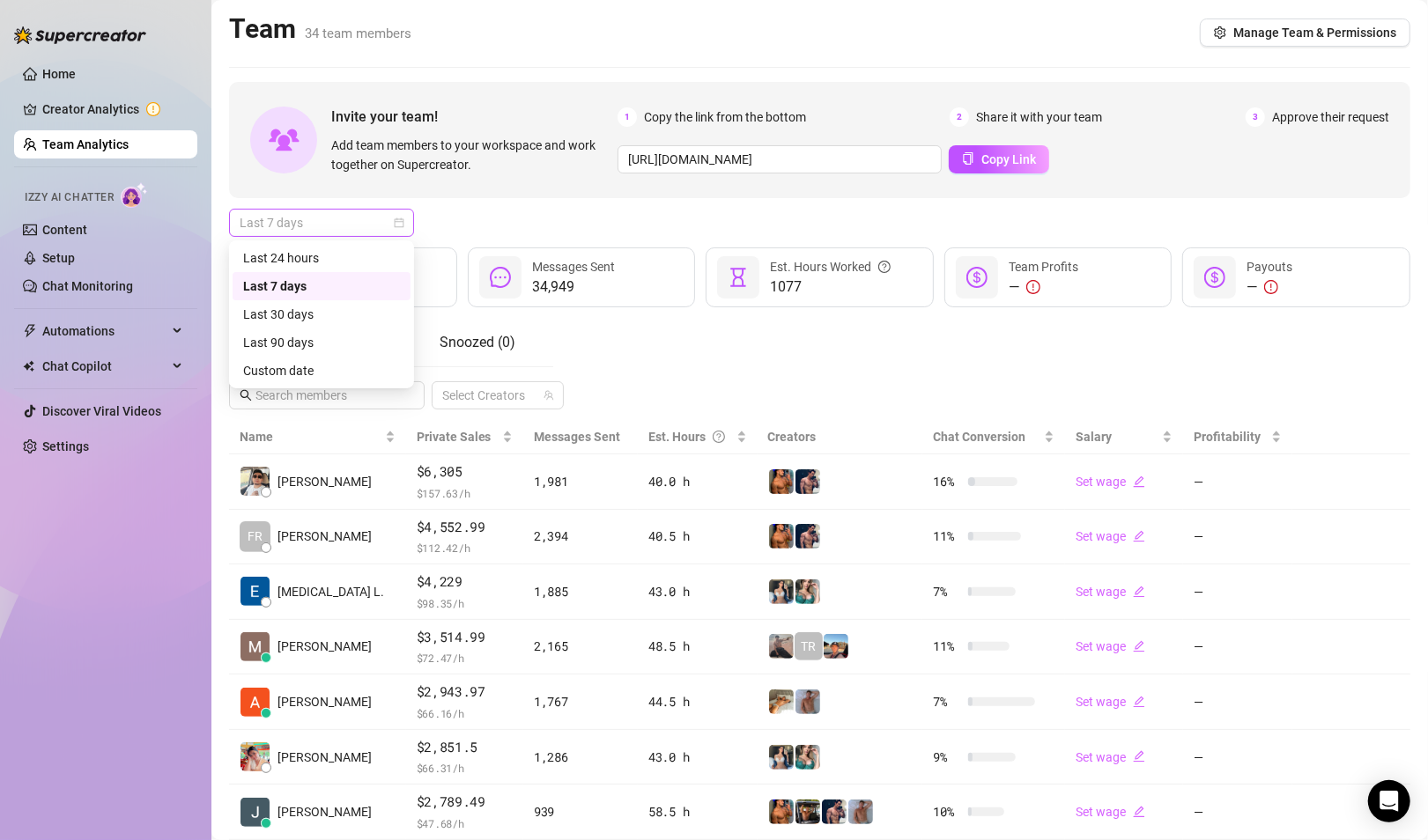
click at [378, 216] on span "Last 7 days" at bounding box center [321, 223] width 164 height 26
click at [325, 376] on div "Custom date" at bounding box center [321, 370] width 157 height 19
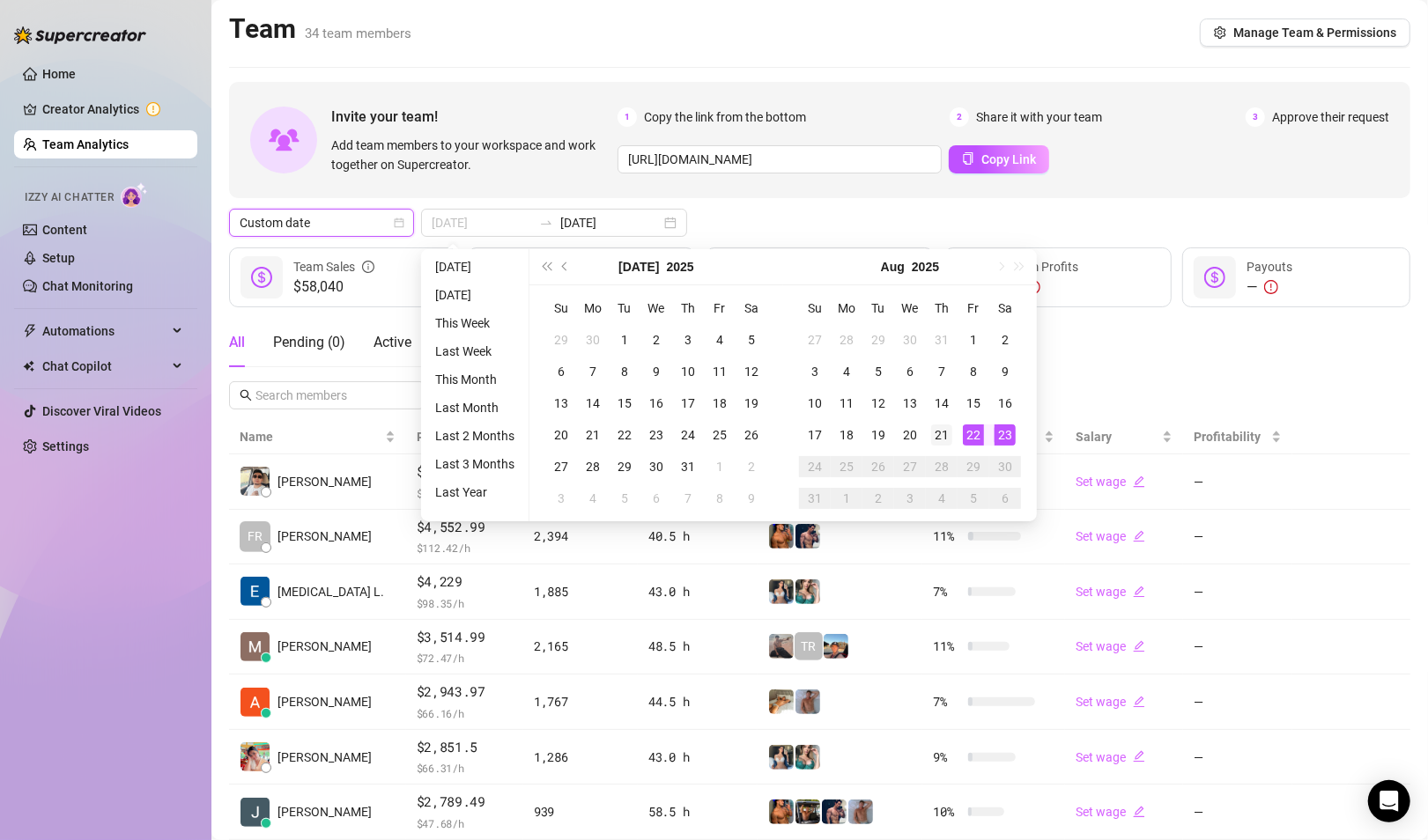
type input "[DATE]"
click at [945, 439] on div "21" at bounding box center [941, 435] width 21 height 21
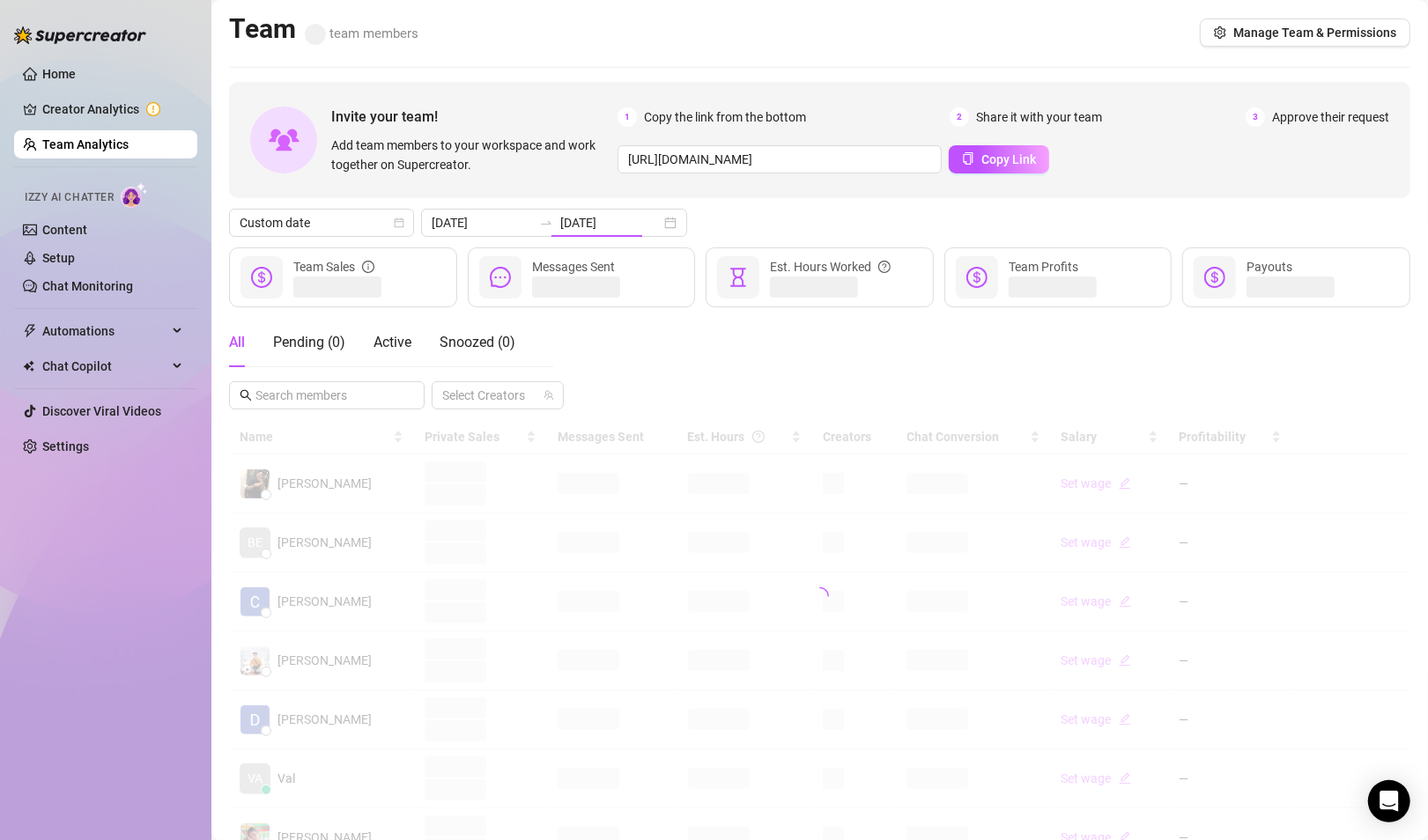
type input "[DATE]"
click at [504, 495] on div at bounding box center [820, 596] width 1181 height 352
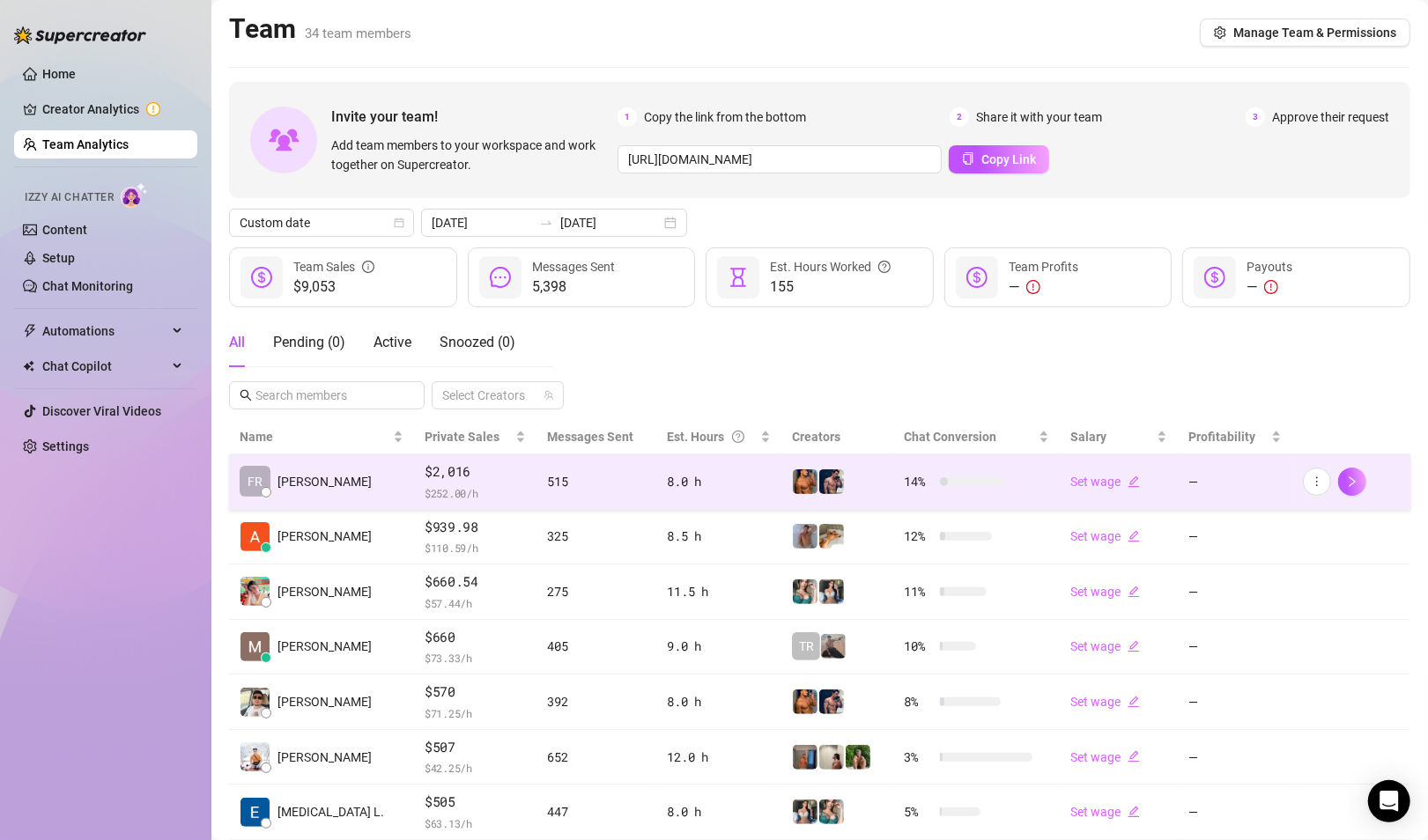
click at [443, 505] on td "$2,016 $ 252.00 /h" at bounding box center [475, 482] width 123 height 56
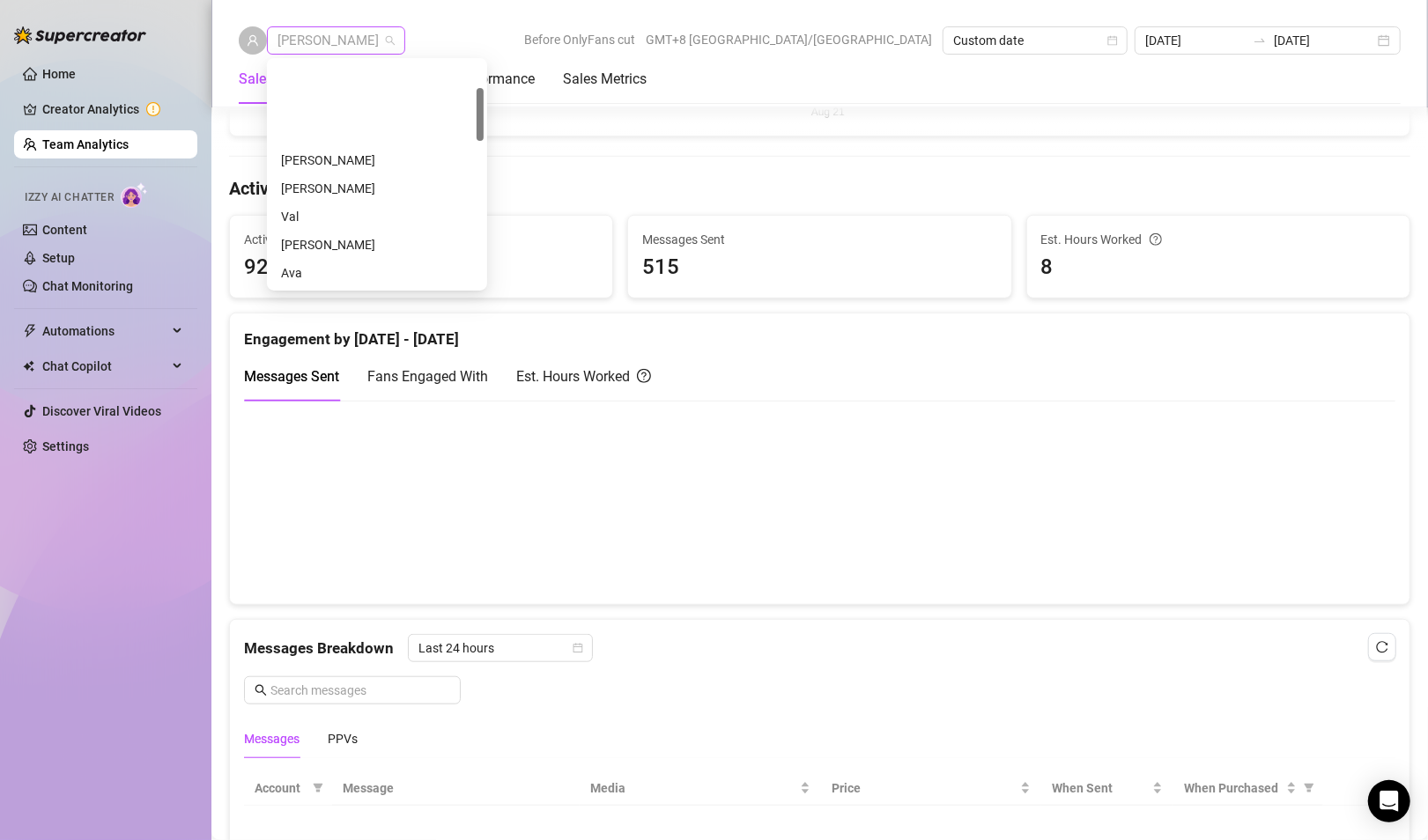
scroll to position [113, 0]
click at [360, 34] on span "[PERSON_NAME]" at bounding box center [336, 40] width 117 height 26
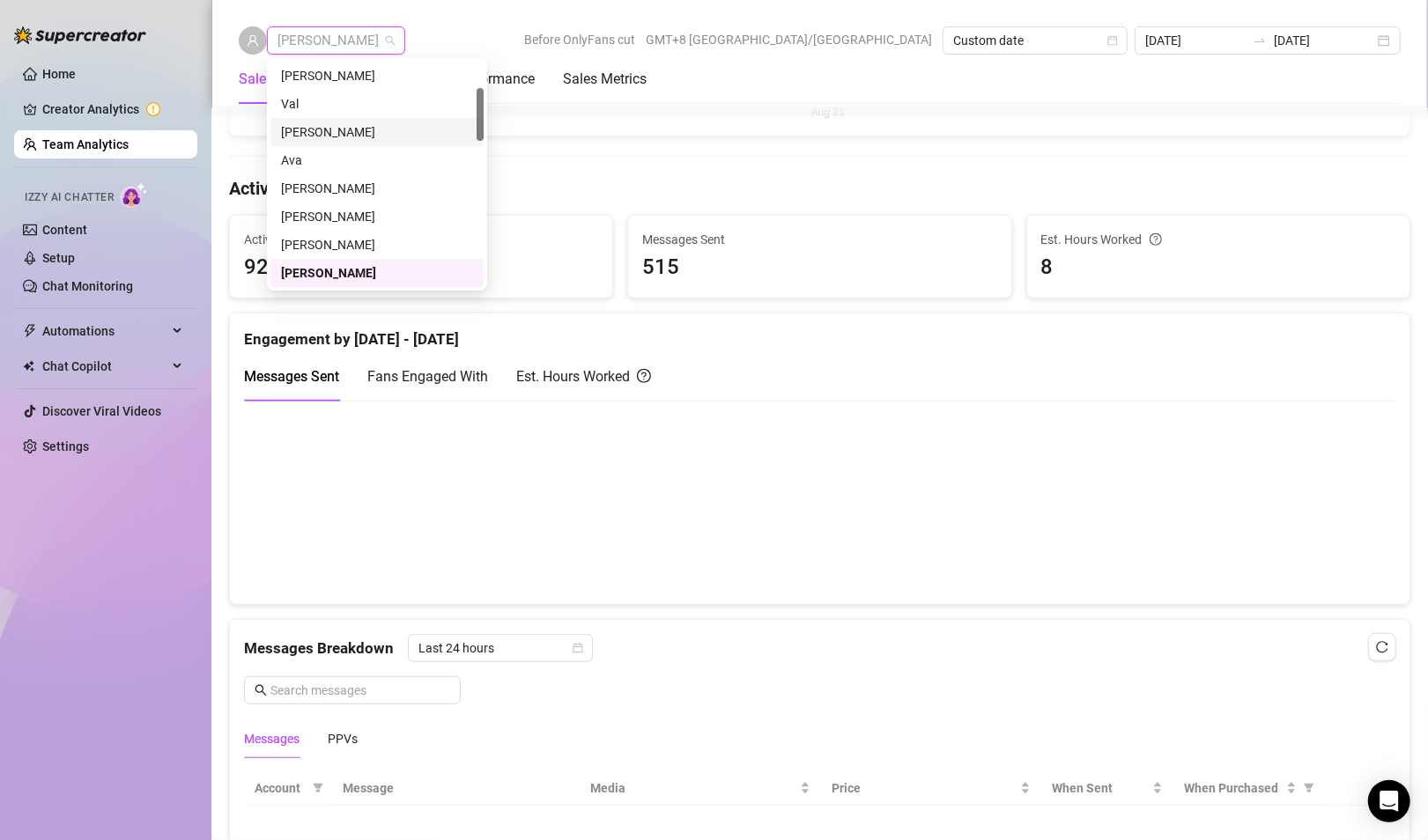
scroll to position [0, 0]
click at [313, 139] on div "[PERSON_NAME]" at bounding box center [376, 132] width 192 height 19
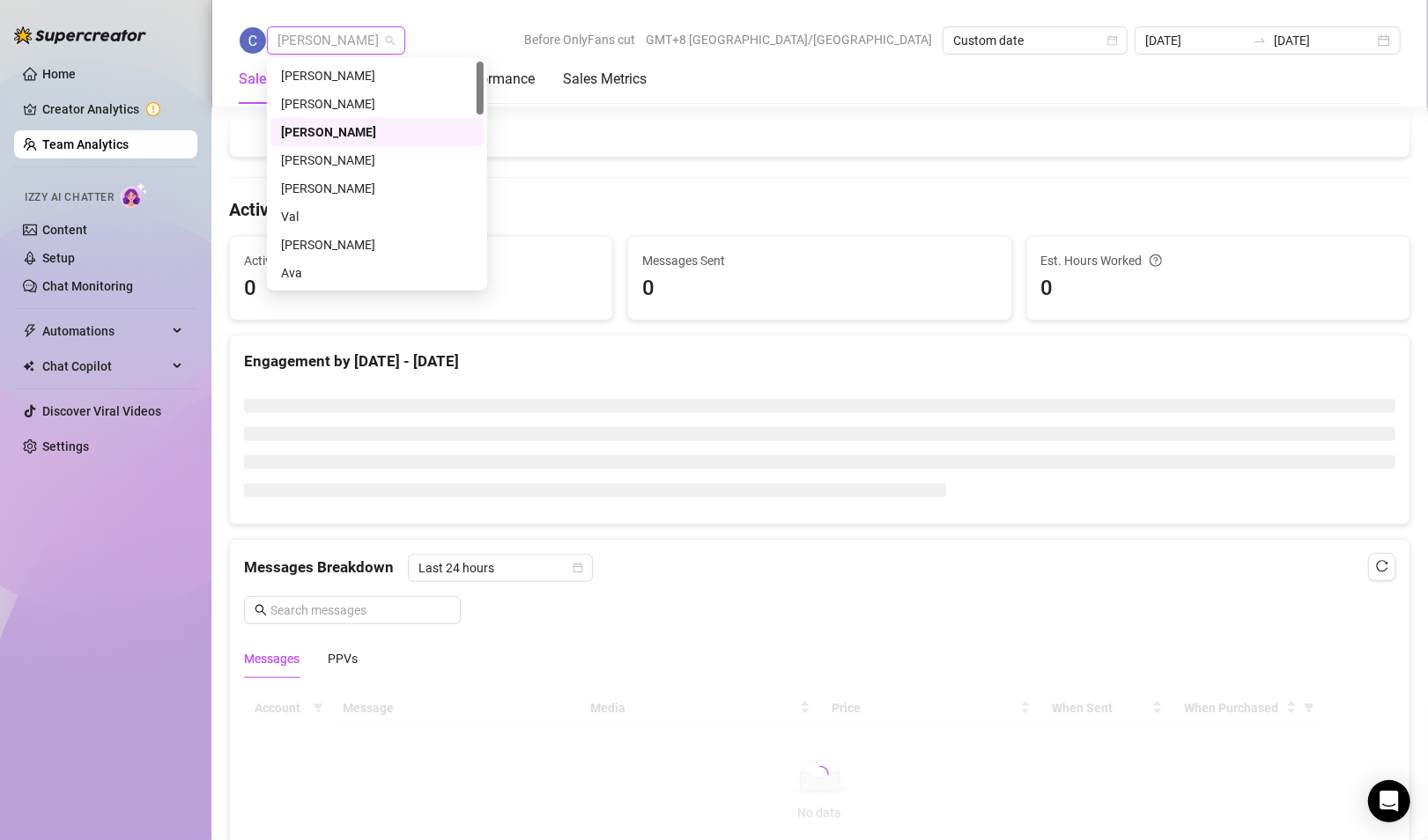
click at [332, 47] on span "[PERSON_NAME]" at bounding box center [336, 40] width 117 height 26
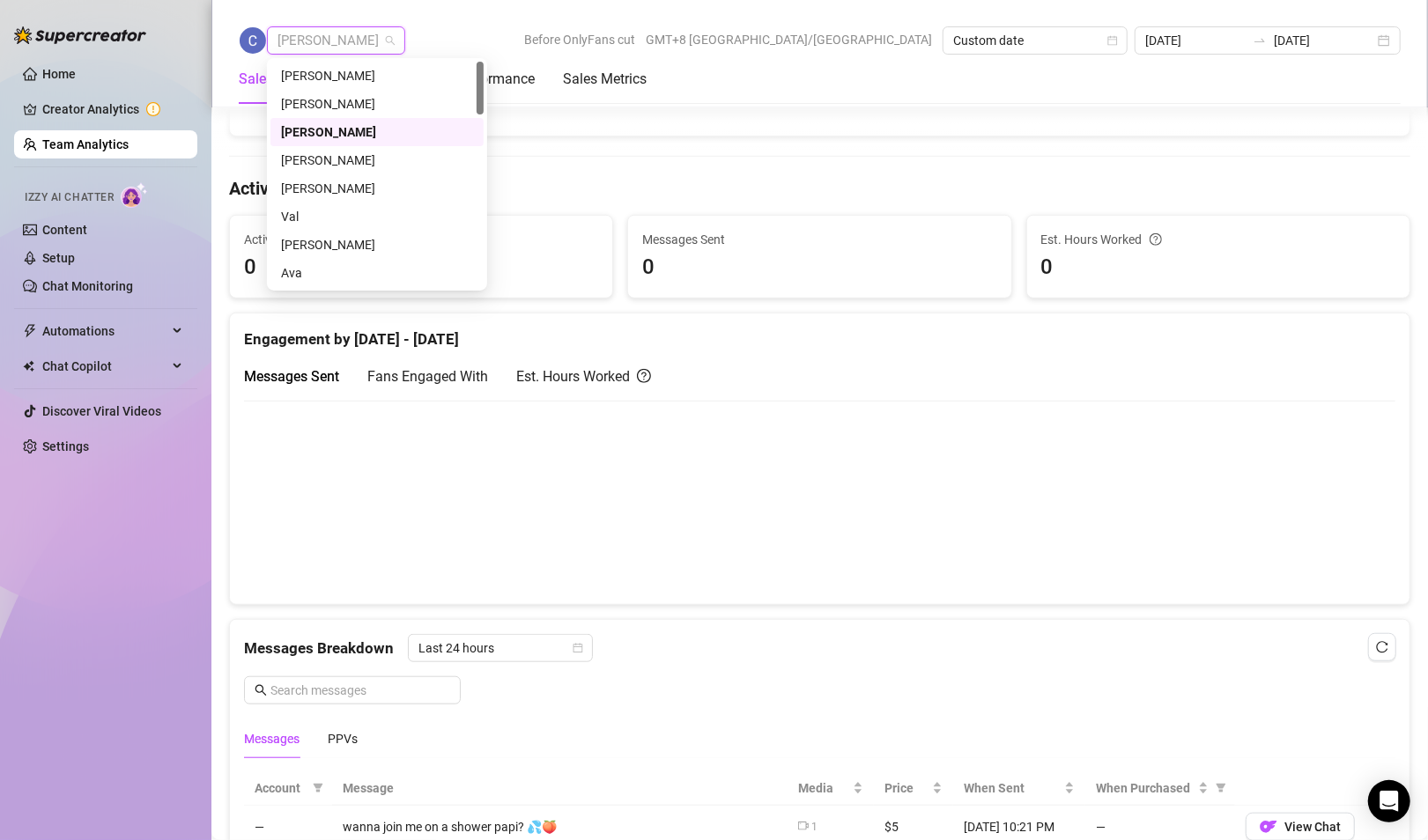
scroll to position [614, 0]
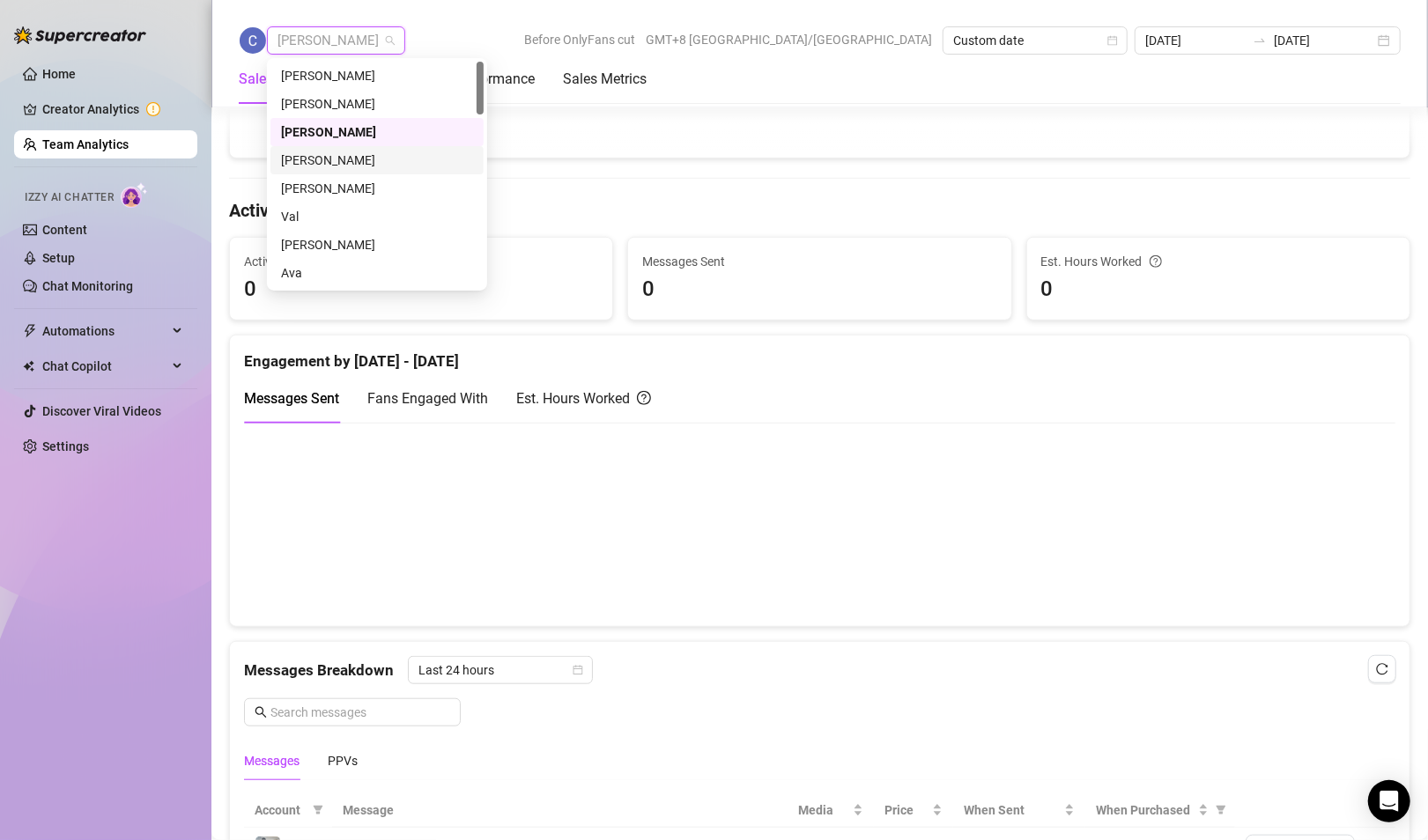
click at [305, 163] on div "[PERSON_NAME]" at bounding box center [376, 159] width 192 height 19
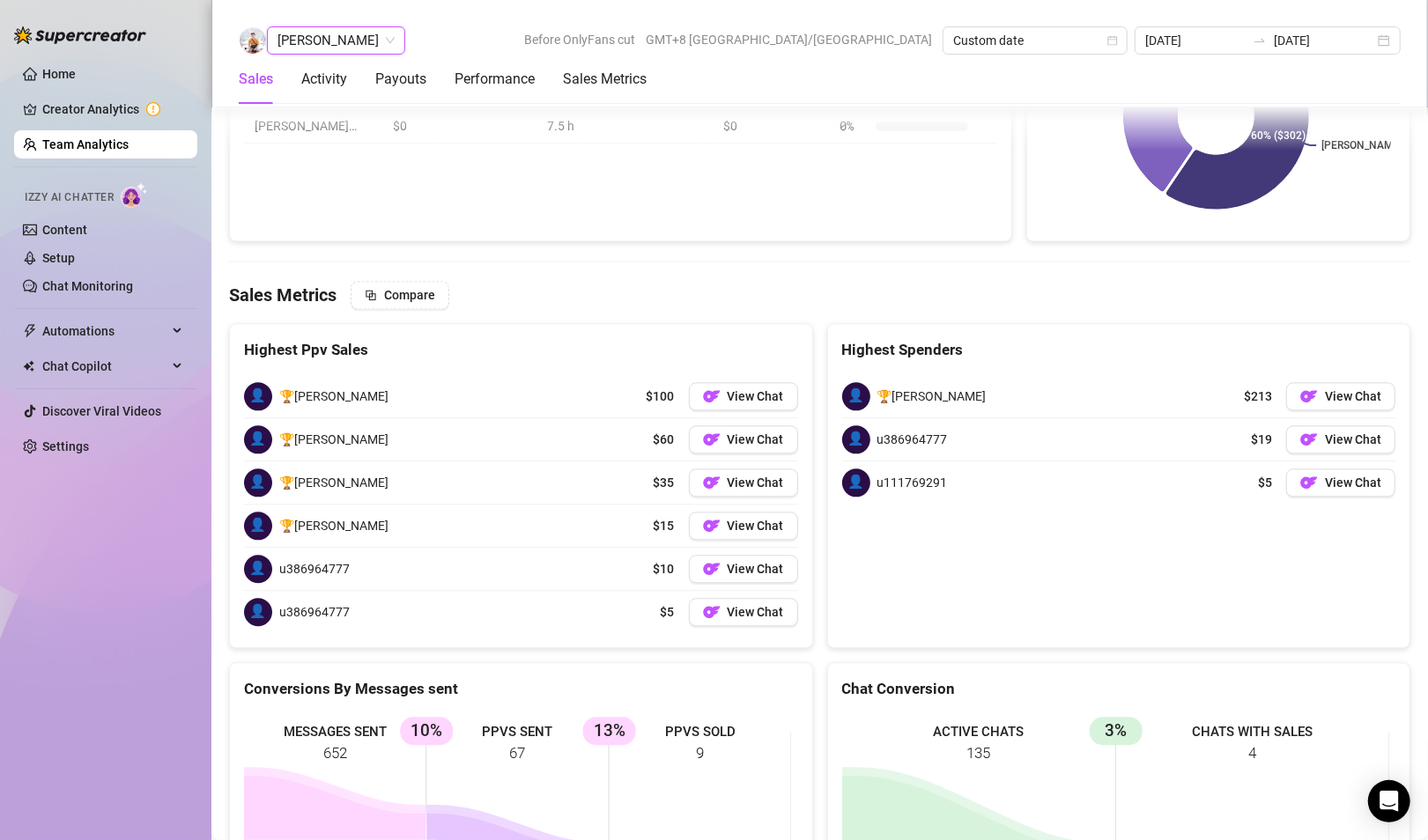
scroll to position [2472, 0]
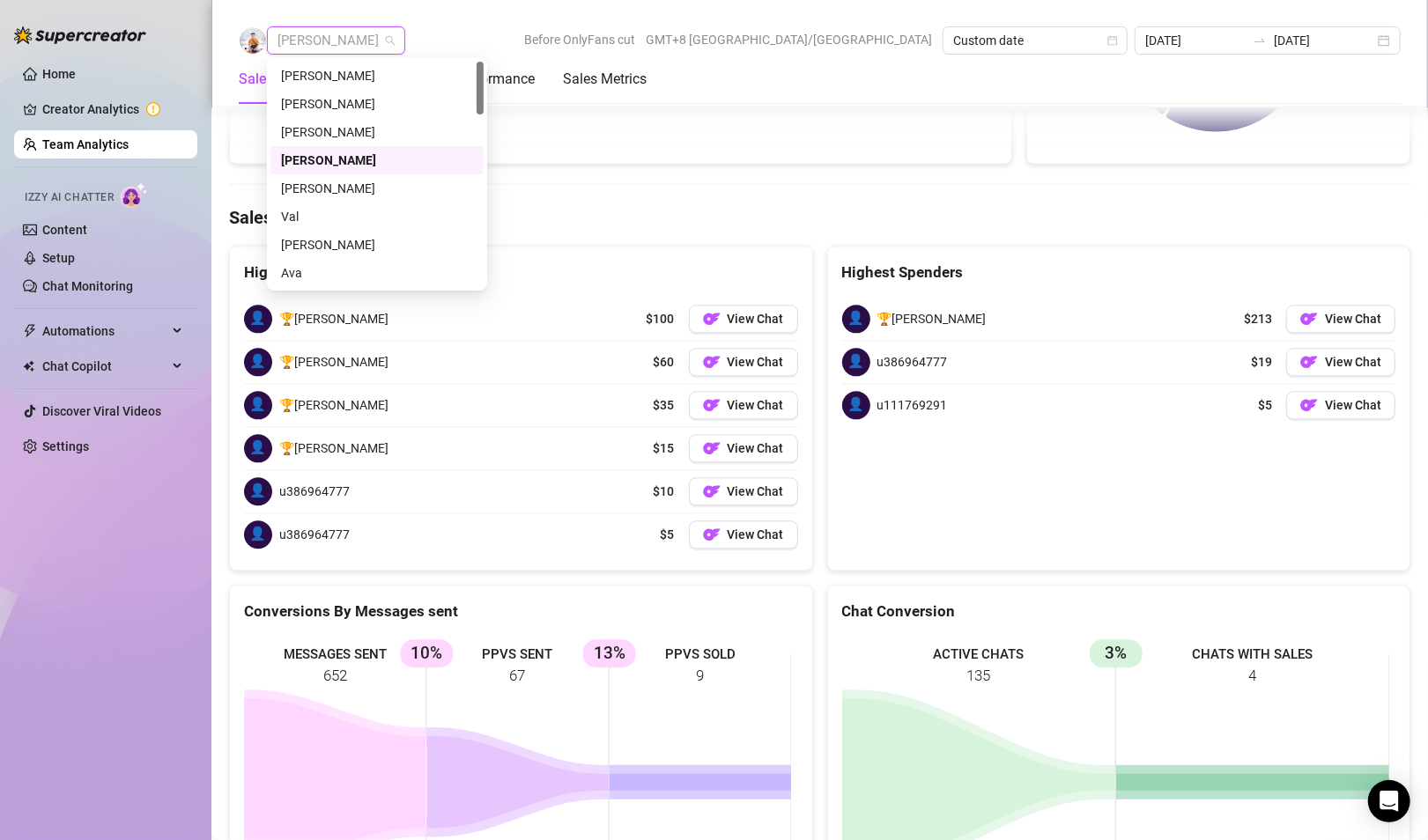
click at [328, 44] on span "[PERSON_NAME]" at bounding box center [336, 40] width 117 height 26
click at [298, 210] on div "Val" at bounding box center [376, 216] width 192 height 19
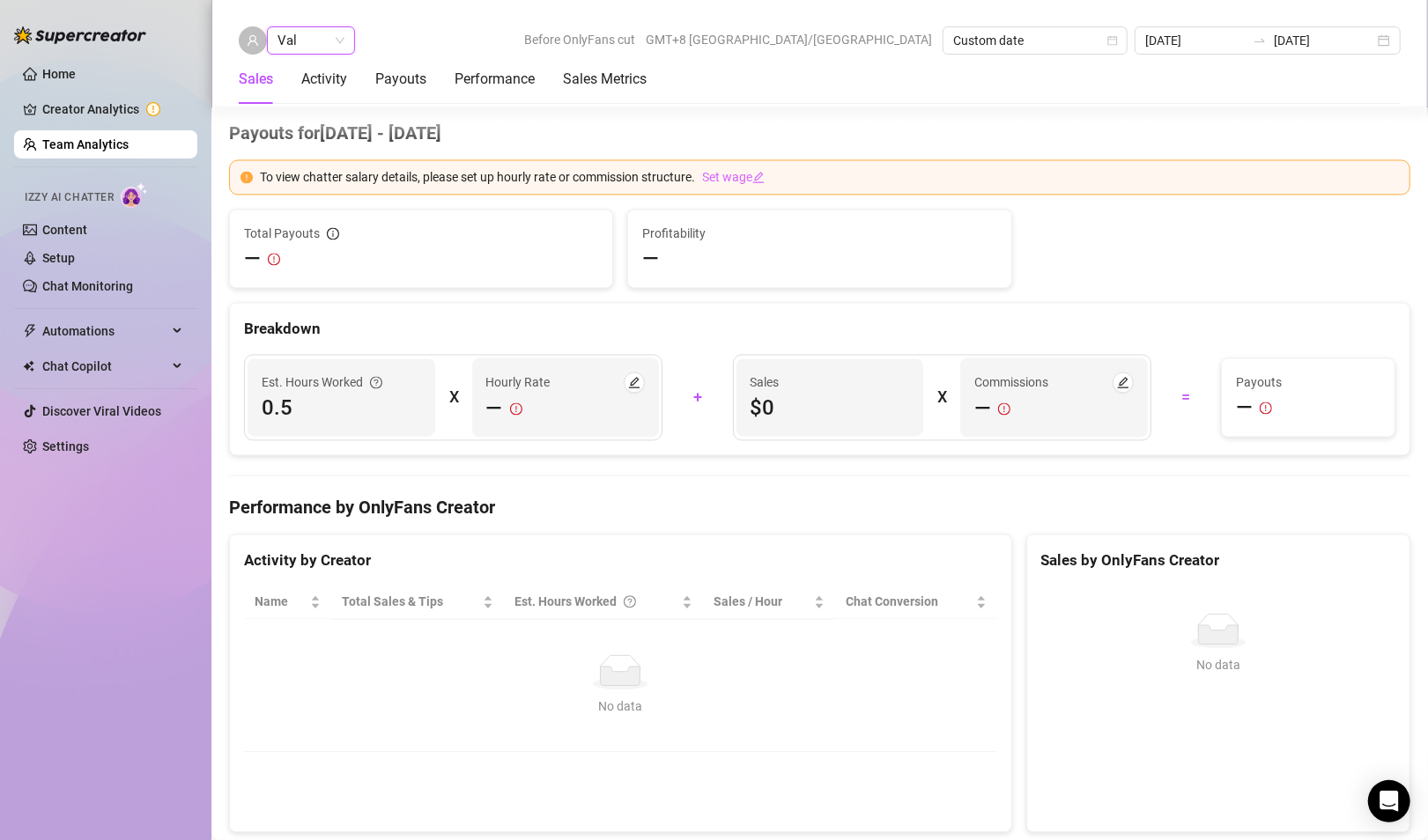
scroll to position [2700, 0]
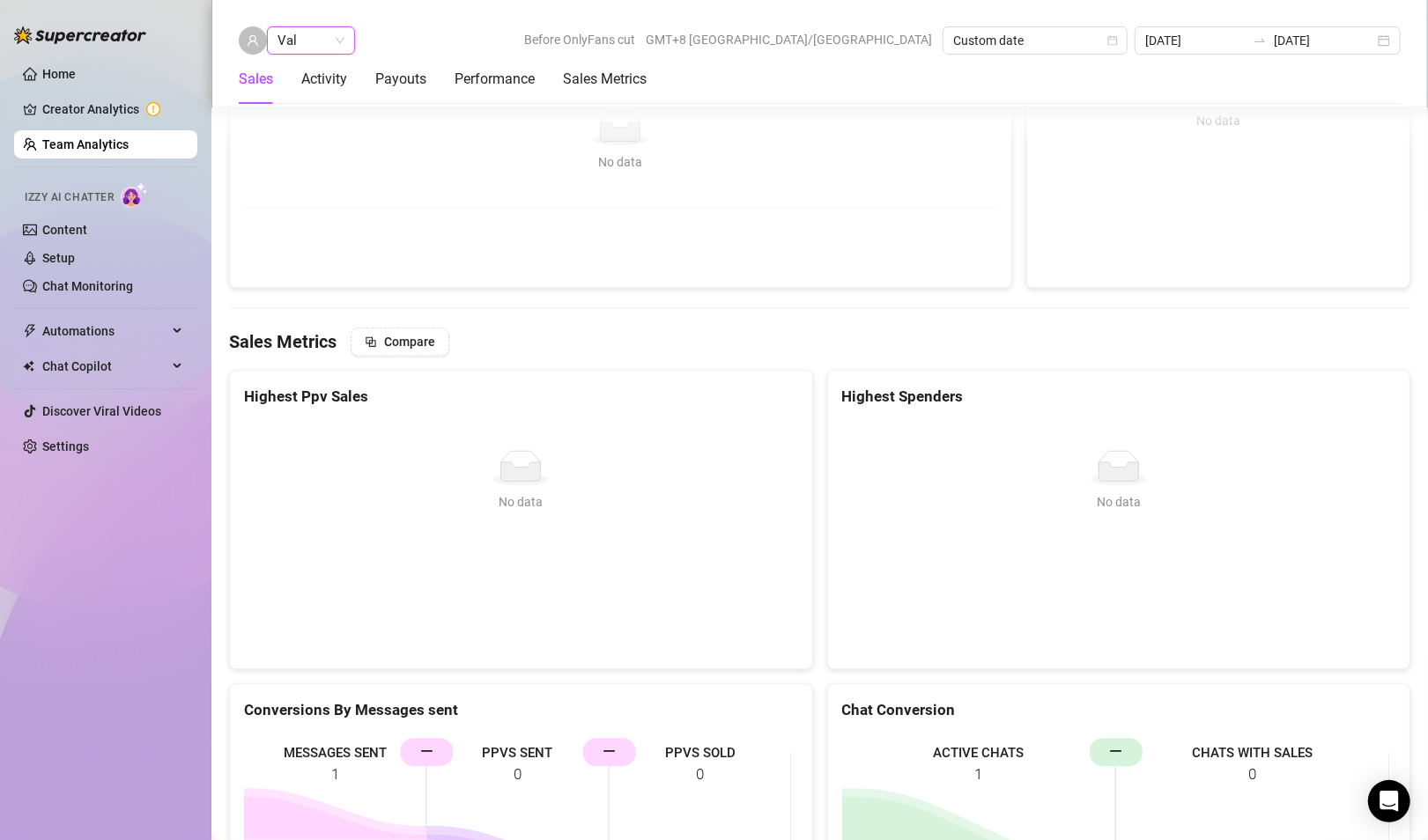
click at [323, 35] on span "Val" at bounding box center [311, 40] width 67 height 26
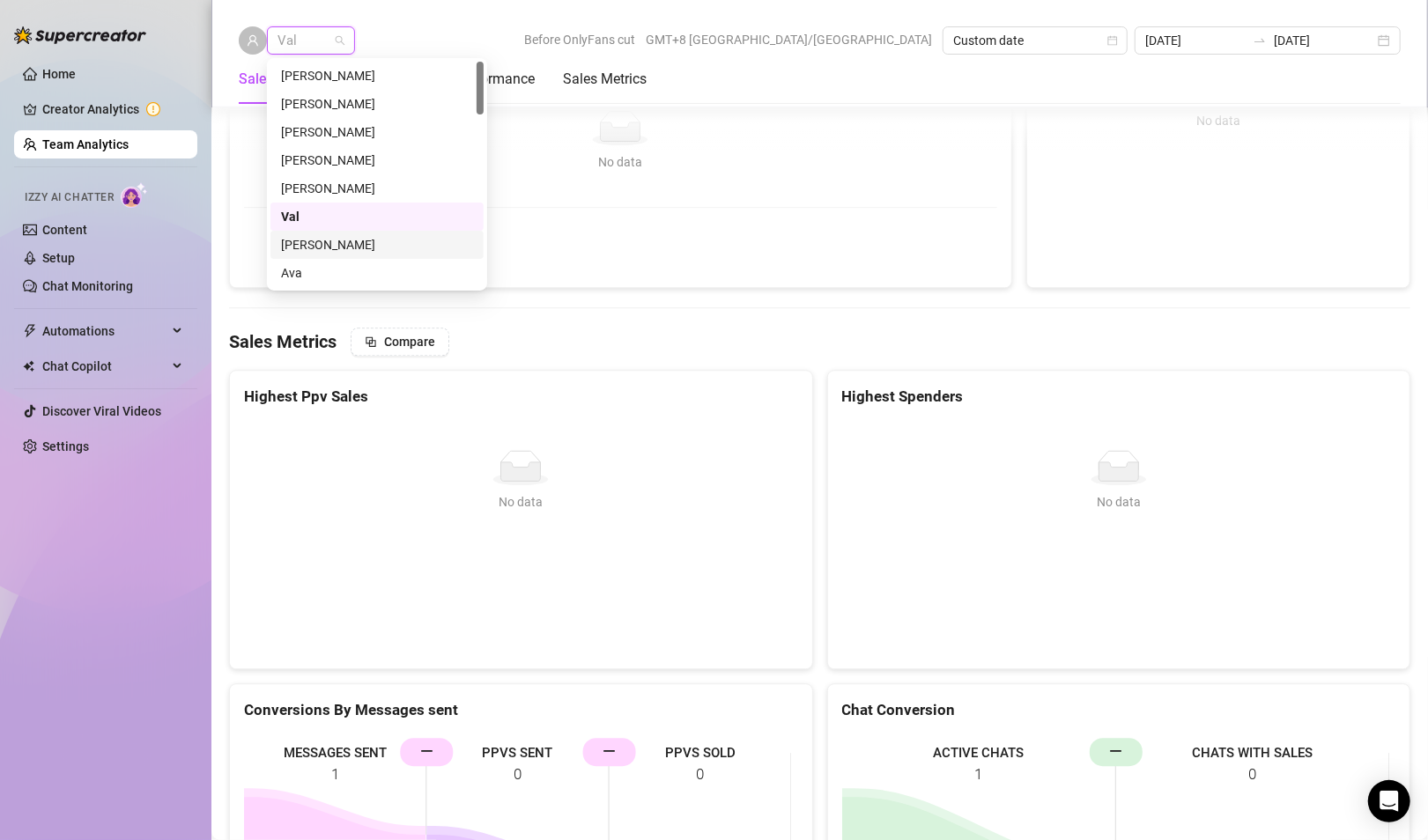
click at [429, 243] on div "[PERSON_NAME]" at bounding box center [376, 245] width 192 height 19
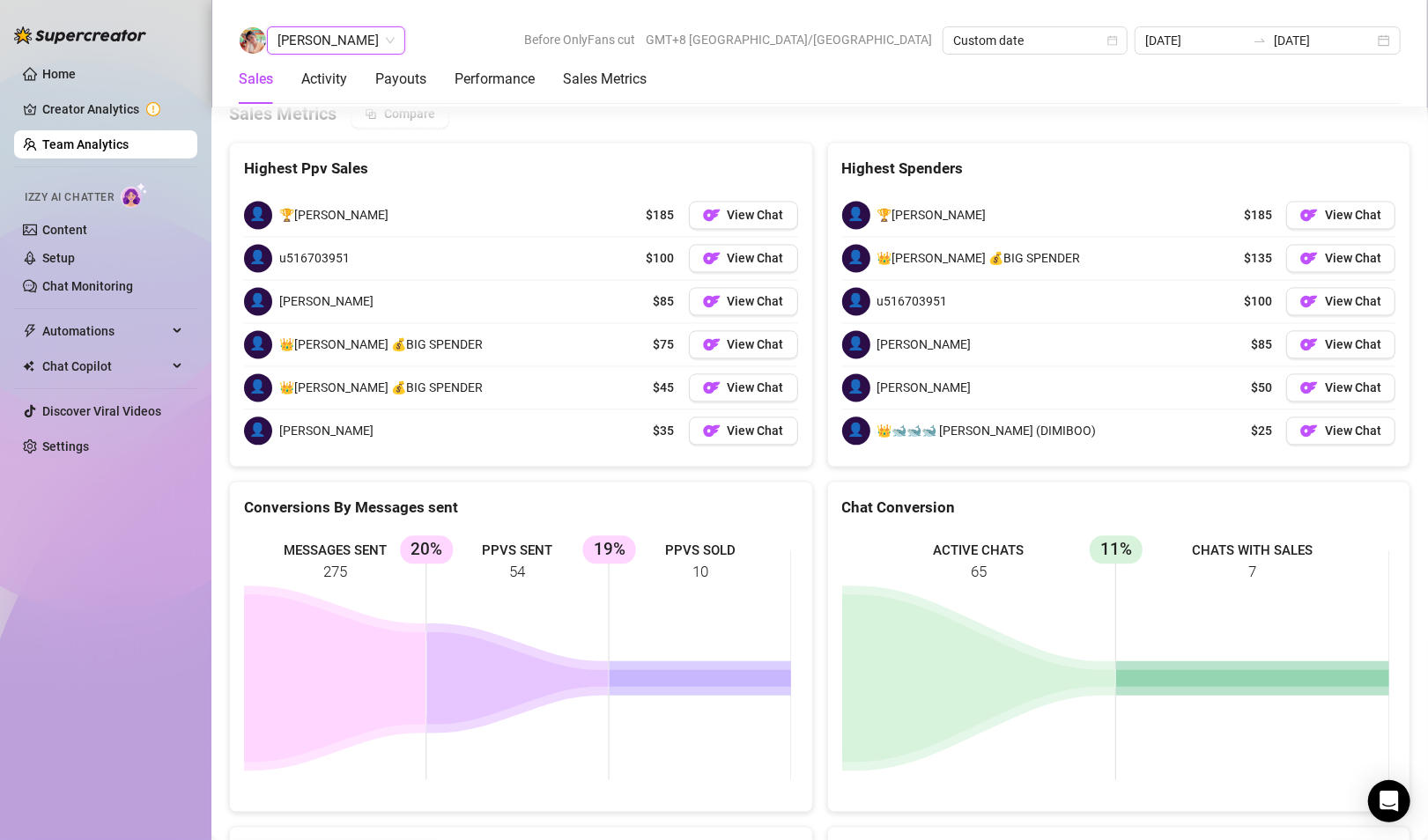
scroll to position [2285, 0]
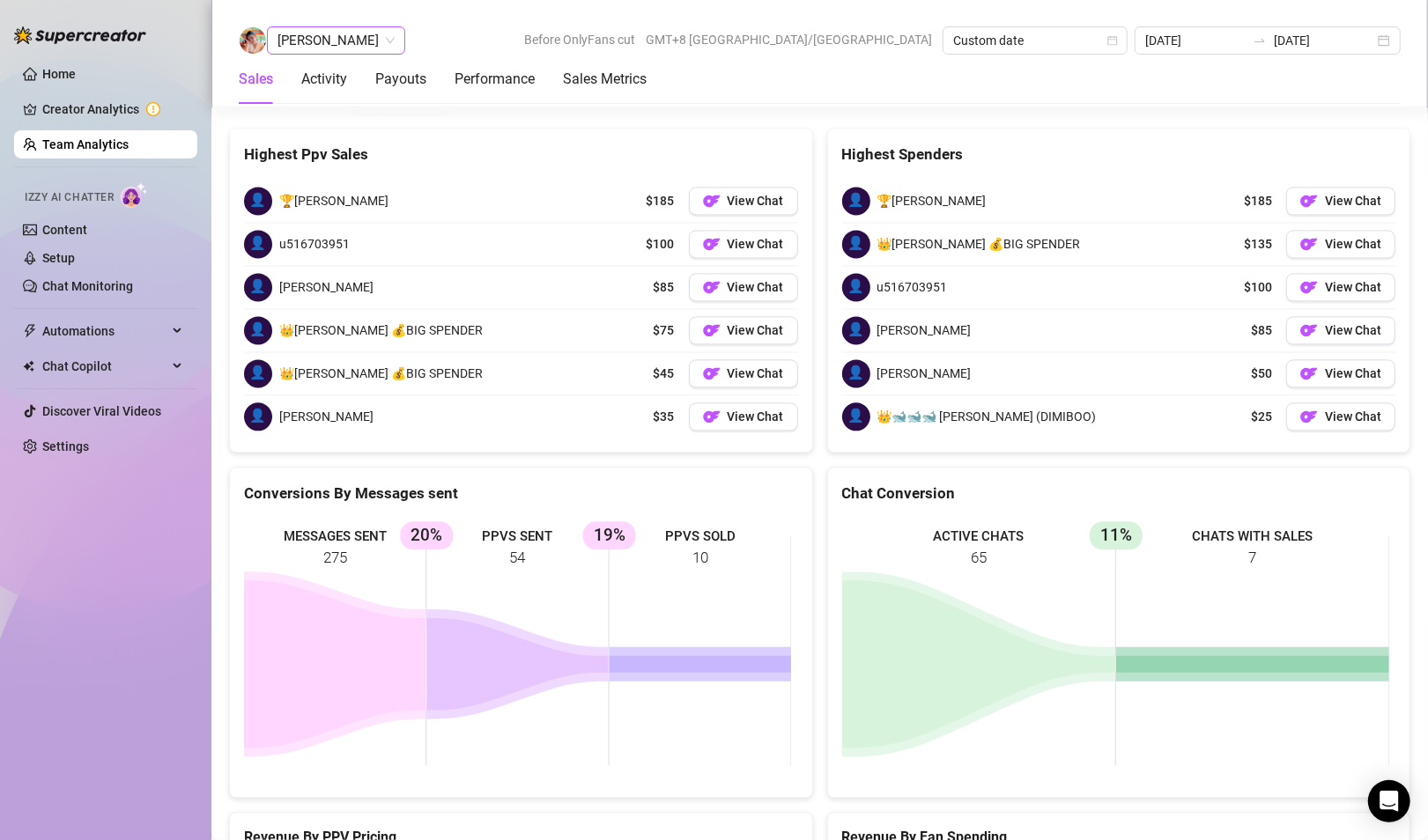
click at [336, 37] on span "[PERSON_NAME]" at bounding box center [336, 40] width 117 height 26
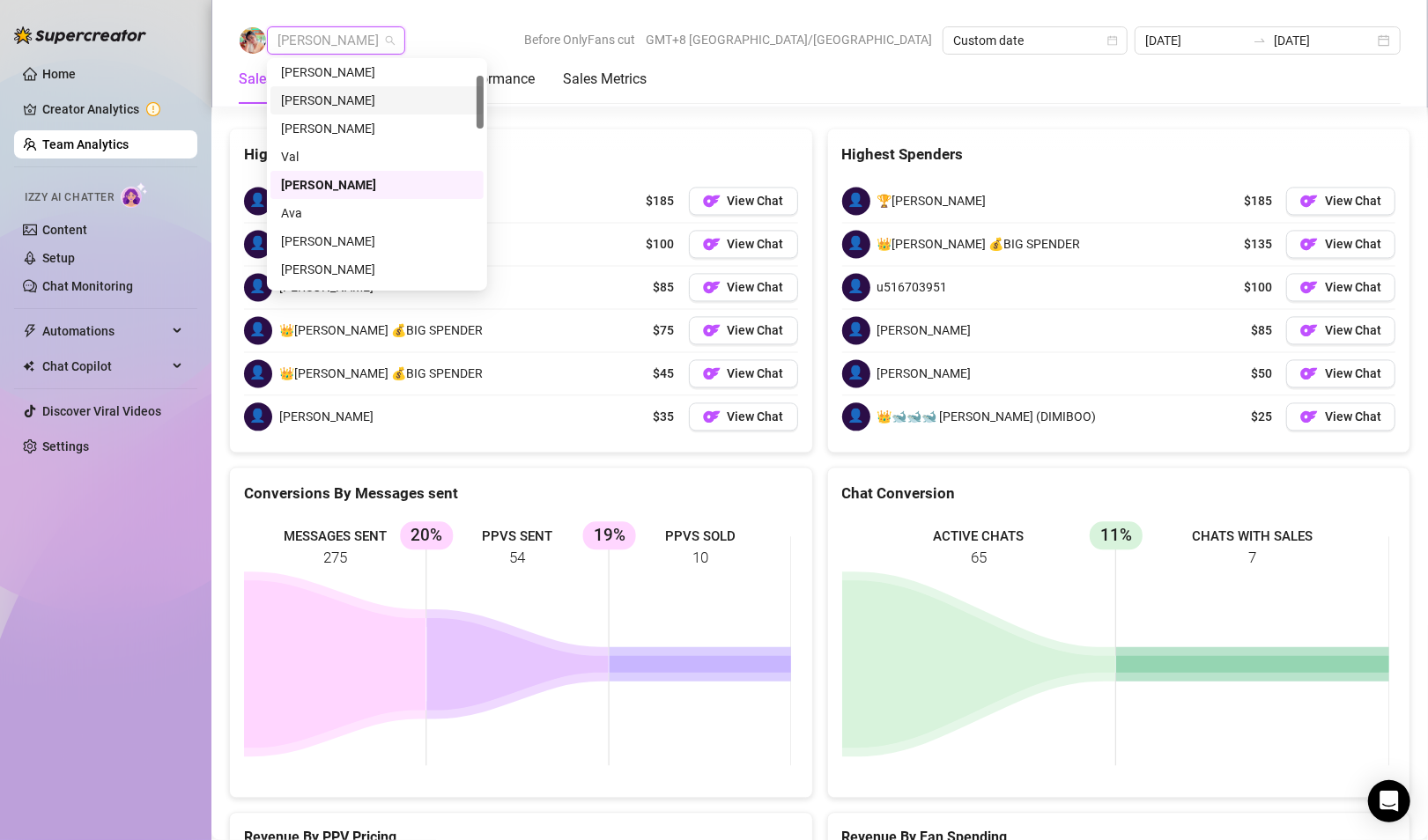
scroll to position [61, 0]
click at [300, 236] on div "[PERSON_NAME]" at bounding box center [376, 240] width 192 height 19
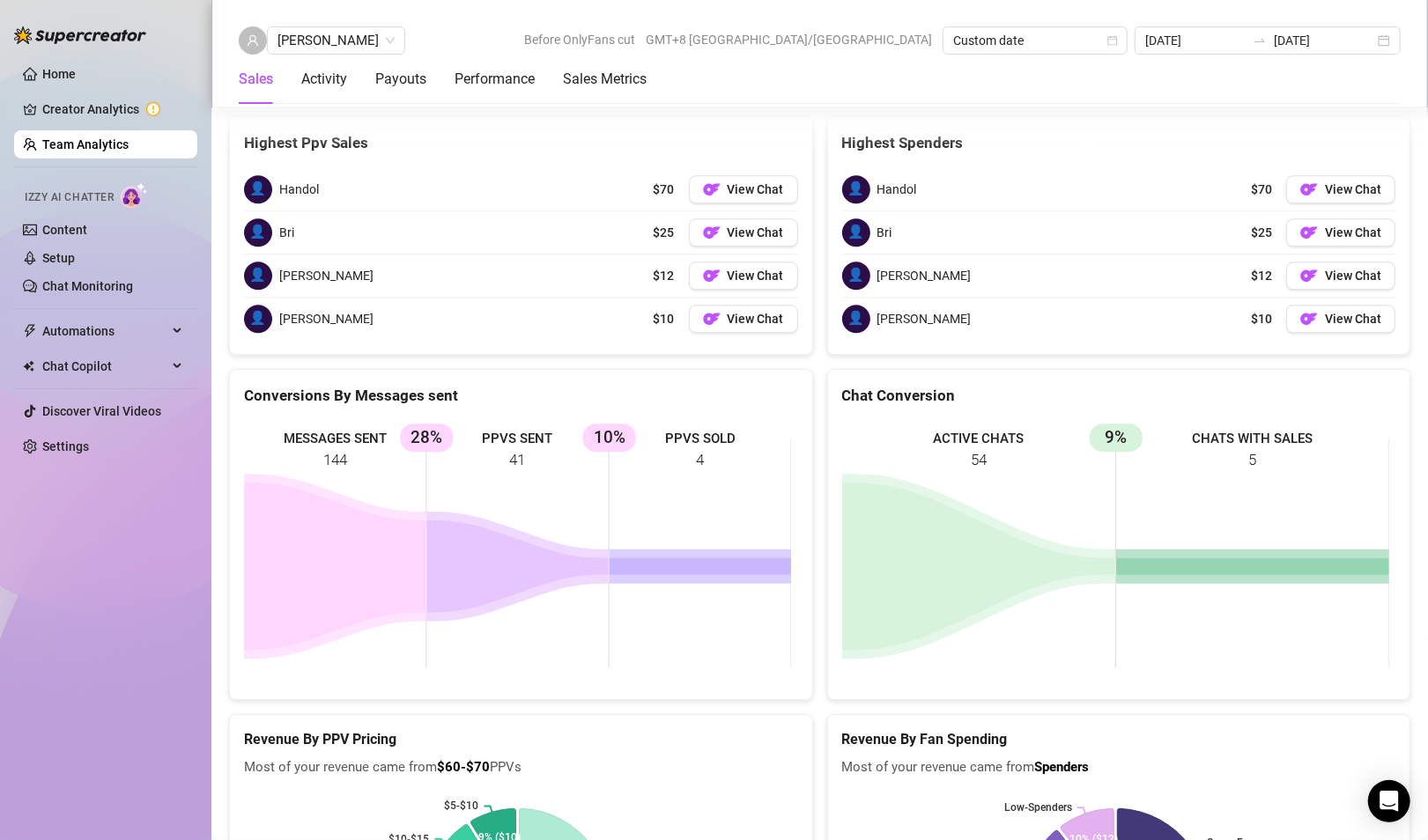
scroll to position [3031, 0]
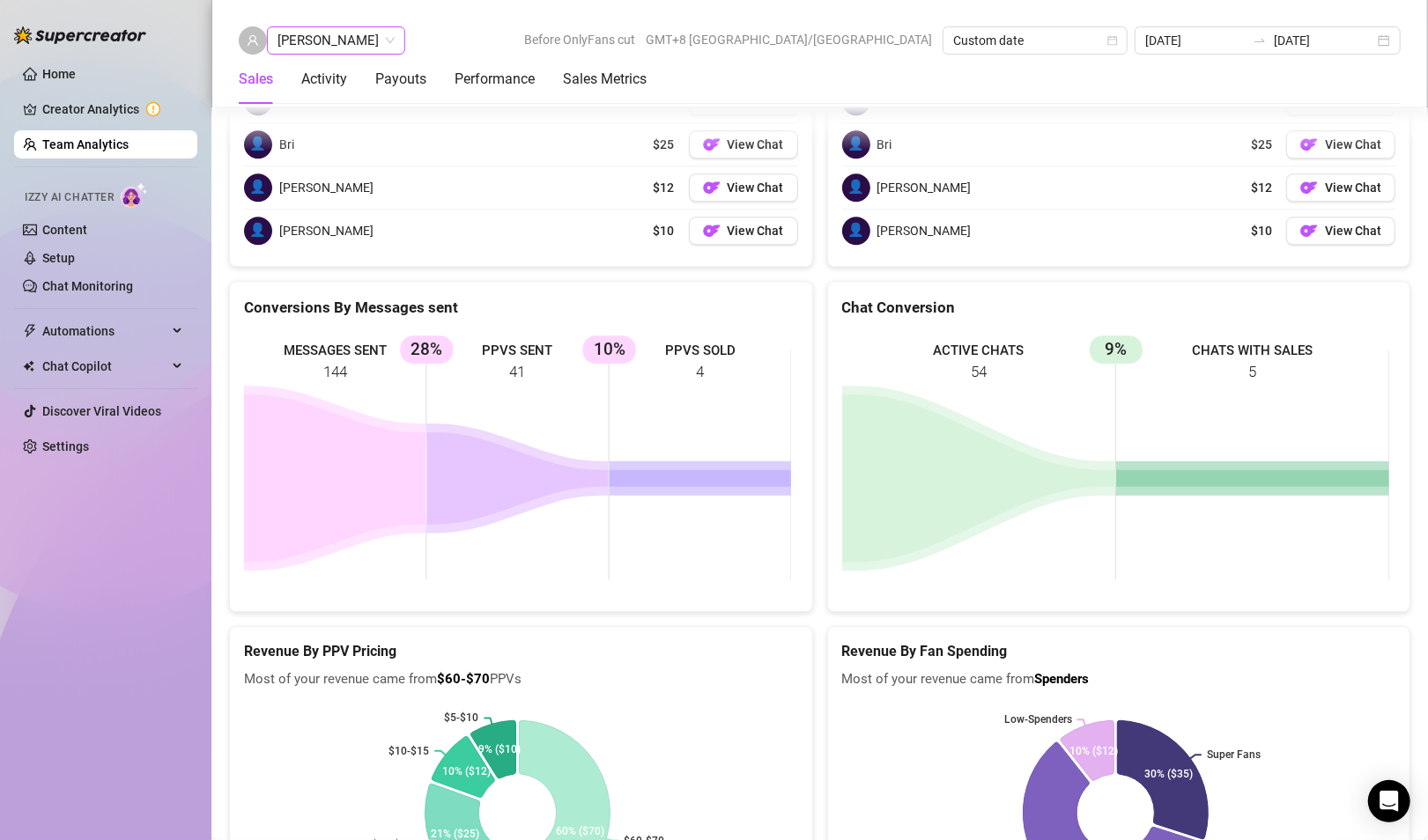
click at [307, 37] on span "[PERSON_NAME]" at bounding box center [336, 40] width 117 height 26
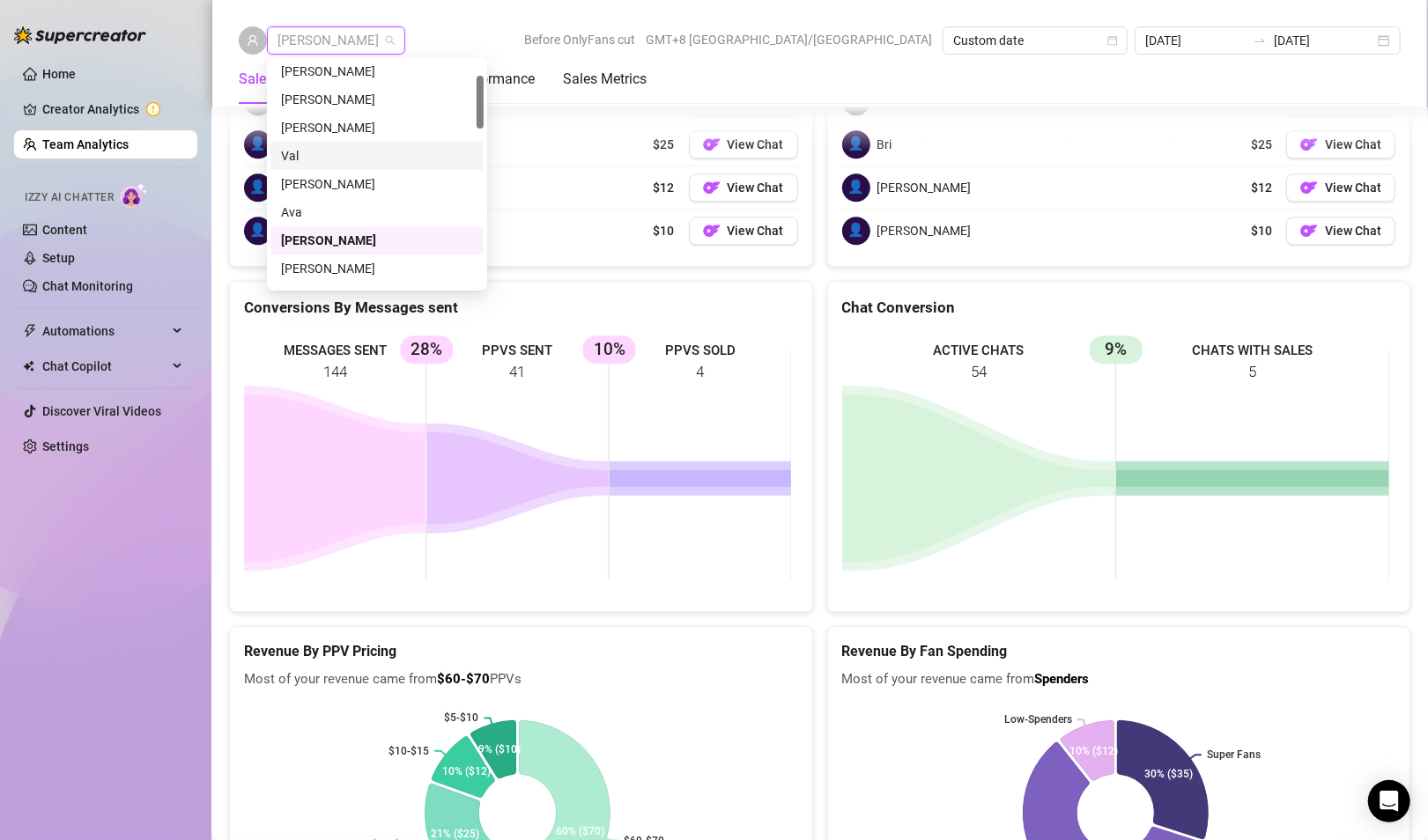
scroll to position [149, 0]
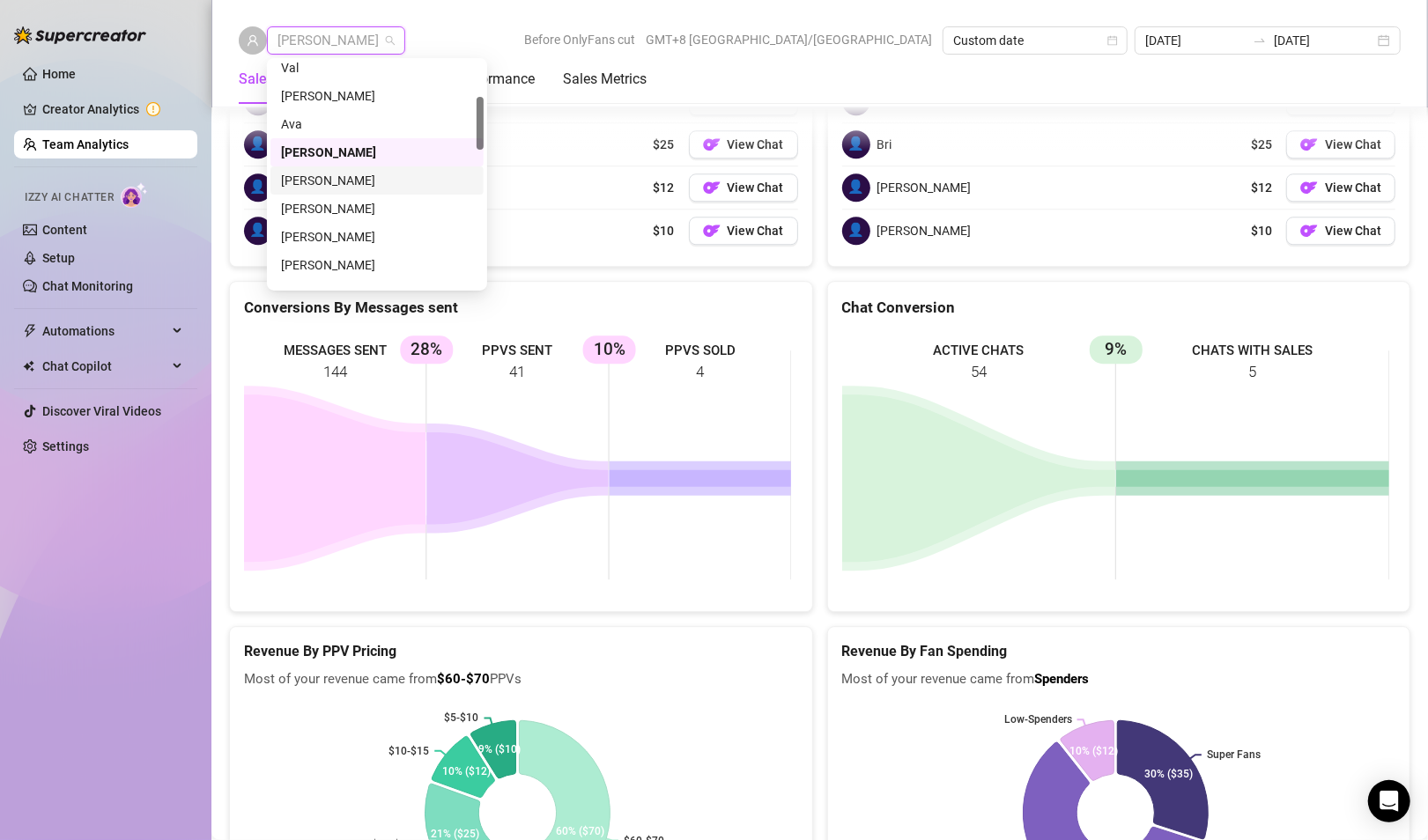
click at [317, 176] on div "[PERSON_NAME]" at bounding box center [376, 180] width 192 height 19
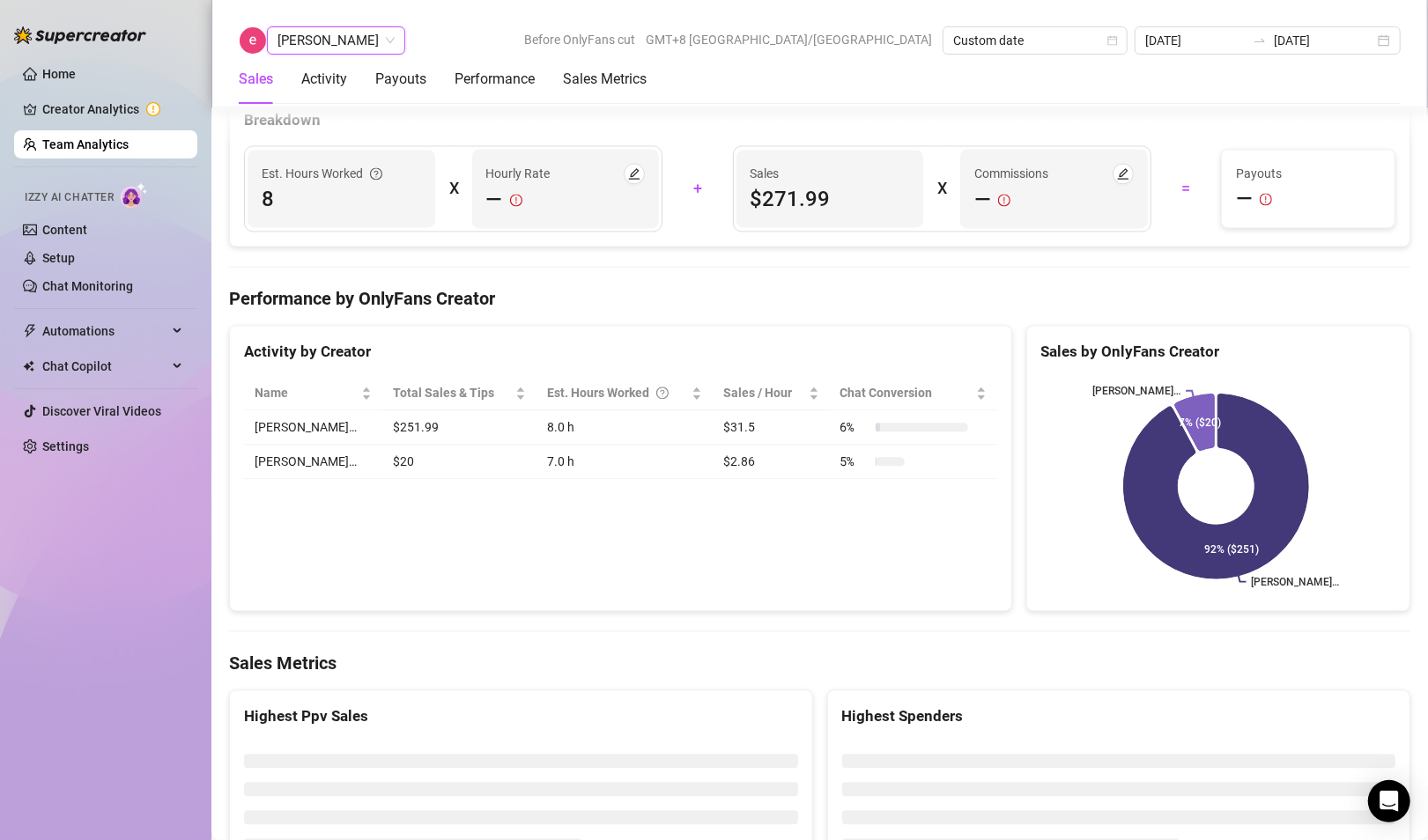
scroll to position [2818, 0]
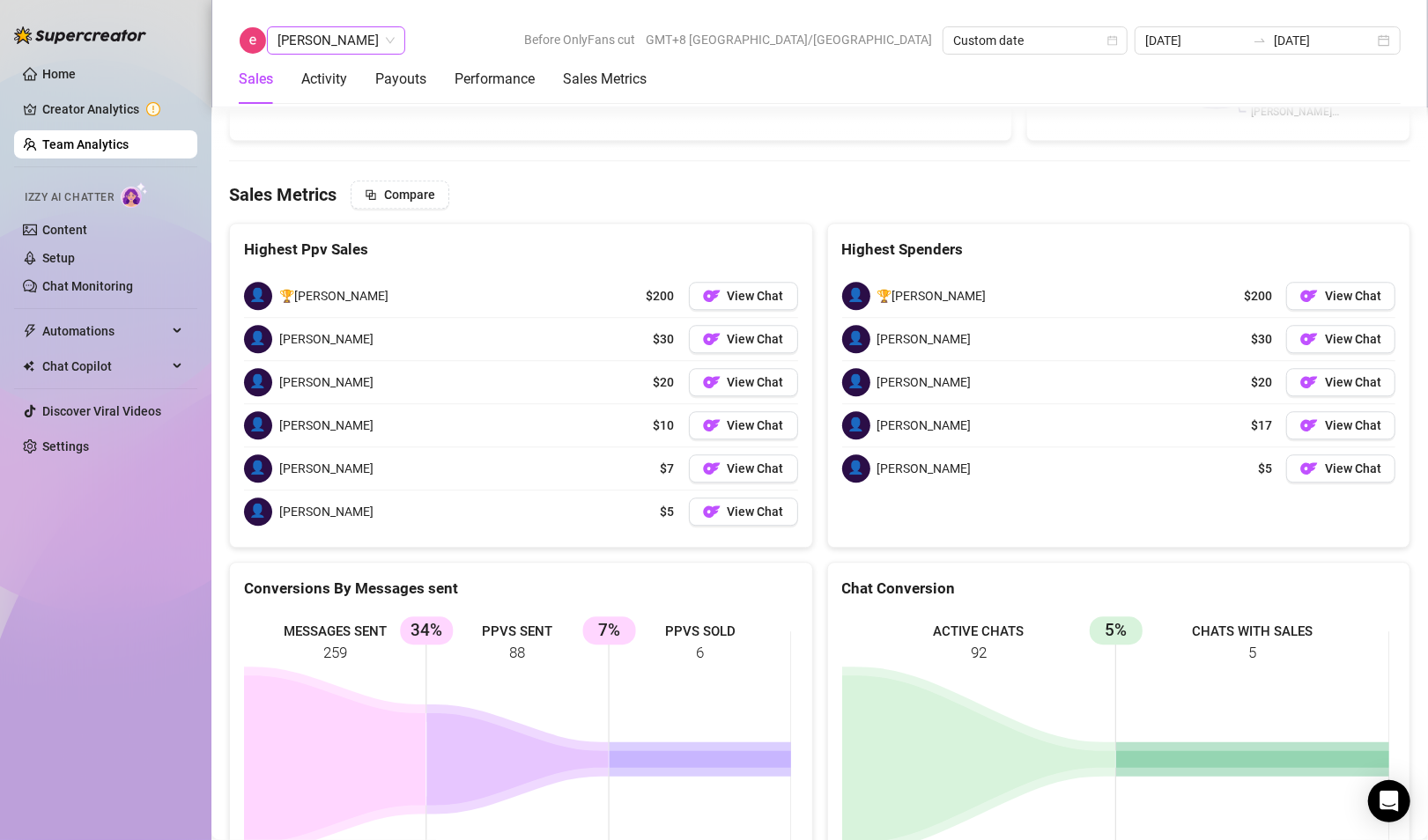
click at [343, 51] on span "[PERSON_NAME]" at bounding box center [336, 40] width 117 height 26
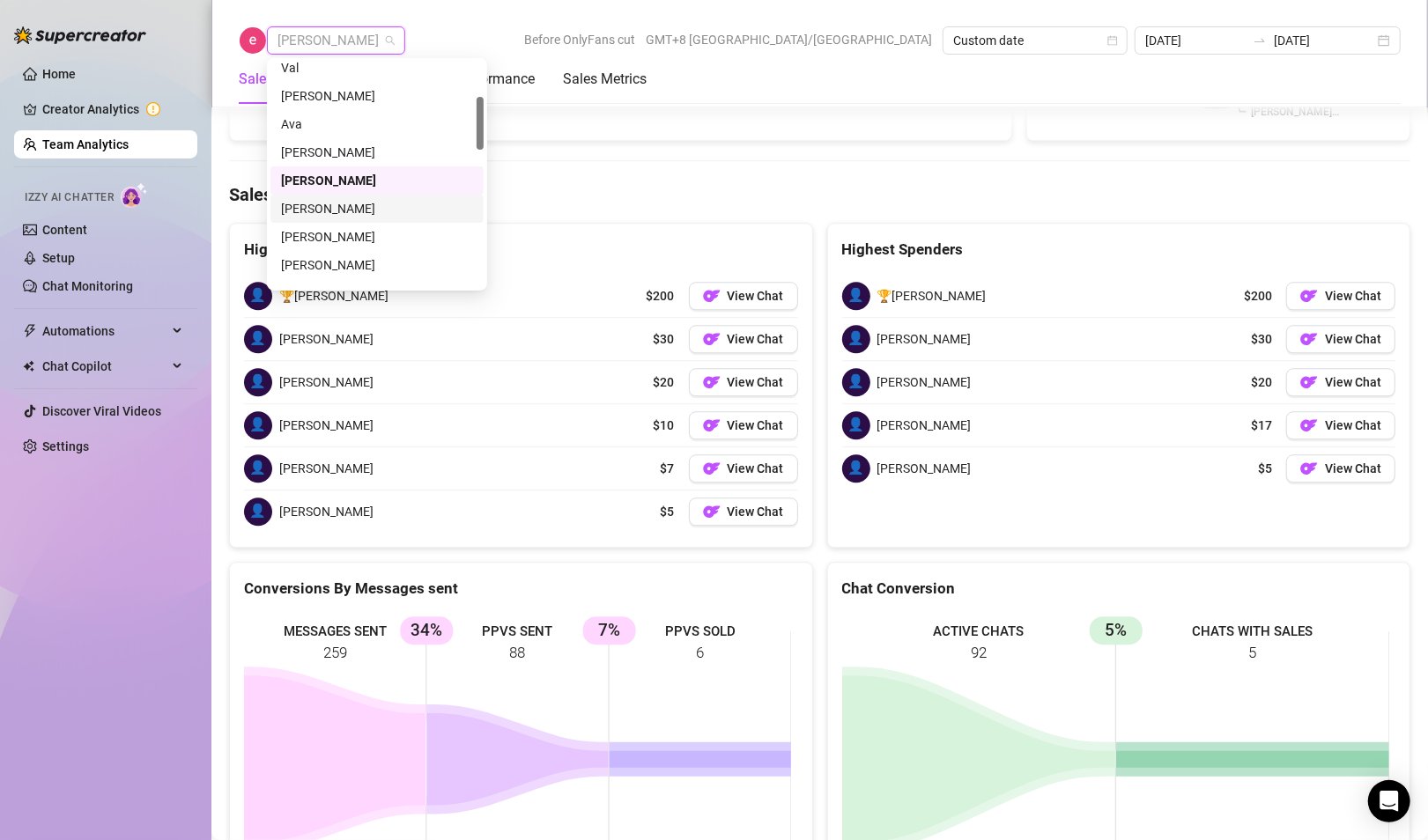
click at [310, 210] on div "[PERSON_NAME]" at bounding box center [376, 209] width 192 height 19
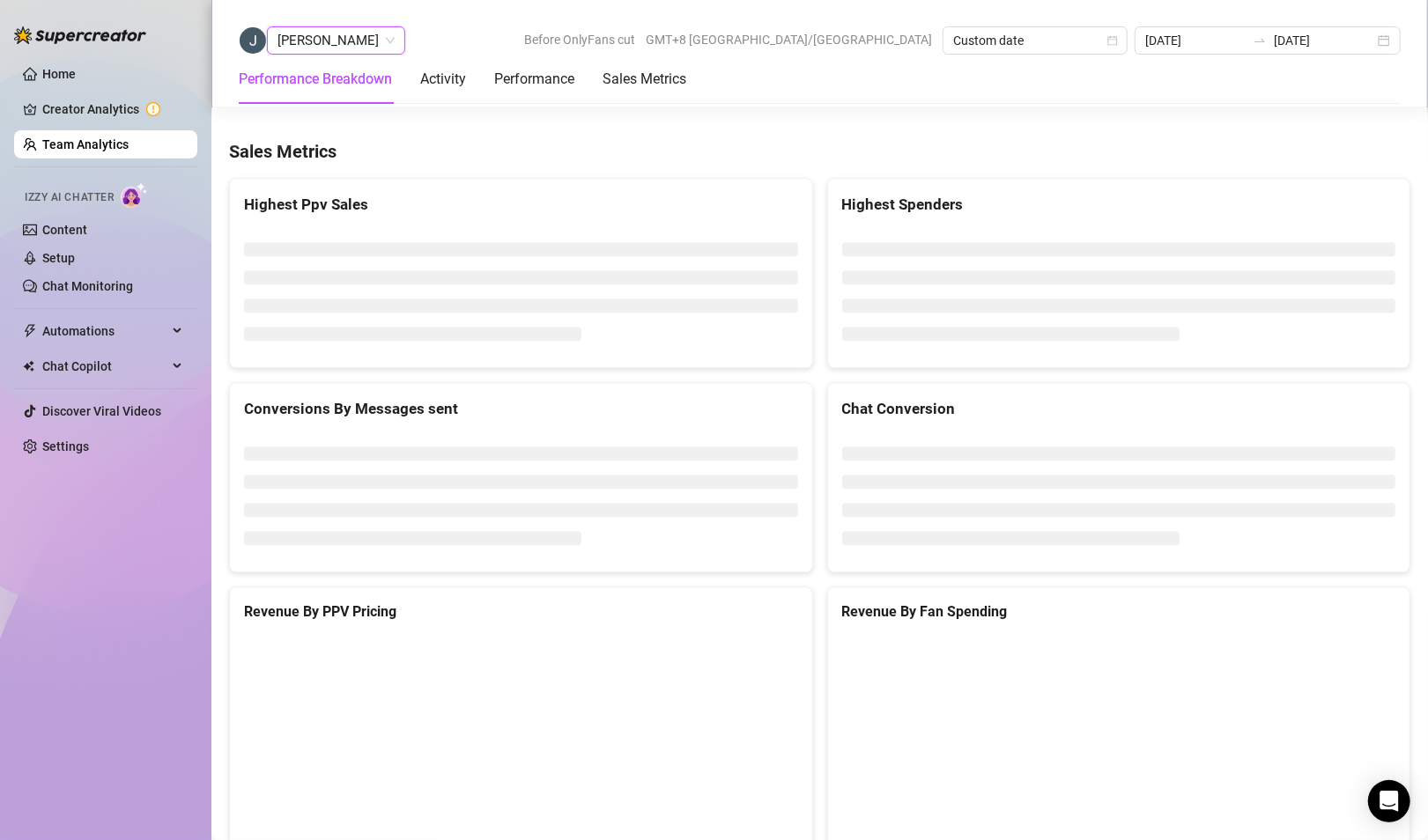
scroll to position [2502, 0]
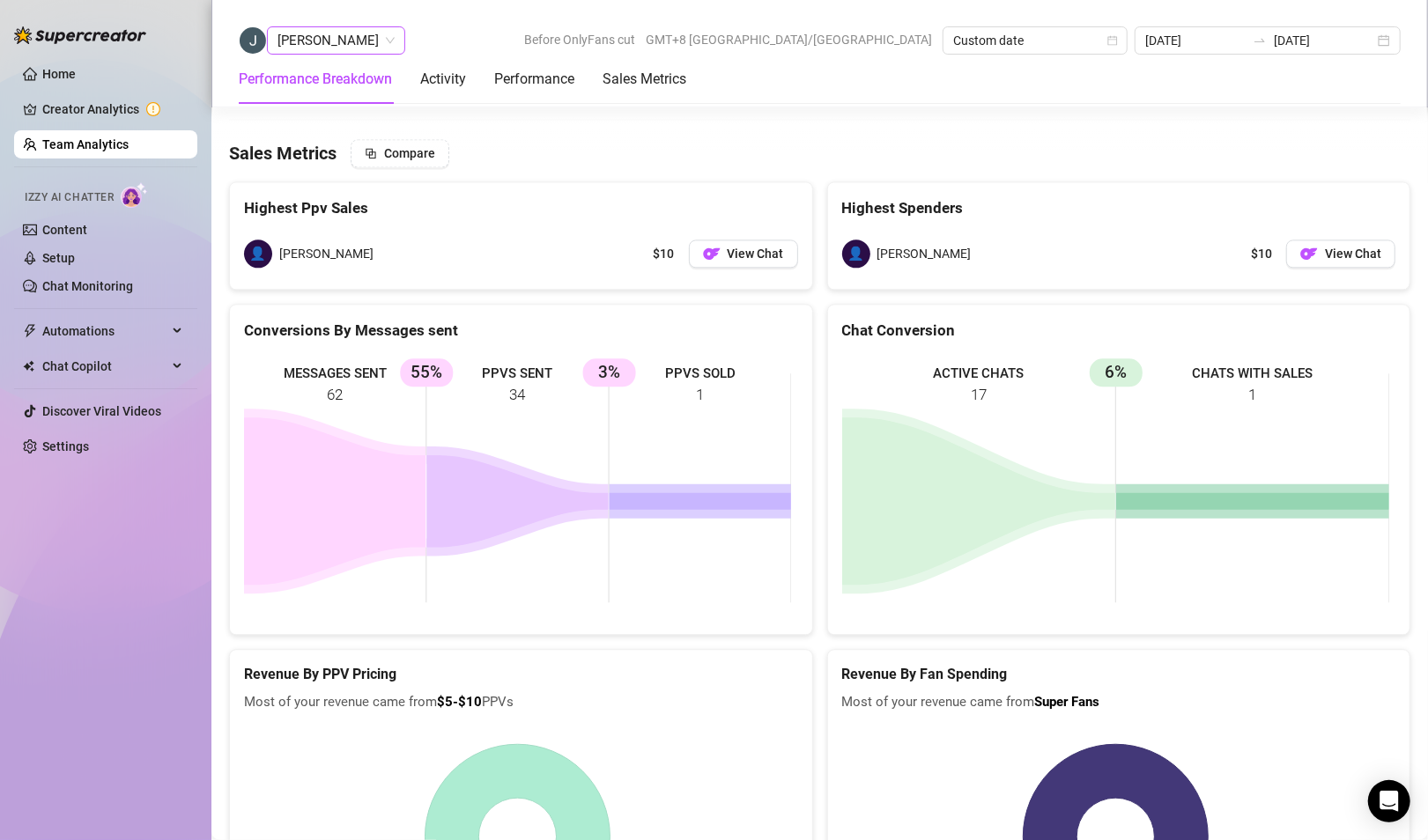
click at [304, 35] on span "[PERSON_NAME]" at bounding box center [336, 40] width 117 height 26
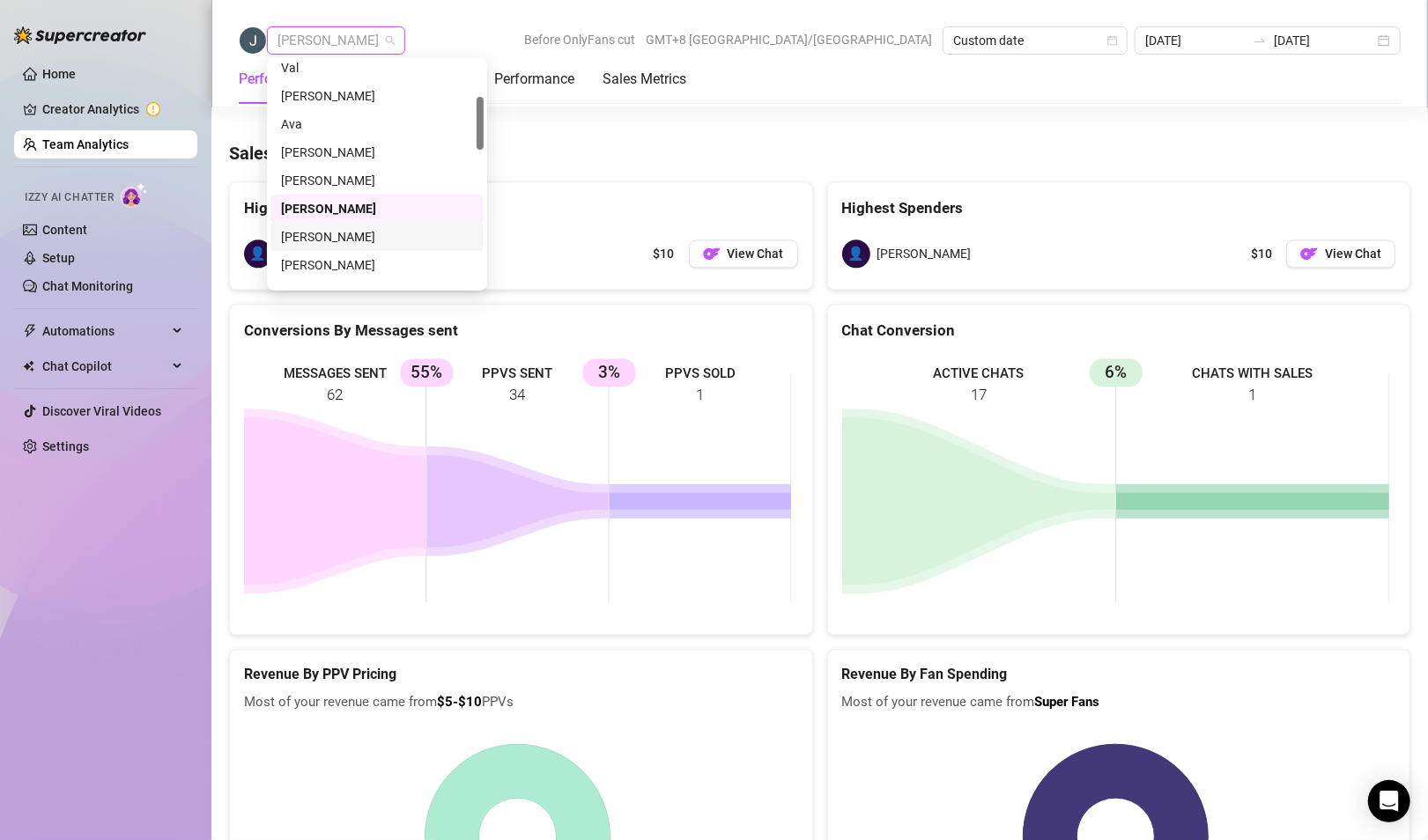
click at [318, 228] on div "[PERSON_NAME]" at bounding box center [376, 236] width 192 height 19
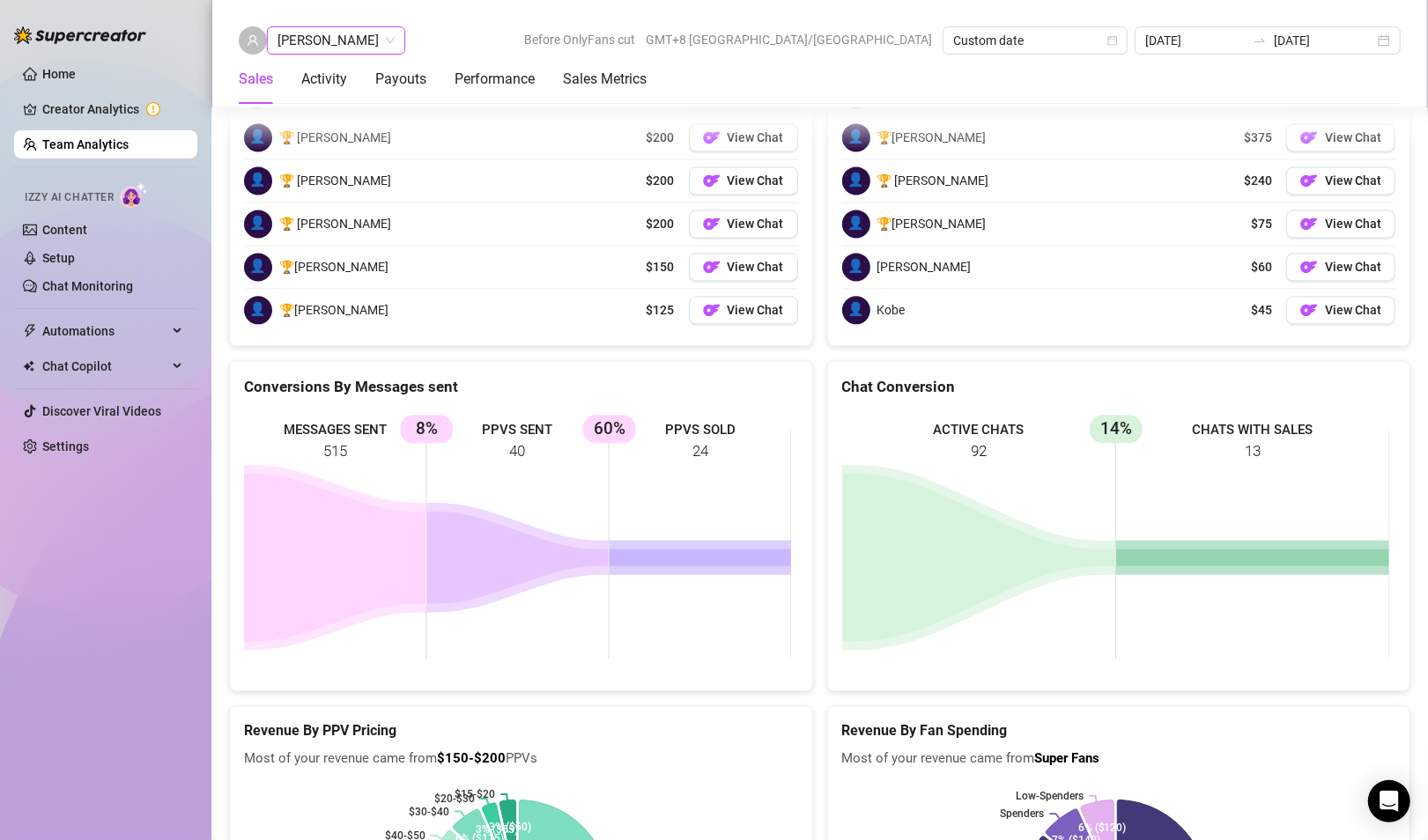
scroll to position [2347, 0]
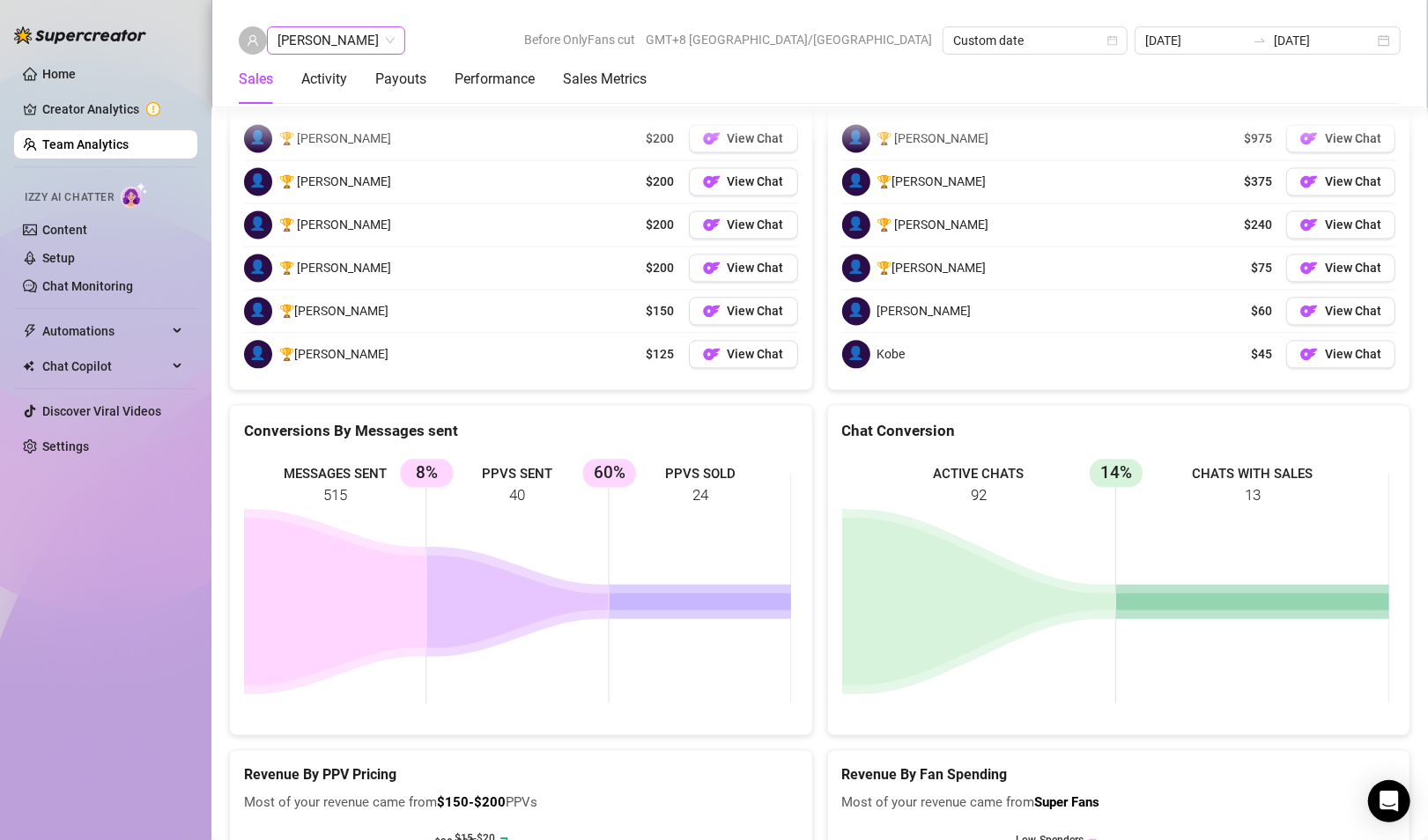
click at [341, 41] on span "[PERSON_NAME]" at bounding box center [336, 40] width 117 height 26
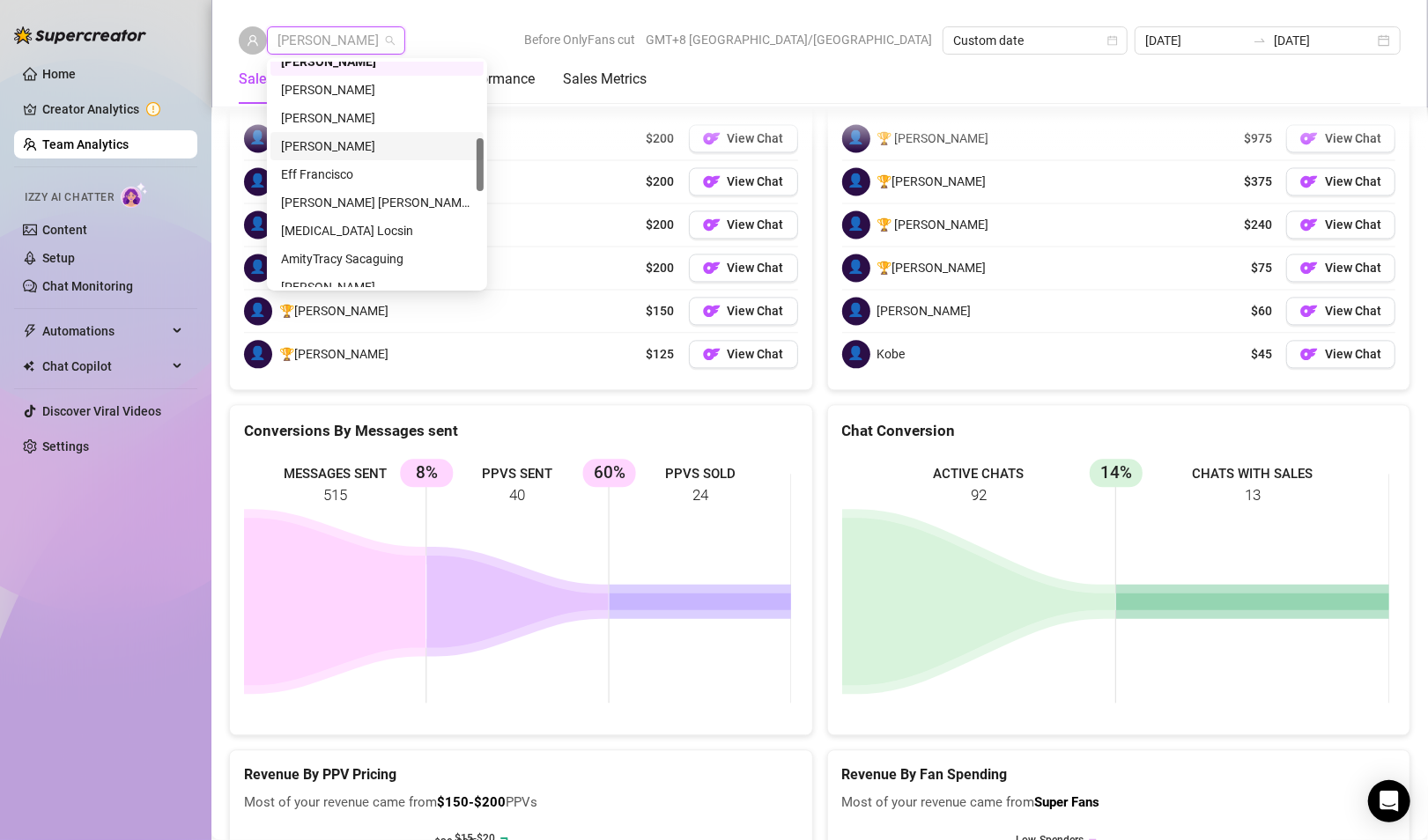
scroll to position [236, 0]
click at [325, 206] on div "[PERSON_NAME]" at bounding box center [376, 206] width 192 height 19
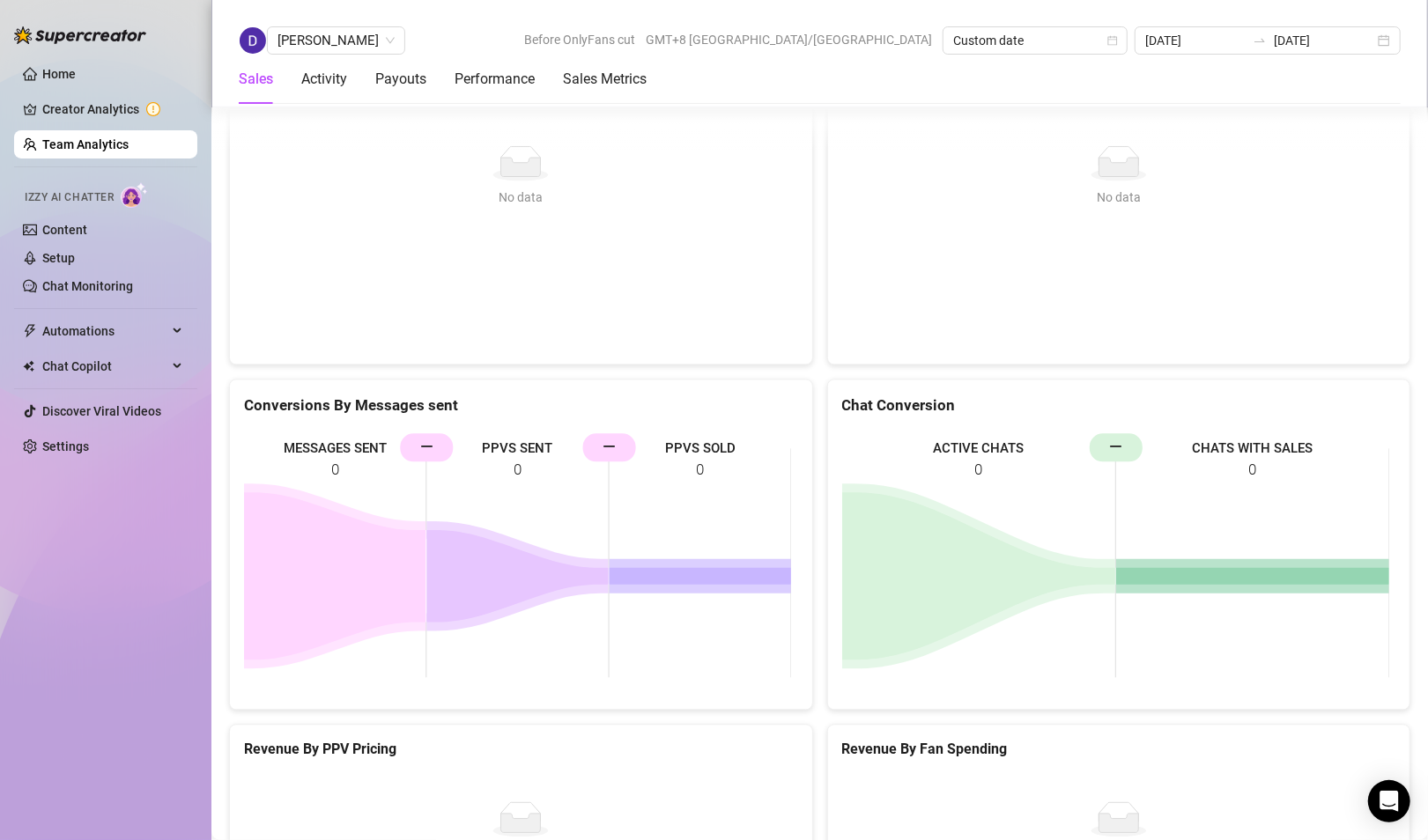
scroll to position [2270, 0]
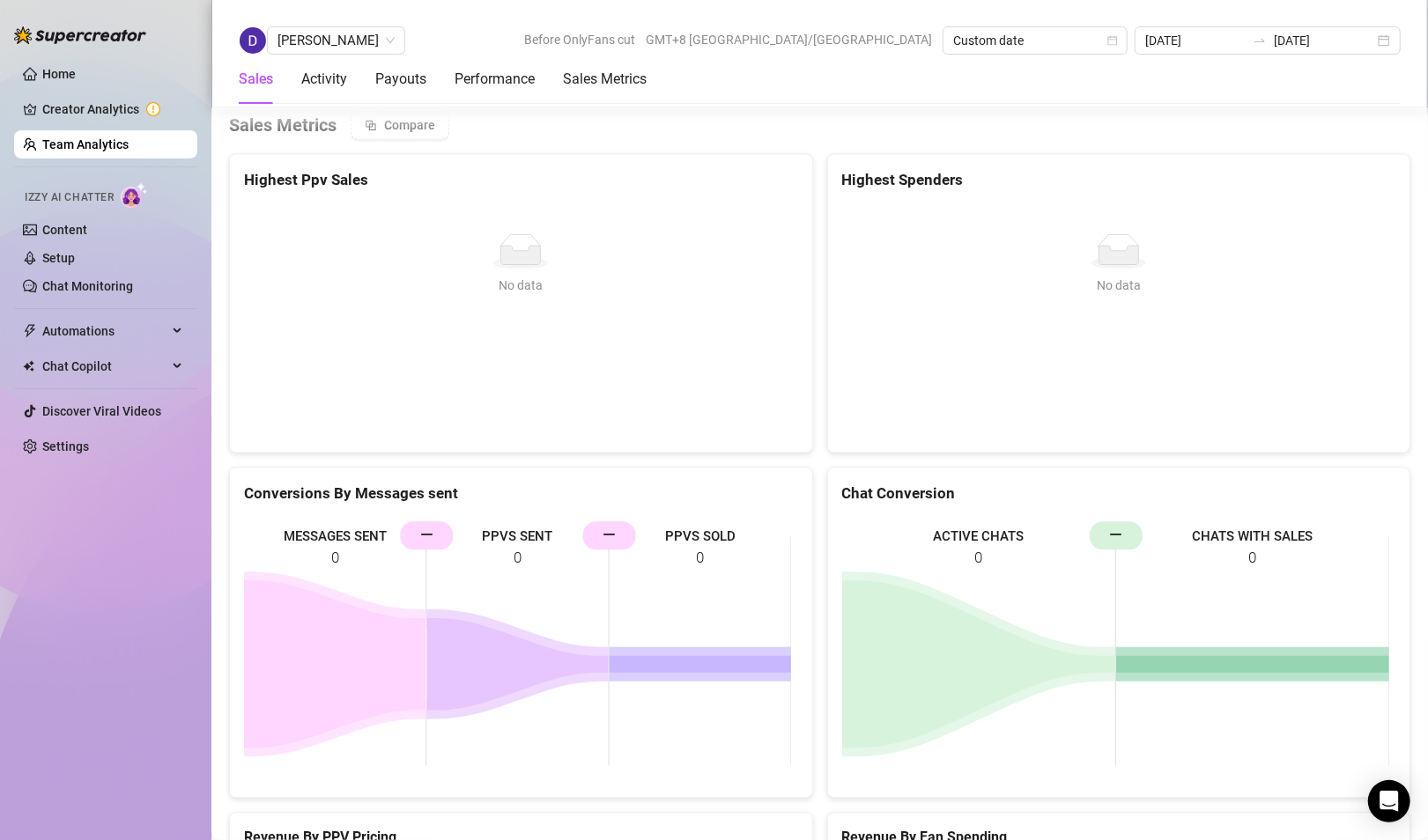
drag, startPoint x: 338, startPoint y: 37, endPoint x: 323, endPoint y: 76, distance: 41.8
click at [338, 37] on span "[PERSON_NAME]" at bounding box center [336, 40] width 117 height 26
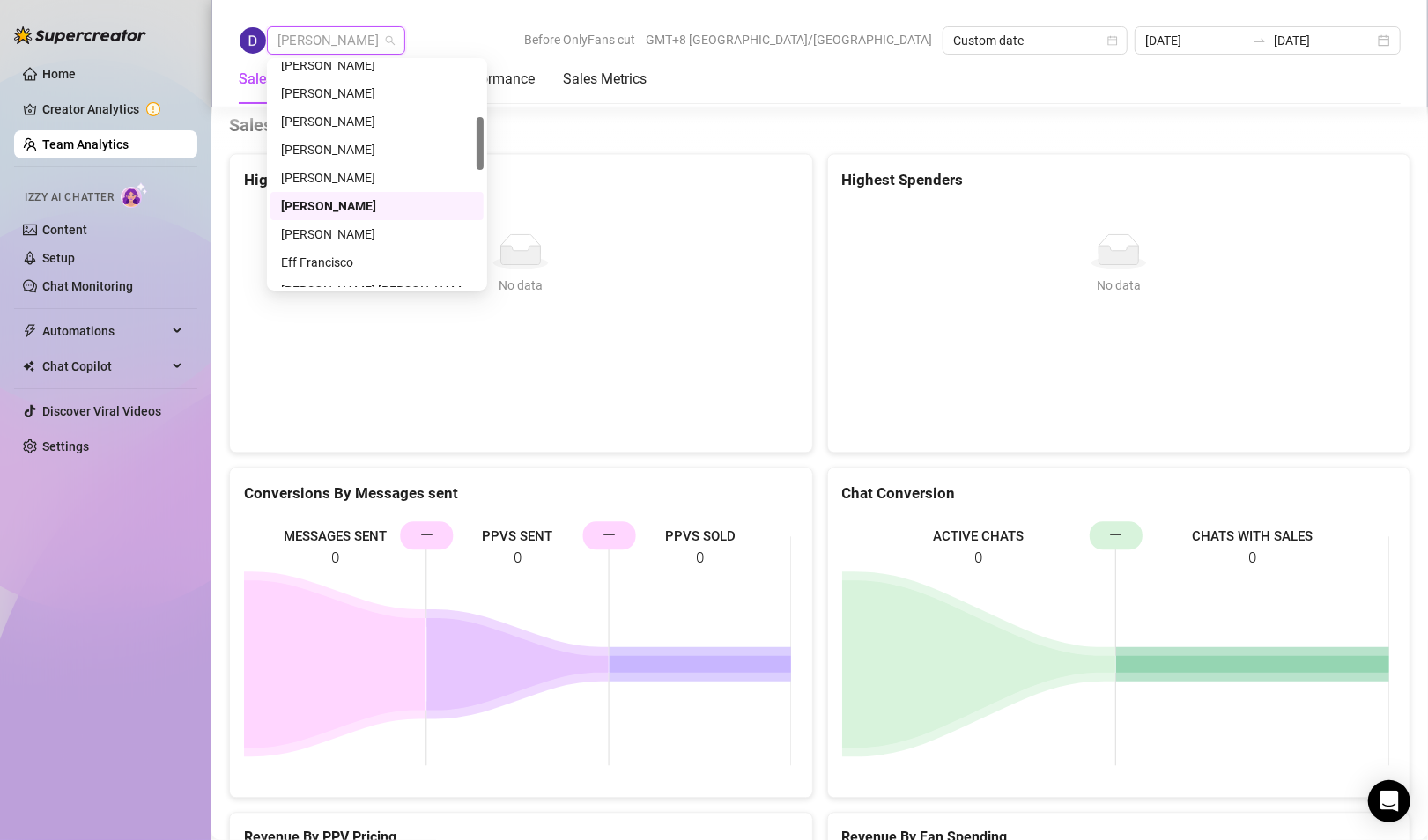
scroll to position [325, 0]
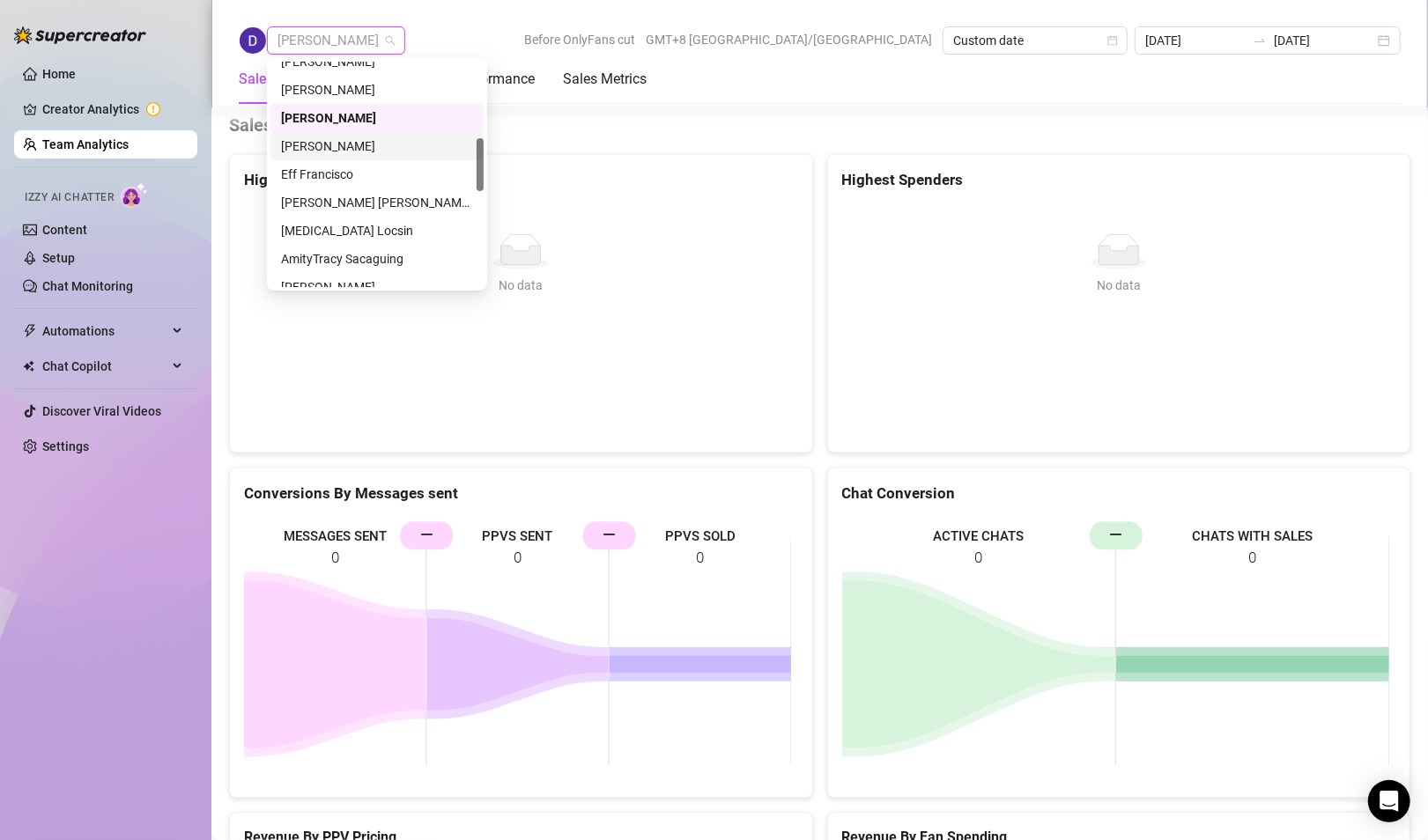
click at [325, 151] on div "[PERSON_NAME]" at bounding box center [376, 146] width 192 height 19
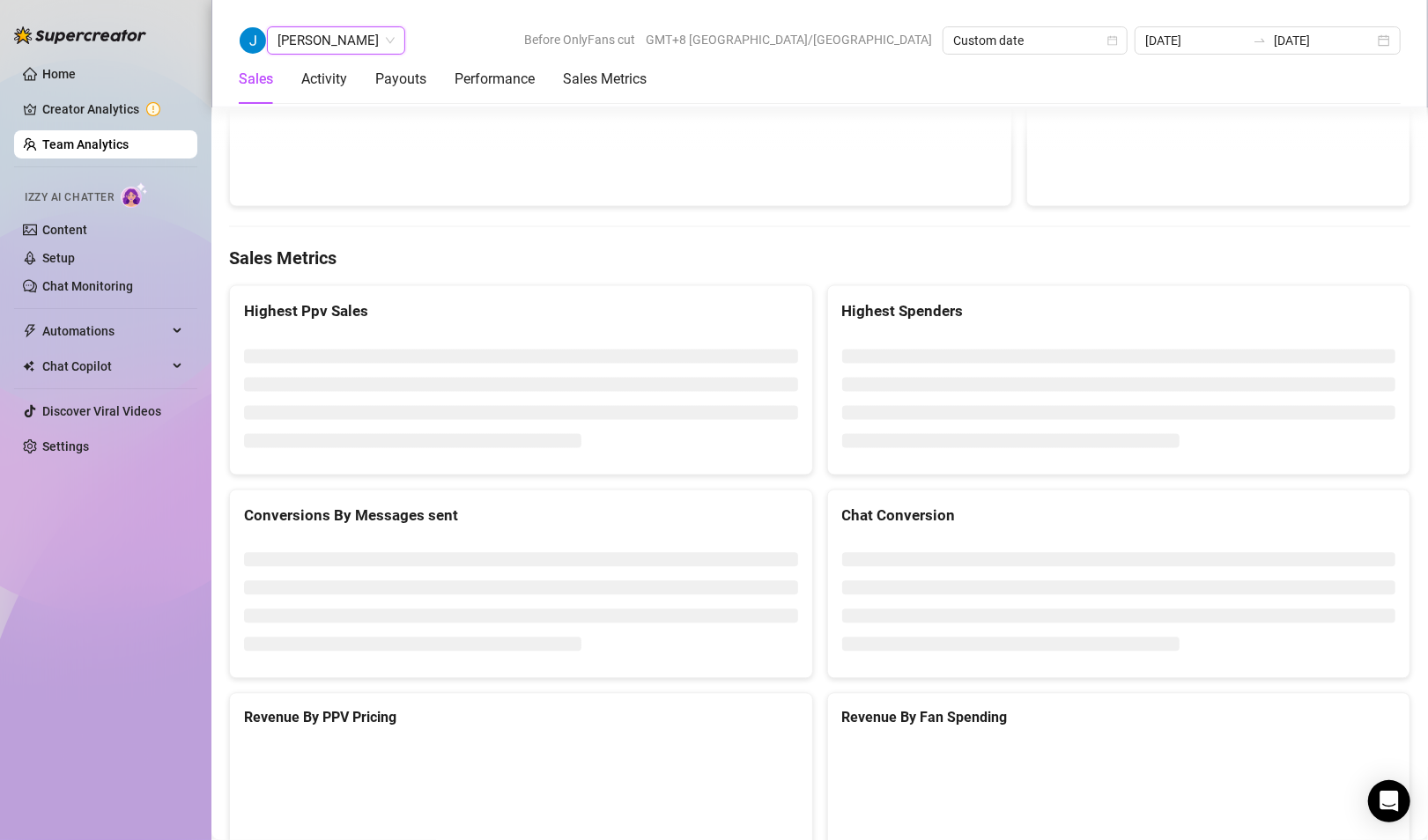
scroll to position [2272, 0]
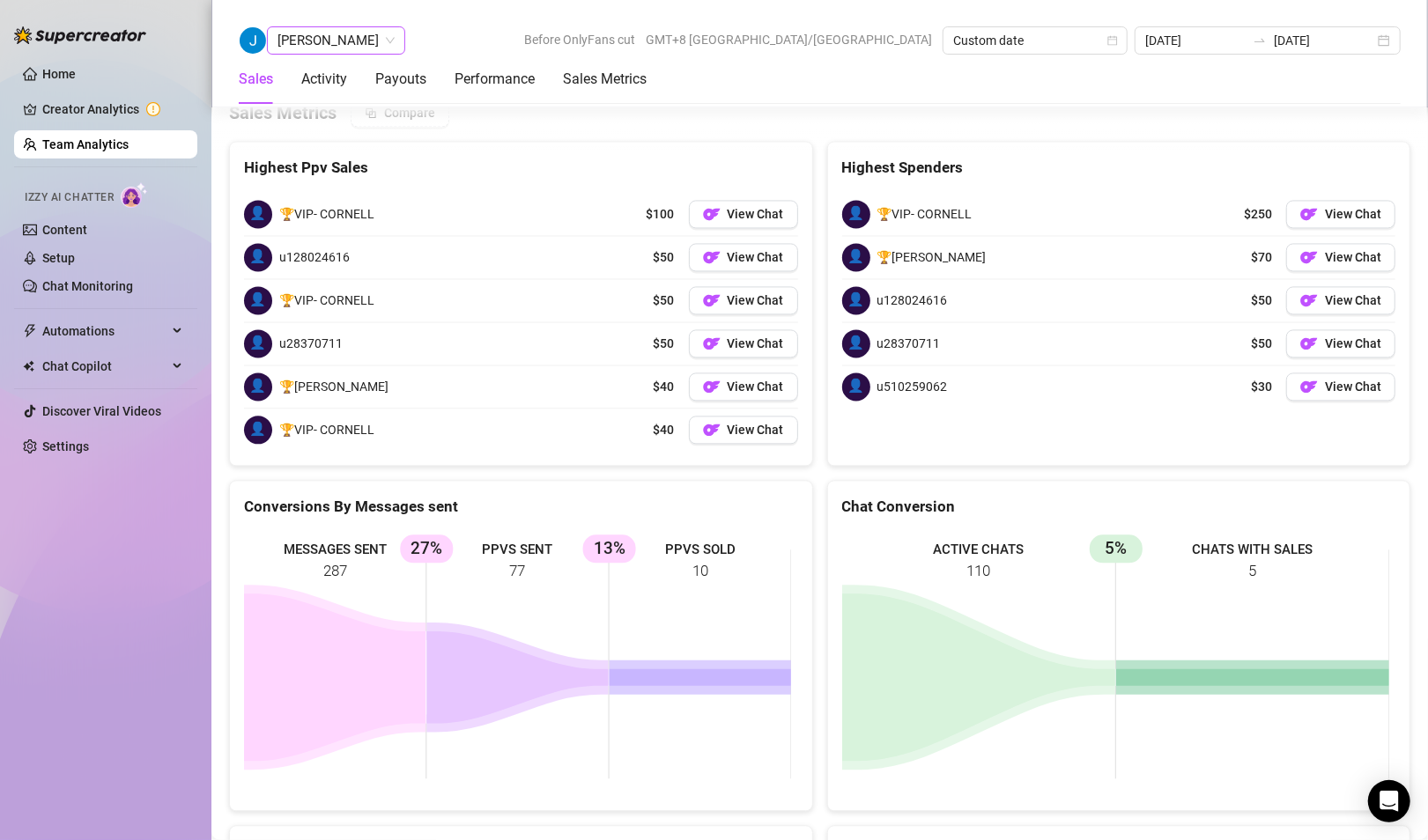
click at [322, 43] on span "[PERSON_NAME]" at bounding box center [336, 40] width 117 height 26
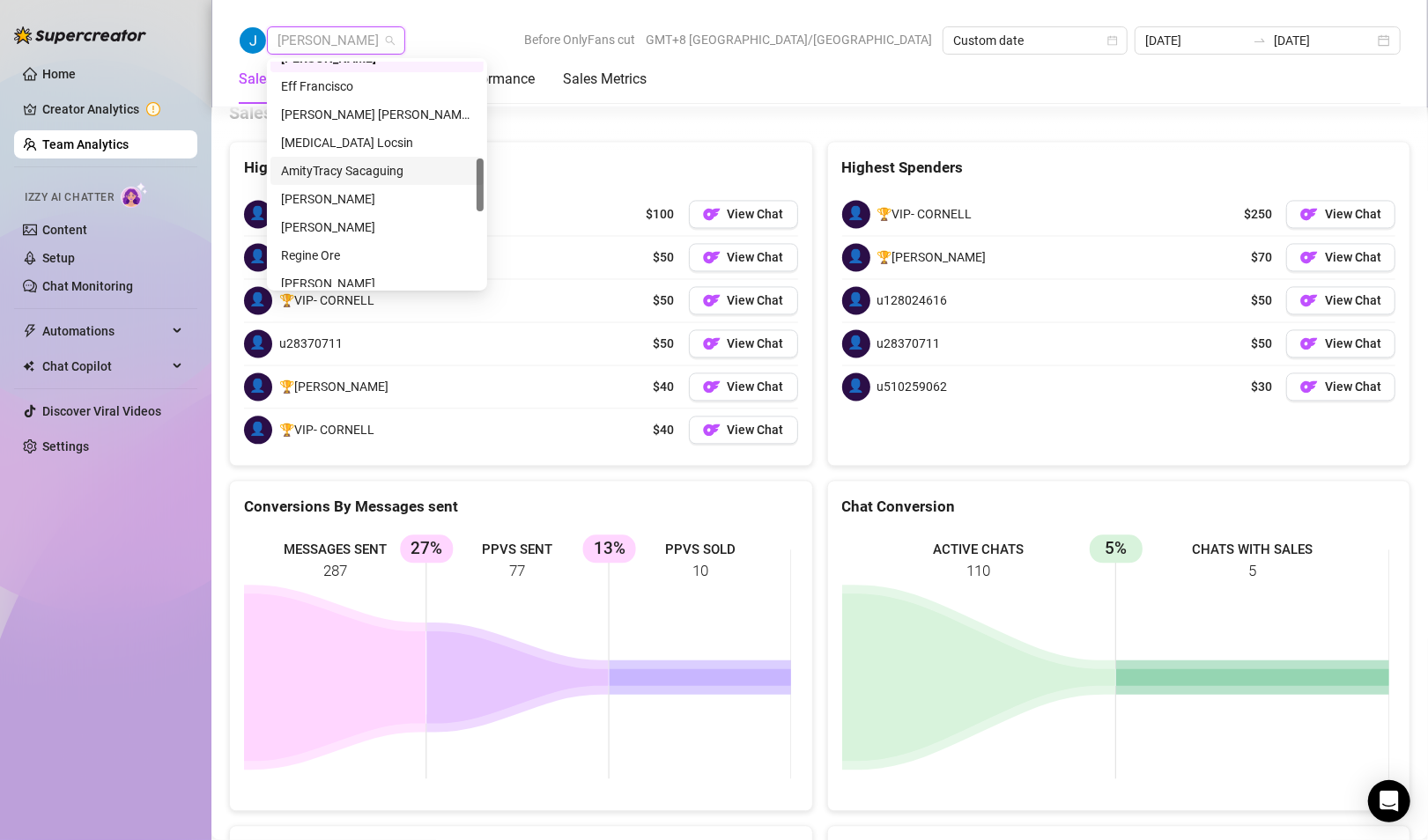
scroll to position [325, 0]
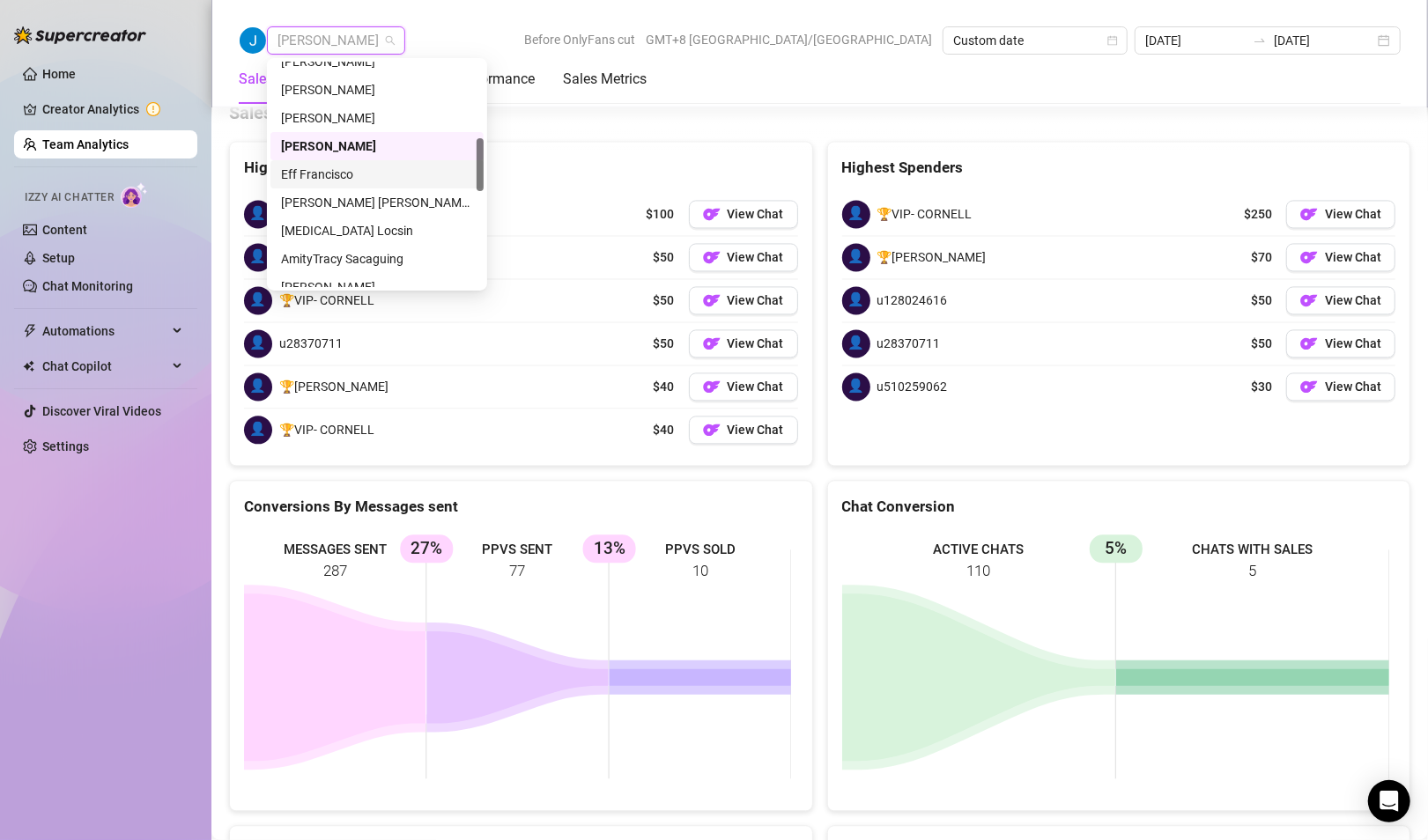
click at [313, 178] on div "Eff Francisco" at bounding box center [376, 174] width 192 height 19
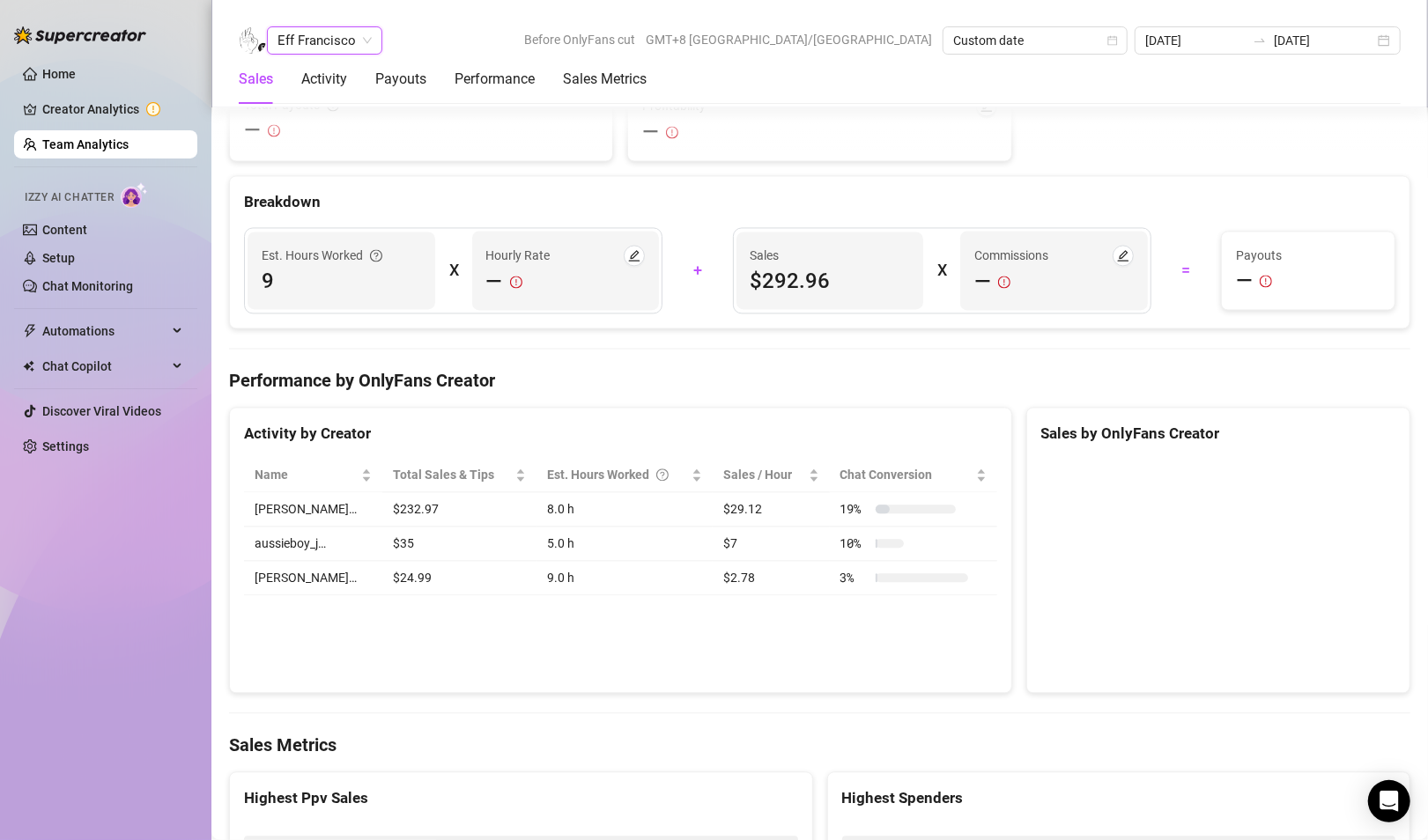
scroll to position [2679, 0]
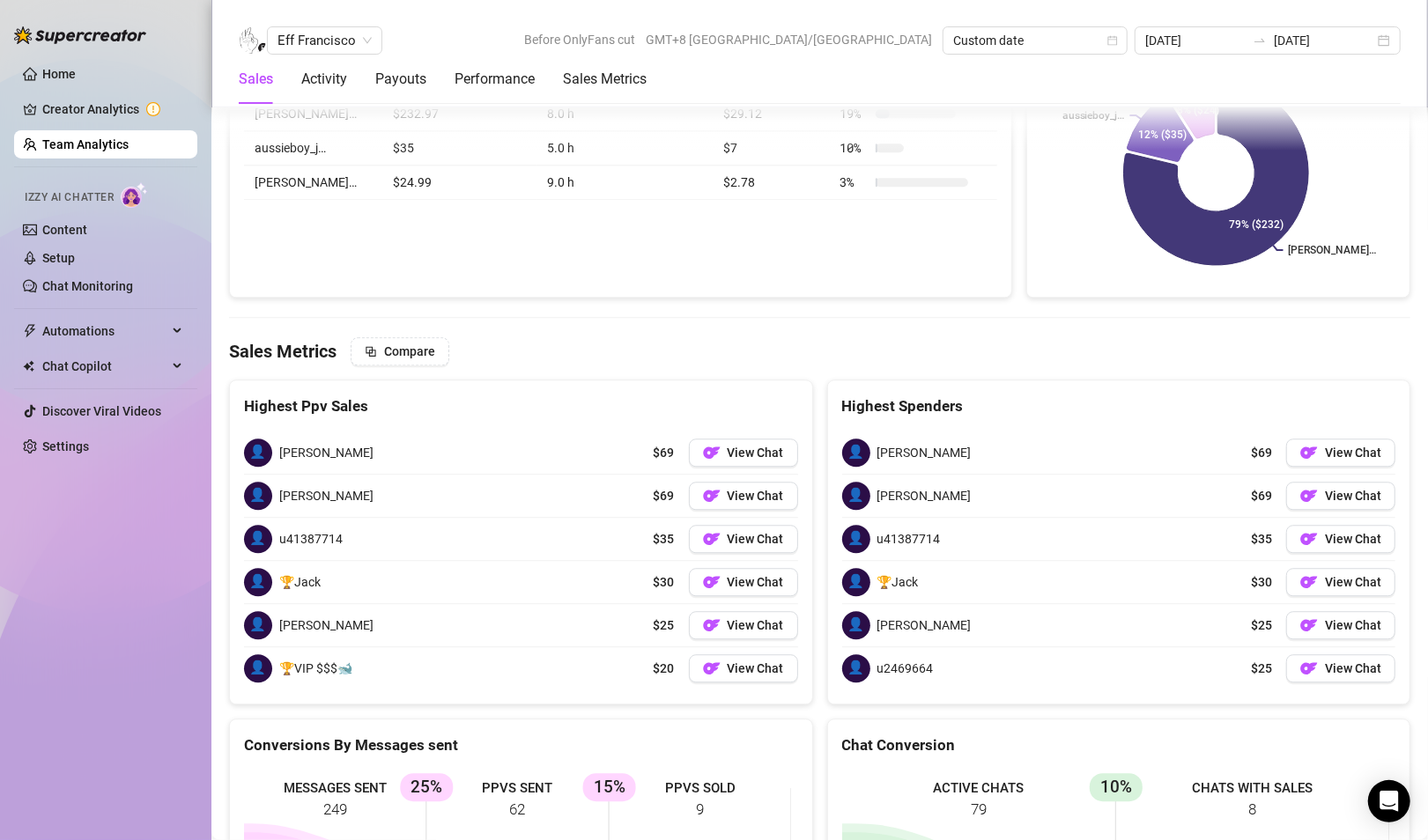
click at [336, 25] on div "Eff Francisco Before OnlyFans cut GMT+8 [GEOGRAPHIC_DATA]/[GEOGRAPHIC_DATA] Cus…" at bounding box center [820, 54] width 1217 height 108
click at [345, 47] on span "Eff Francisco" at bounding box center [325, 40] width 95 height 26
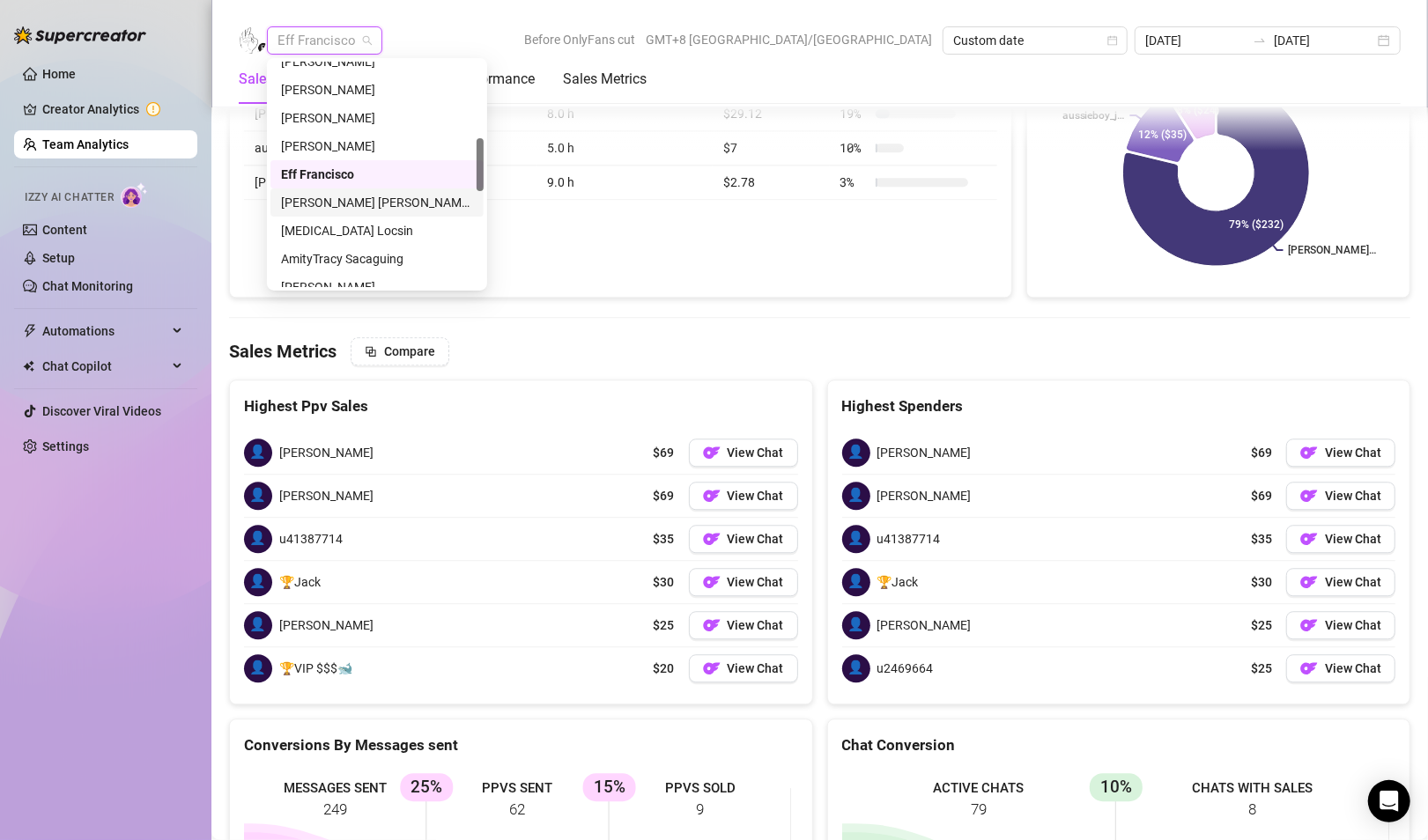
click at [336, 211] on div "[PERSON_NAME] [PERSON_NAME] Tarcena" at bounding box center [376, 202] width 192 height 19
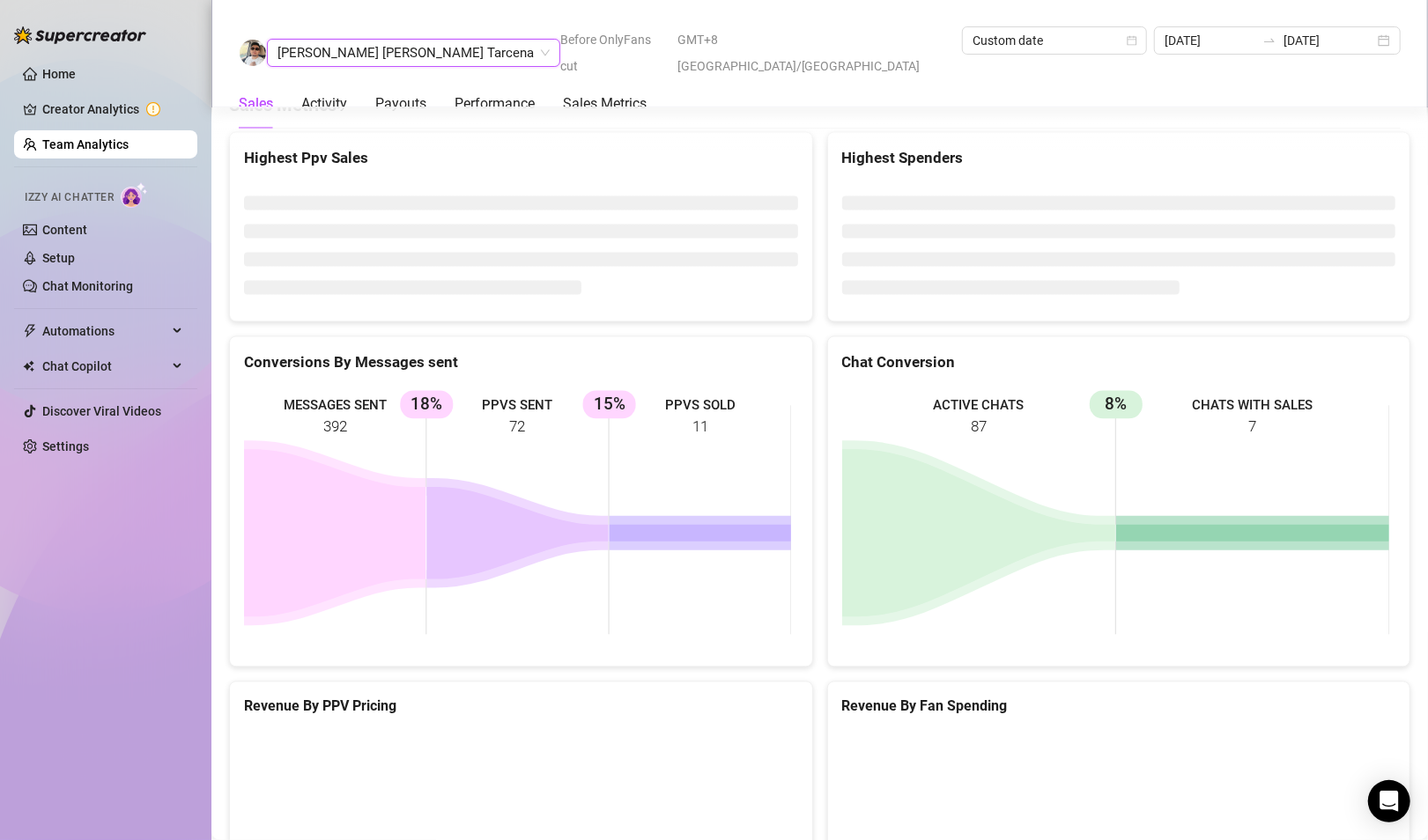
scroll to position [2303, 0]
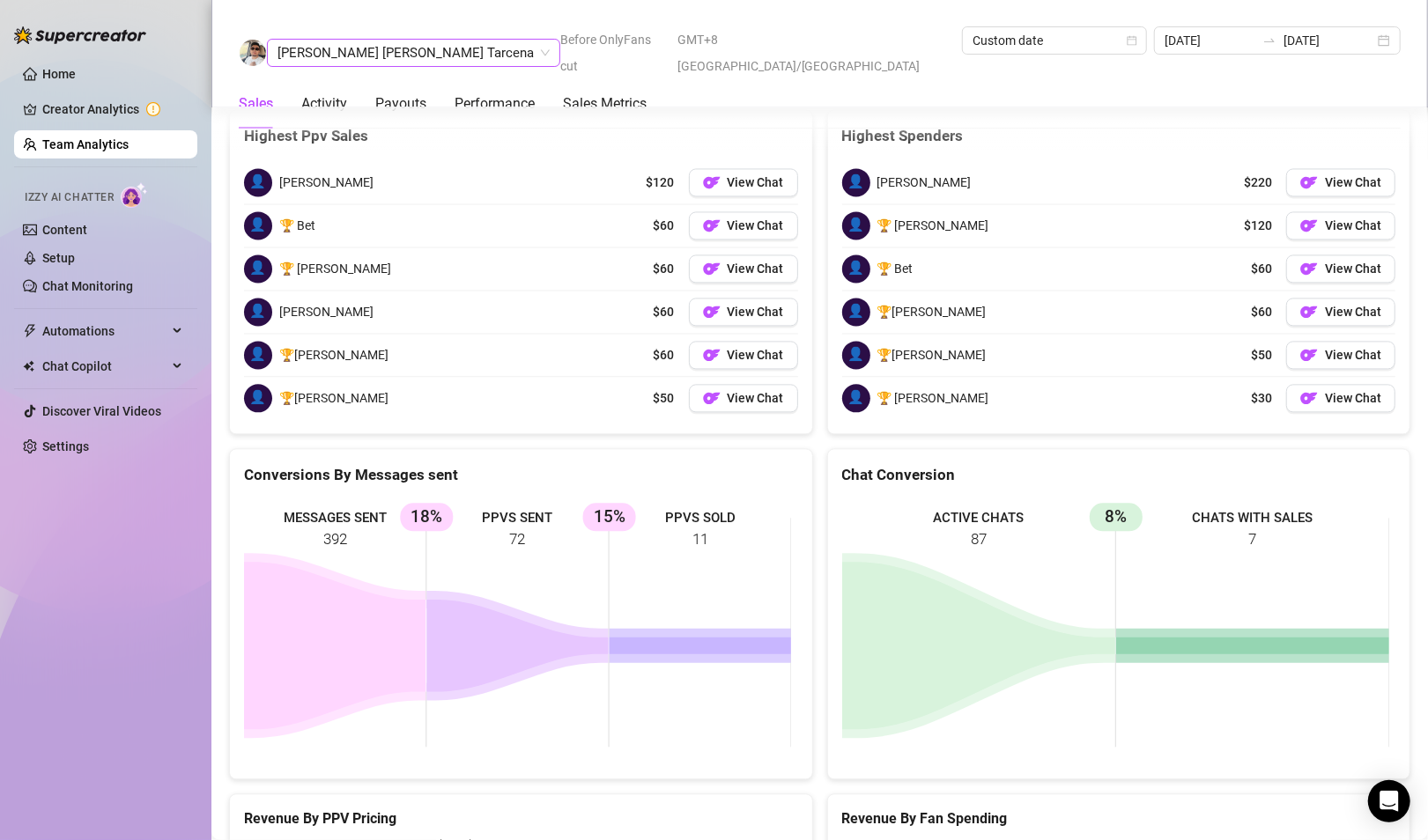
click at [312, 40] on span "[PERSON_NAME] [PERSON_NAME] Tarcena" at bounding box center [413, 53] width 272 height 26
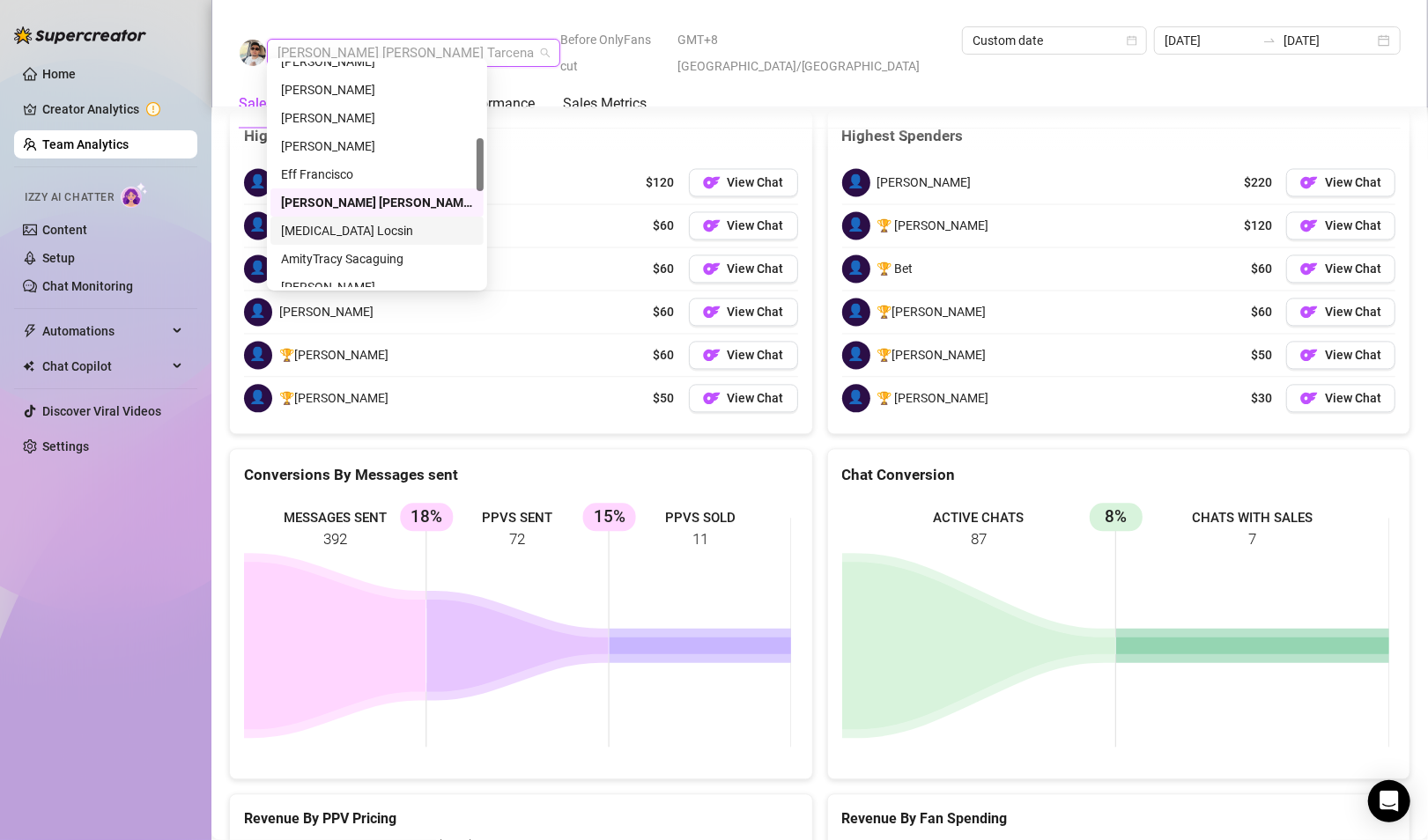
click at [358, 227] on div "[MEDICAL_DATA] Locsin" at bounding box center [376, 230] width 192 height 19
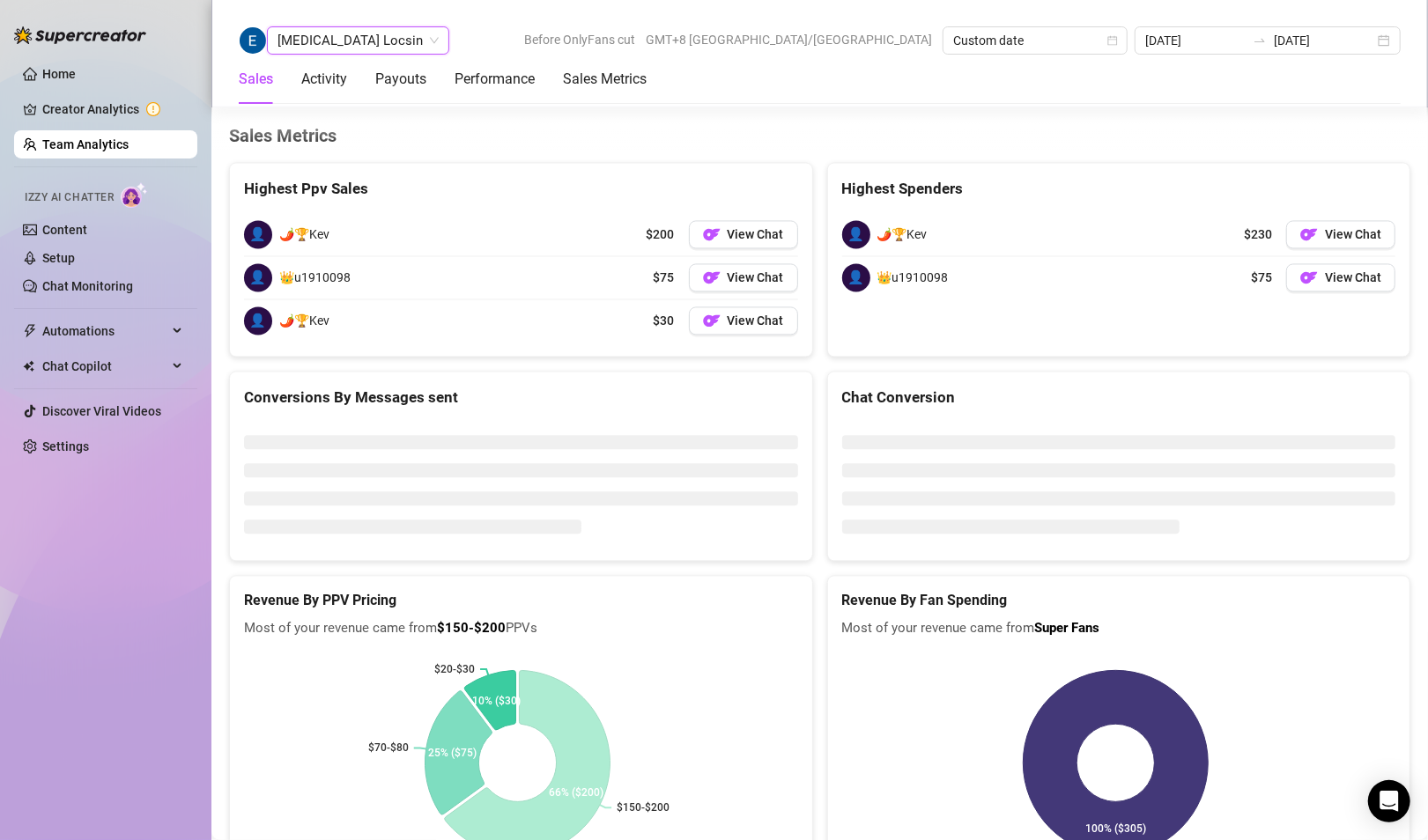
scroll to position [2303, 0]
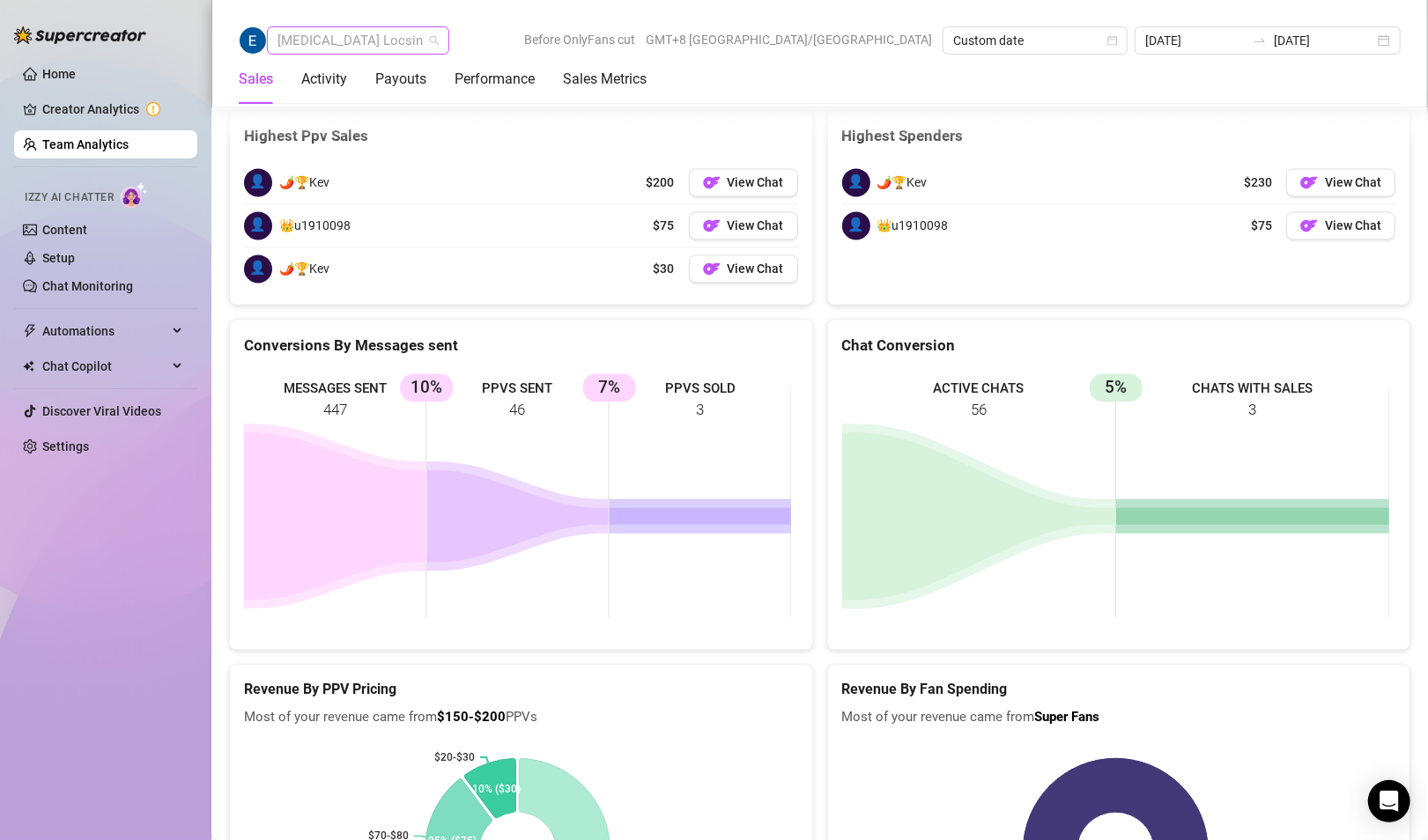
click at [335, 49] on span "[MEDICAL_DATA] Locsin" at bounding box center [358, 40] width 161 height 26
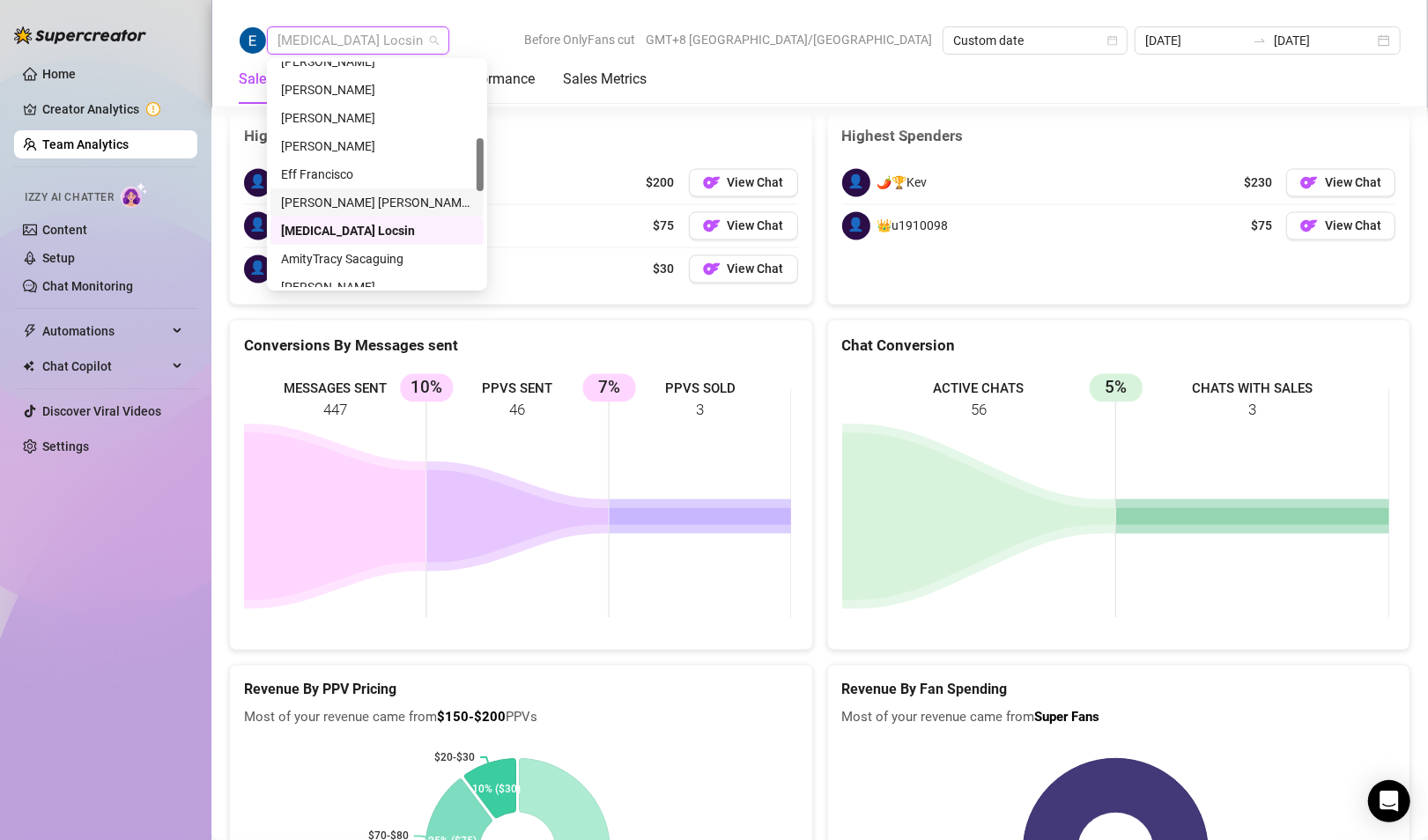
scroll to position [413, 0]
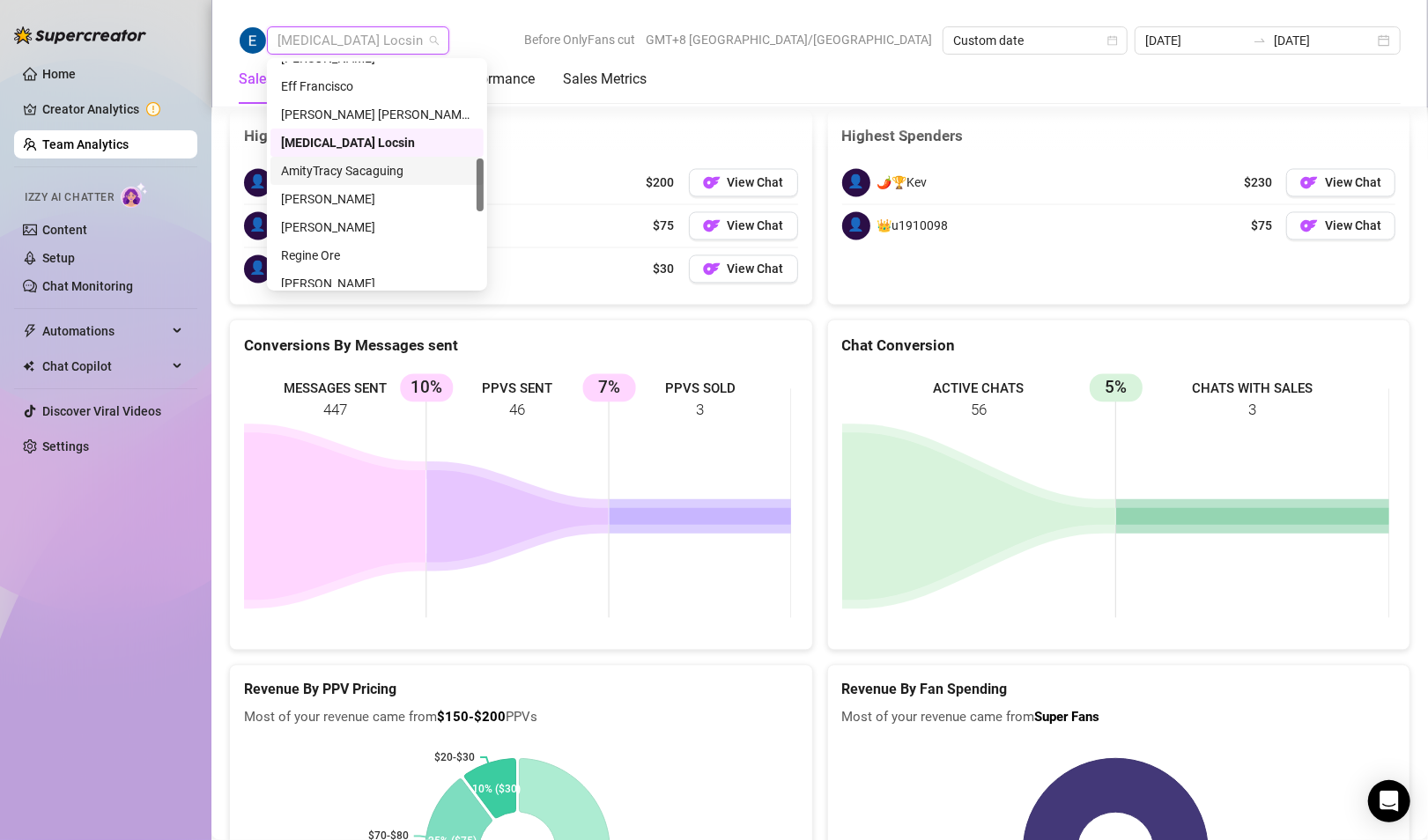
click at [344, 166] on div "AmityTracy Sacaguing" at bounding box center [376, 171] width 192 height 19
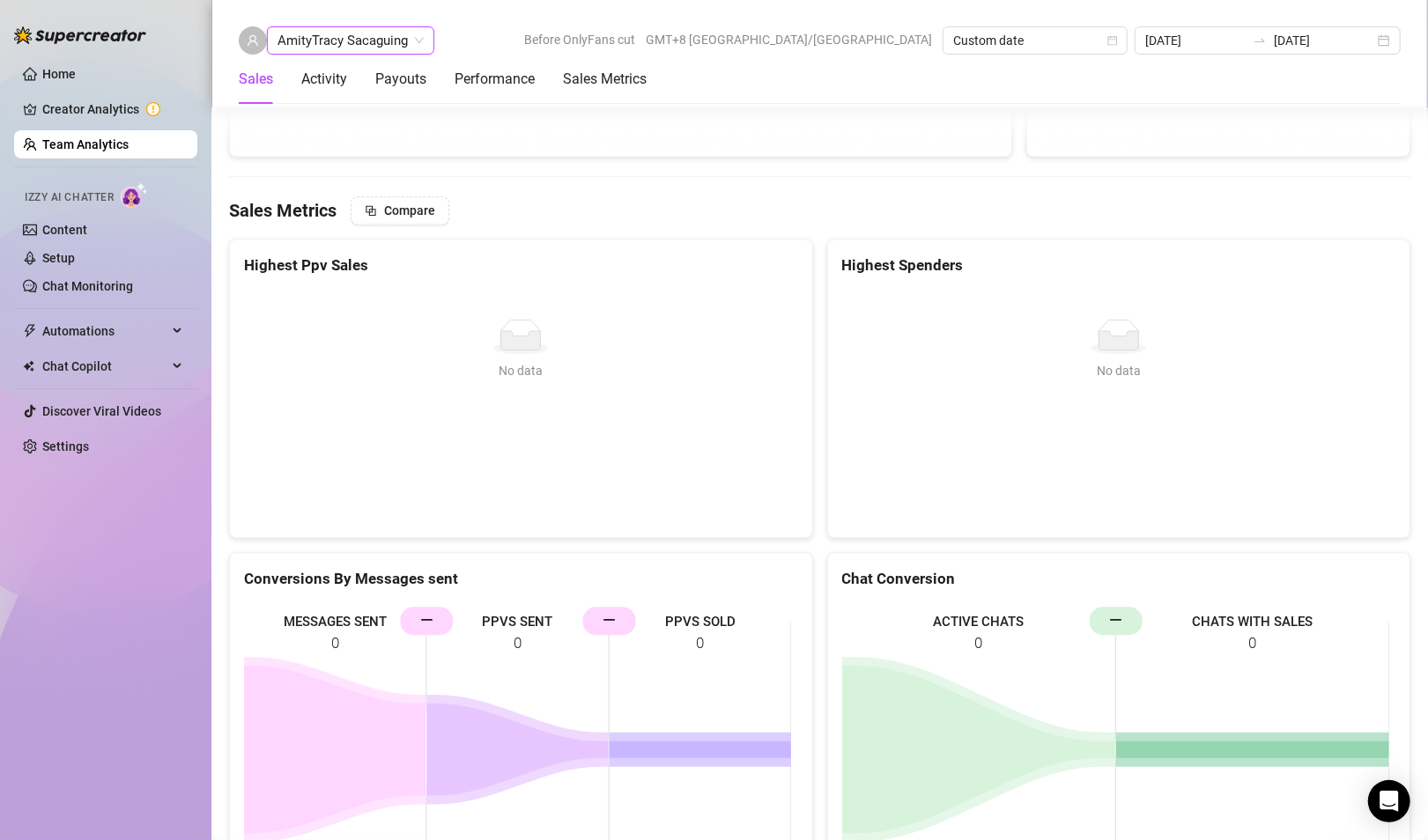
scroll to position [2646, 0]
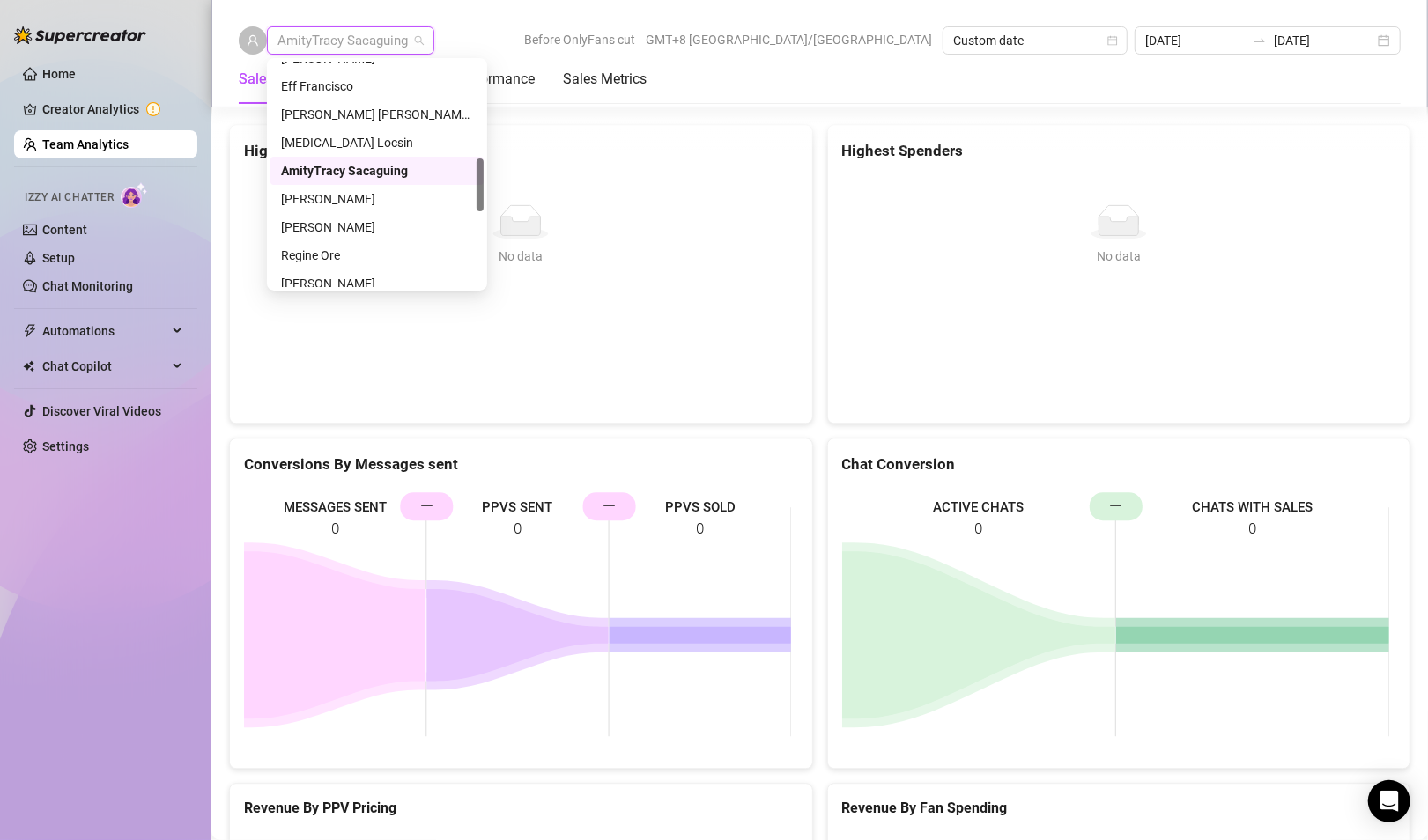
click at [387, 38] on span "AmityTracy Sacaguing" at bounding box center [351, 40] width 147 height 26
click at [315, 199] on div "[PERSON_NAME]" at bounding box center [376, 198] width 192 height 19
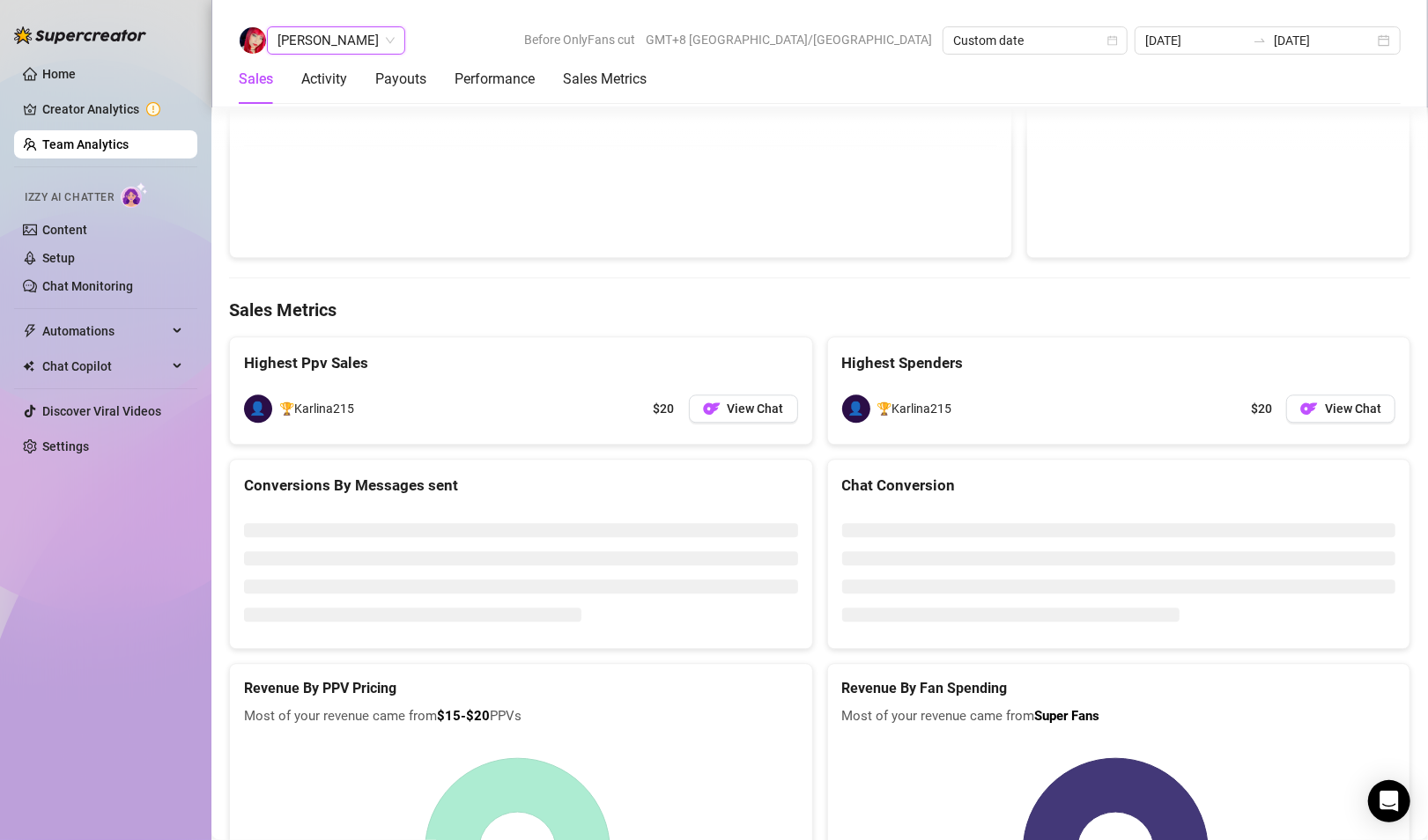
scroll to position [2771, 0]
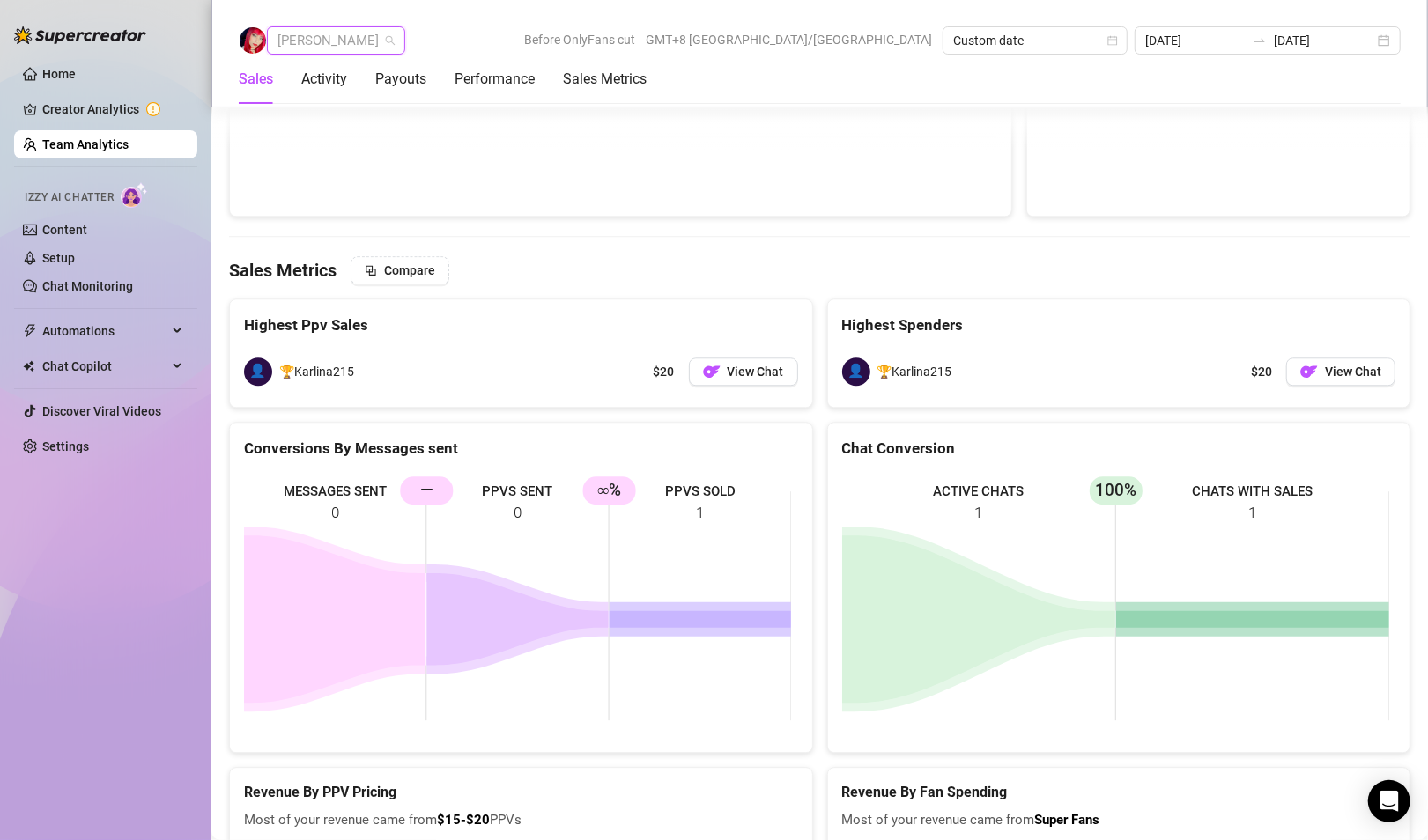
click at [350, 41] on span "[PERSON_NAME]" at bounding box center [336, 40] width 117 height 26
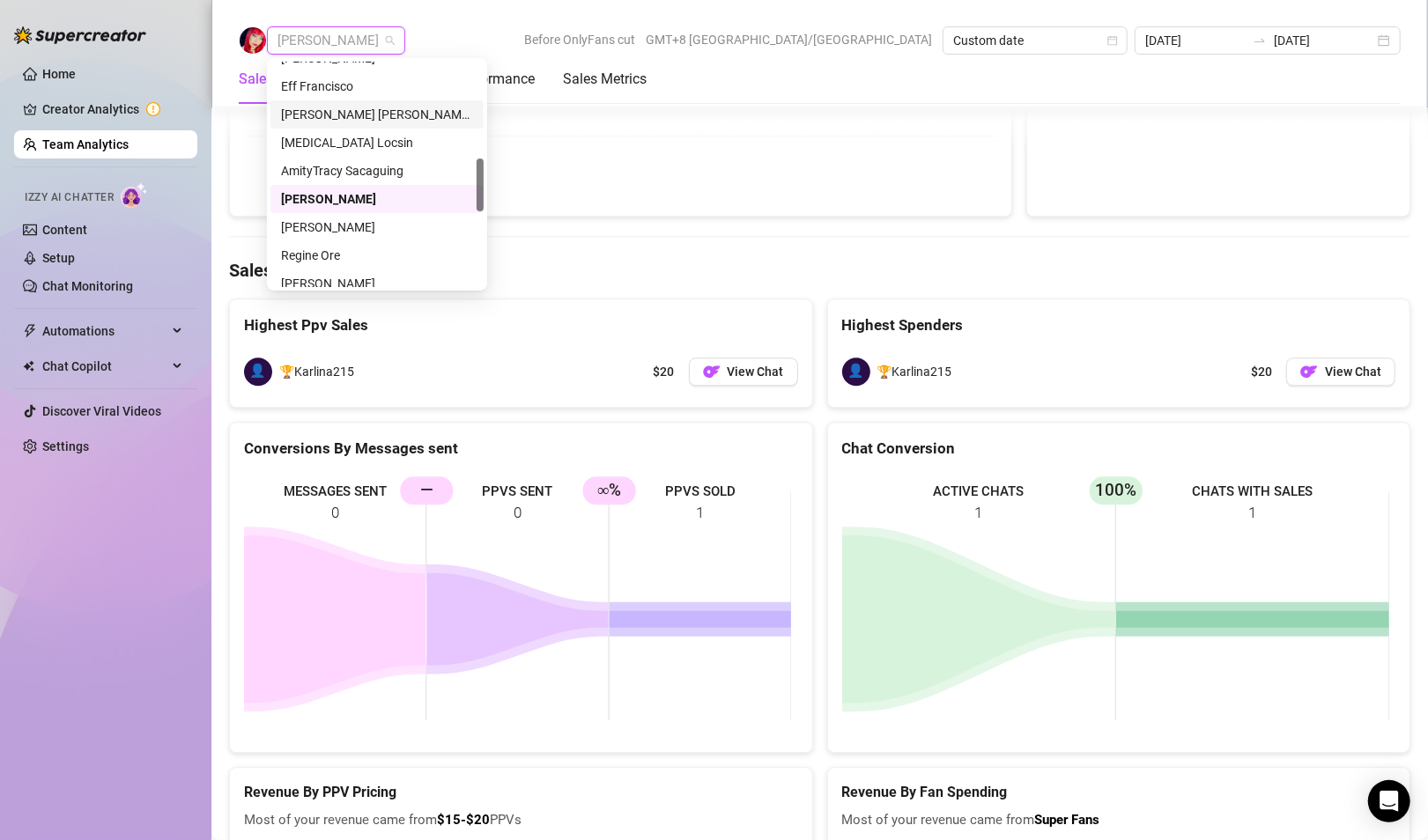
scroll to position [501, 0]
click at [339, 171] on div "Regine Ore" at bounding box center [376, 167] width 192 height 19
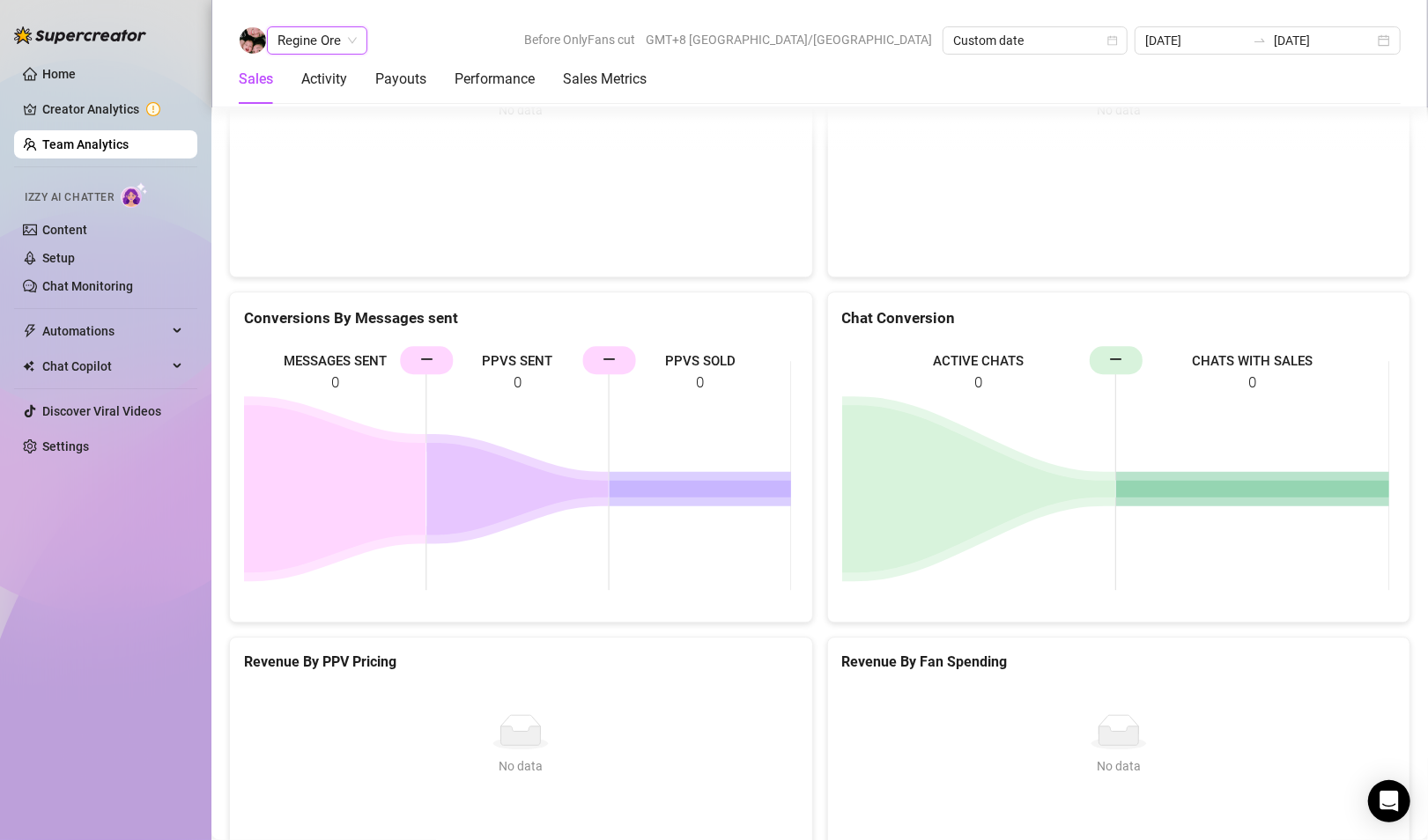
scroll to position [2646, 0]
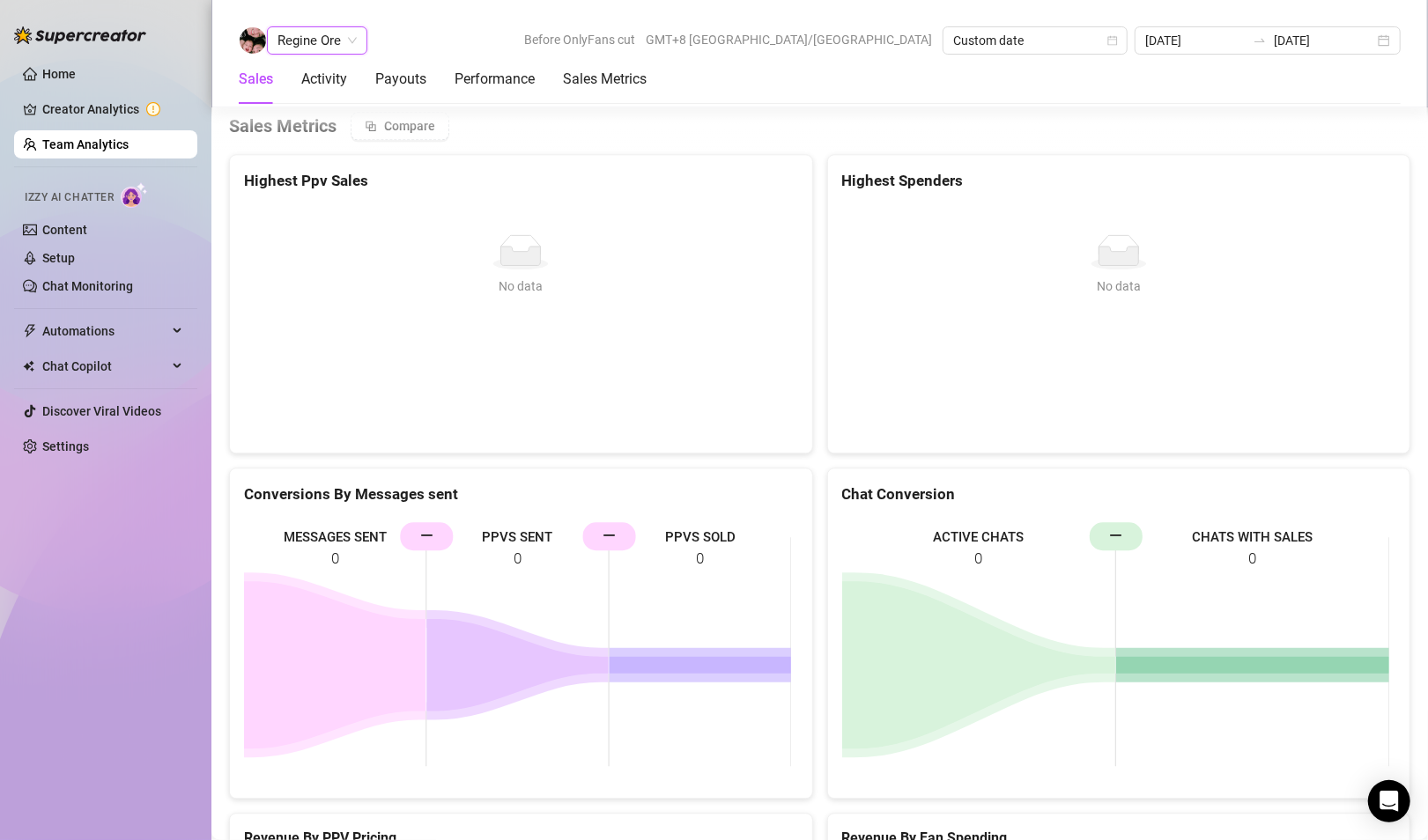
click at [319, 33] on span "Regine Ore" at bounding box center [316, 40] width 79 height 26
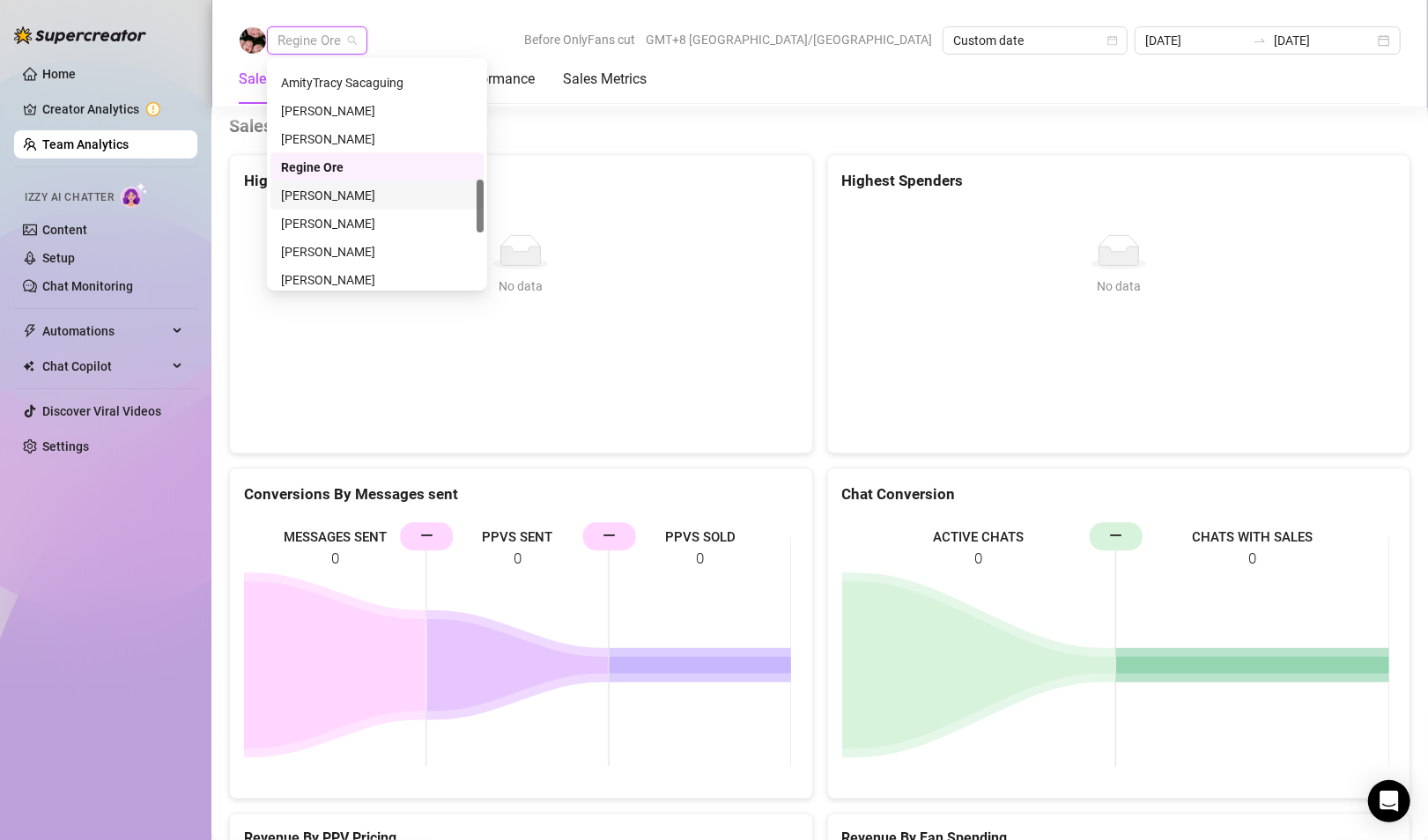
click at [321, 199] on div "[PERSON_NAME]" at bounding box center [376, 195] width 192 height 19
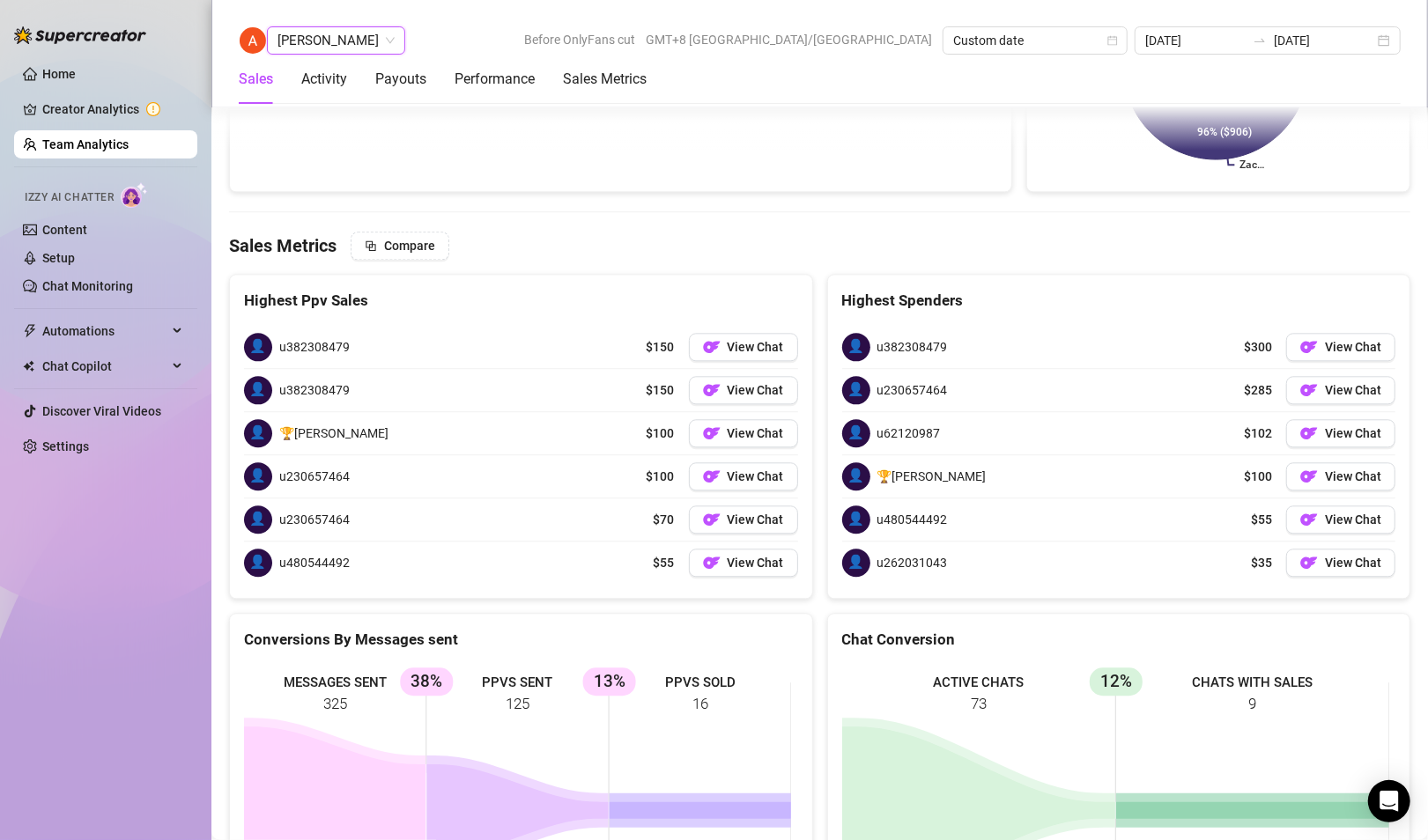
scroll to position [2713, 0]
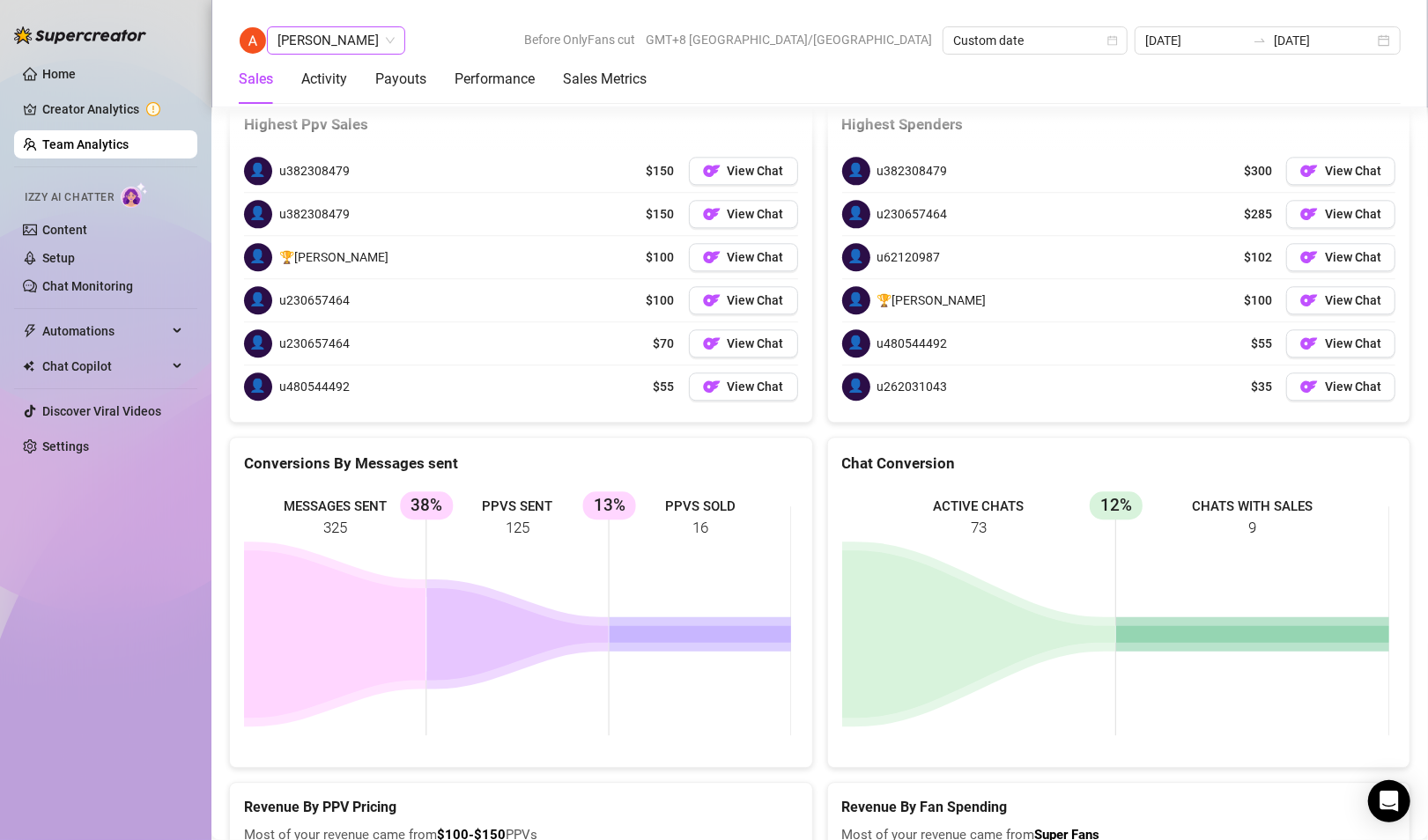
click at [330, 39] on span "[PERSON_NAME]" at bounding box center [336, 40] width 117 height 26
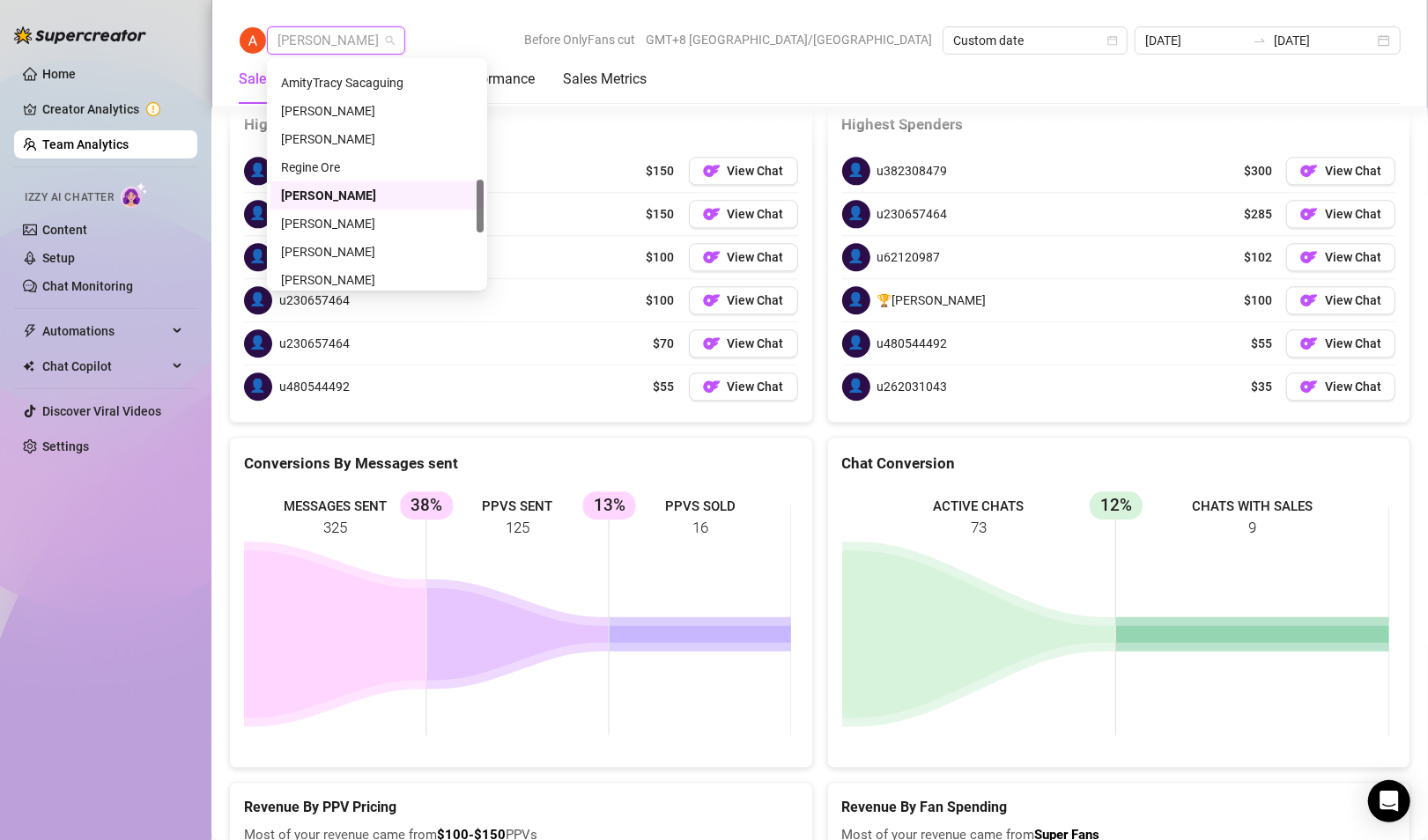
scroll to position [588, 0]
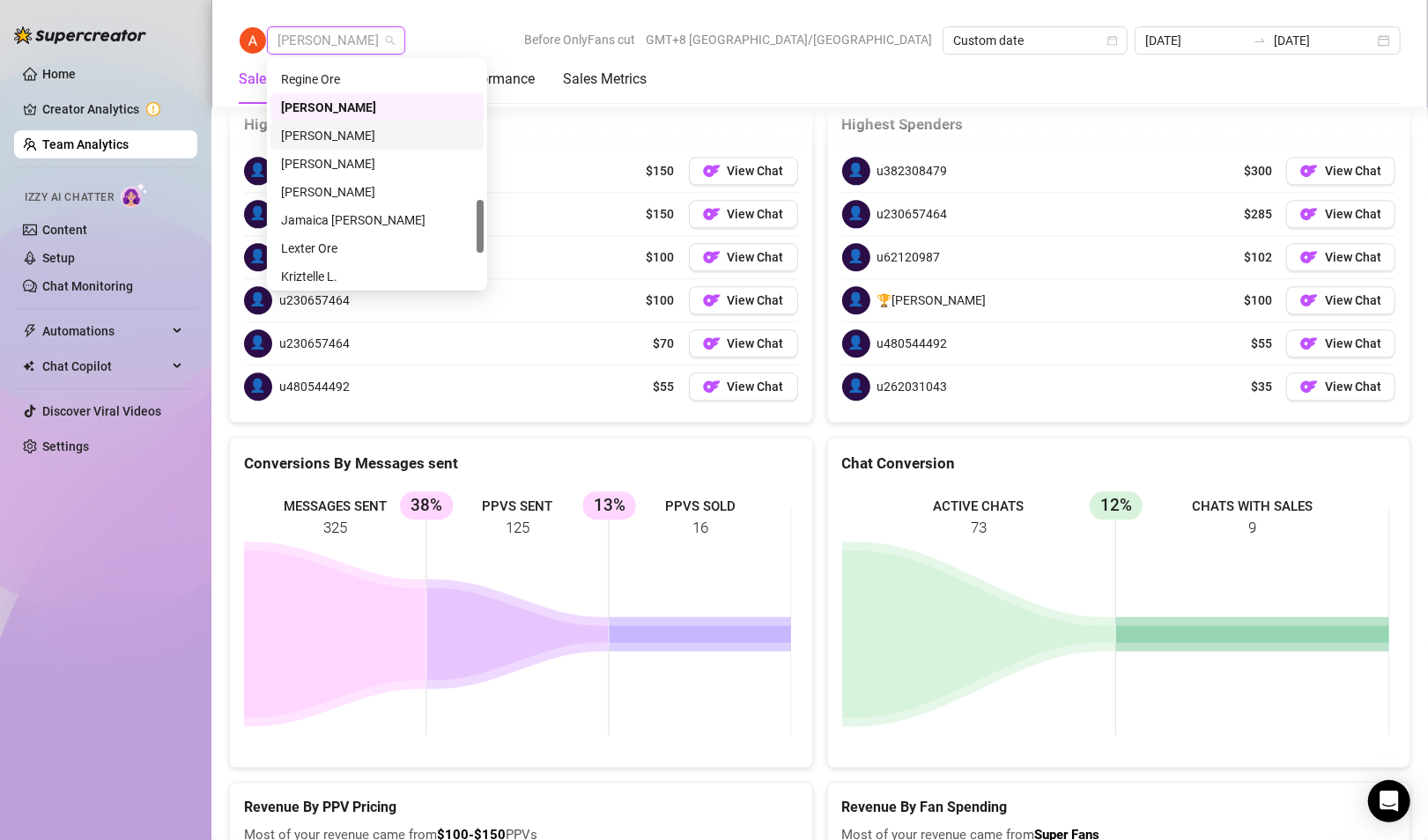
click at [313, 137] on div "[PERSON_NAME]" at bounding box center [376, 135] width 192 height 19
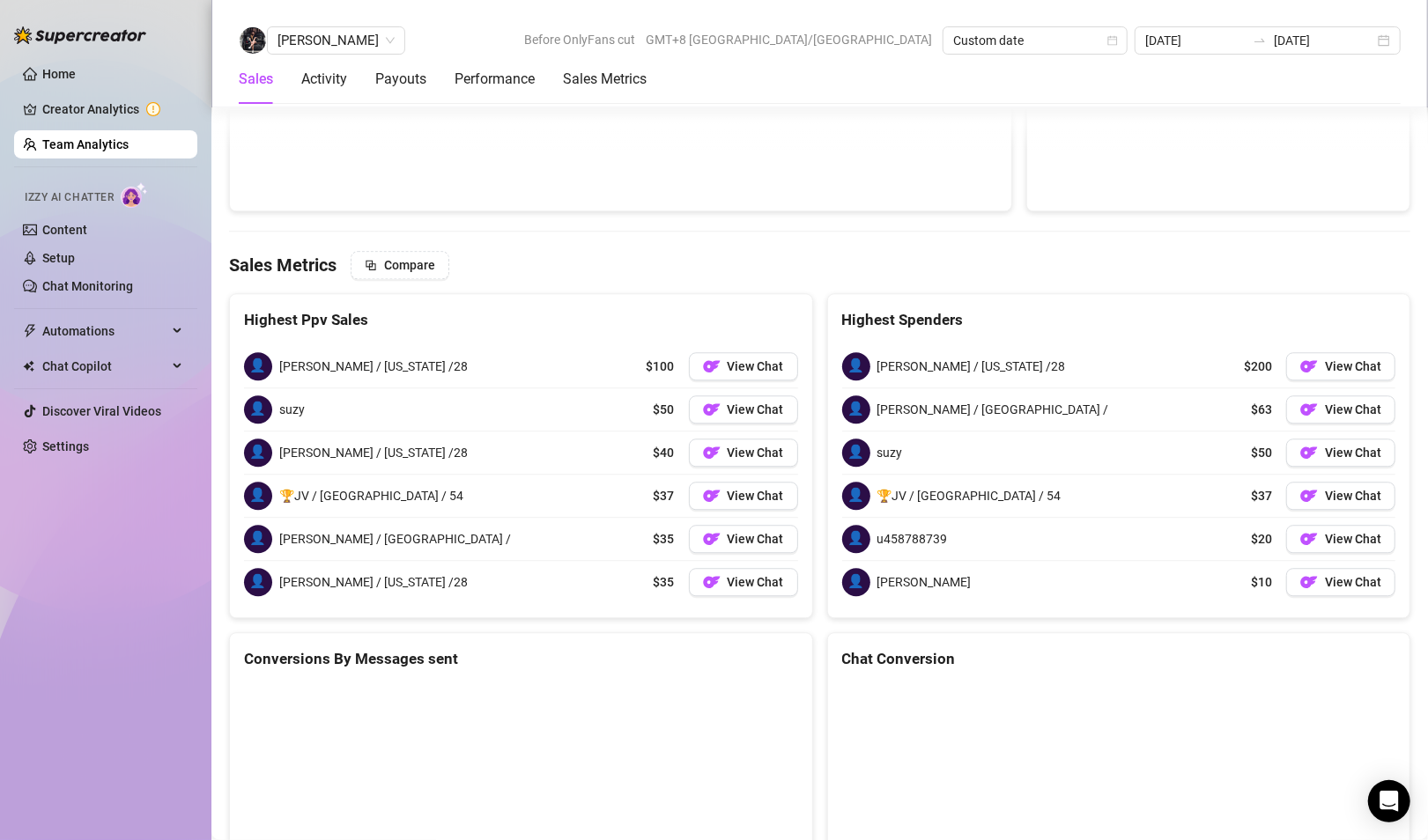
scroll to position [2724, 0]
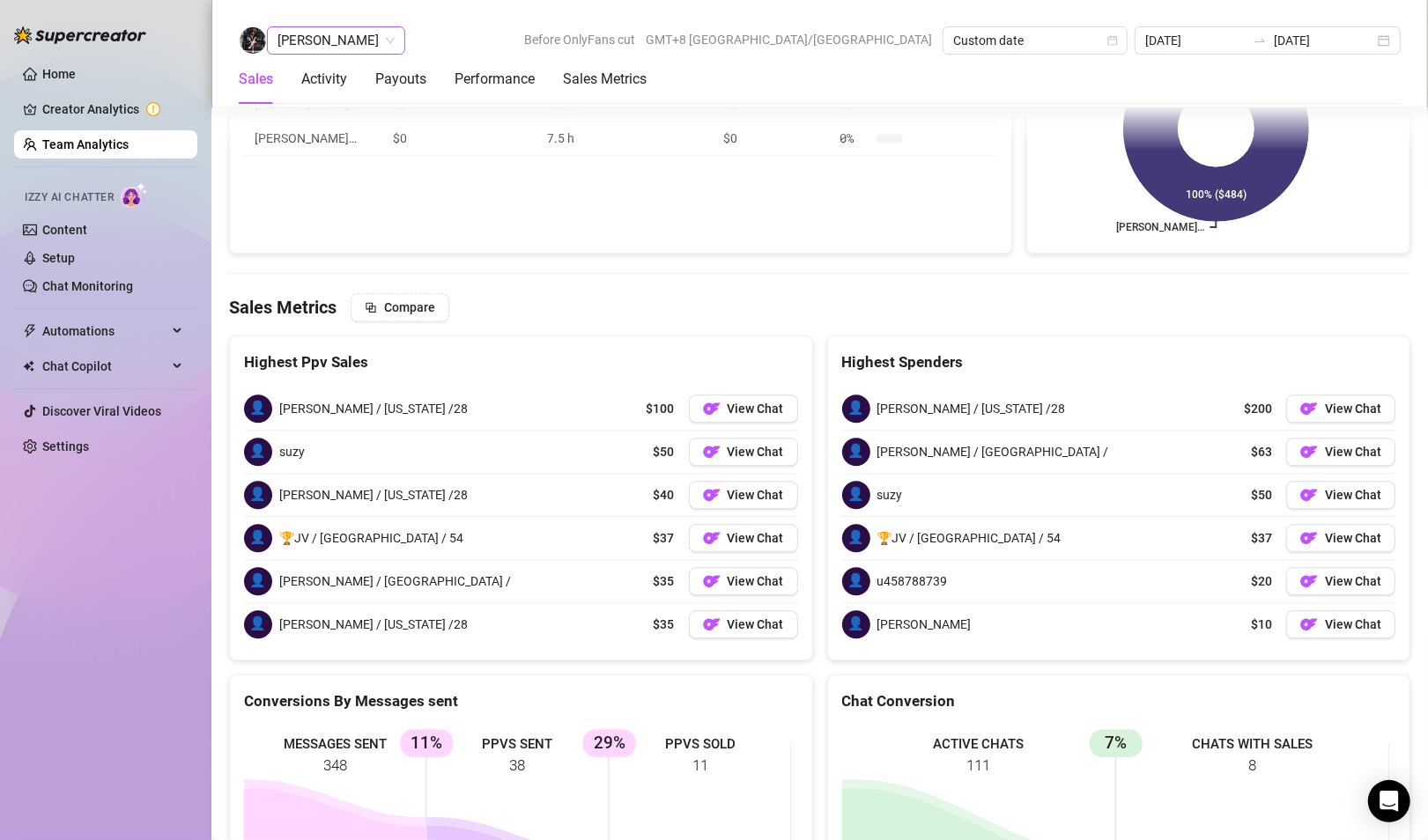
click at [328, 51] on span "[PERSON_NAME]" at bounding box center [336, 40] width 117 height 26
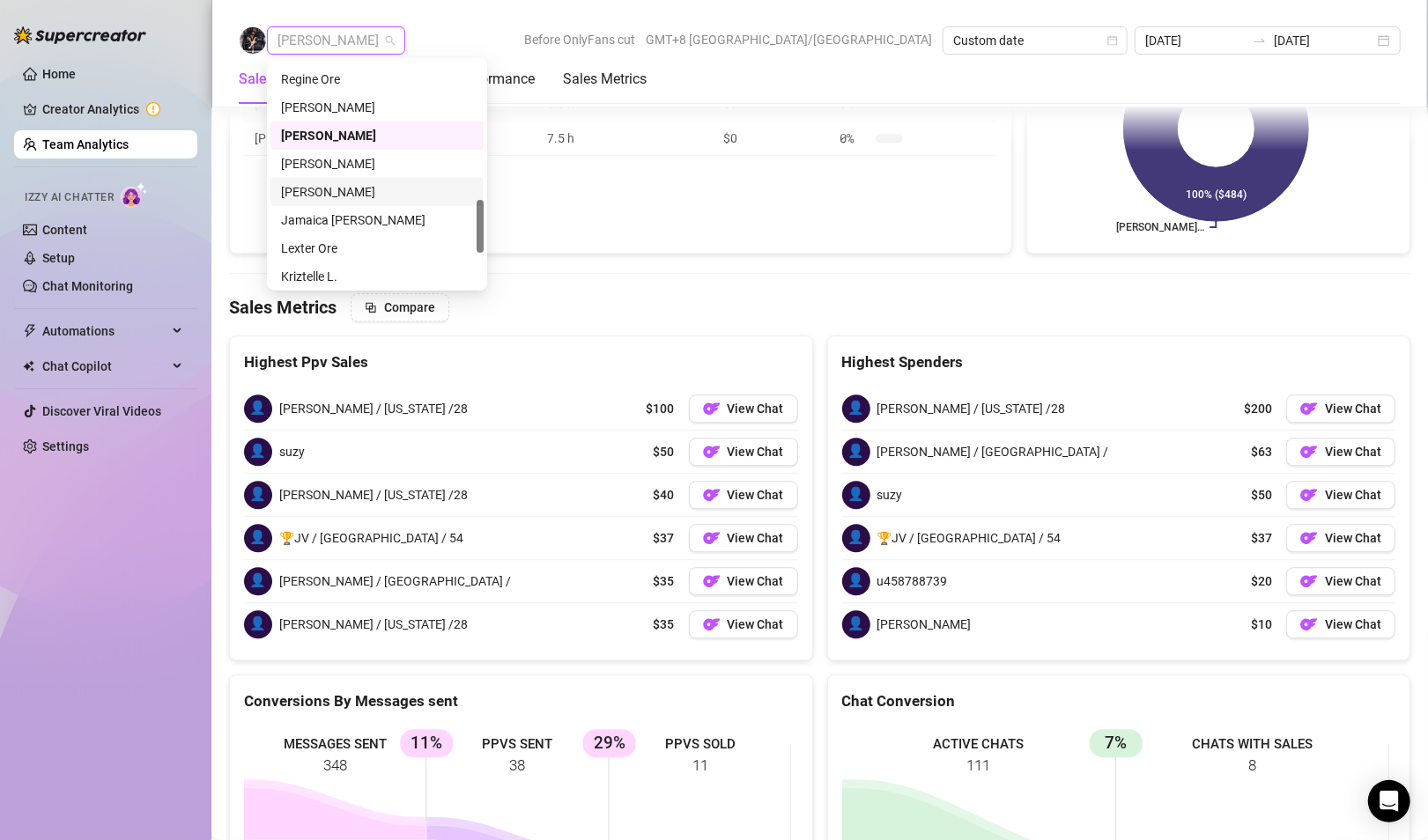
click at [322, 197] on div "[PERSON_NAME]" at bounding box center [376, 192] width 192 height 19
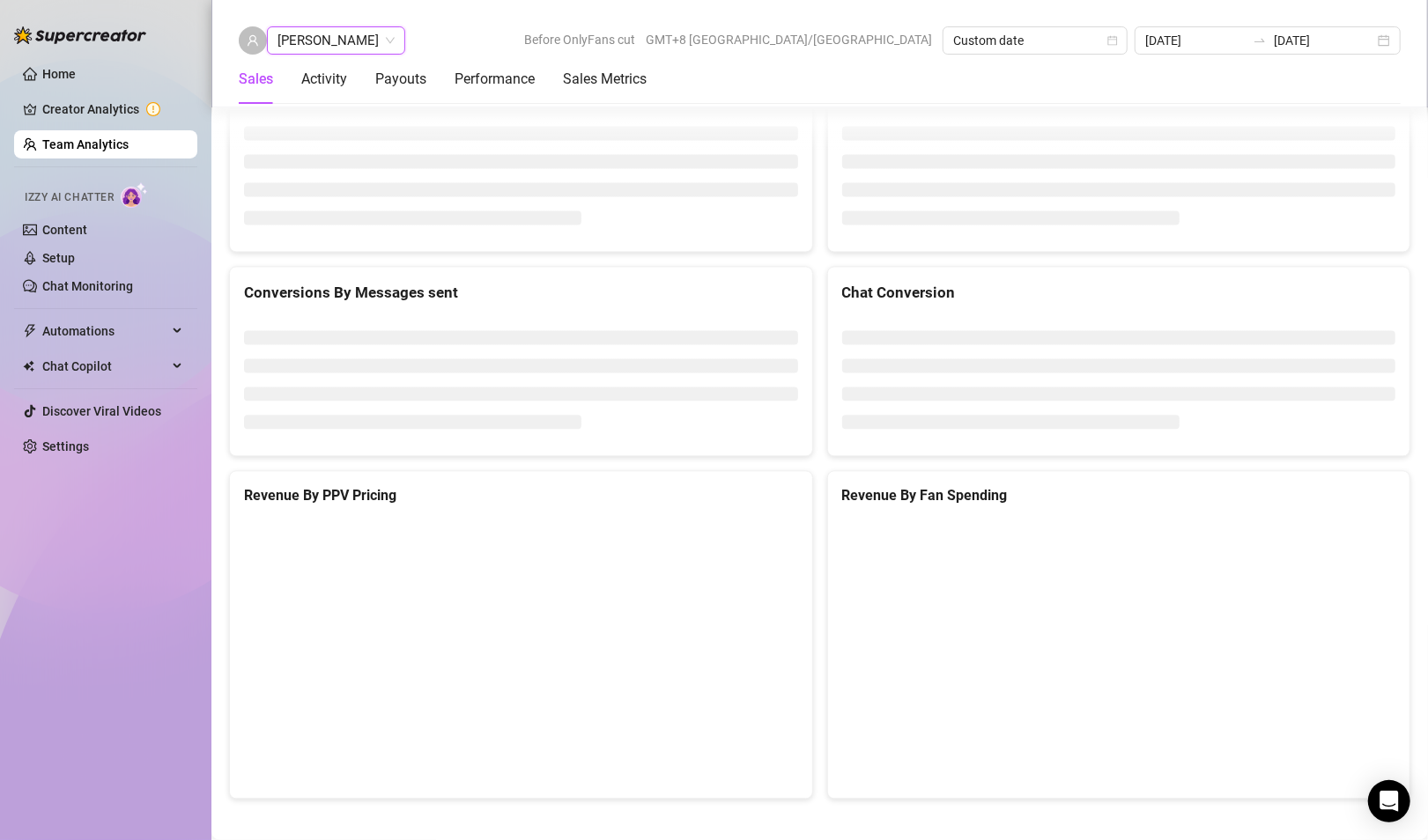
click at [340, 40] on span "[PERSON_NAME]" at bounding box center [336, 40] width 117 height 26
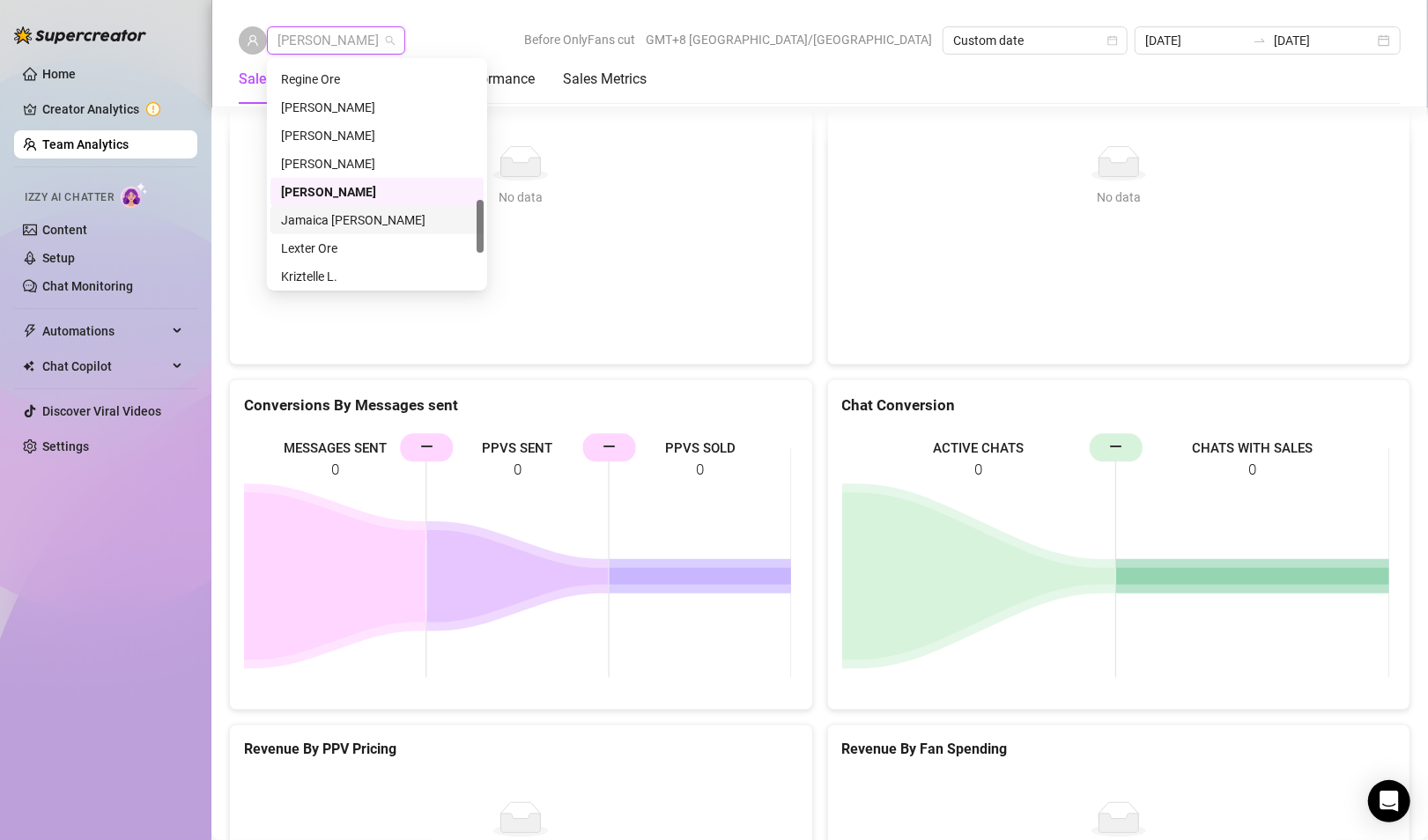
click at [326, 220] on div "Jamaica [PERSON_NAME]" at bounding box center [376, 220] width 192 height 19
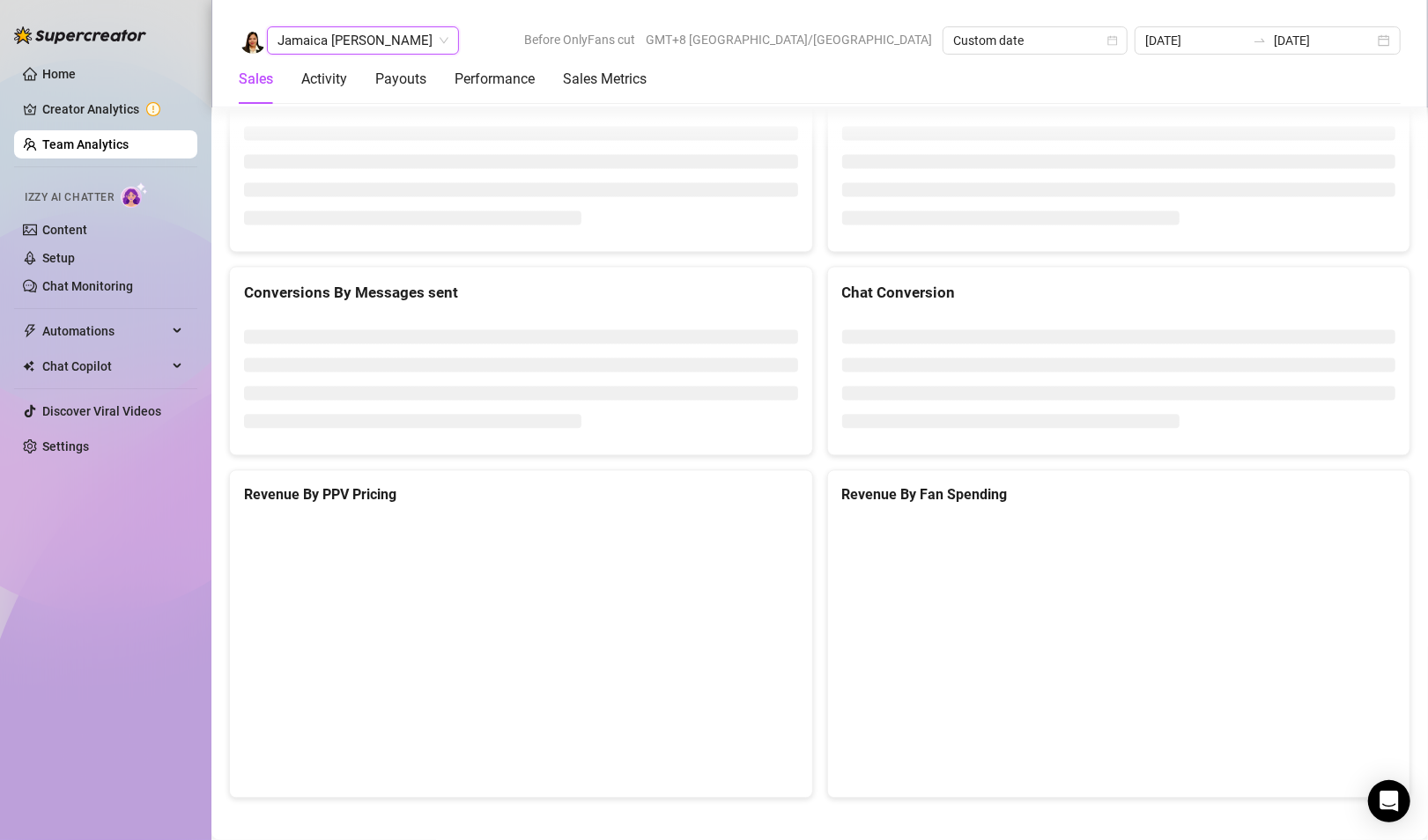
scroll to position [2347, 0]
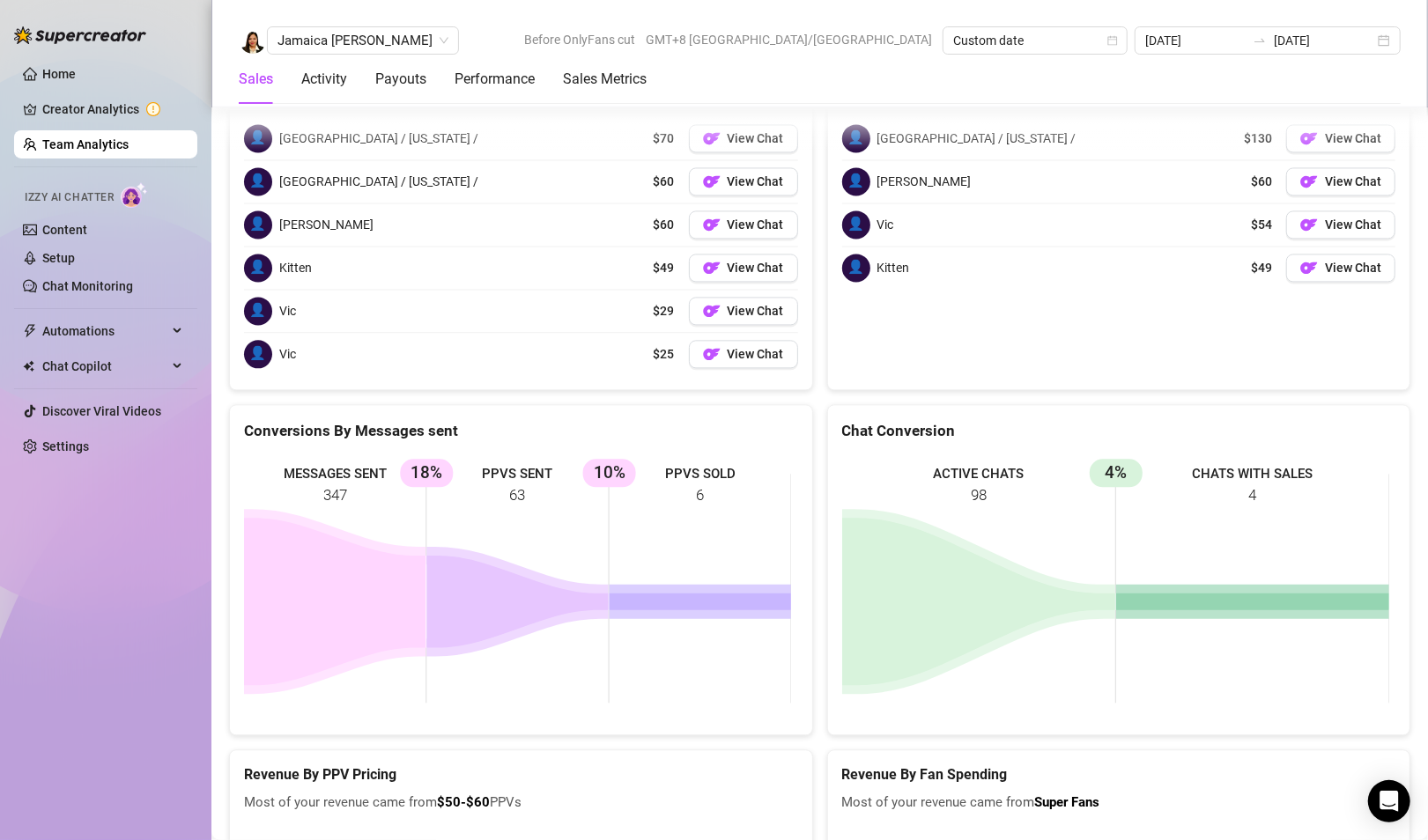
click at [343, 19] on div "Jamaica [PERSON_NAME] Before OnlyFans cut GMT+8 [GEOGRAPHIC_DATA]/[GEOGRAPHIC_D…" at bounding box center [820, 54] width 1217 height 108
click at [346, 30] on span "Jamaica [PERSON_NAME]" at bounding box center [363, 40] width 171 height 26
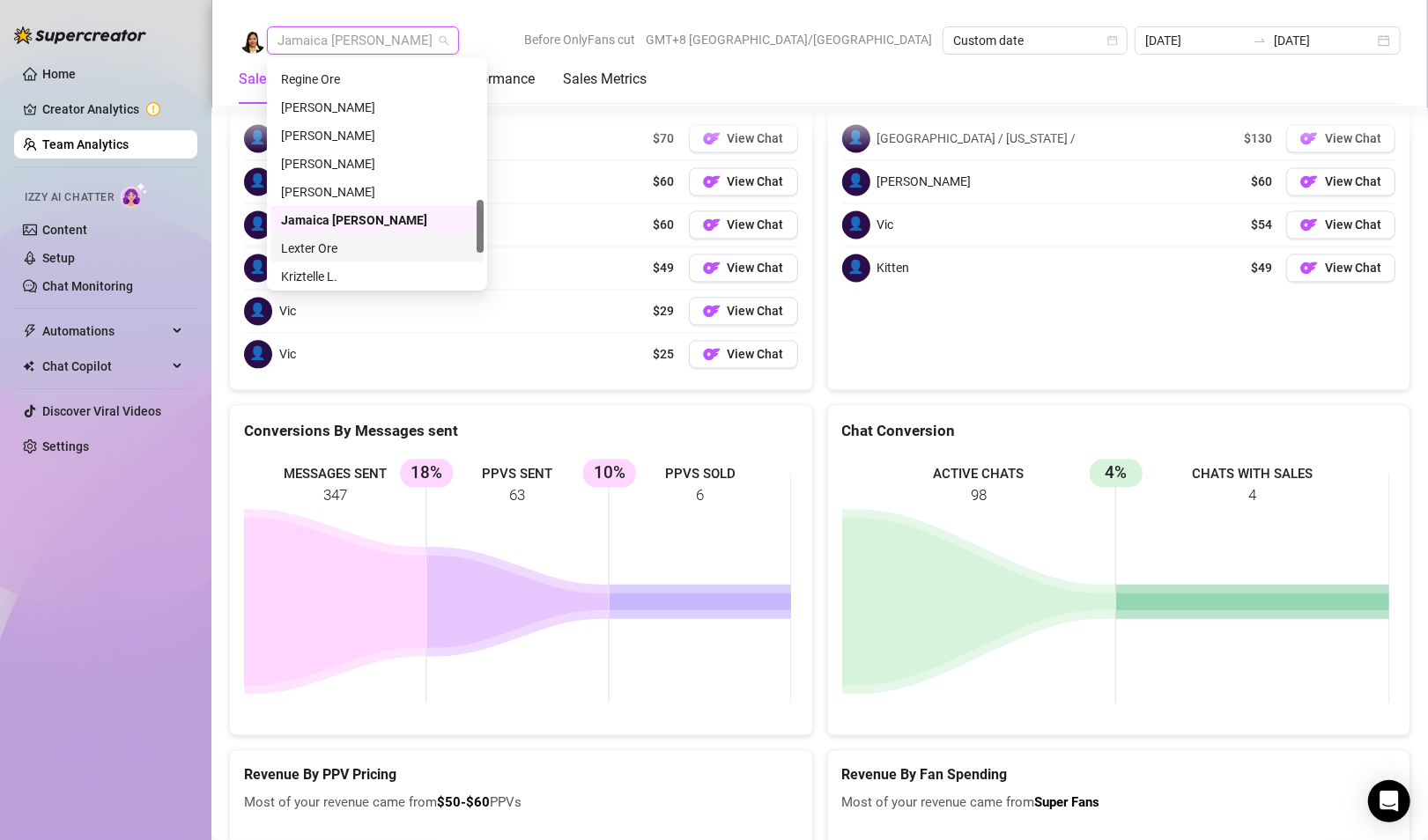
click at [339, 252] on div "Lexter Ore" at bounding box center [376, 248] width 192 height 19
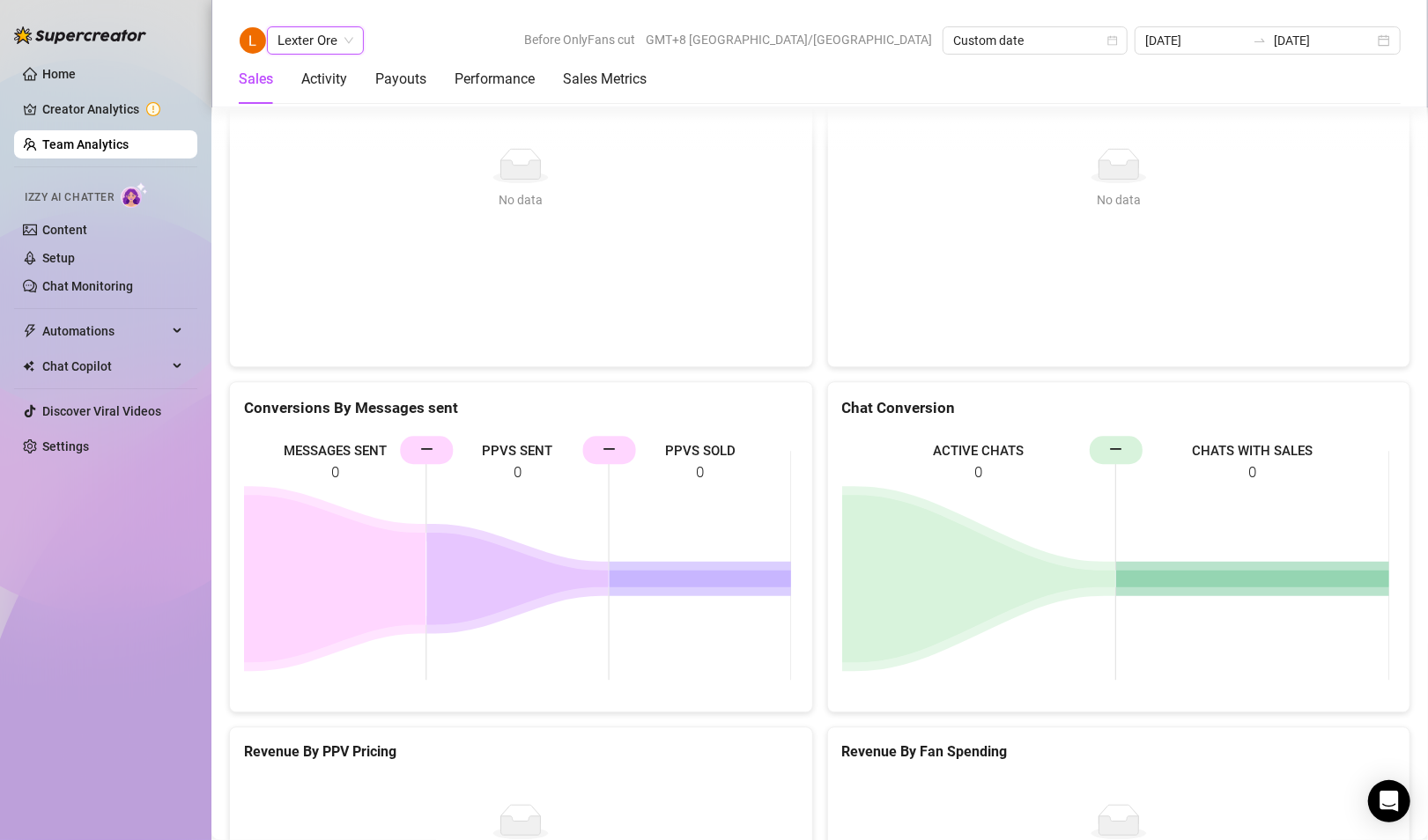
scroll to position [2889, 0]
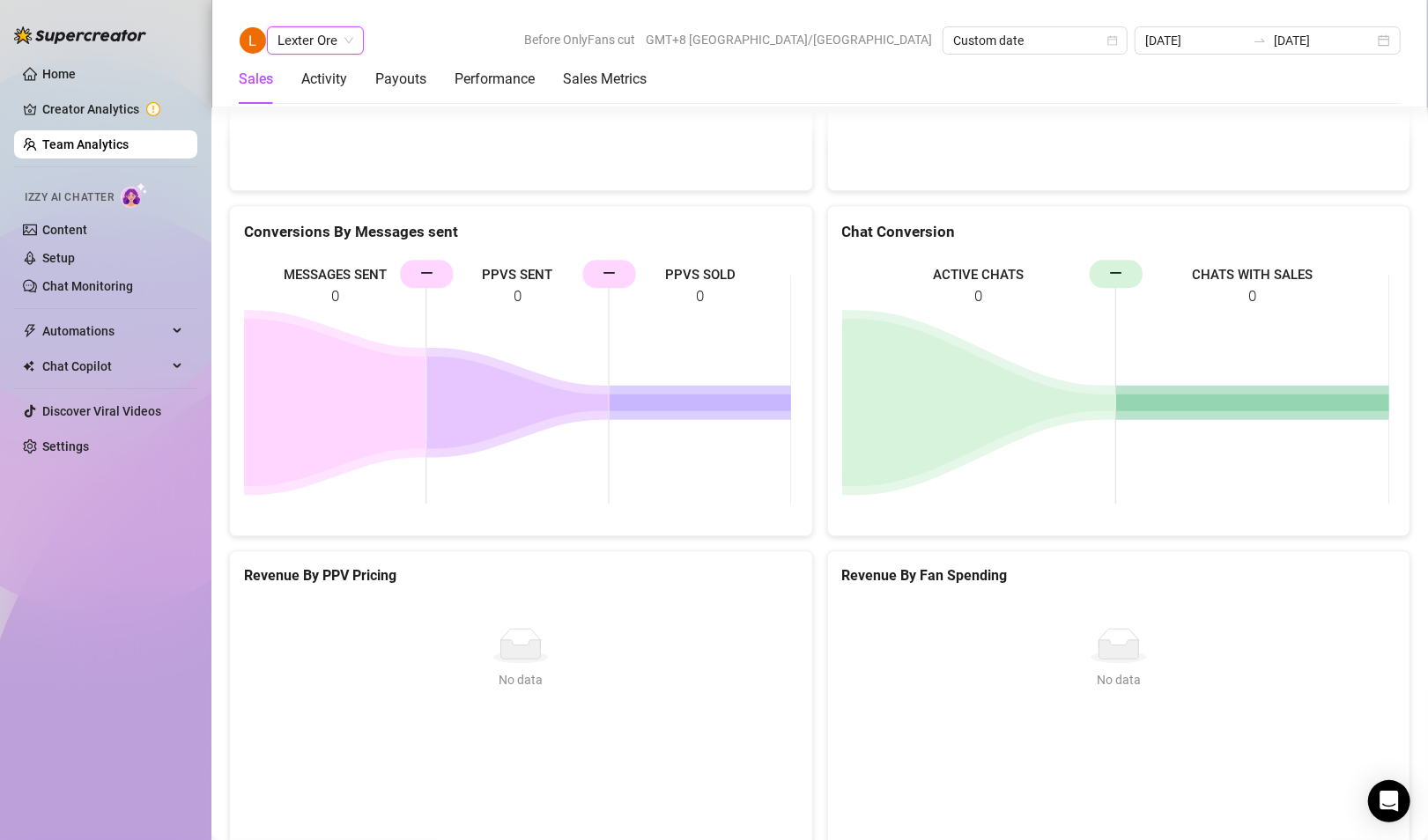
click at [305, 45] on span "Lexter Ore" at bounding box center [315, 40] width 76 height 26
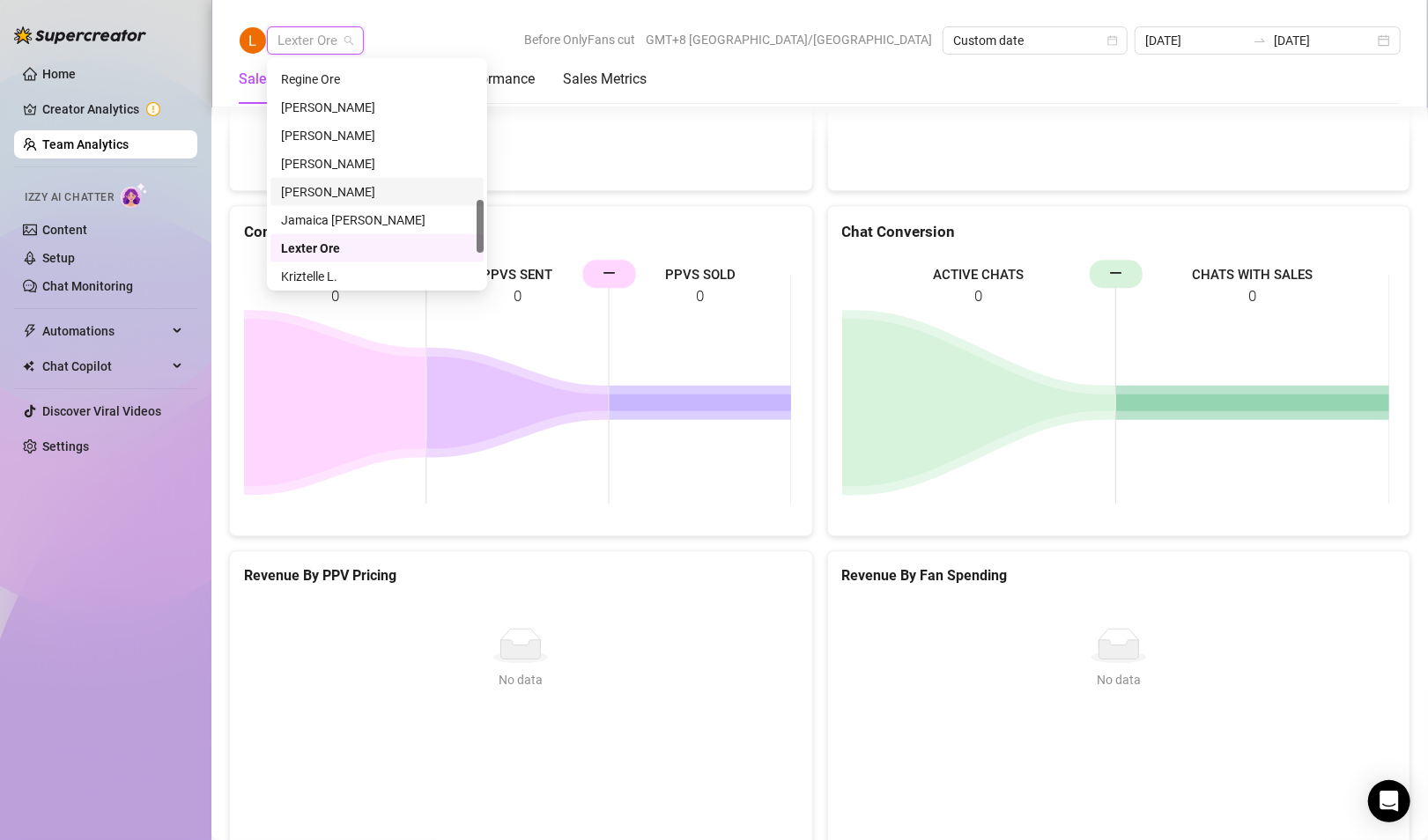
scroll to position [732, 0]
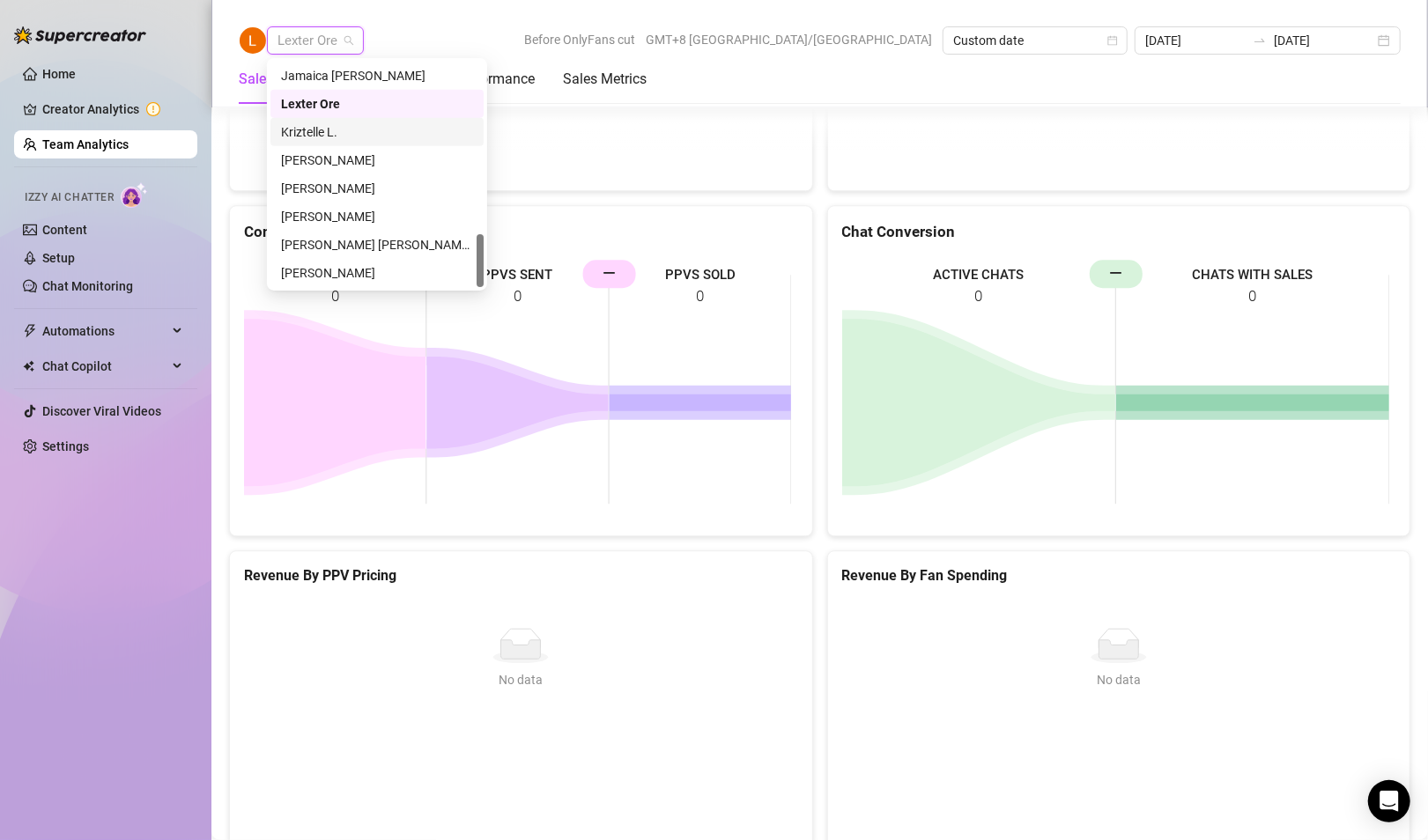
click at [324, 129] on div "Kriztelle L." at bounding box center [376, 132] width 192 height 19
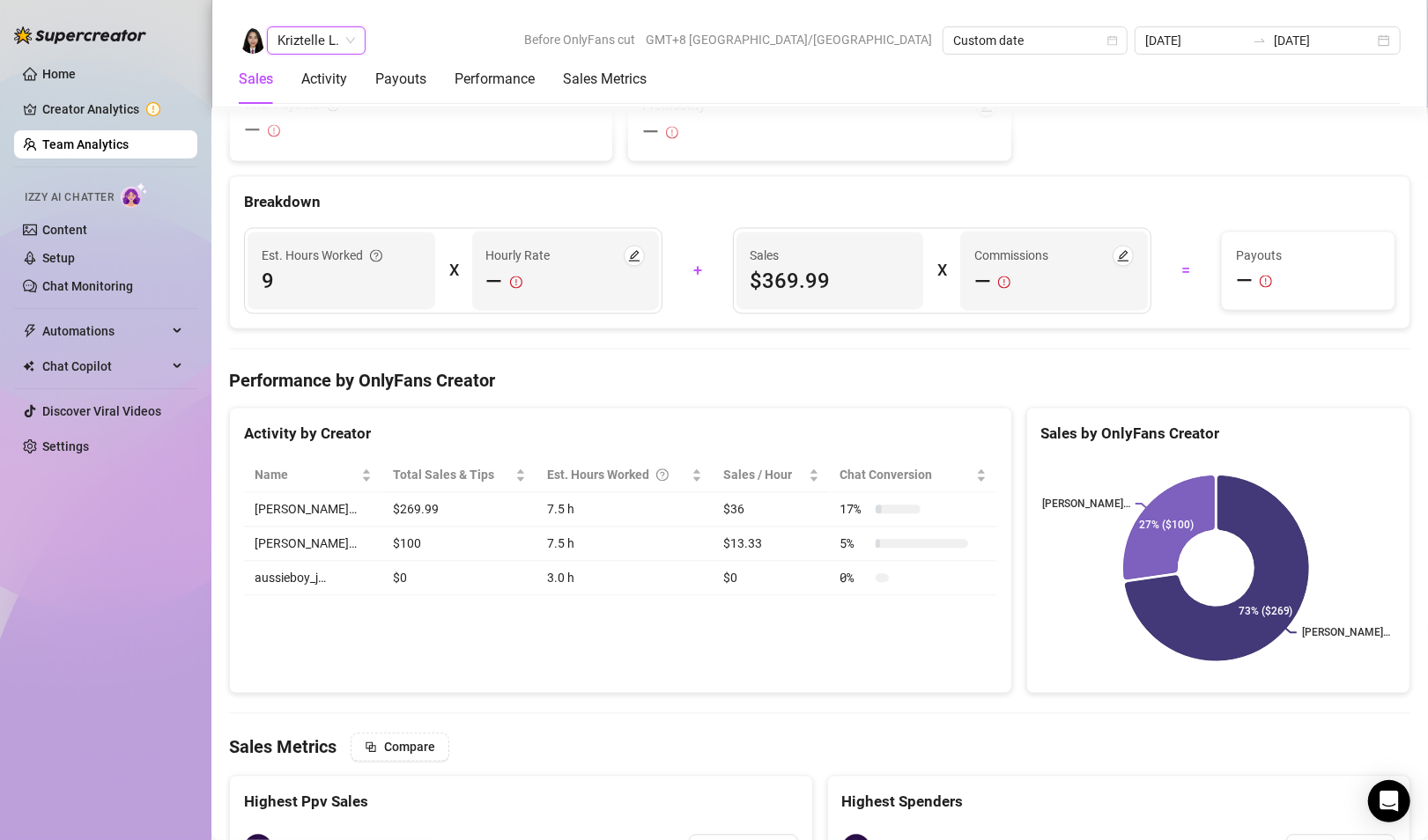
scroll to position [2805, 0]
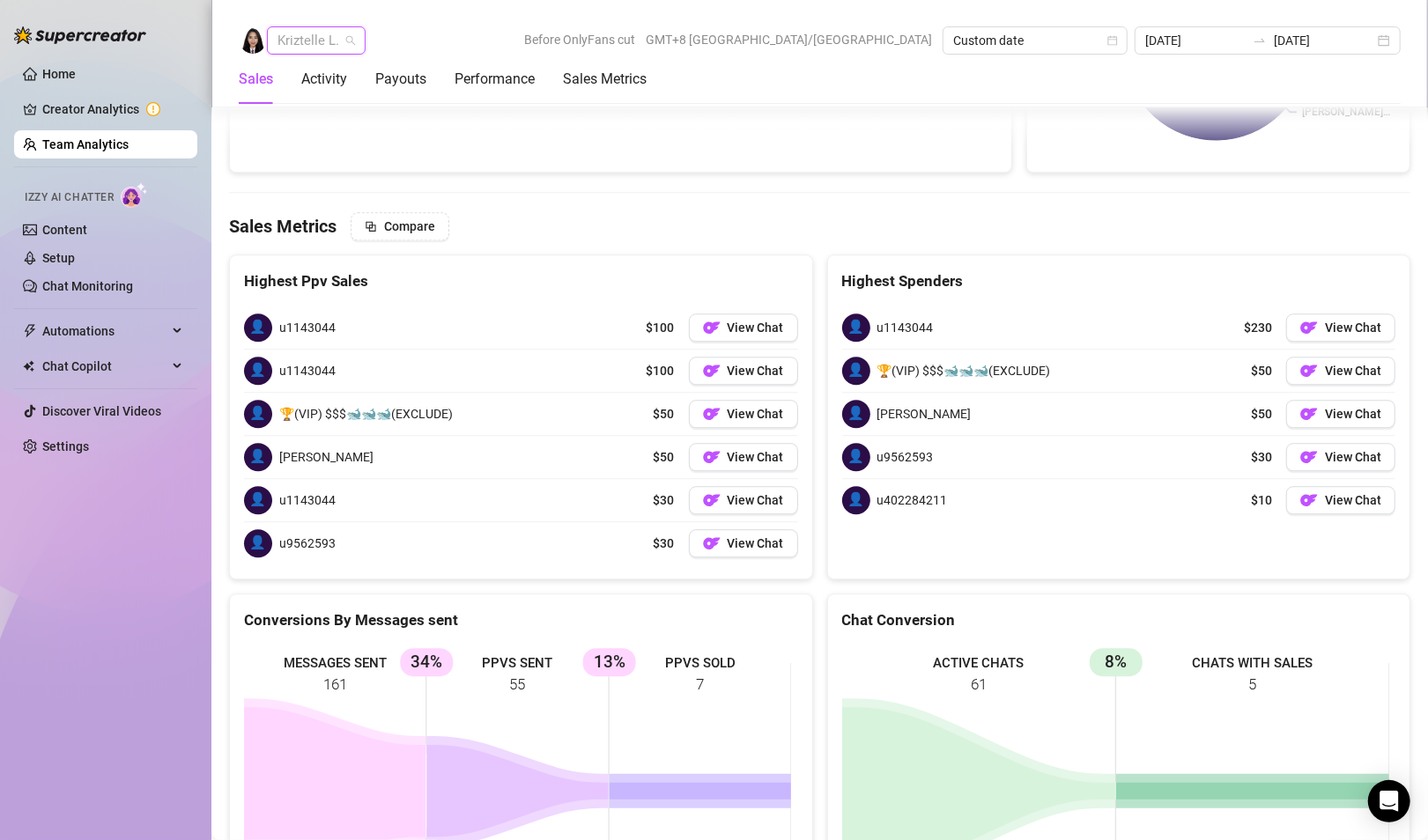
click at [312, 38] on span "Kriztelle L." at bounding box center [316, 40] width 78 height 26
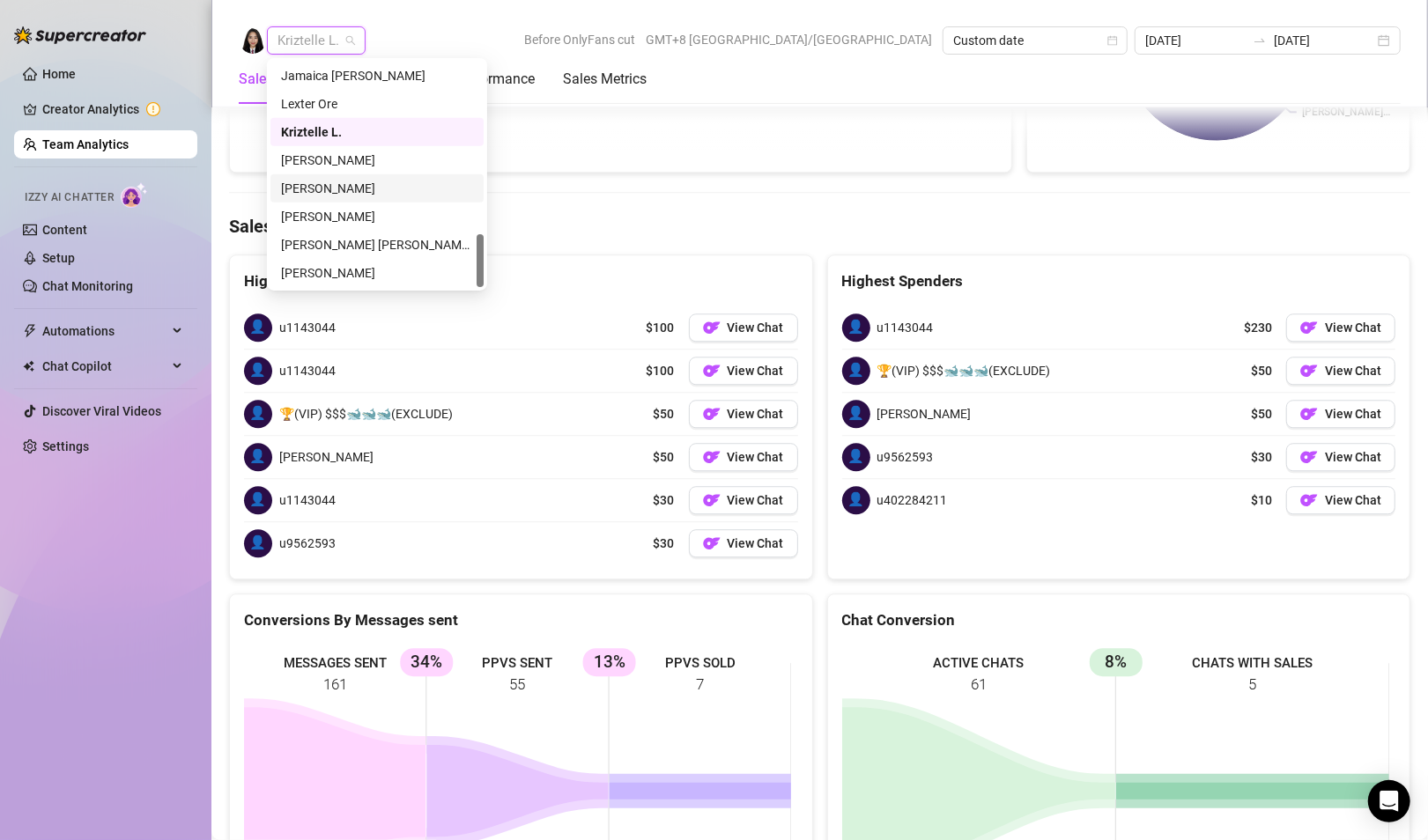
click at [333, 192] on div "[PERSON_NAME]" at bounding box center [376, 188] width 192 height 19
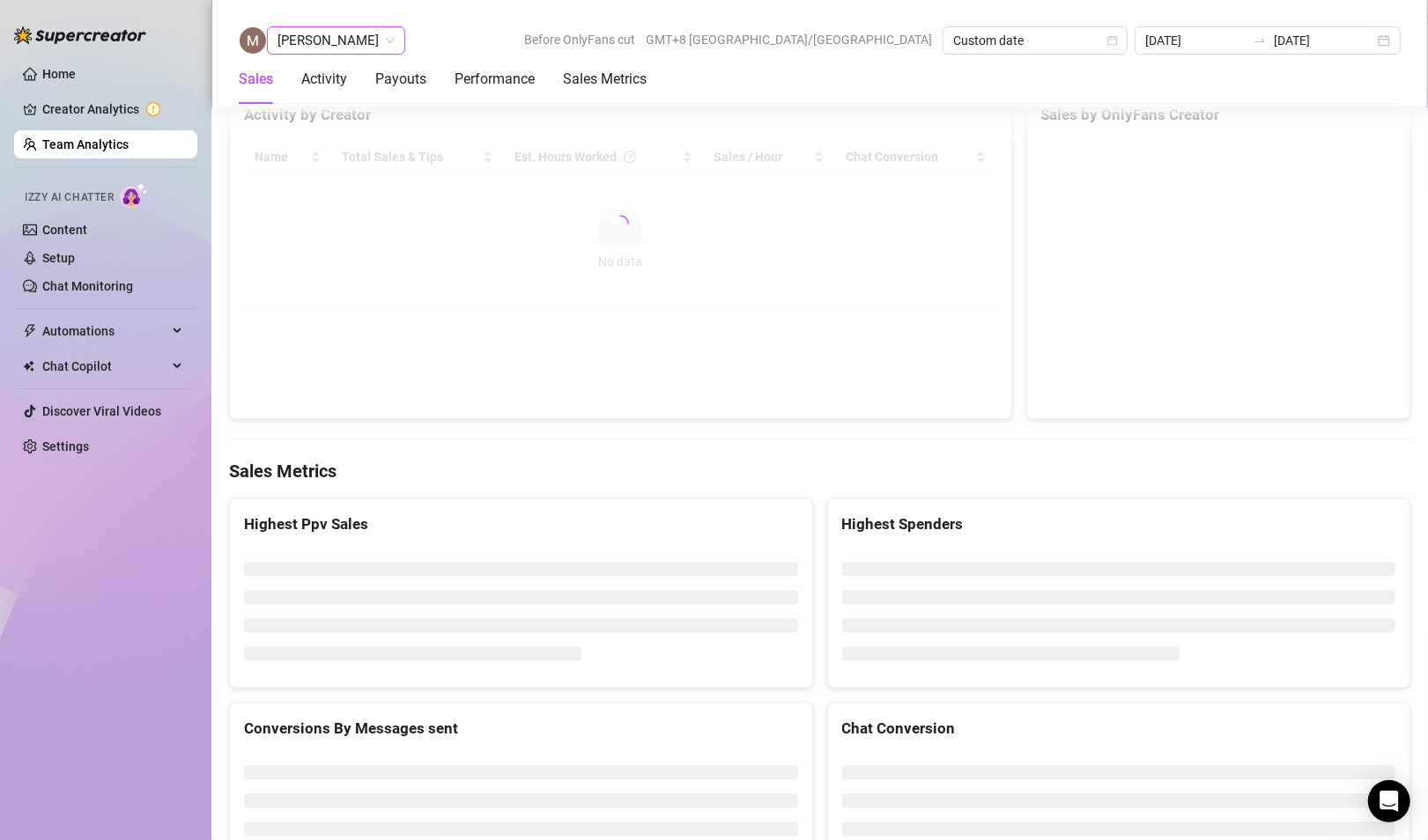
scroll to position [2703, 0]
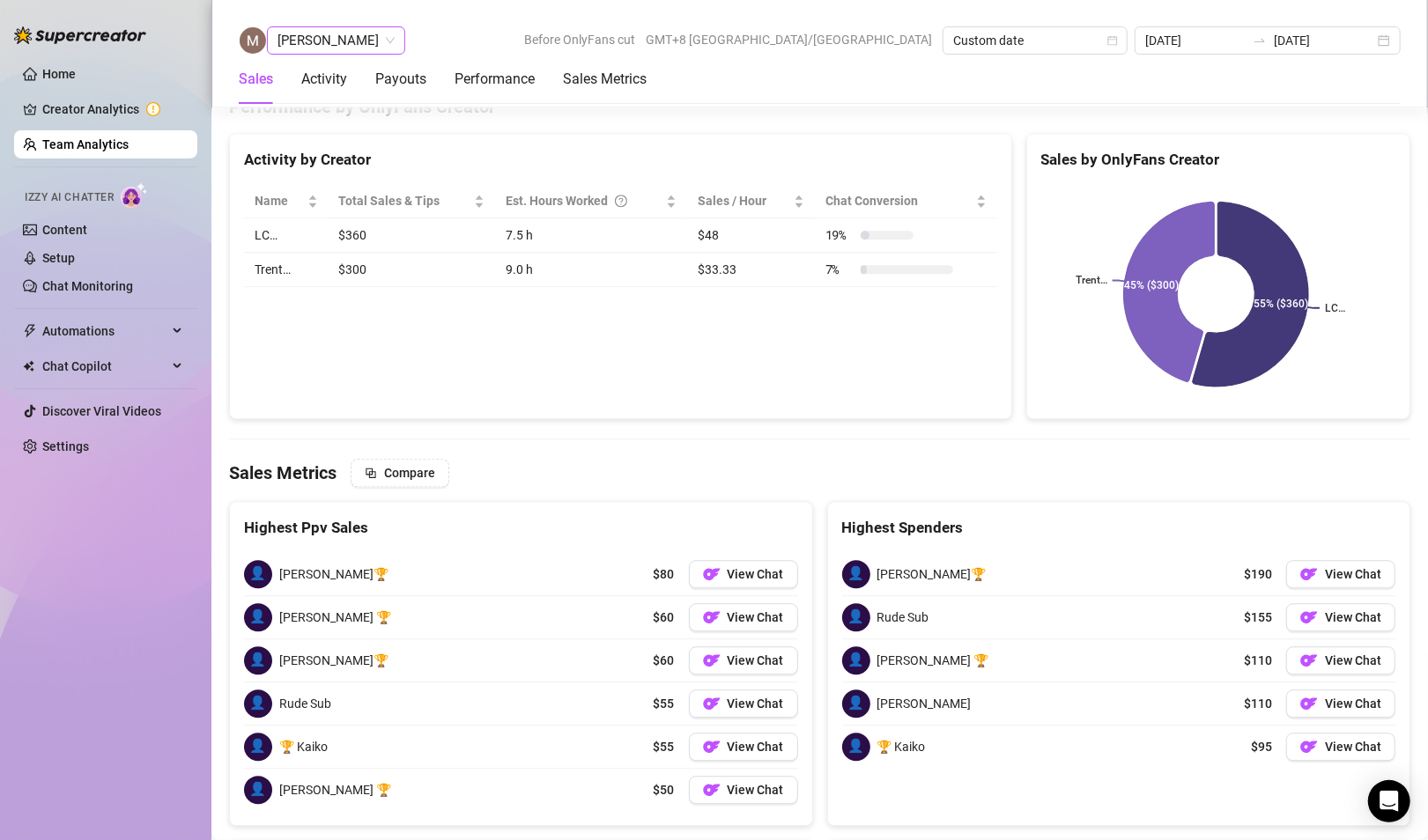
click at [322, 37] on span "[PERSON_NAME]" at bounding box center [336, 40] width 117 height 26
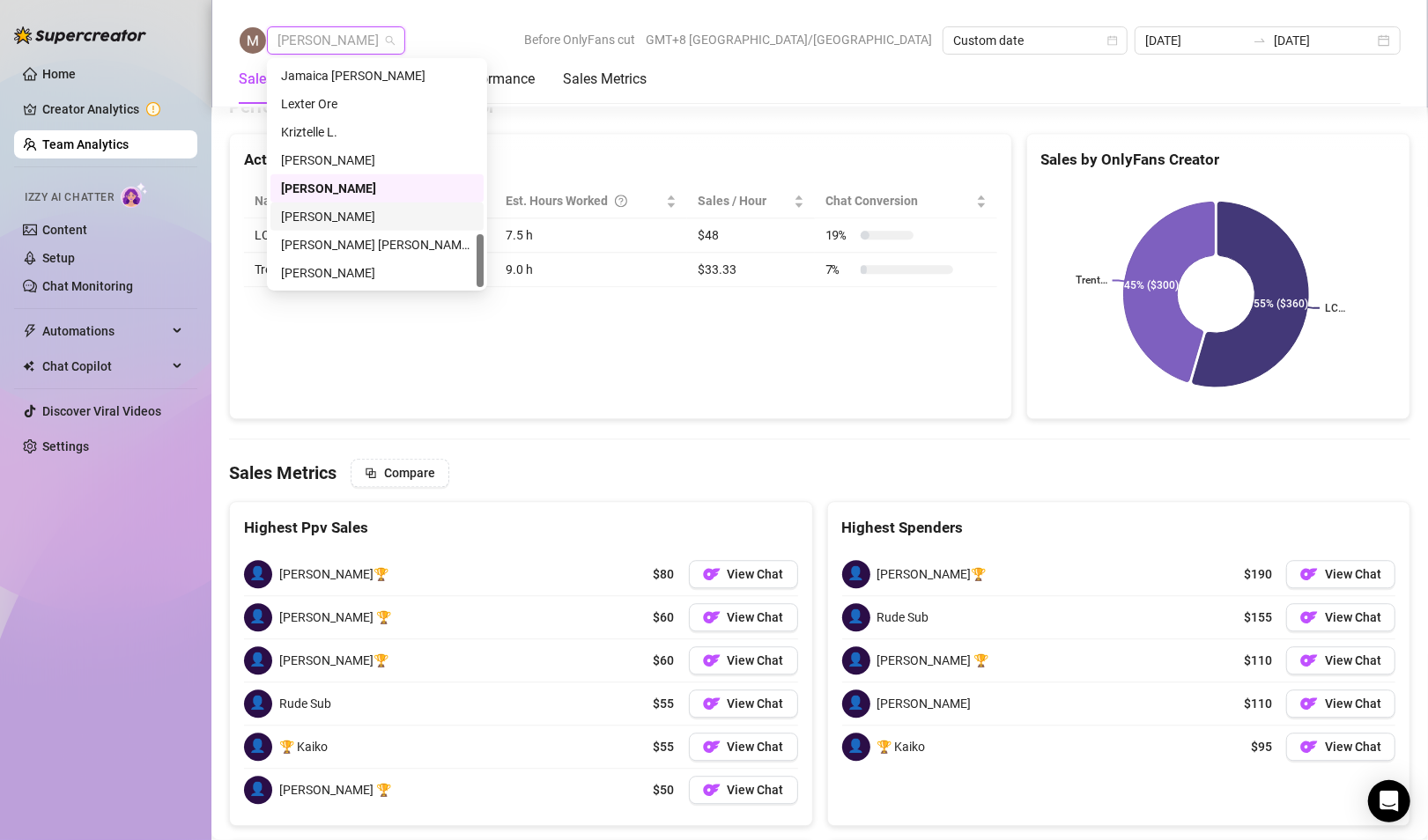
click at [329, 223] on div "[PERSON_NAME]" at bounding box center [376, 216] width 192 height 19
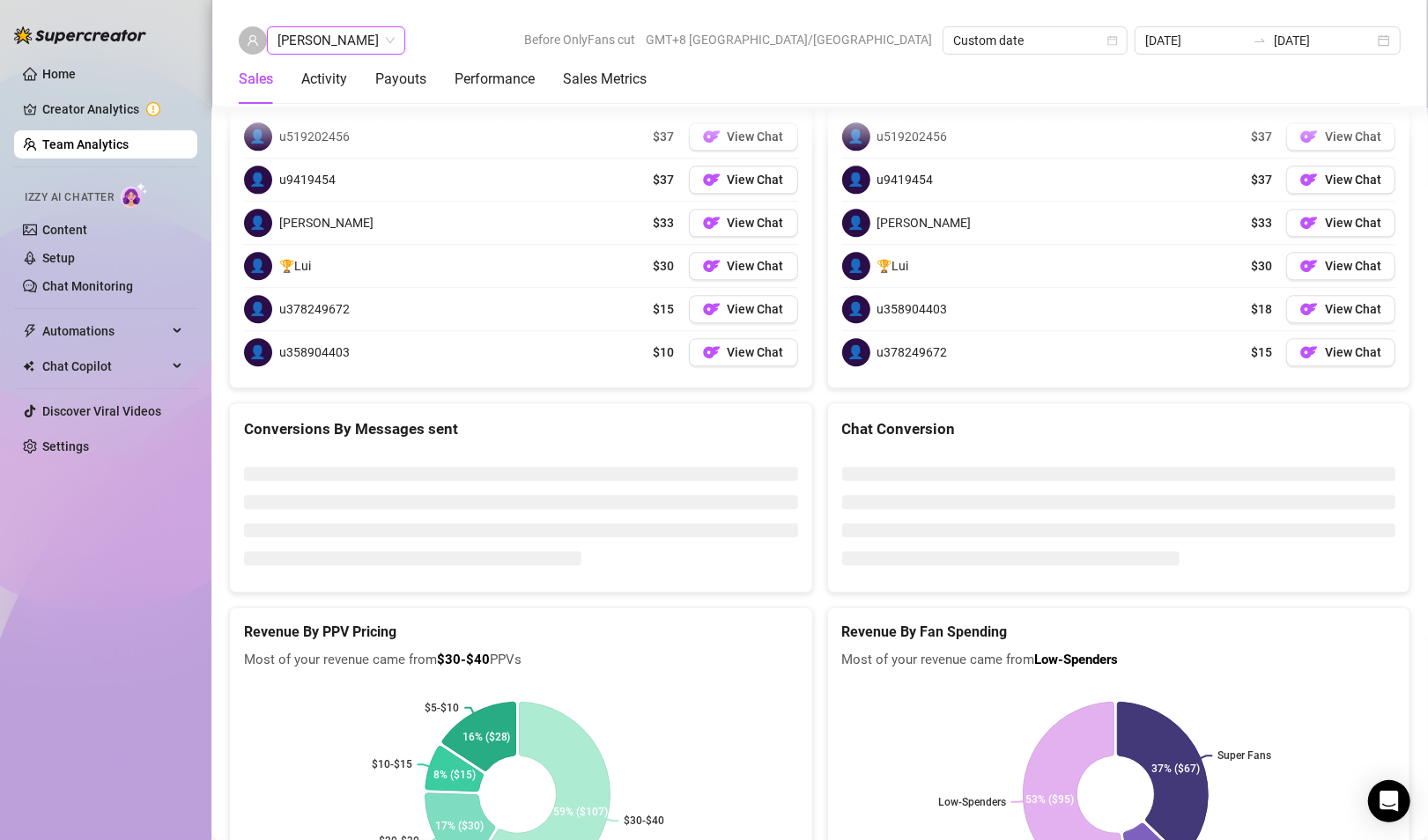
scroll to position [2692, 0]
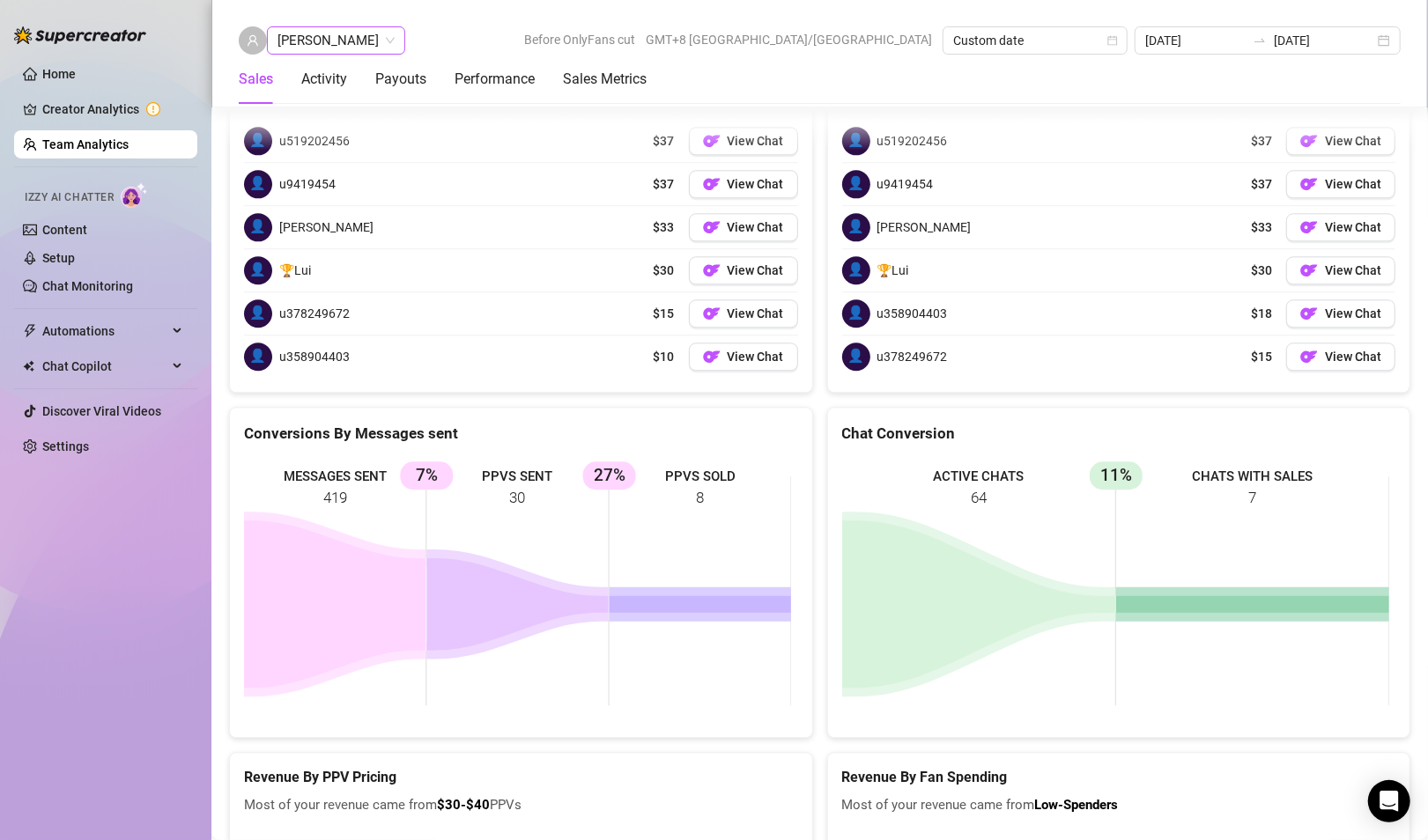
click at [294, 45] on span "[PERSON_NAME]" at bounding box center [336, 40] width 117 height 26
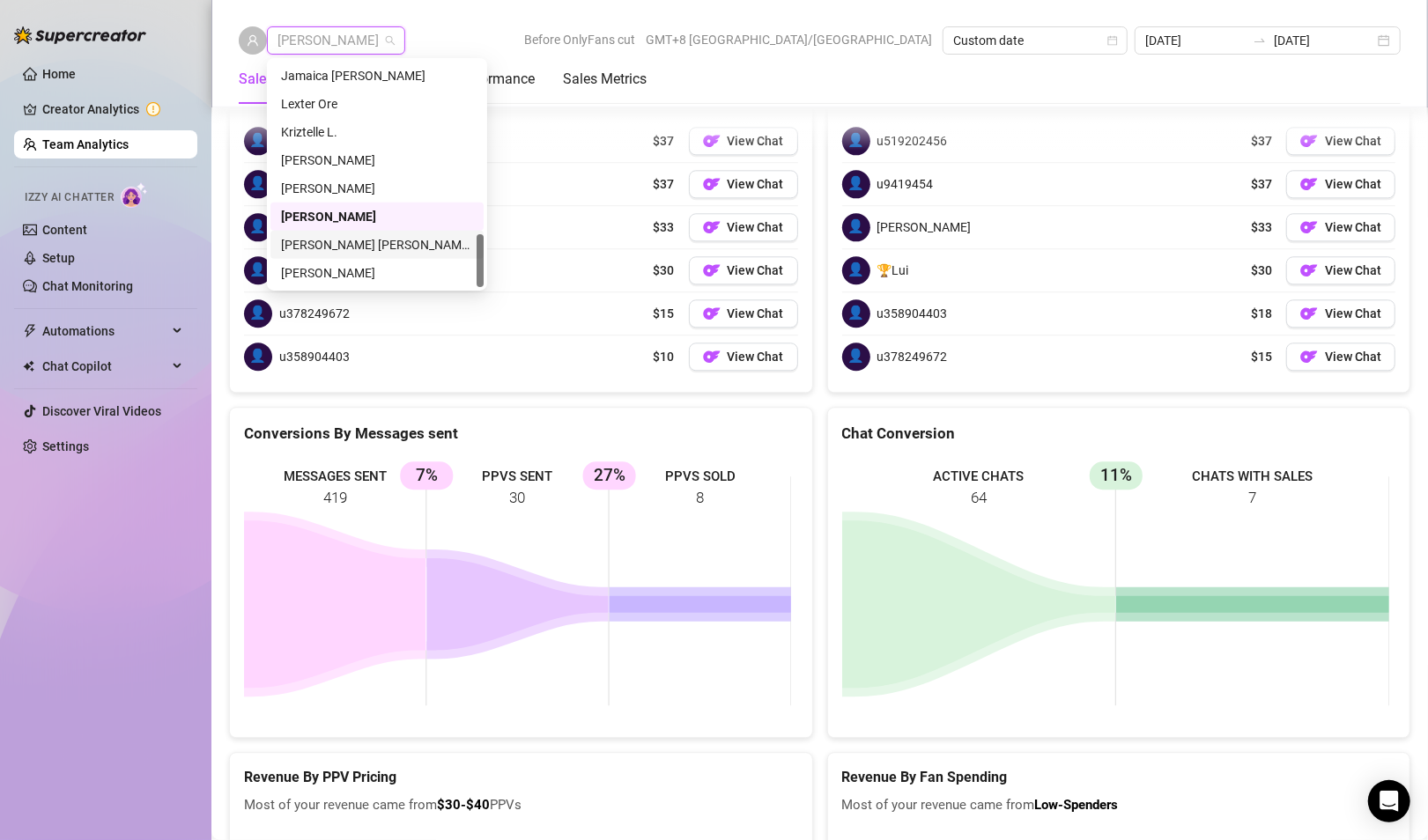
click at [369, 252] on div "[PERSON_NAME] [PERSON_NAME] Tayre" at bounding box center [376, 245] width 192 height 19
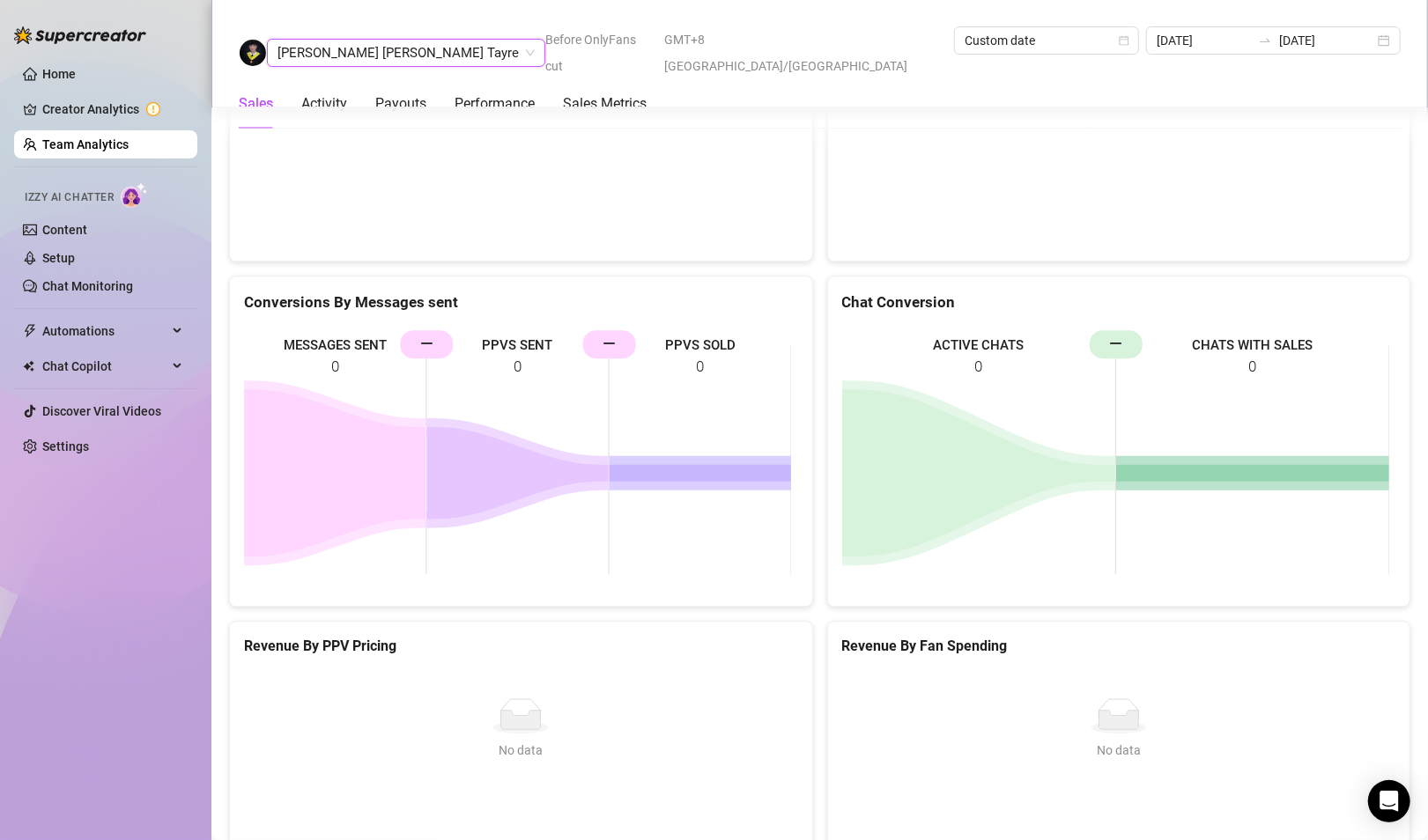
scroll to position [2893, 0]
